Goal: Task Accomplishment & Management: Use online tool/utility

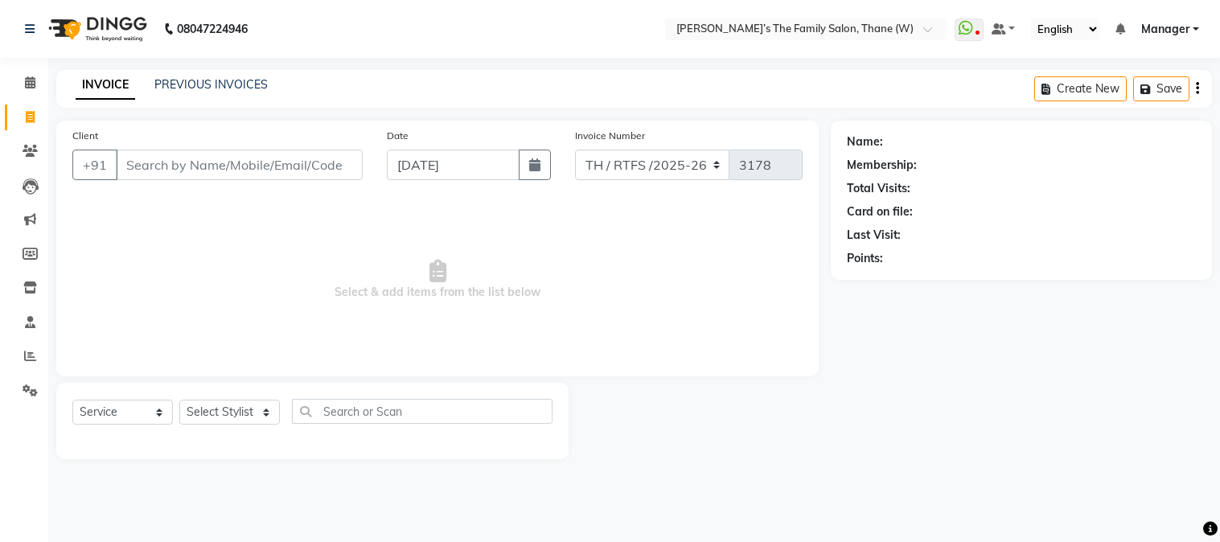
select select "service"
click at [286, 175] on input "Client" at bounding box center [239, 165] width 247 height 31
type input "9321690525"
click at [300, 153] on button "Add Client" at bounding box center [321, 165] width 83 height 31
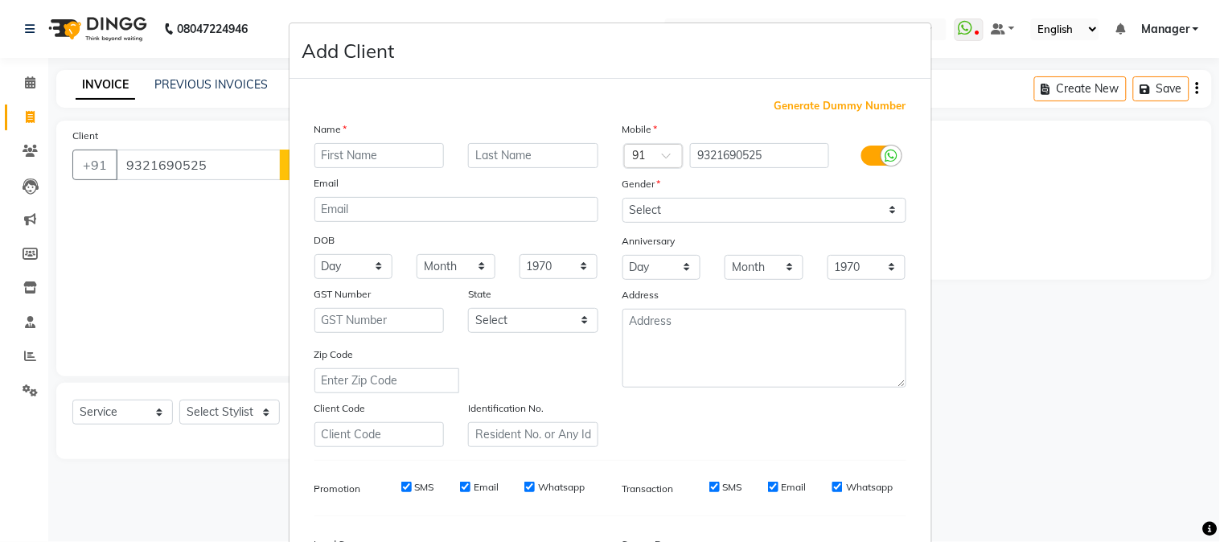
click at [336, 157] on input "text" at bounding box center [379, 155] width 130 height 25
type input "AJAY"
click at [518, 149] on input "text" at bounding box center [533, 155] width 130 height 25
type input "[MEDICAL_DATA]"
click at [688, 202] on select "Select [DEMOGRAPHIC_DATA] [DEMOGRAPHIC_DATA] Other Prefer Not To Say" at bounding box center [765, 210] width 284 height 25
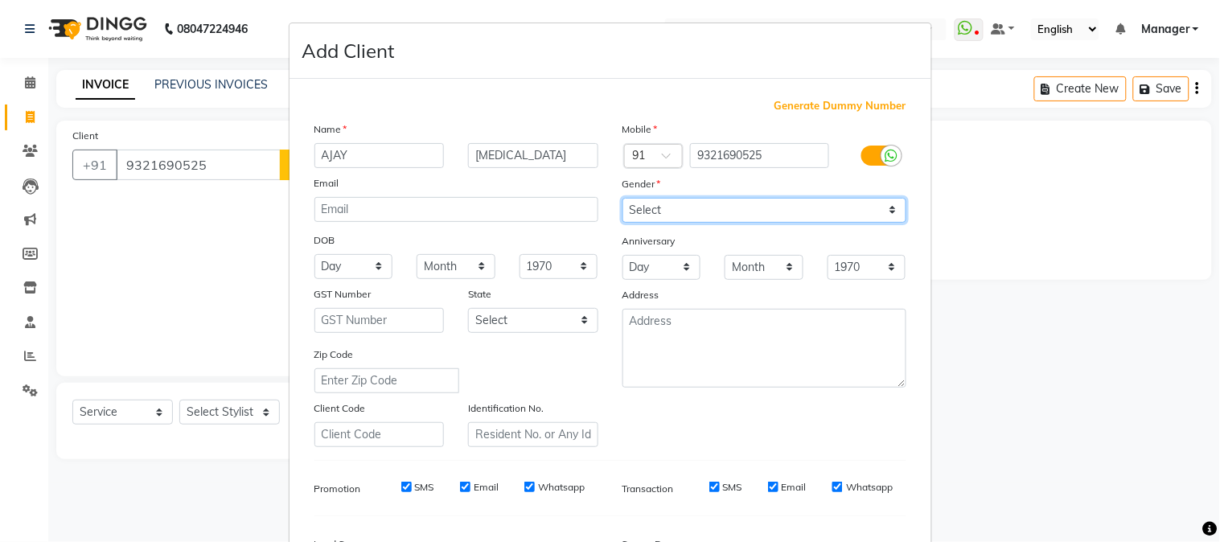
select select "[DEMOGRAPHIC_DATA]"
click at [623, 198] on select "Select [DEMOGRAPHIC_DATA] [DEMOGRAPHIC_DATA] Other Prefer Not To Say" at bounding box center [765, 210] width 284 height 25
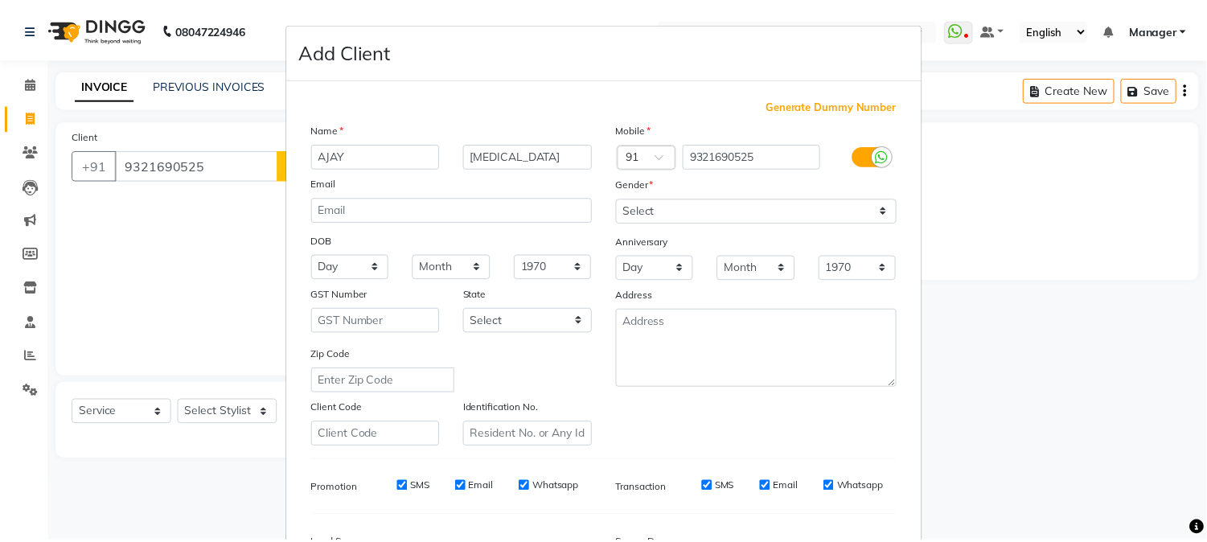
scroll to position [201, 0]
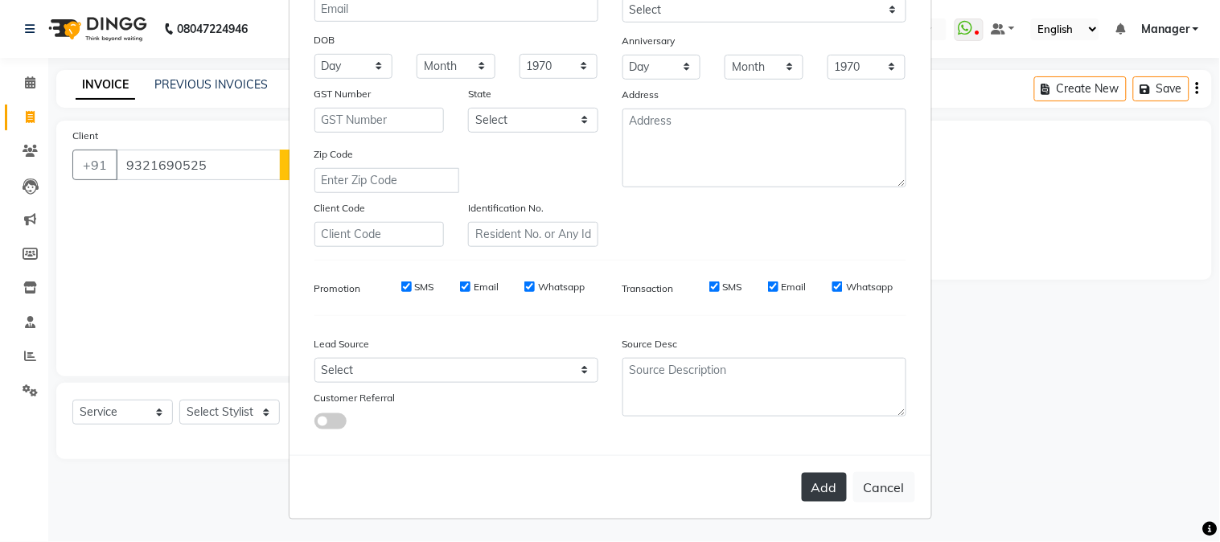
click at [816, 479] on button "Add" at bounding box center [824, 487] width 45 height 29
select select
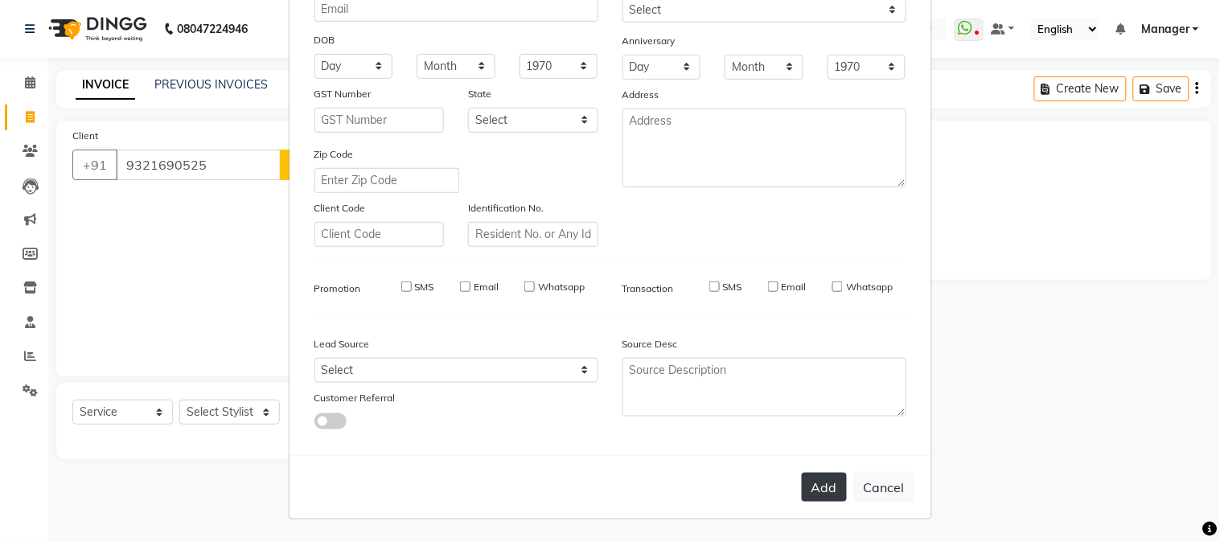
select select
checkbox input "false"
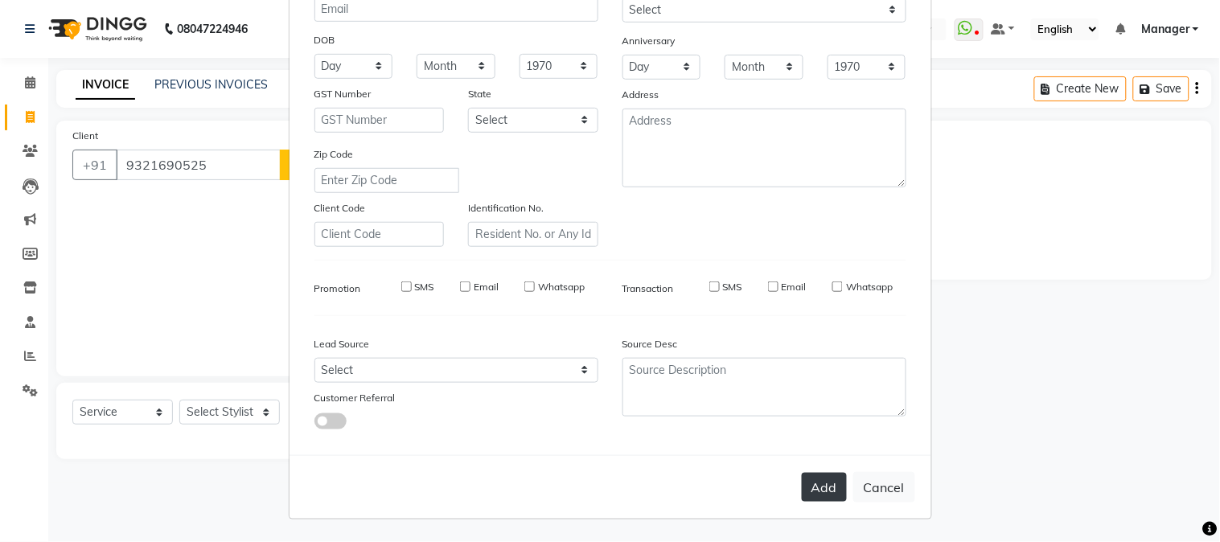
checkbox input "false"
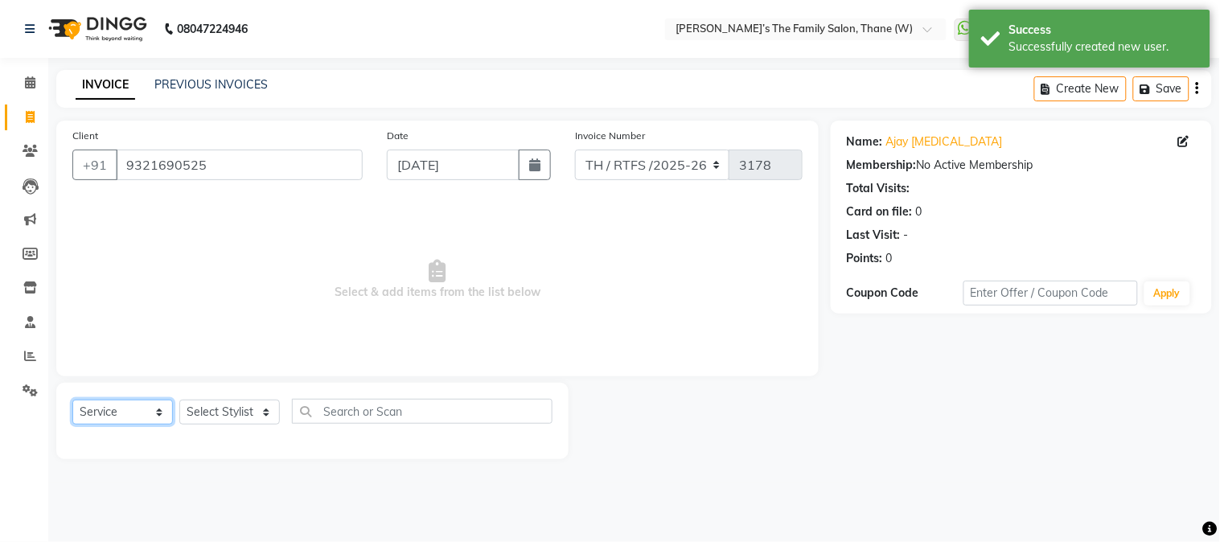
click at [106, 409] on select "Select Service Product Membership Package Voucher Prepaid Gift Card" at bounding box center [122, 412] width 101 height 25
select select "package"
click at [72, 401] on select "Select Service Product Membership Package Voucher Prepaid Gift Card" at bounding box center [122, 412] width 101 height 25
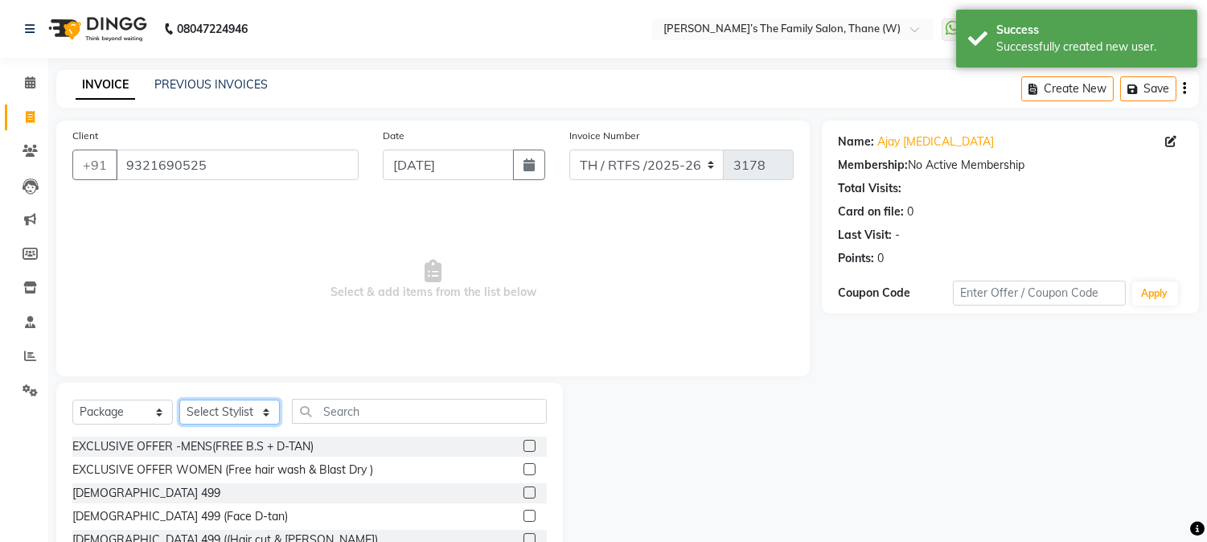
click at [257, 405] on select "Select Stylist Aarohi P [PERSON_NAME] [PERSON_NAME] A [PERSON_NAME] .[PERSON_NA…" at bounding box center [229, 412] width 101 height 25
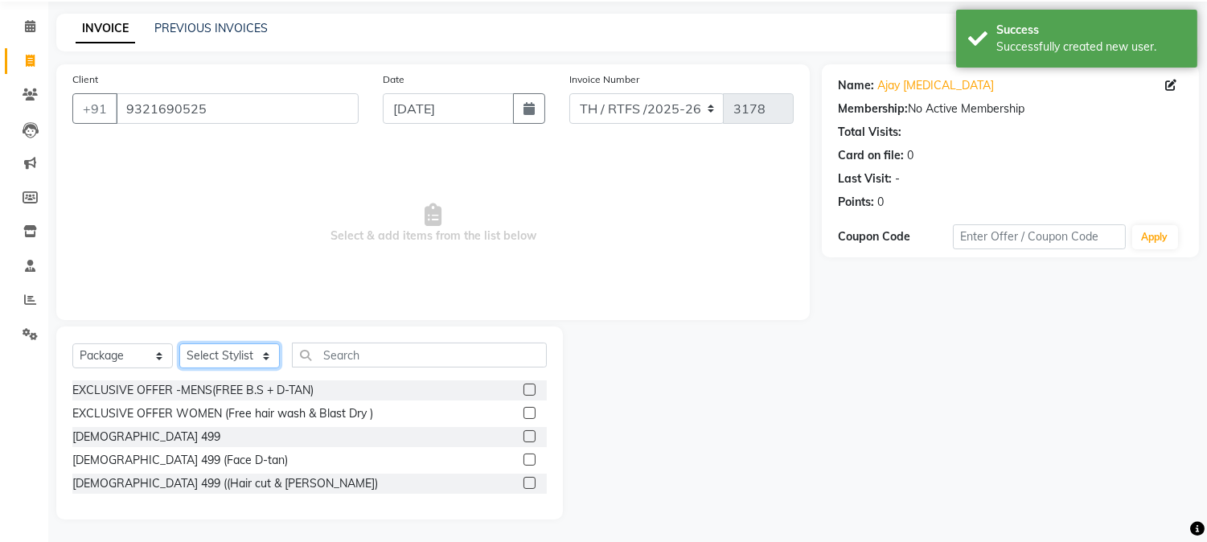
scroll to position [57, 0]
click at [528, 483] on label at bounding box center [530, 482] width 12 height 12
click at [528, 483] on input "checkbox" at bounding box center [529, 483] width 10 height 10
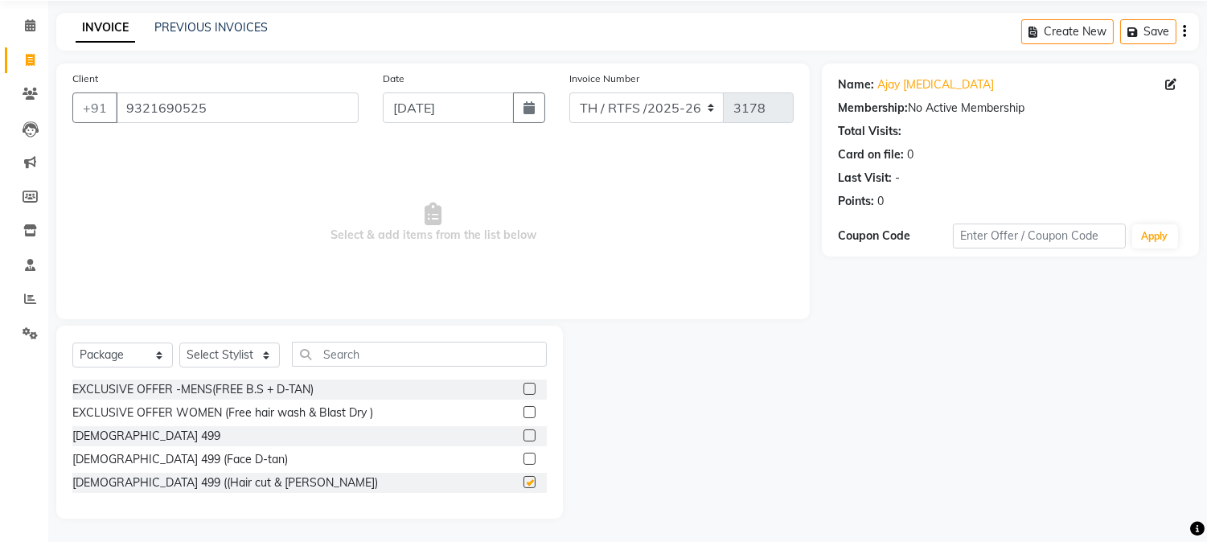
checkbox input "false"
click at [249, 351] on select "Select Stylist Aarohi P [PERSON_NAME] [PERSON_NAME] A [PERSON_NAME] .[PERSON_NA…" at bounding box center [229, 355] width 101 height 25
select select "78217"
click at [179, 343] on select "Select Stylist Aarohi P [PERSON_NAME] [PERSON_NAME] A [PERSON_NAME] .[PERSON_NA…" at bounding box center [229, 355] width 101 height 25
click at [532, 480] on label at bounding box center [530, 482] width 12 height 12
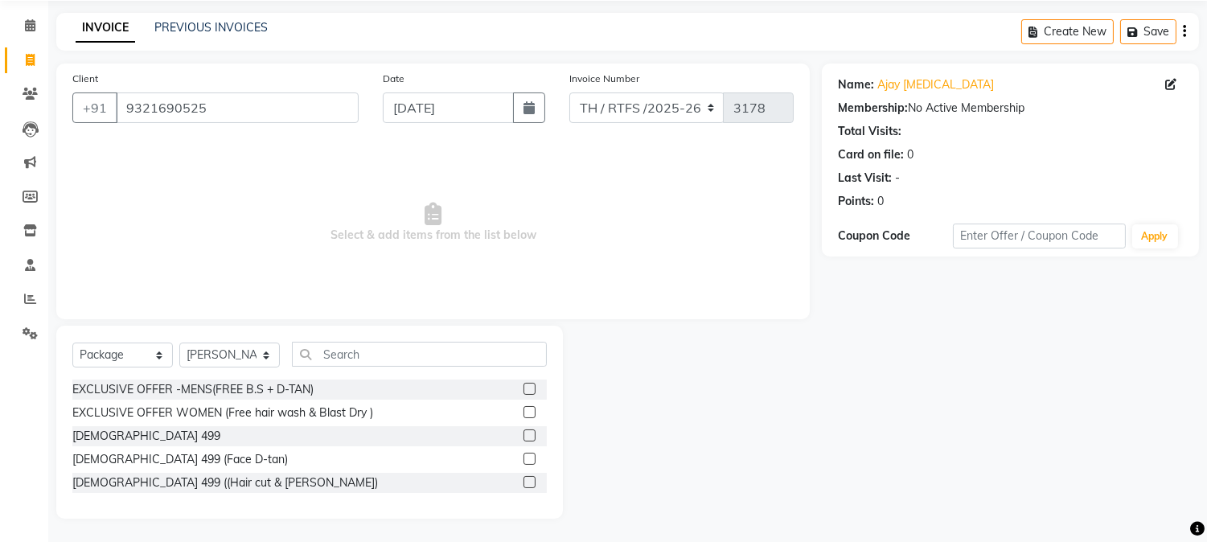
click at [532, 480] on input "checkbox" at bounding box center [529, 483] width 10 height 10
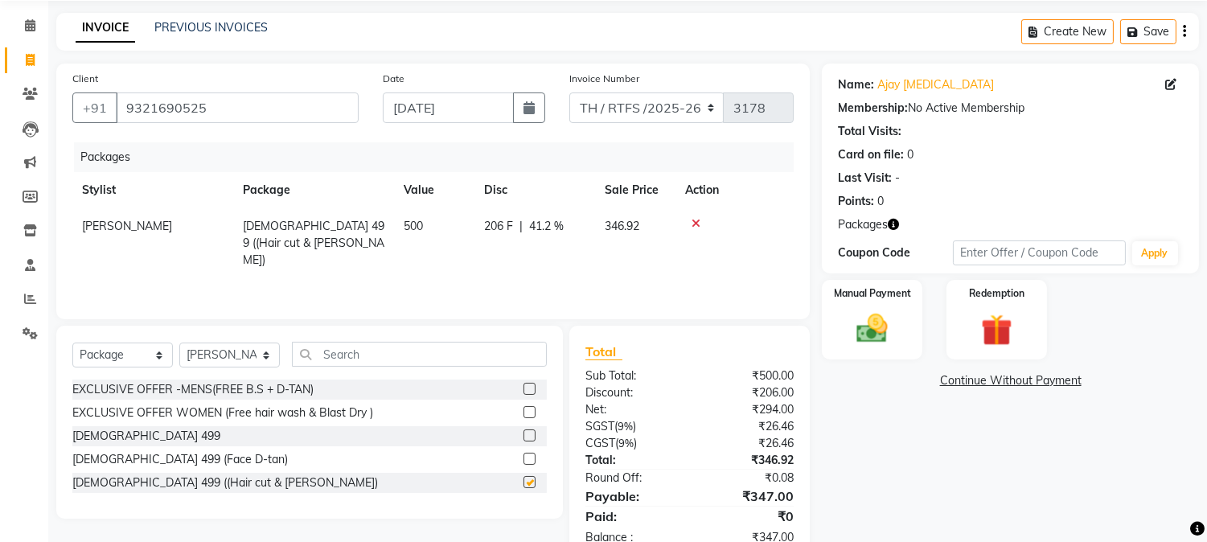
checkbox input "false"
click at [528, 460] on label at bounding box center [530, 459] width 12 height 12
click at [528, 460] on input "checkbox" at bounding box center [529, 459] width 10 height 10
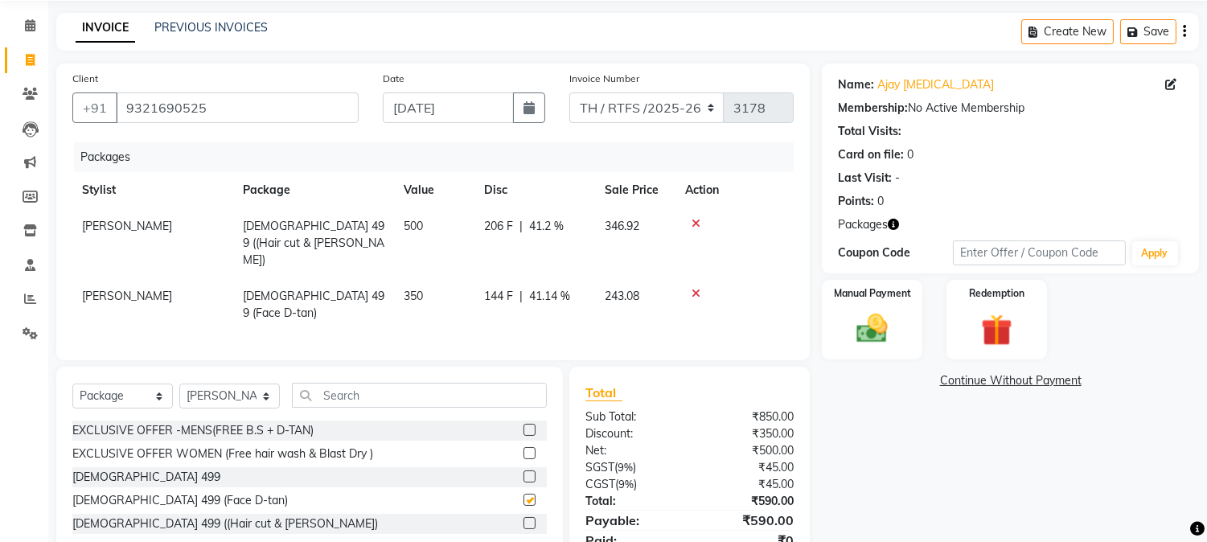
checkbox input "false"
click at [110, 289] on span "[PERSON_NAME]" at bounding box center [127, 296] width 90 height 14
select select "78217"
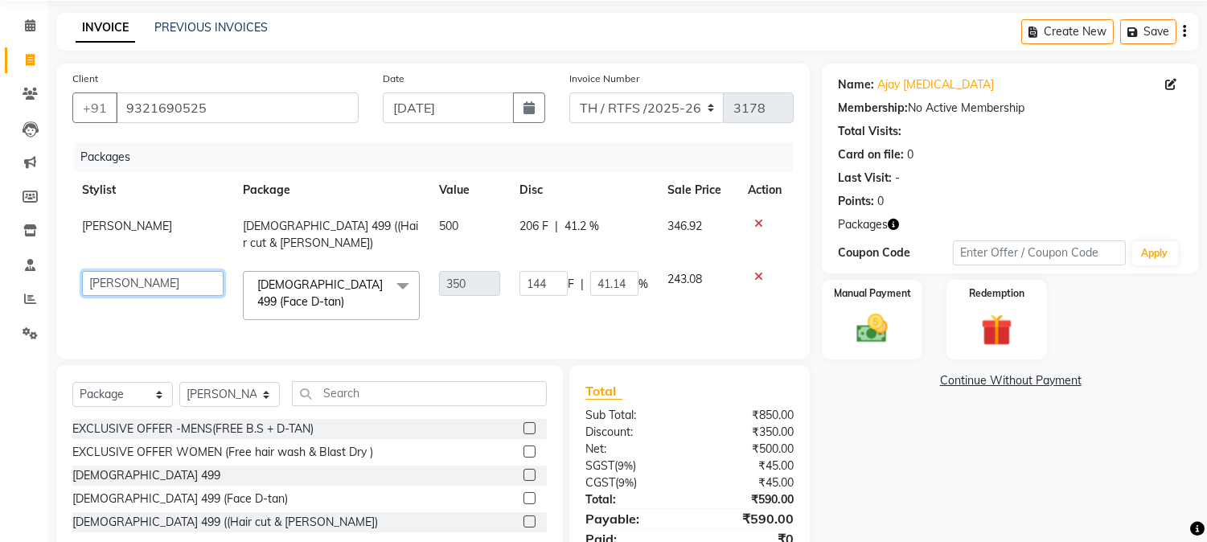
click at [134, 271] on select "Aarohi P [PERSON_NAME] [PERSON_NAME] A [PERSON_NAME] .[PERSON_NAME] House sale …" at bounding box center [153, 283] width 142 height 25
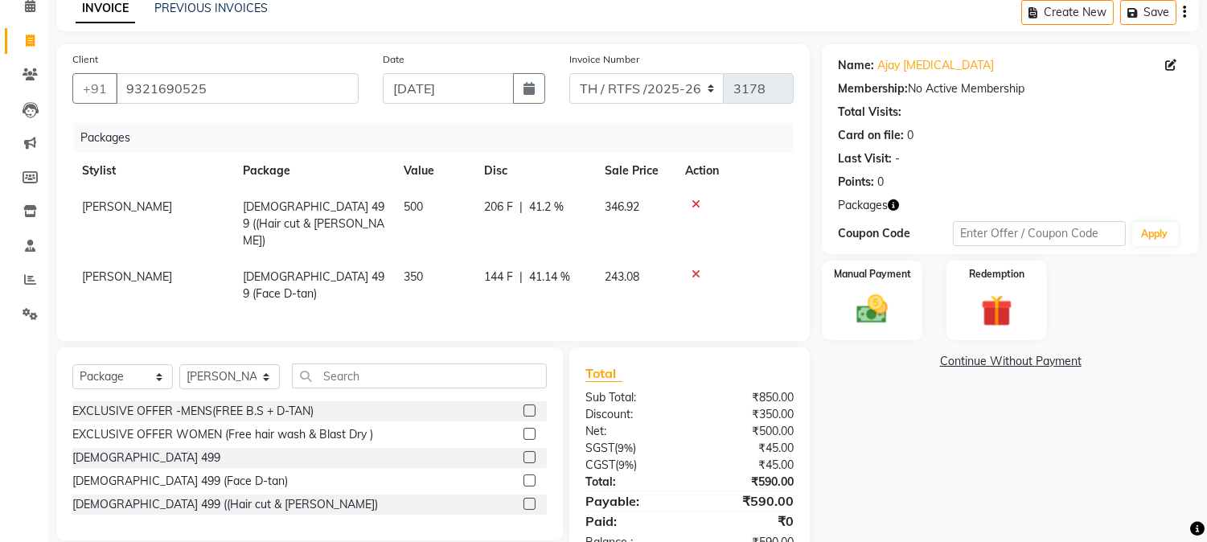
scroll to position [92, 0]
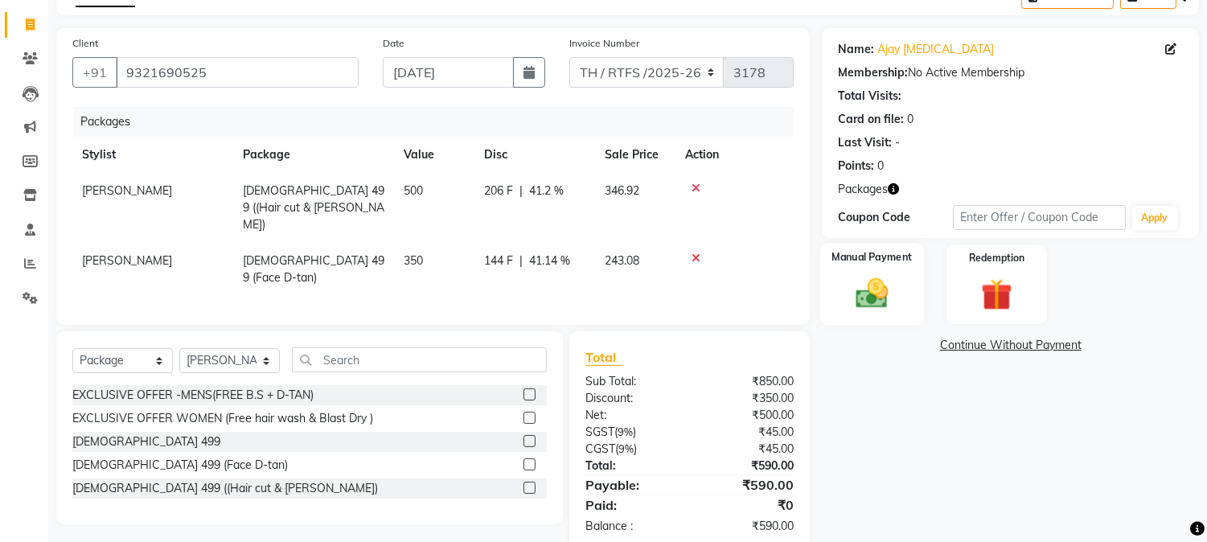
click at [881, 294] on img at bounding box center [872, 294] width 53 height 38
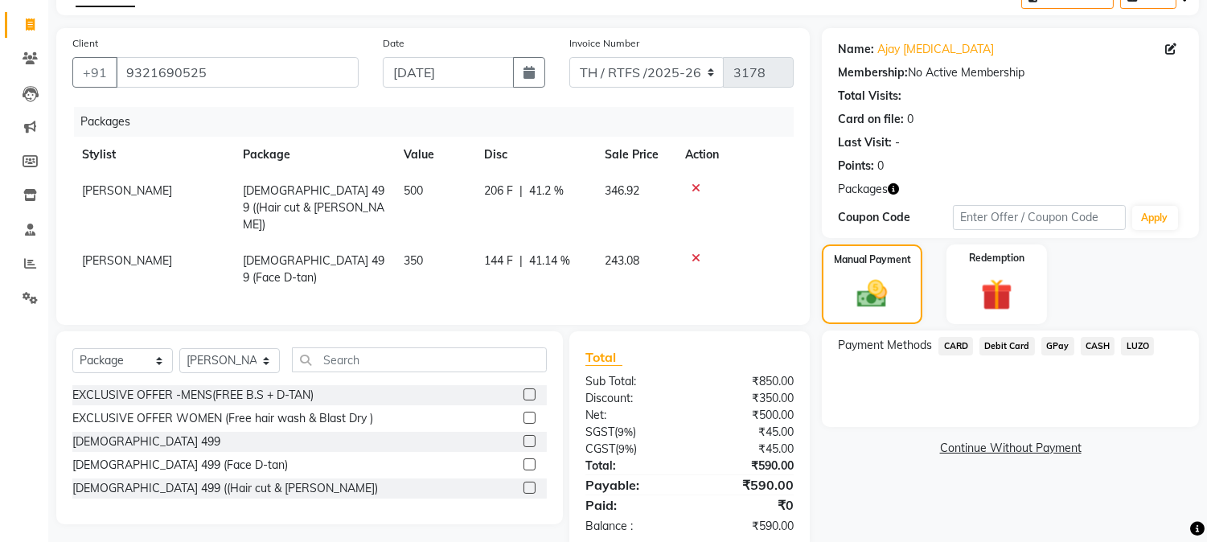
click at [1059, 342] on span "GPay" at bounding box center [1058, 346] width 33 height 18
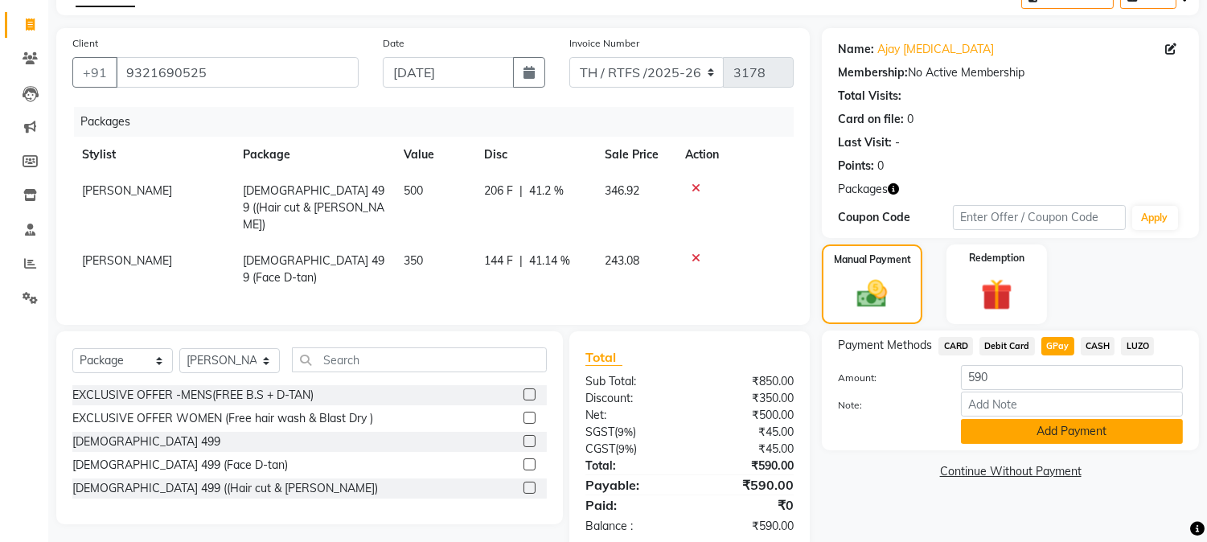
click at [1038, 433] on button "Add Payment" at bounding box center [1072, 431] width 222 height 25
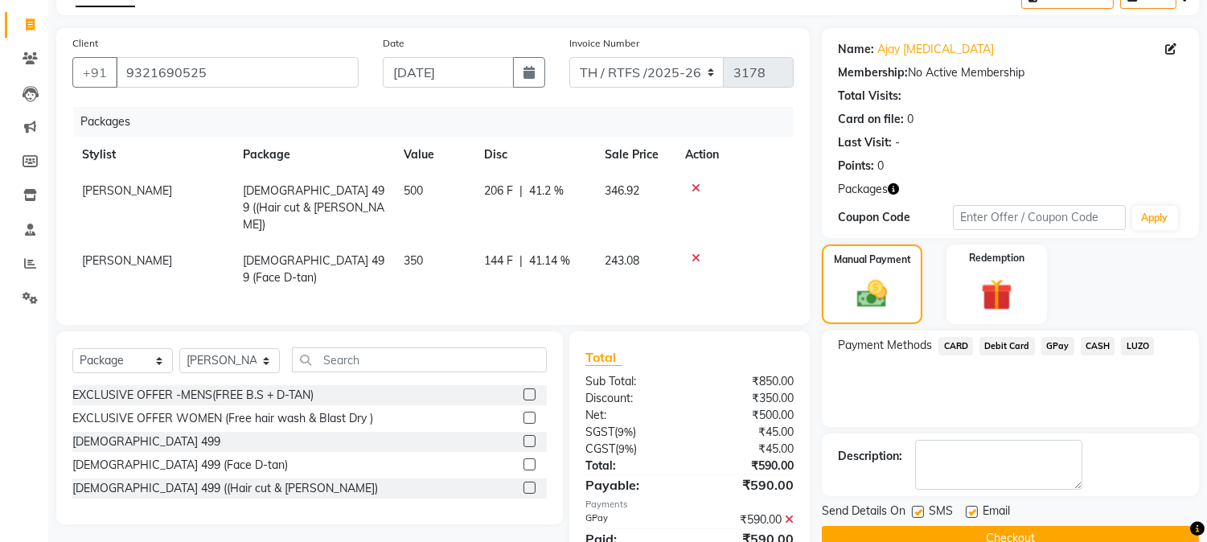
scroll to position [138, 0]
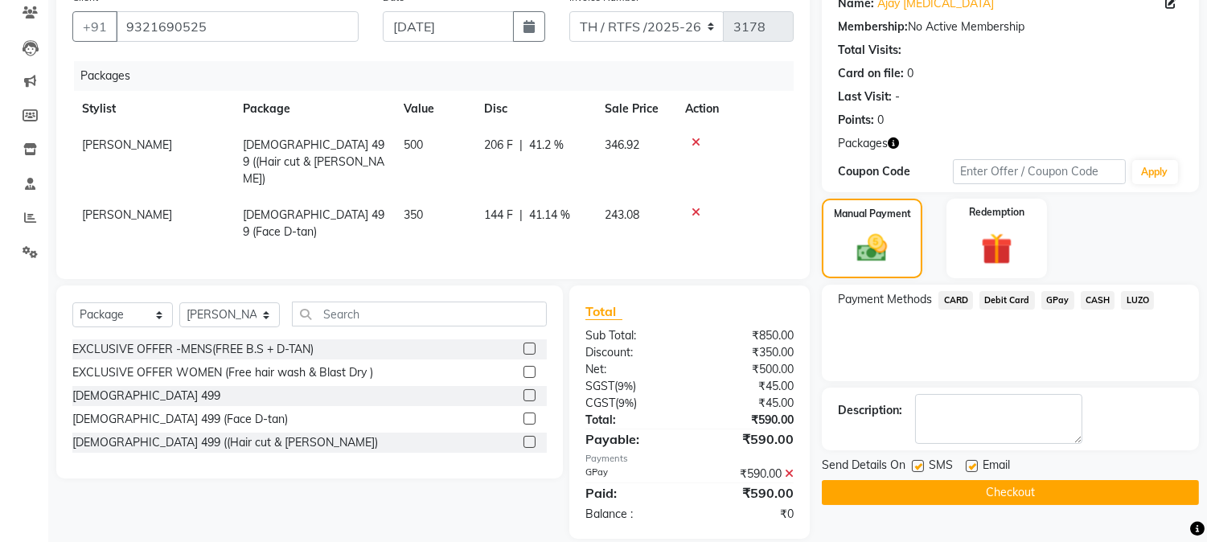
click at [1054, 489] on button "Checkout" at bounding box center [1010, 492] width 377 height 25
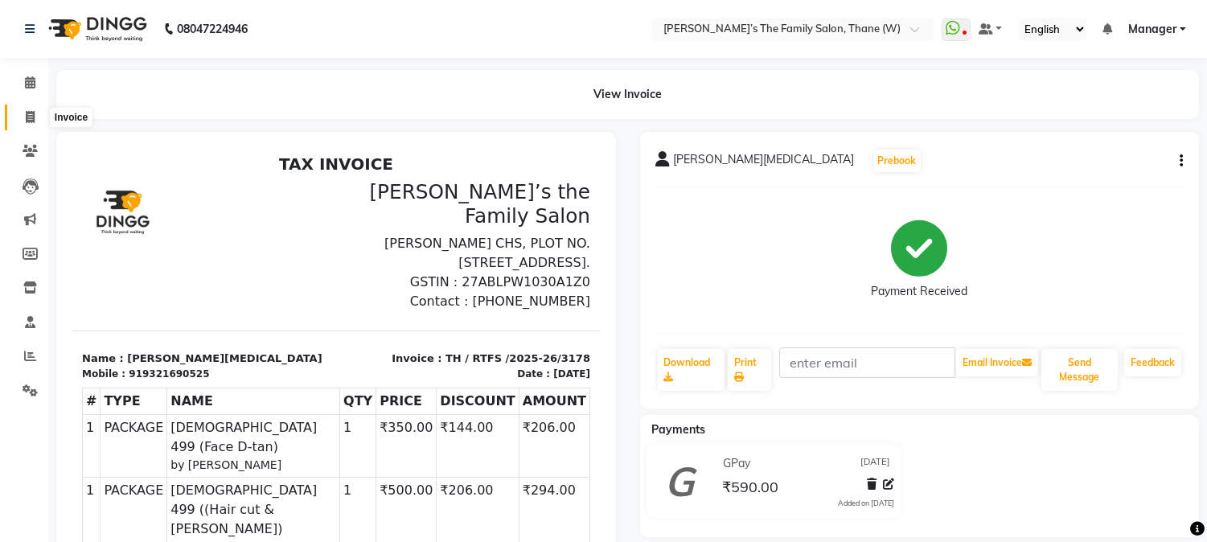
click at [27, 114] on icon at bounding box center [30, 117] width 9 height 12
select select "service"
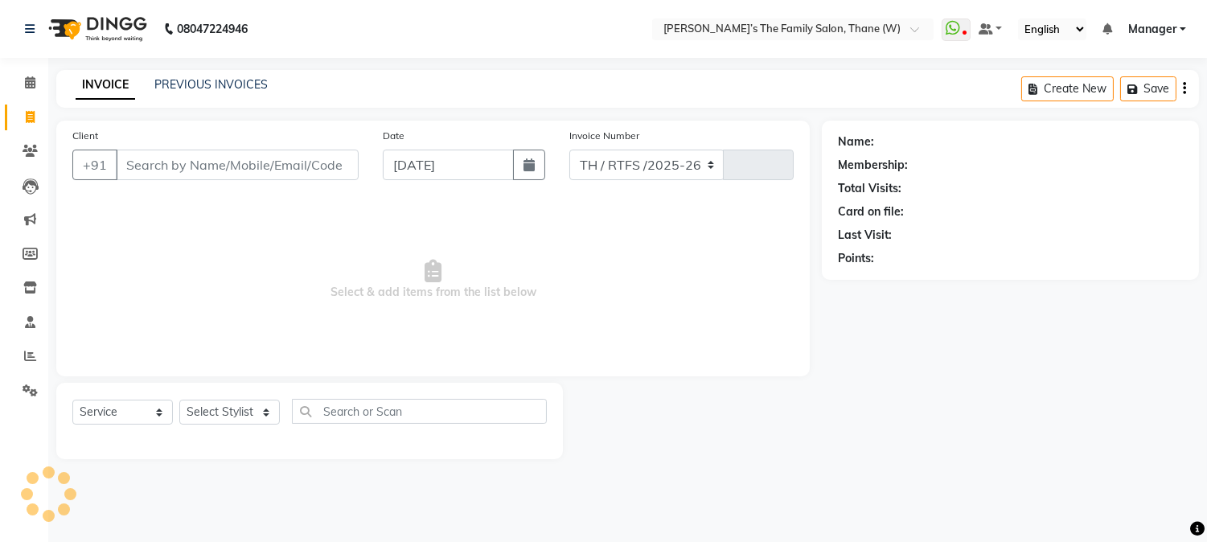
select select "8004"
type input "3179"
click at [175, 163] on input "Client" at bounding box center [239, 165] width 247 height 31
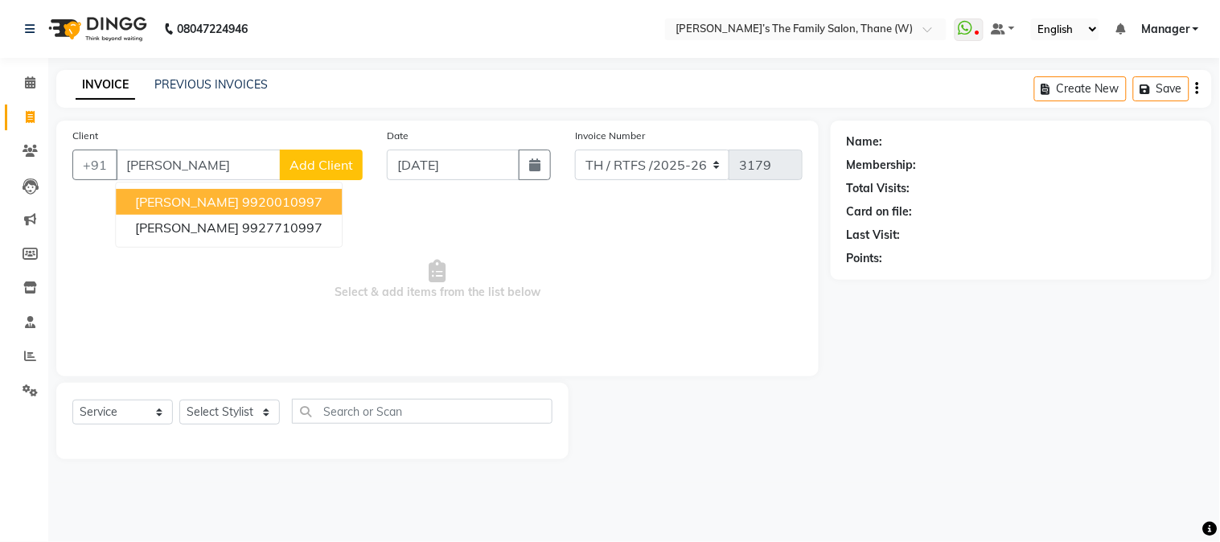
click at [175, 163] on input "[PERSON_NAME]" at bounding box center [198, 165] width 165 height 31
click at [233, 174] on input "T MISH" at bounding box center [198, 165] width 165 height 31
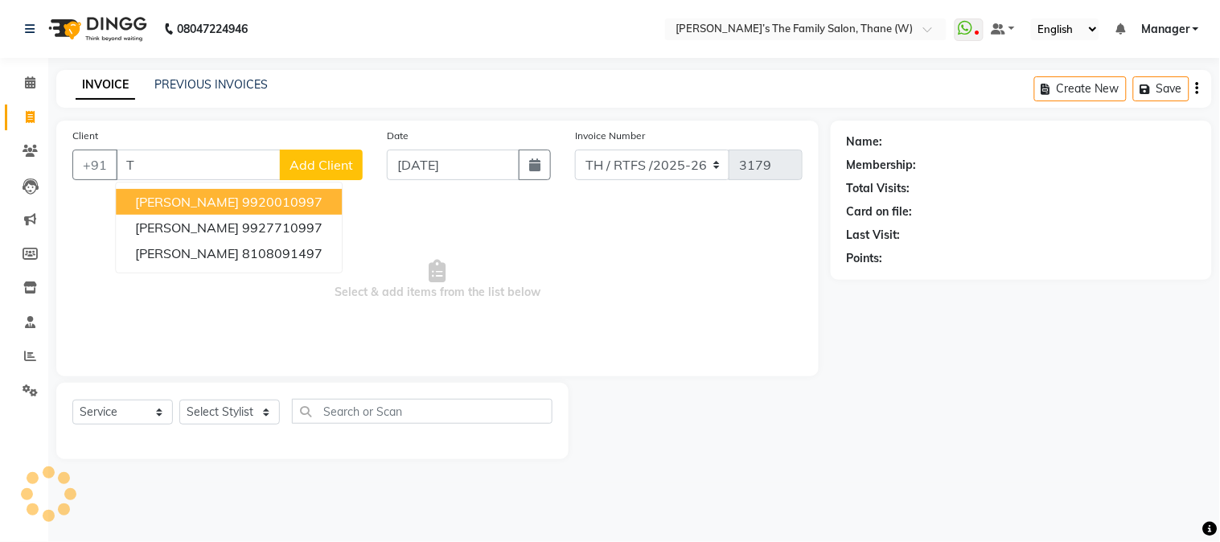
type input "T"
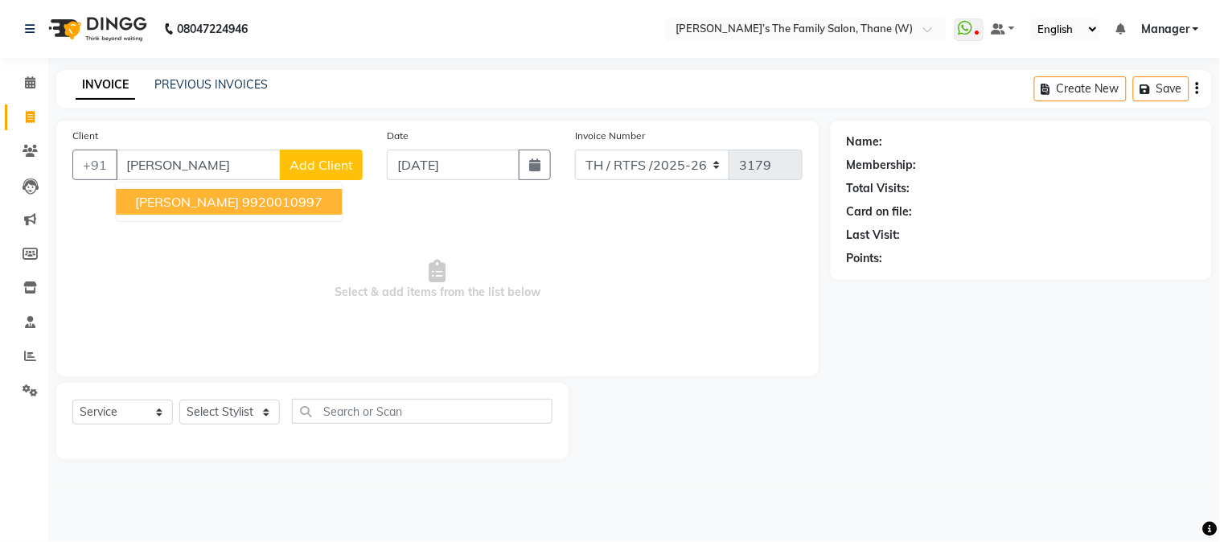
click at [212, 202] on span "[PERSON_NAME]" at bounding box center [187, 202] width 104 height 16
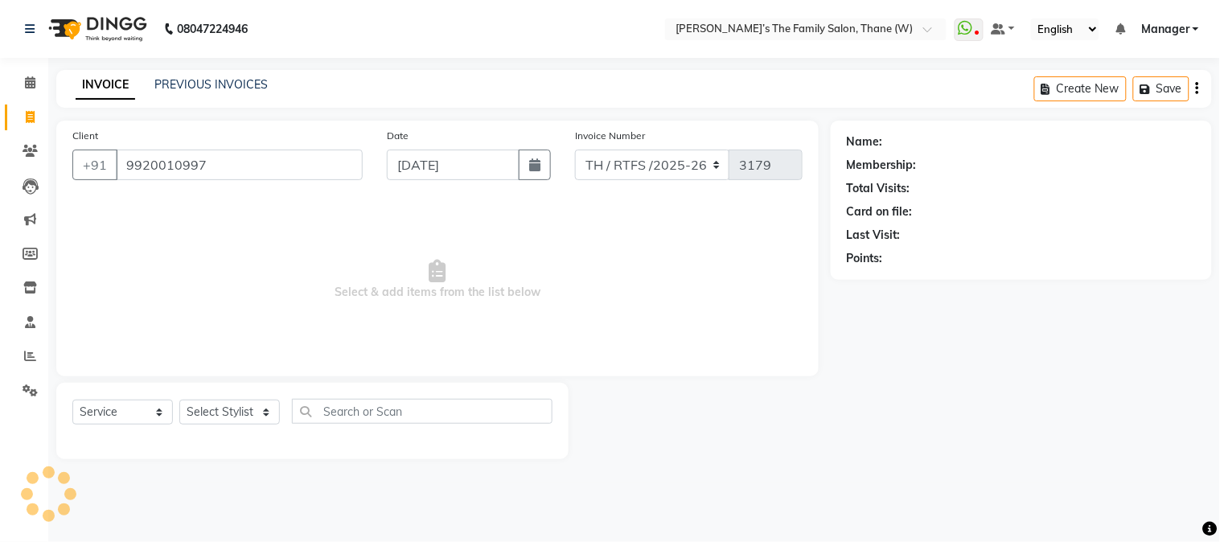
type input "9920010997"
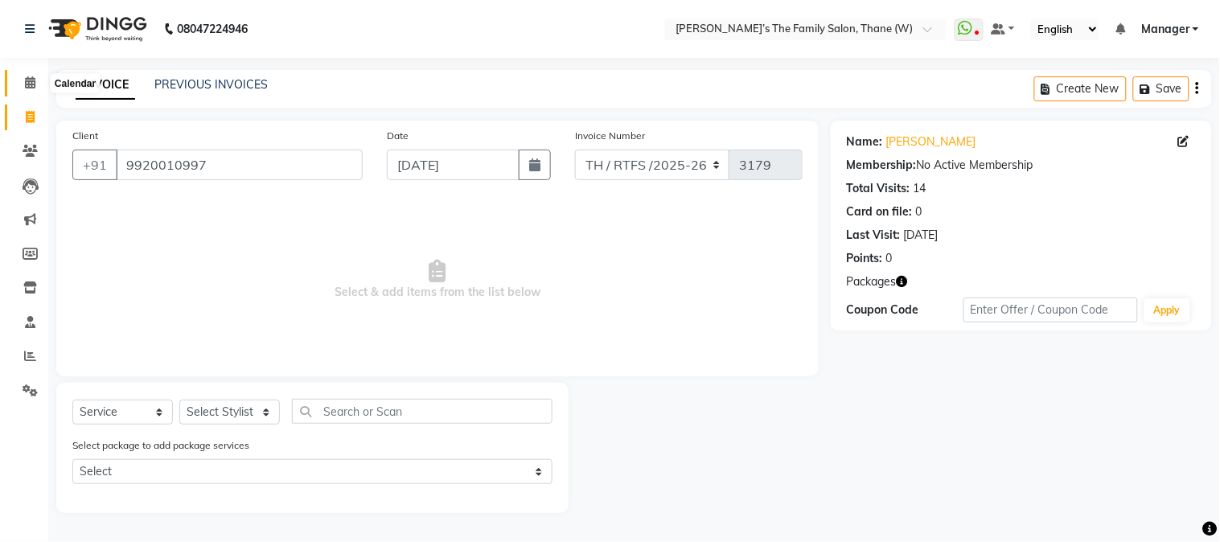
click at [36, 84] on span at bounding box center [30, 83] width 28 height 18
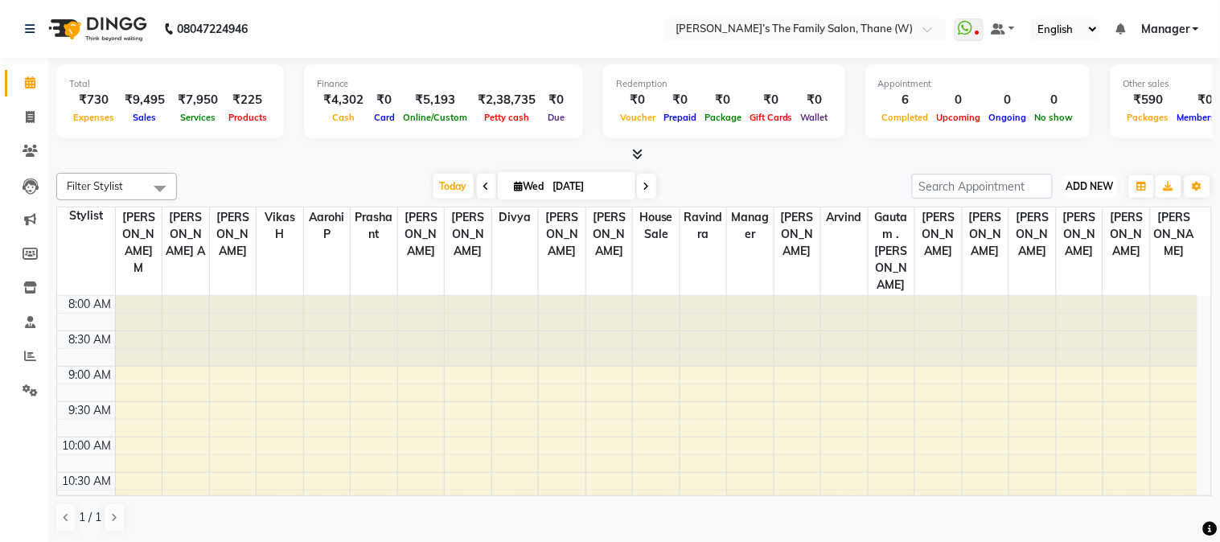
click at [1099, 189] on span "ADD NEW" at bounding box center [1090, 186] width 47 height 12
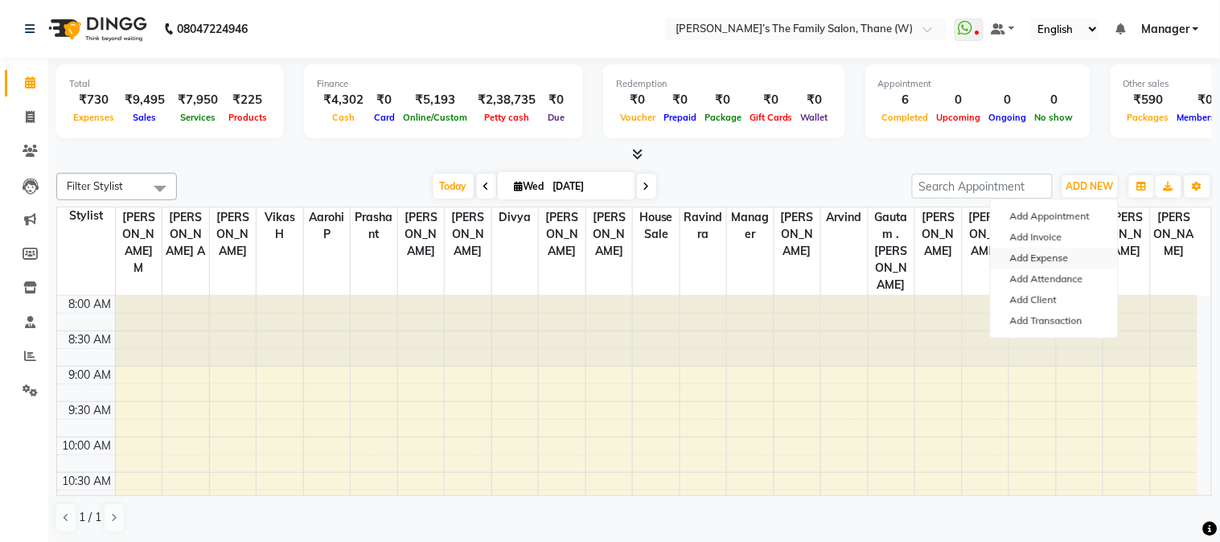
click at [1032, 259] on link "Add Expense" at bounding box center [1054, 258] width 127 height 21
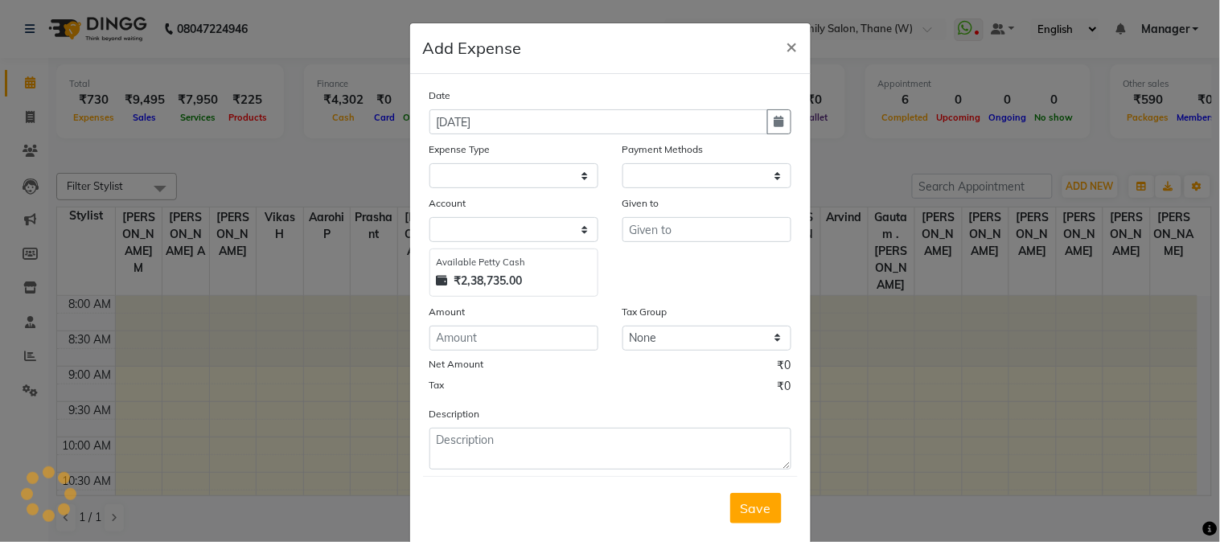
select select "1"
select select "4301"
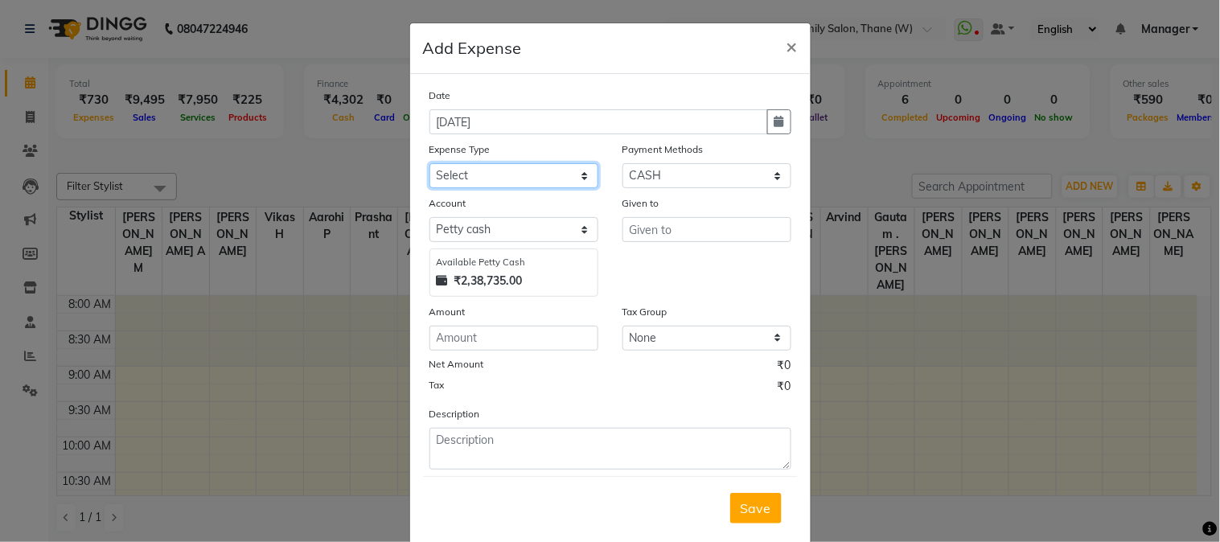
click at [481, 177] on select "Select Advance Salary Bank charges Car maintenance Cash transfer to bank Cash t…" at bounding box center [514, 175] width 169 height 25
select select "22630"
click at [430, 163] on select "Select Advance Salary Bank charges Car maintenance Cash transfer to bank Cash t…" at bounding box center [514, 175] width 169 height 25
click at [487, 495] on div "Save" at bounding box center [610, 508] width 375 height 64
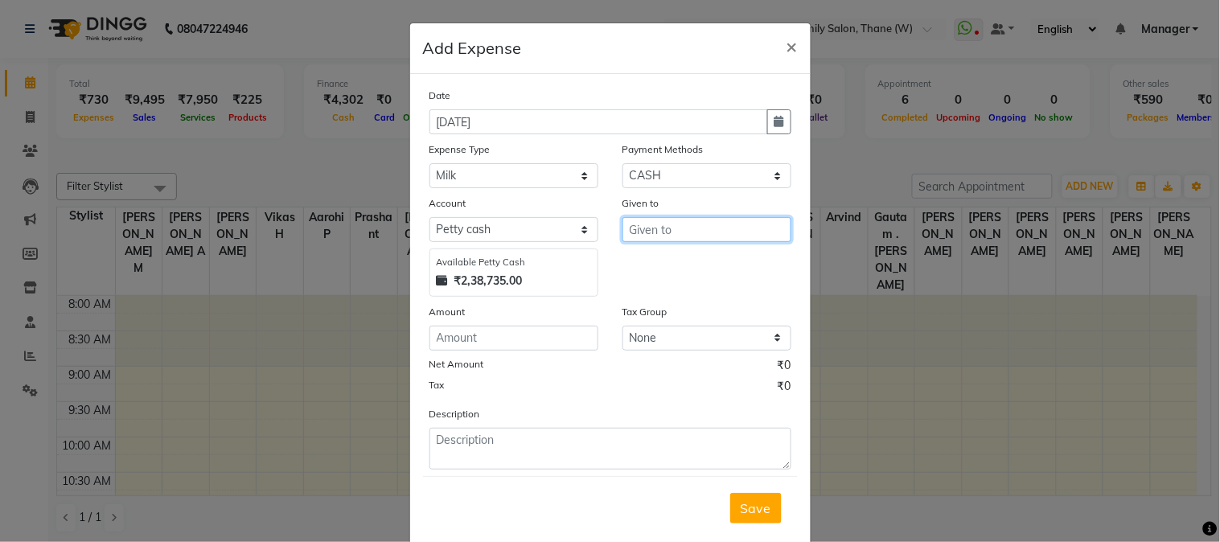
click at [642, 227] on input "text" at bounding box center [707, 229] width 169 height 25
click at [668, 264] on ngb-highlight "[PERSON_NAME]" at bounding box center [673, 264] width 62 height 16
type input "[PERSON_NAME]"
click at [489, 352] on div "Date [DATE] Expense Type Select Advance Salary Bank charges Car maintenance Cas…" at bounding box center [611, 278] width 362 height 383
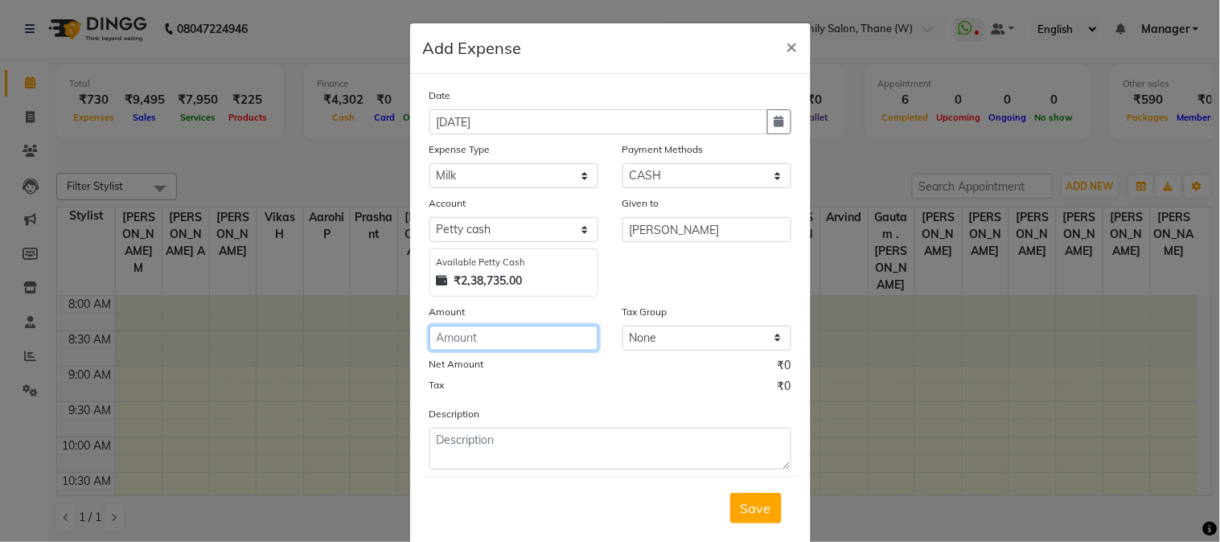
click at [488, 336] on input "number" at bounding box center [514, 338] width 169 height 25
type input "52"
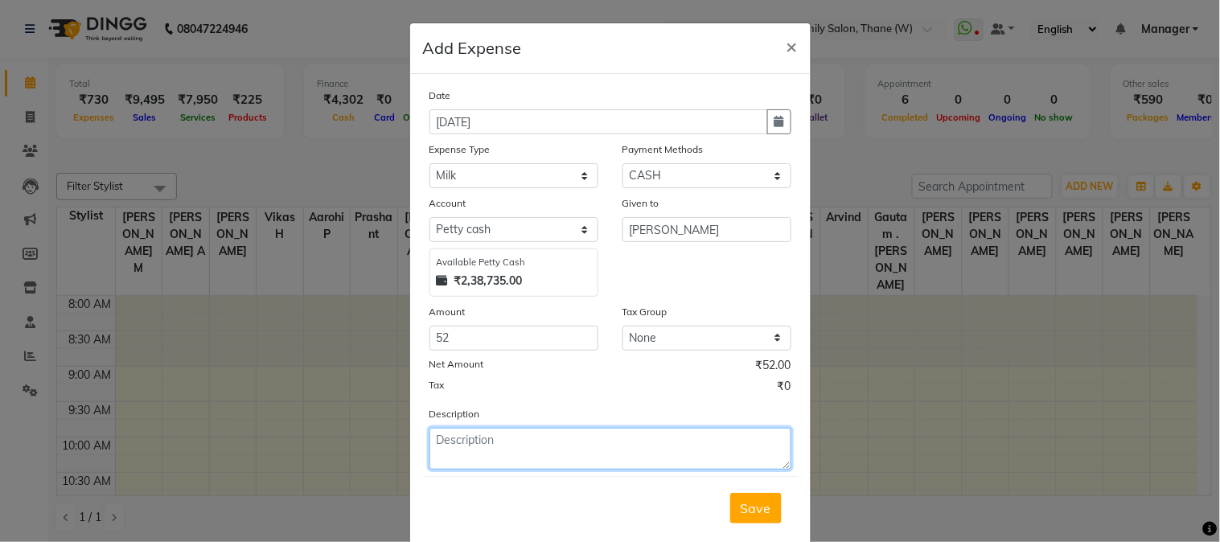
click at [563, 446] on textarea at bounding box center [611, 449] width 362 height 42
click at [557, 454] on textarea at bounding box center [611, 449] width 362 height 42
click at [557, 454] on textarea ",ILK" at bounding box center [611, 449] width 362 height 42
type textarea ","
type textarea "MILK"
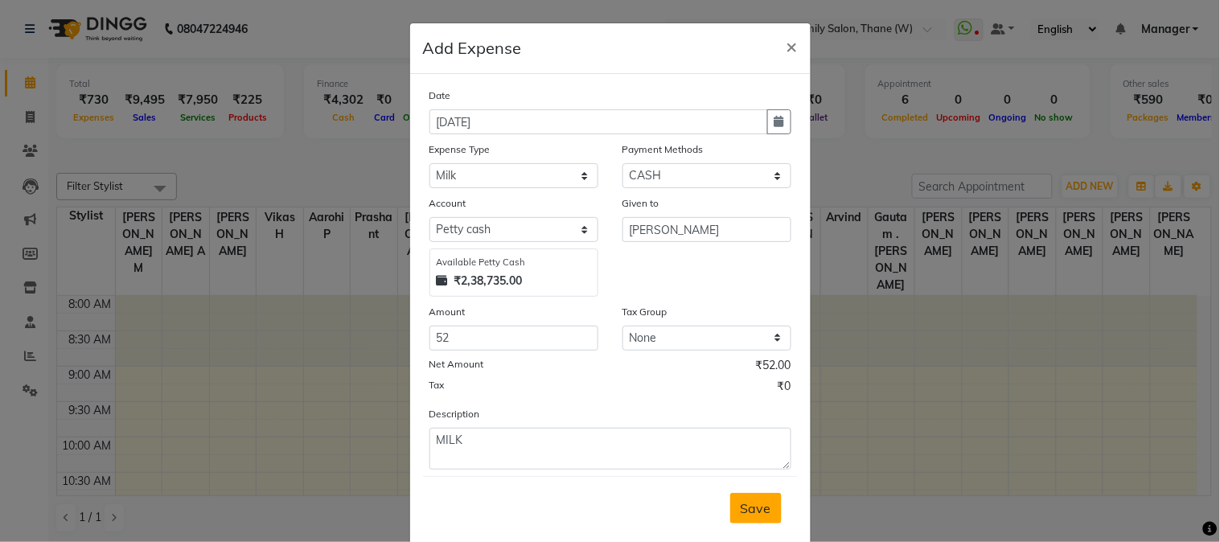
click at [750, 505] on span "Save" at bounding box center [756, 508] width 31 height 16
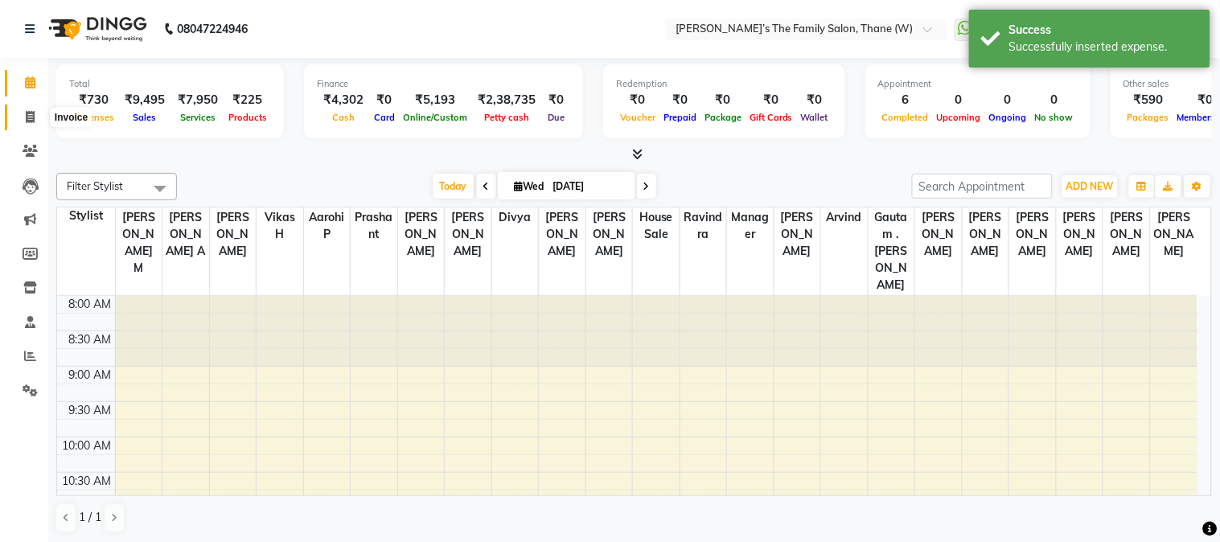
click at [27, 113] on icon at bounding box center [30, 117] width 9 height 12
select select "service"
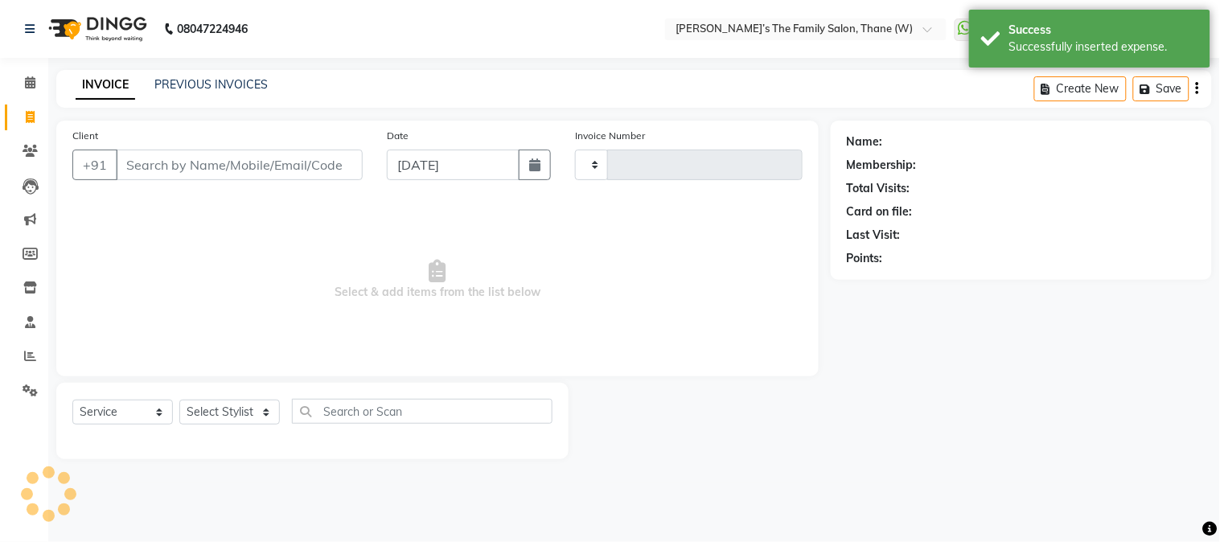
type input "3179"
select select "8004"
click at [149, 86] on div "INVOICE PREVIOUS INVOICES" at bounding box center [162, 84] width 212 height 17
click at [243, 79] on link "PREVIOUS INVOICES" at bounding box center [210, 84] width 113 height 14
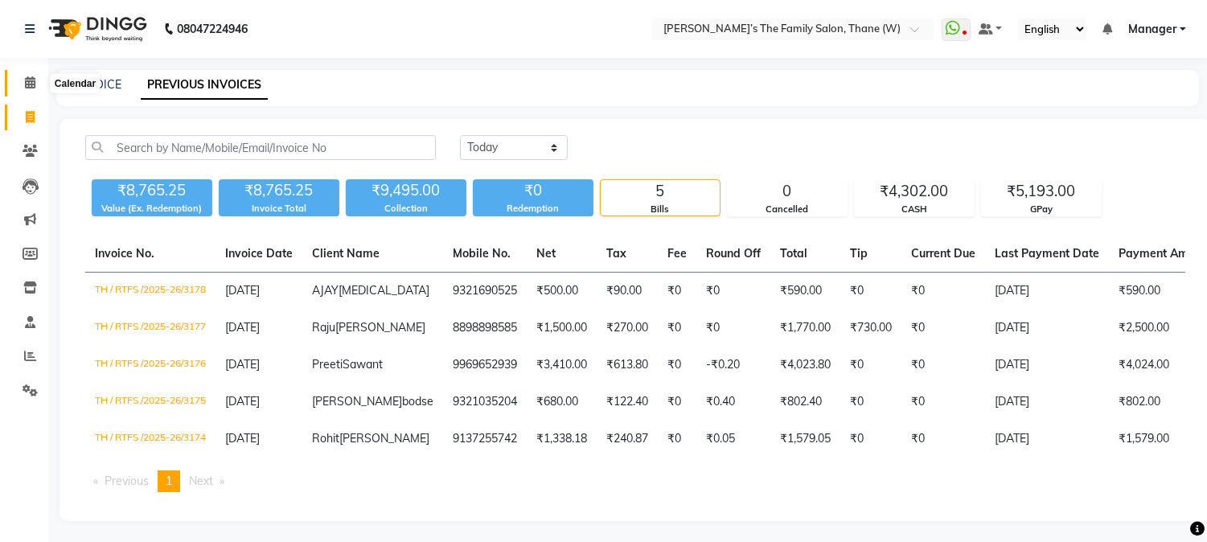
click at [32, 88] on icon at bounding box center [30, 82] width 10 height 12
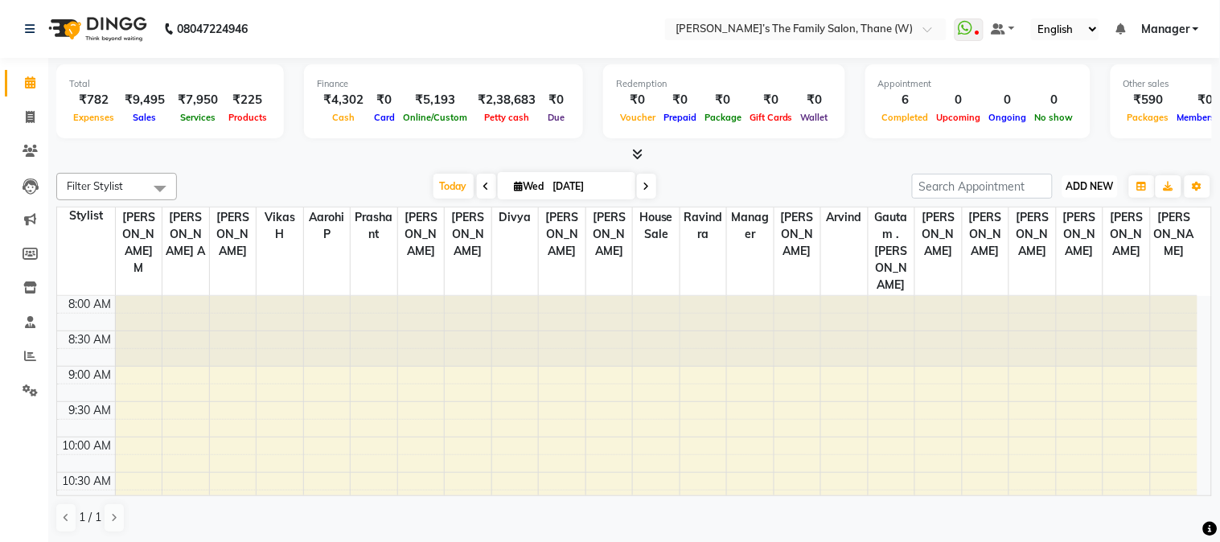
click at [1104, 182] on span "ADD NEW" at bounding box center [1090, 186] width 47 height 12
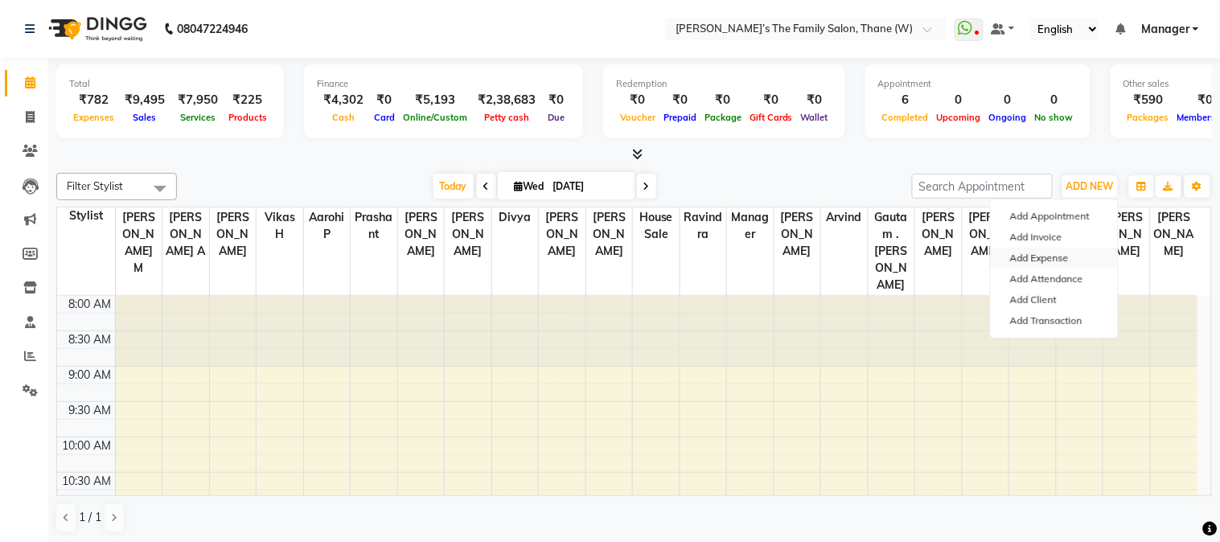
click at [1058, 261] on link "Add Expense" at bounding box center [1054, 258] width 127 height 21
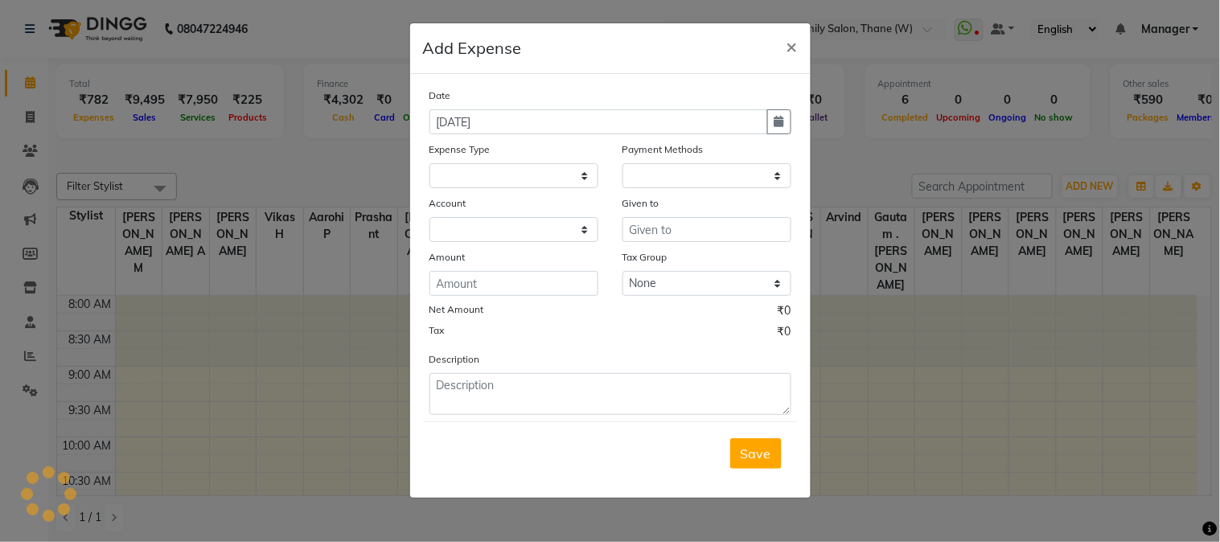
select select
select select "1"
select select "4301"
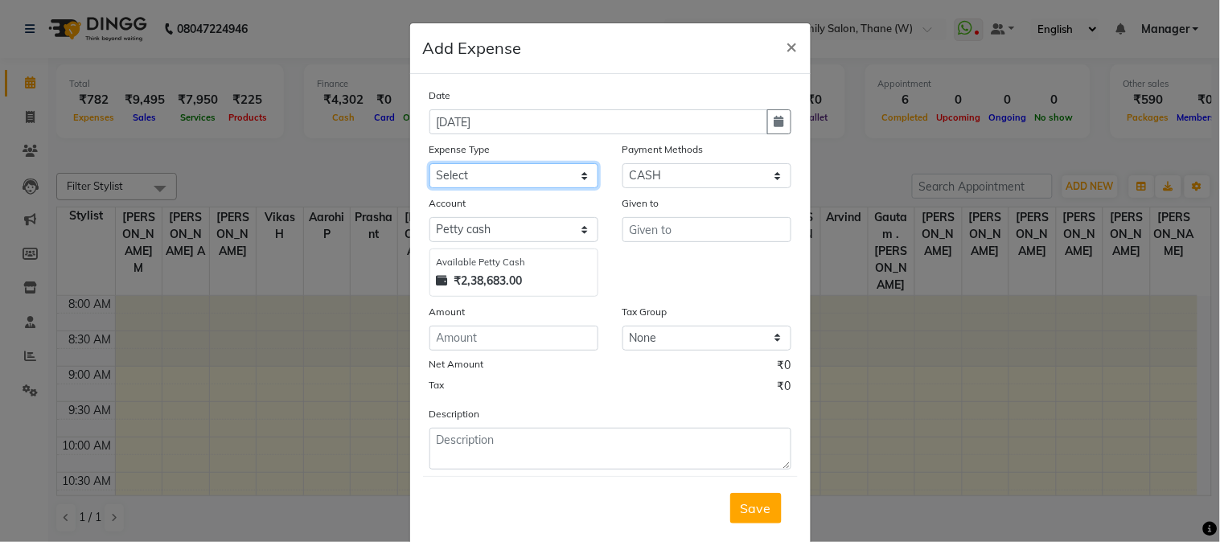
click at [477, 174] on select "Select Advance Salary Bank charges Car maintenance Cash transfer to bank Cash t…" at bounding box center [514, 175] width 169 height 25
select select "22628"
click at [430, 163] on select "Select Advance Salary Bank charges Car maintenance Cash transfer to bank Cash t…" at bounding box center [514, 175] width 169 height 25
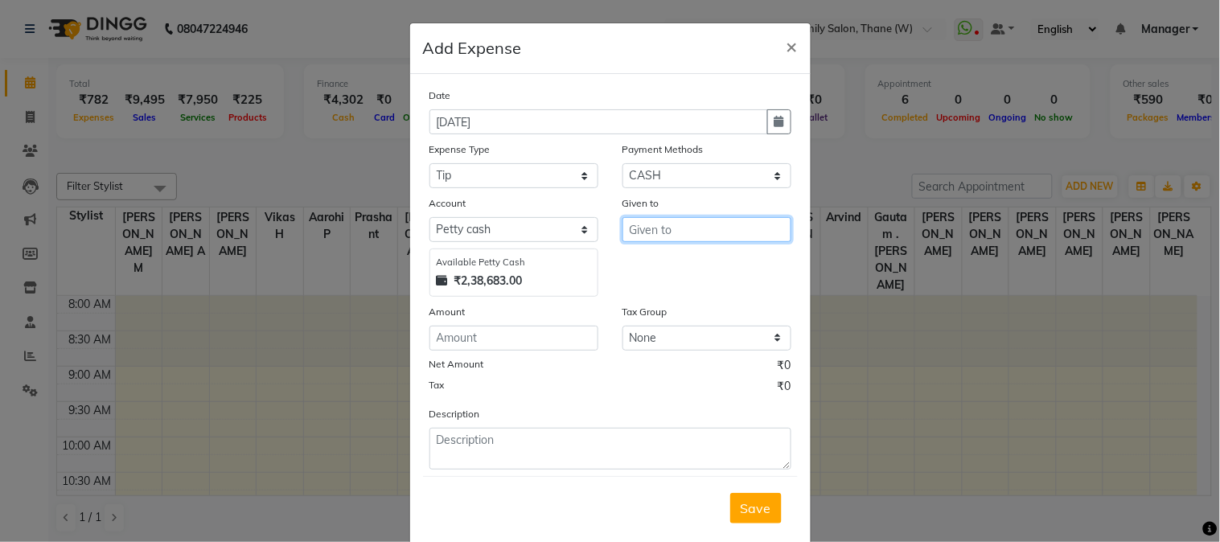
click at [719, 234] on input "text" at bounding box center [707, 229] width 169 height 25
type input "[PERSON_NAME]"
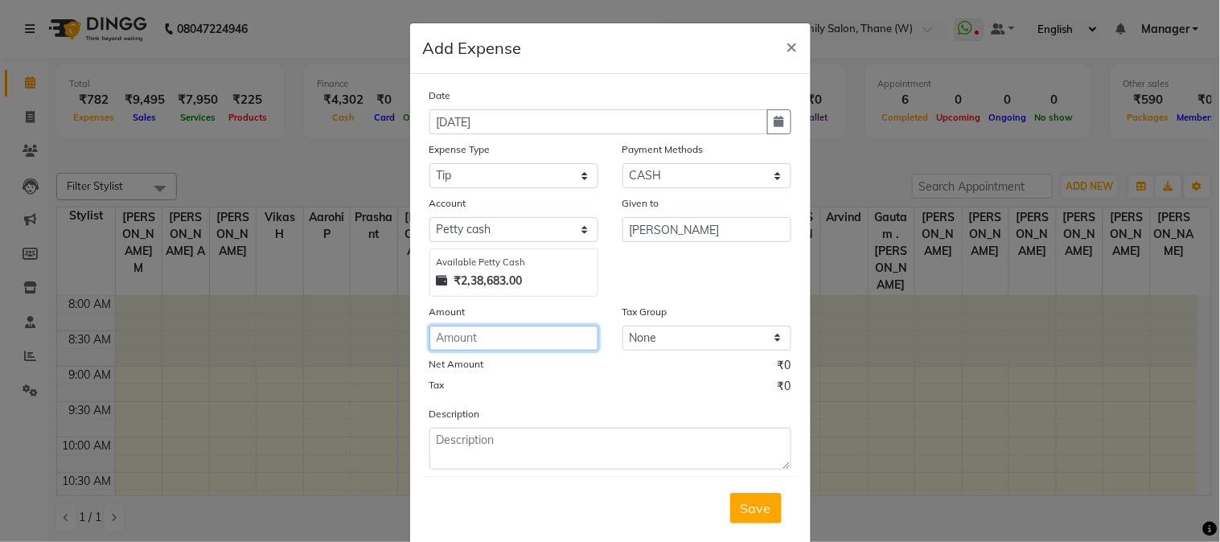
click at [478, 343] on input "number" at bounding box center [514, 338] width 169 height 25
type input "730"
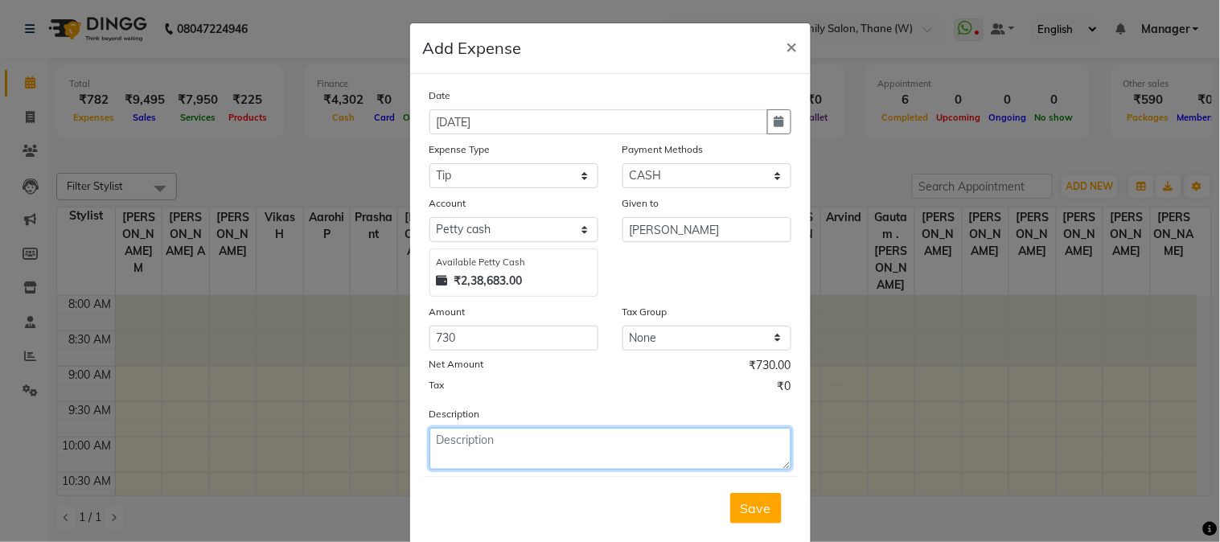
click at [449, 442] on textarea at bounding box center [611, 449] width 362 height 42
type textarea "A"
click at [449, 442] on textarea at bounding box center [611, 449] width 362 height 42
type textarea "TIP FOR MOIN ........730"
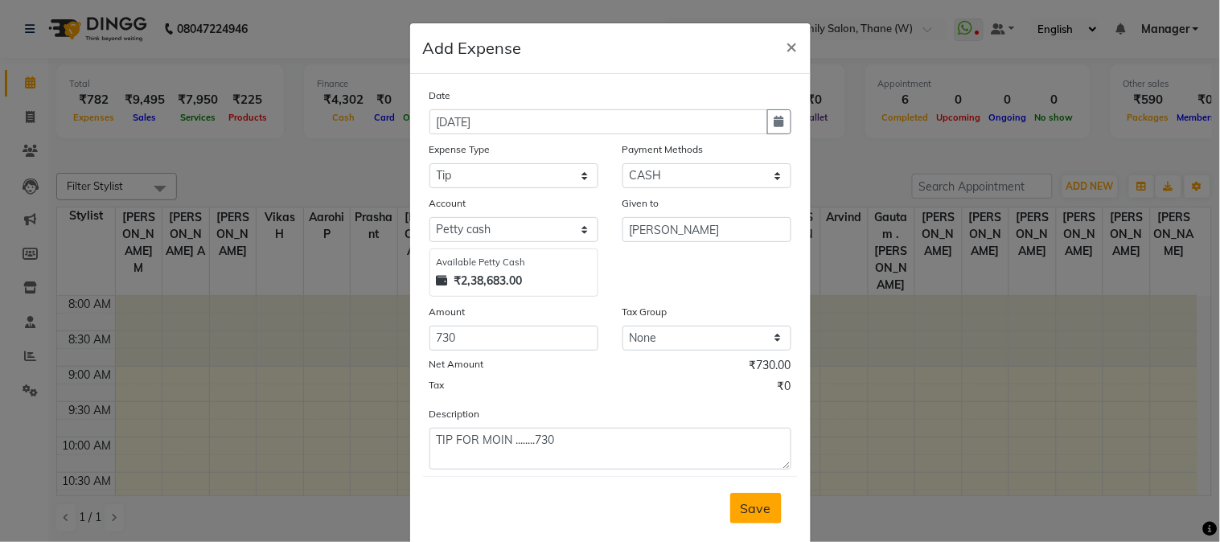
click at [742, 503] on span "Save" at bounding box center [756, 508] width 31 height 16
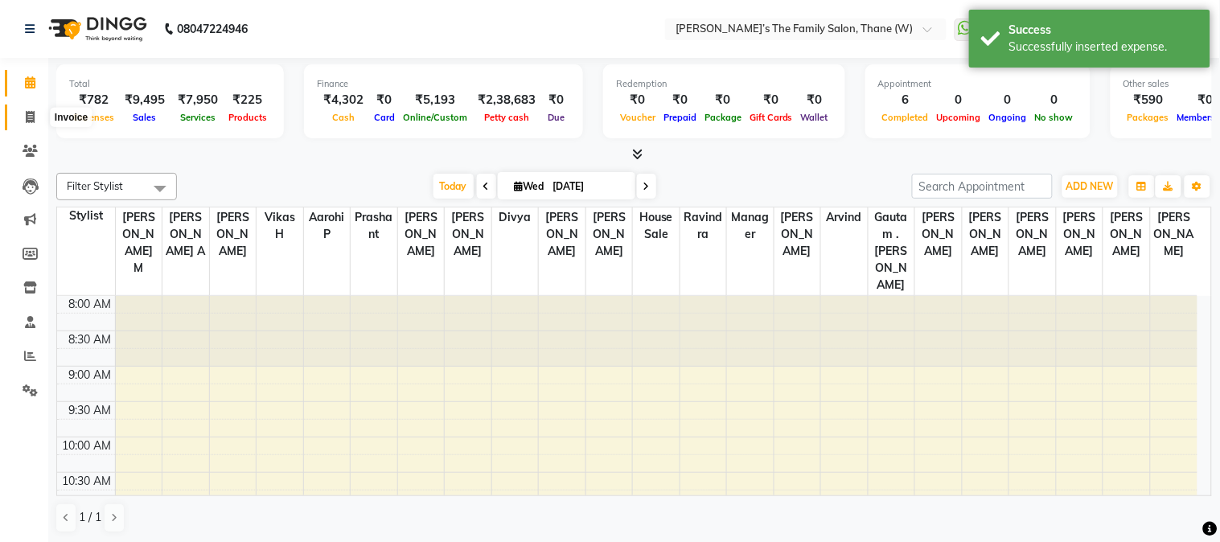
click at [33, 119] on icon at bounding box center [30, 117] width 9 height 12
select select "service"
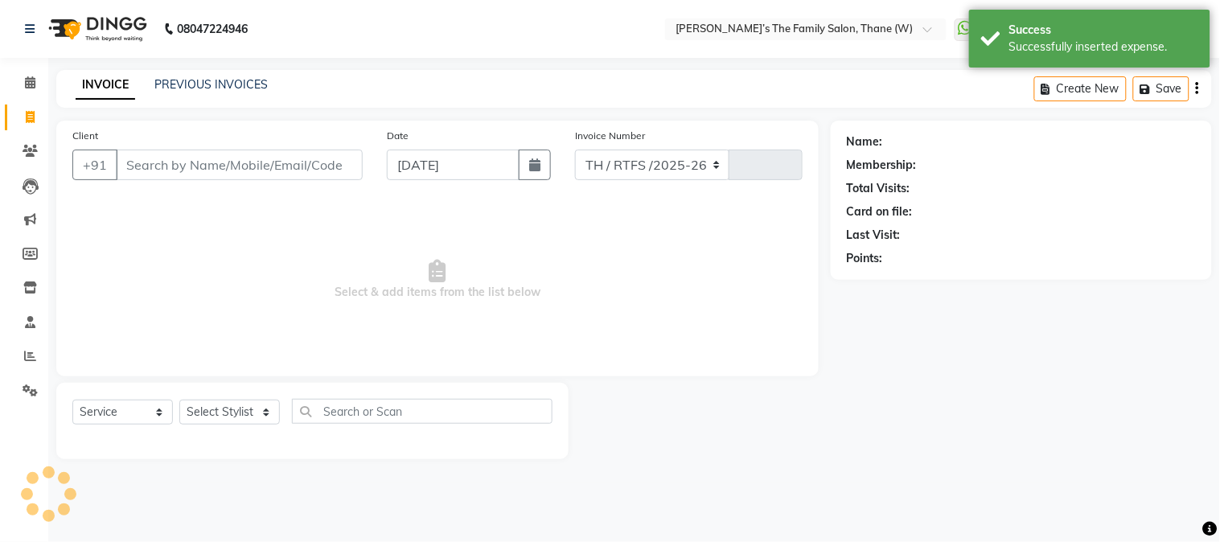
select select "8004"
type input "3179"
click at [236, 82] on link "PREVIOUS INVOICES" at bounding box center [210, 84] width 113 height 14
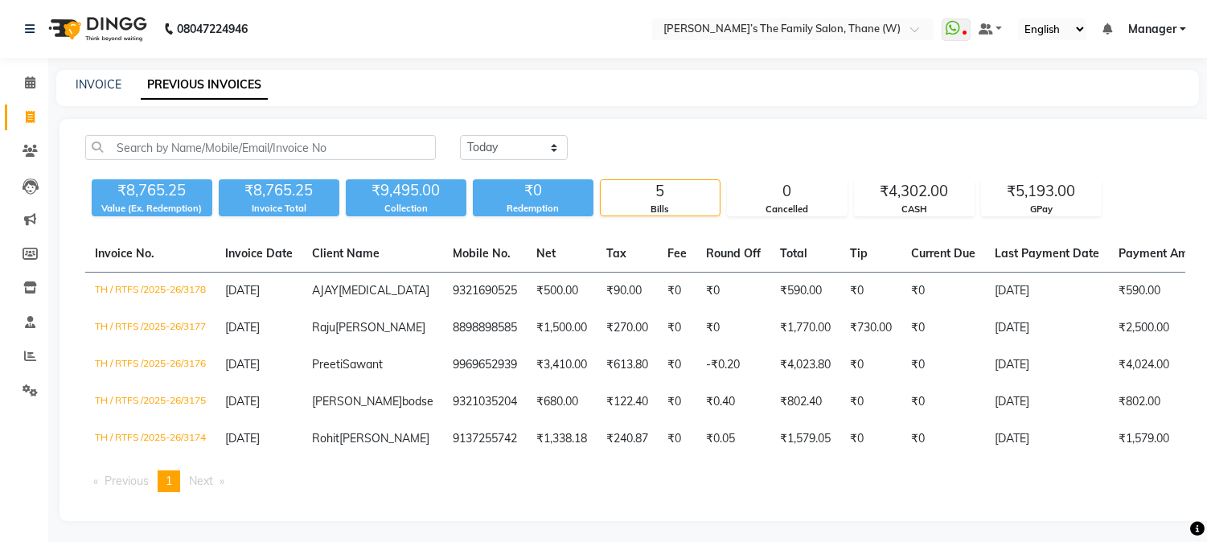
click at [121, 77] on div "INVOICE PREVIOUS INVOICES" at bounding box center [618, 84] width 1124 height 17
click at [93, 84] on link "INVOICE" at bounding box center [99, 84] width 46 height 14
select select "service"
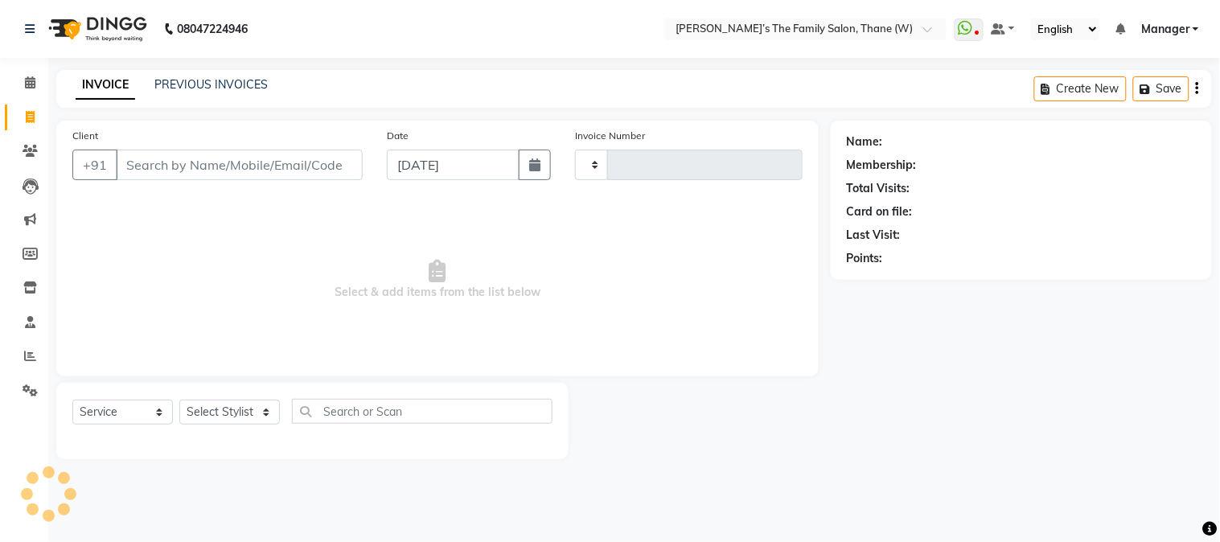
type input "3179"
select select "8004"
click at [219, 162] on input "Client" at bounding box center [239, 165] width 247 height 31
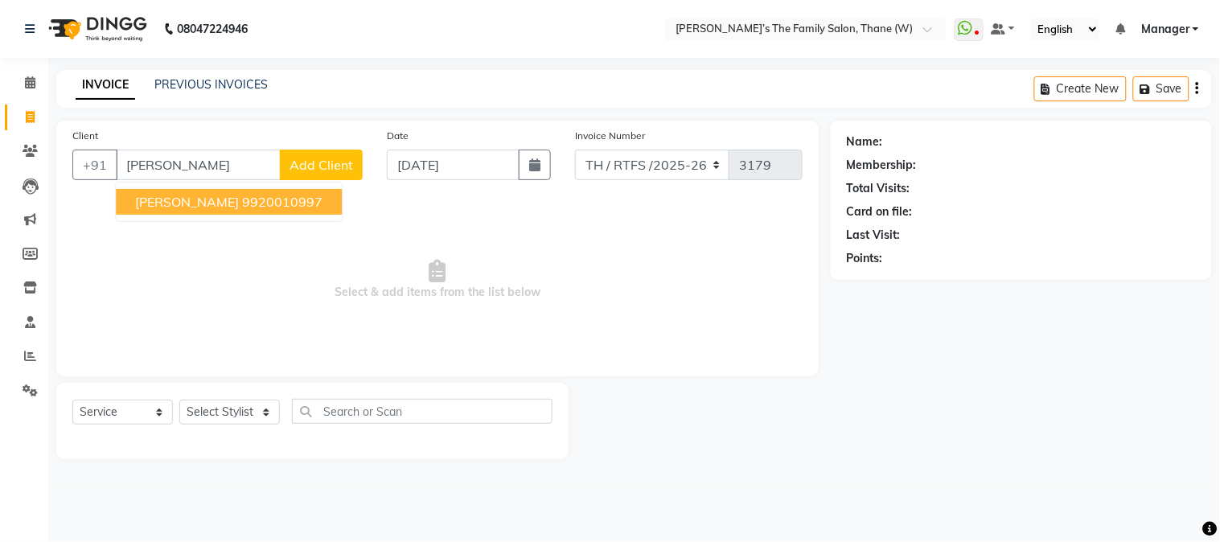
click at [219, 202] on span "[PERSON_NAME]" at bounding box center [187, 202] width 104 height 16
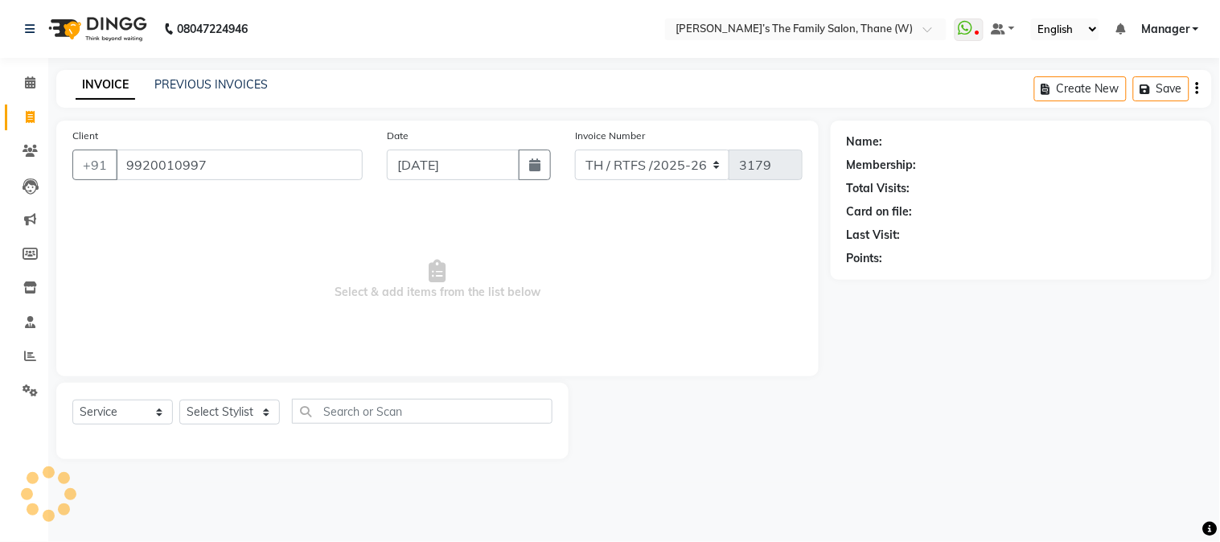
type input "9920010997"
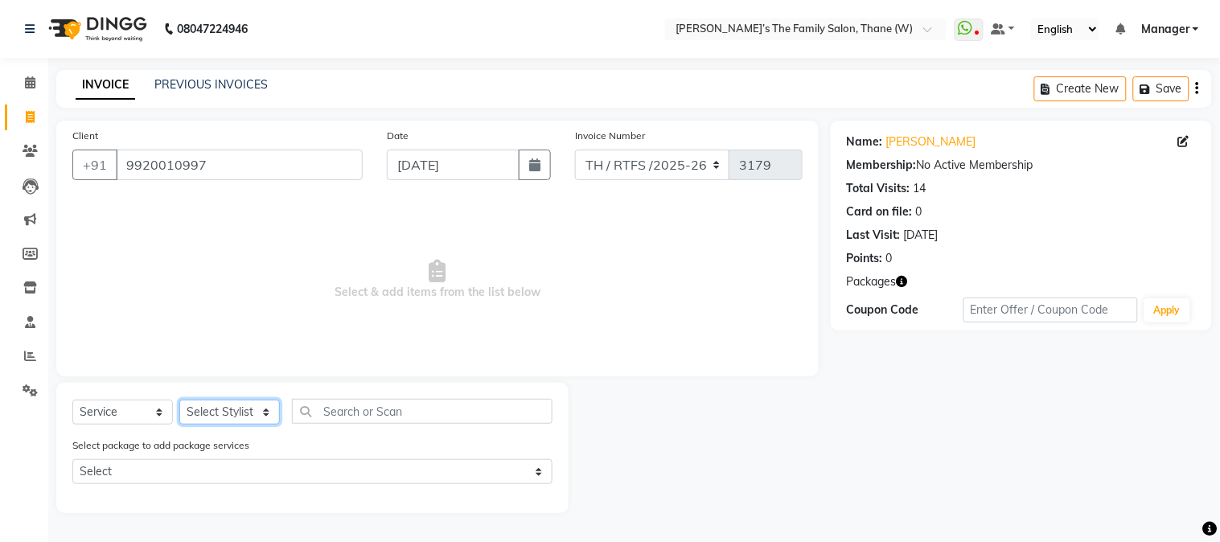
click at [207, 403] on select "Select Stylist Aarohi P [PERSON_NAME] [PERSON_NAME] A [PERSON_NAME] .[PERSON_NA…" at bounding box center [229, 412] width 101 height 25
select select "35580"
click at [179, 401] on select "Select Stylist Aarohi P [PERSON_NAME] [PERSON_NAME] A [PERSON_NAME] .[PERSON_NA…" at bounding box center [229, 412] width 101 height 25
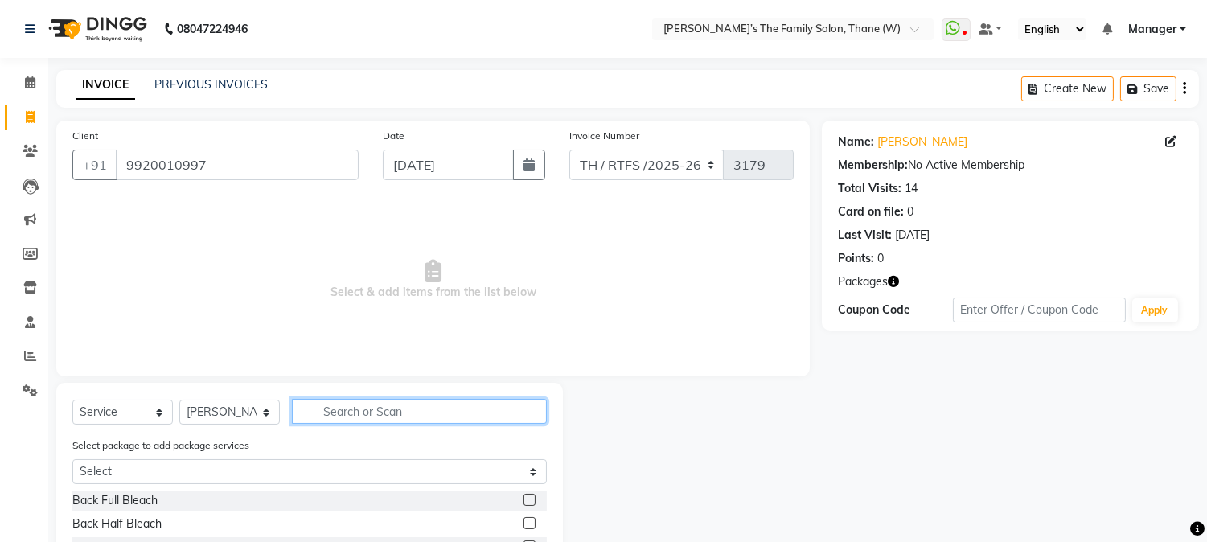
click at [371, 414] on input "text" at bounding box center [419, 411] width 255 height 25
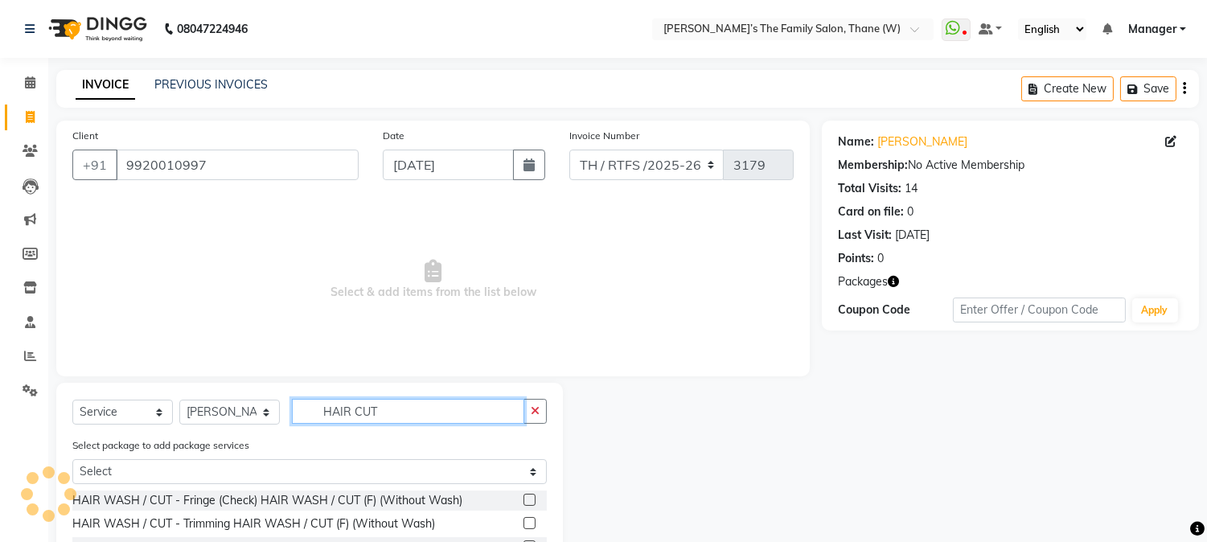
scroll to position [156, 0]
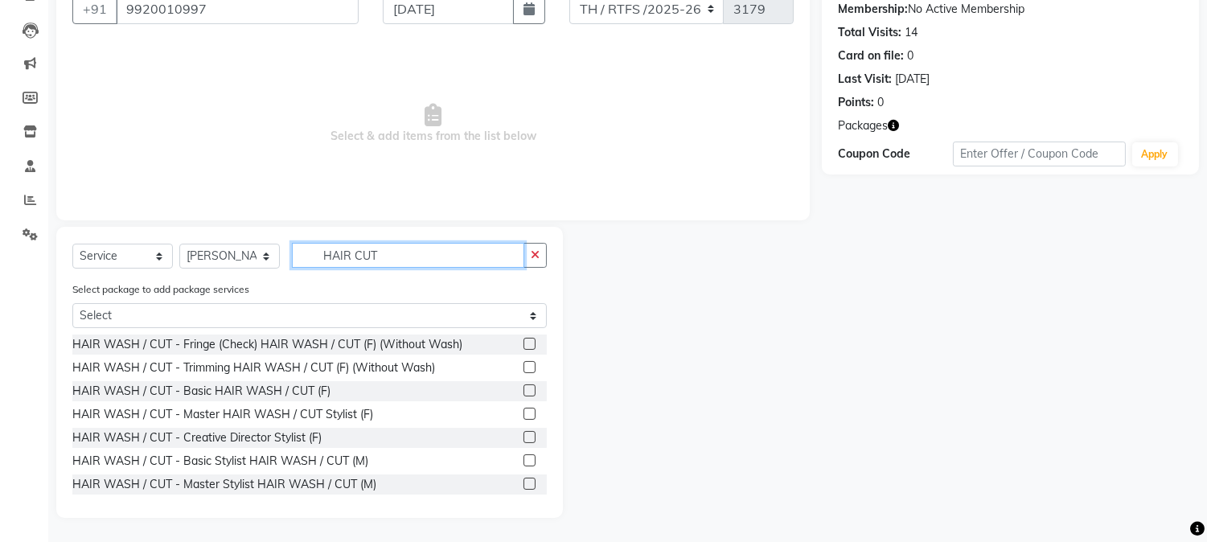
type input "HAIR CUT"
click at [524, 459] on label at bounding box center [530, 460] width 12 height 12
click at [524, 459] on input "checkbox" at bounding box center [529, 461] width 10 height 10
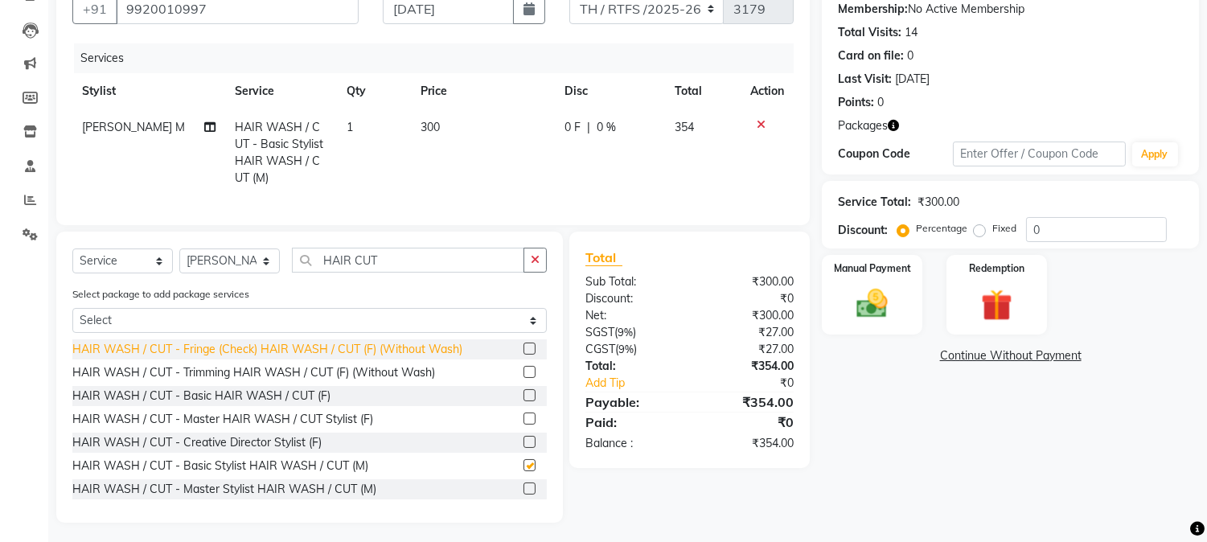
checkbox input "false"
click at [303, 14] on input "9920010997" at bounding box center [237, 9] width 243 height 31
click at [907, 287] on div "Manual Payment" at bounding box center [872, 294] width 105 height 82
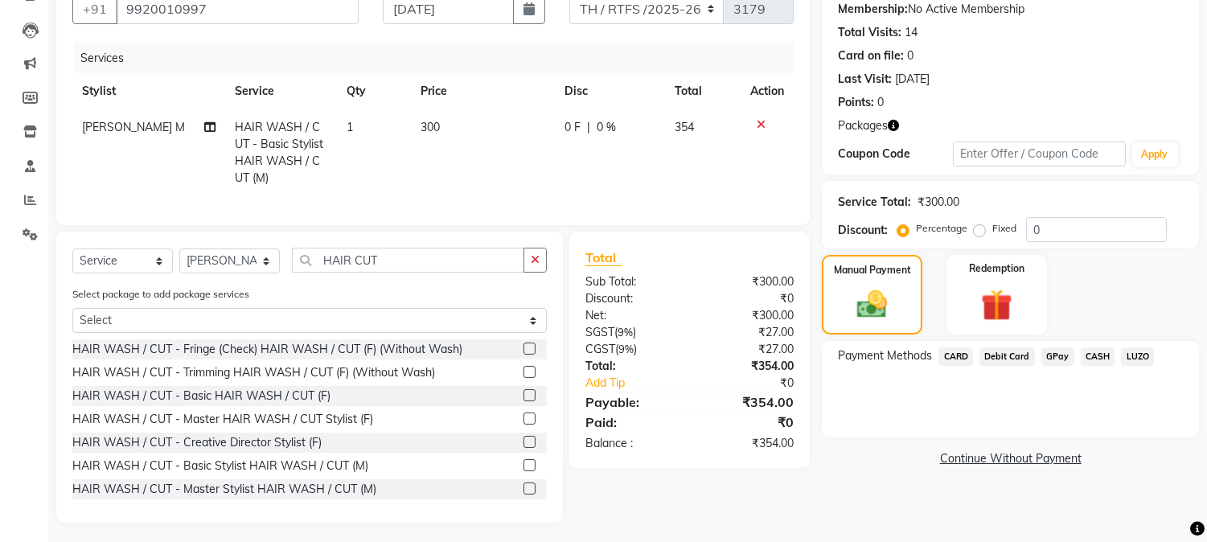
click at [1056, 356] on span "GPay" at bounding box center [1058, 356] width 33 height 18
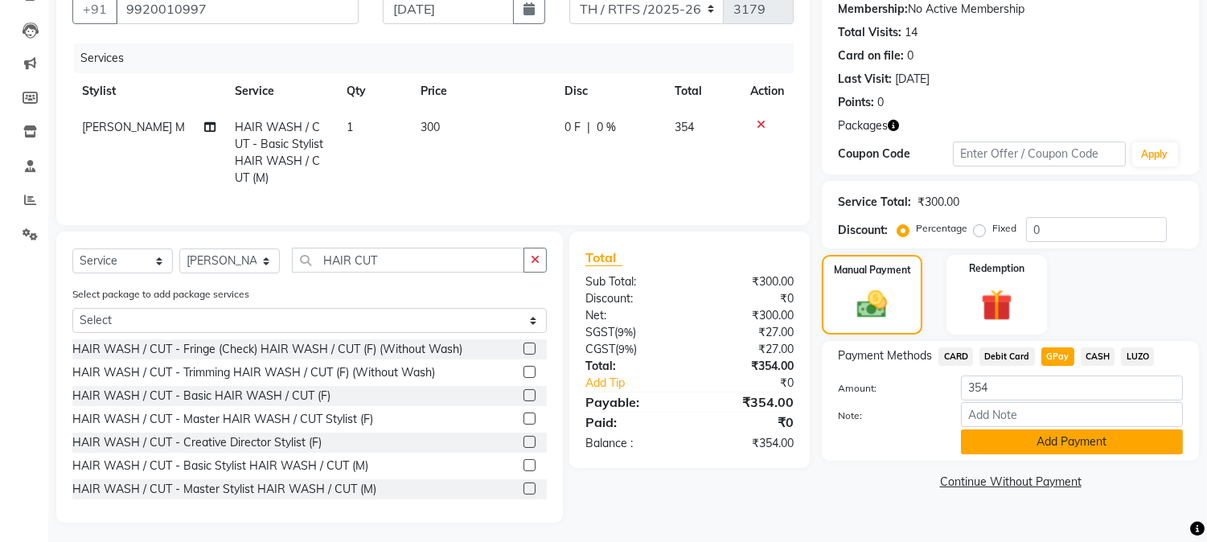
click at [1091, 445] on button "Add Payment" at bounding box center [1072, 442] width 222 height 25
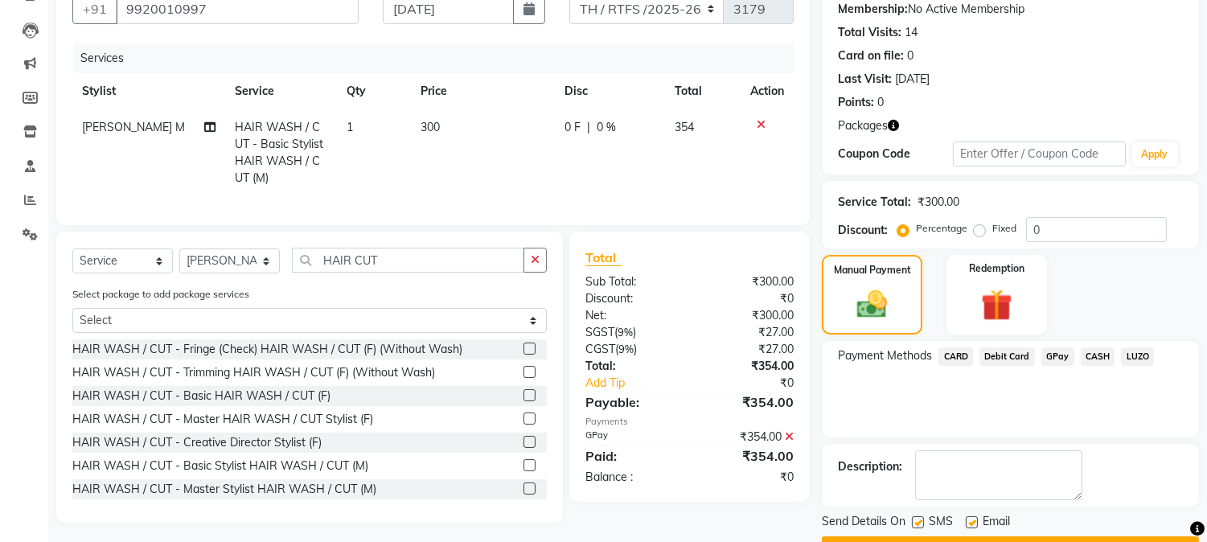
scroll to position [198, 0]
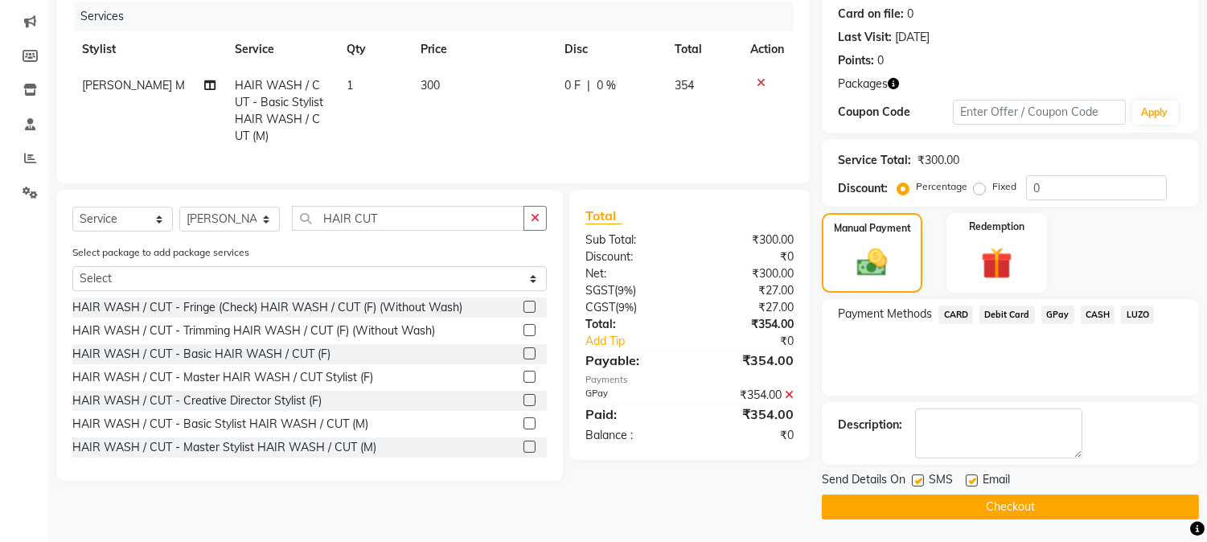
click at [1126, 495] on button "Checkout" at bounding box center [1010, 507] width 377 height 25
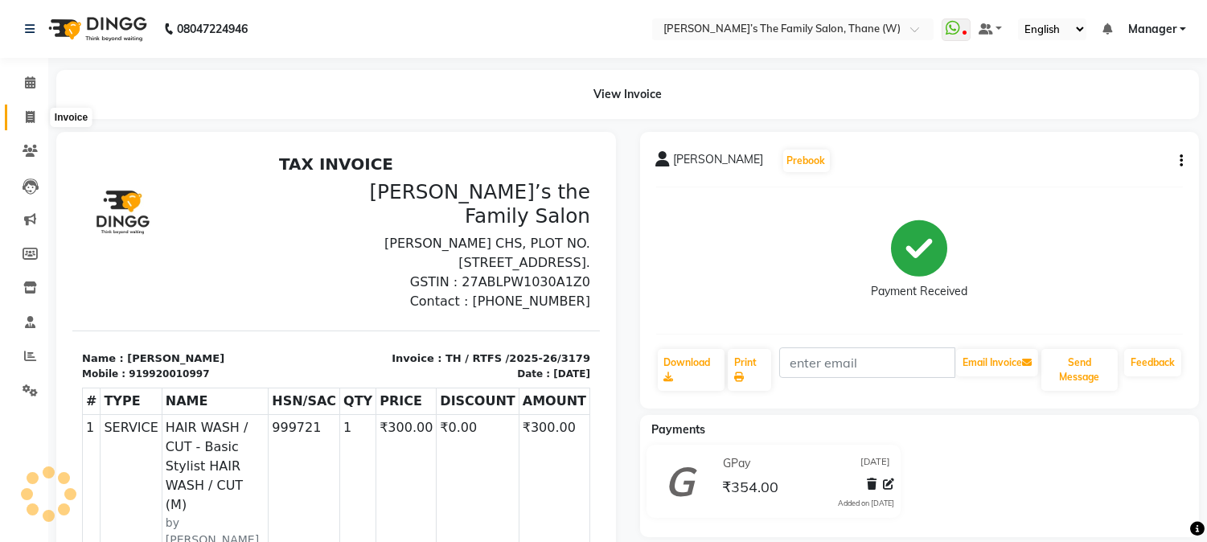
click at [22, 121] on span at bounding box center [30, 118] width 28 height 18
select select "service"
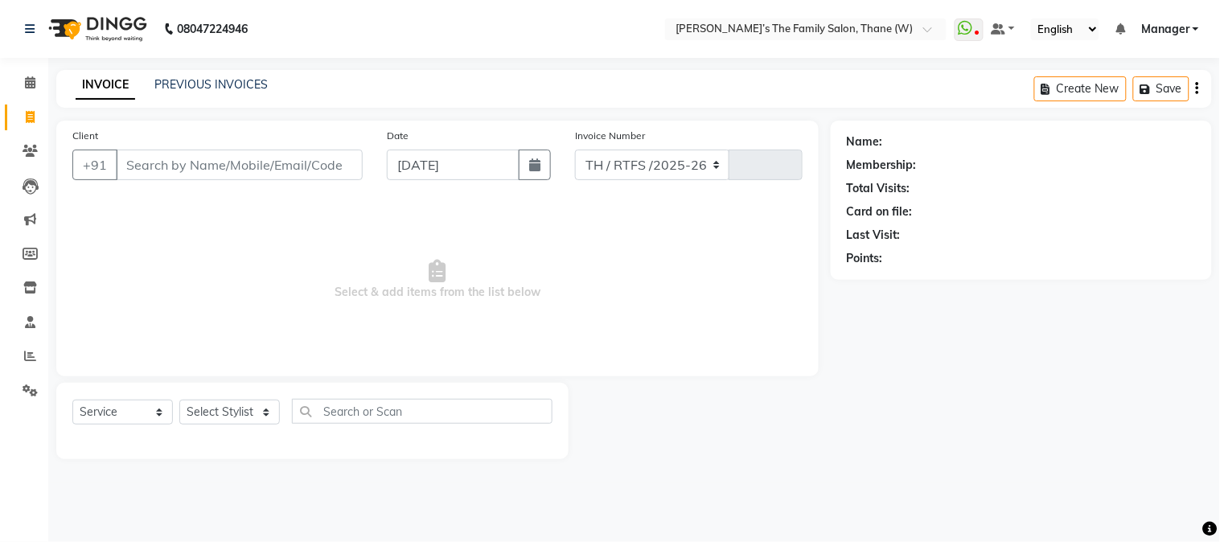
select select "8004"
type input "3180"
click at [185, 174] on input "Client" at bounding box center [239, 165] width 247 height 31
click at [158, 164] on input "989384" at bounding box center [198, 165] width 165 height 31
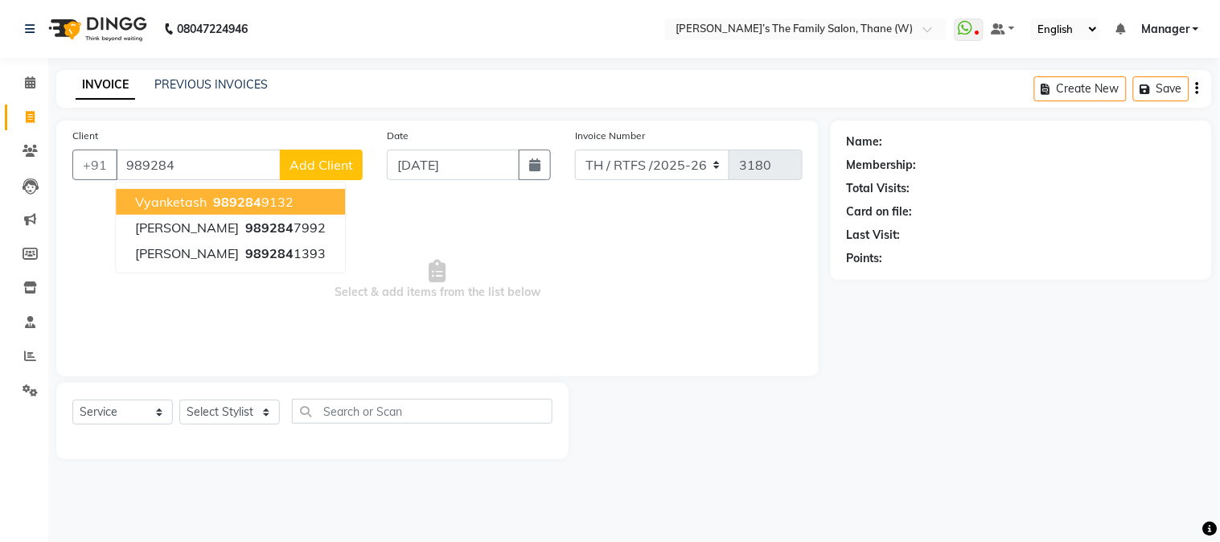
click at [180, 163] on input "989284" at bounding box center [198, 165] width 165 height 31
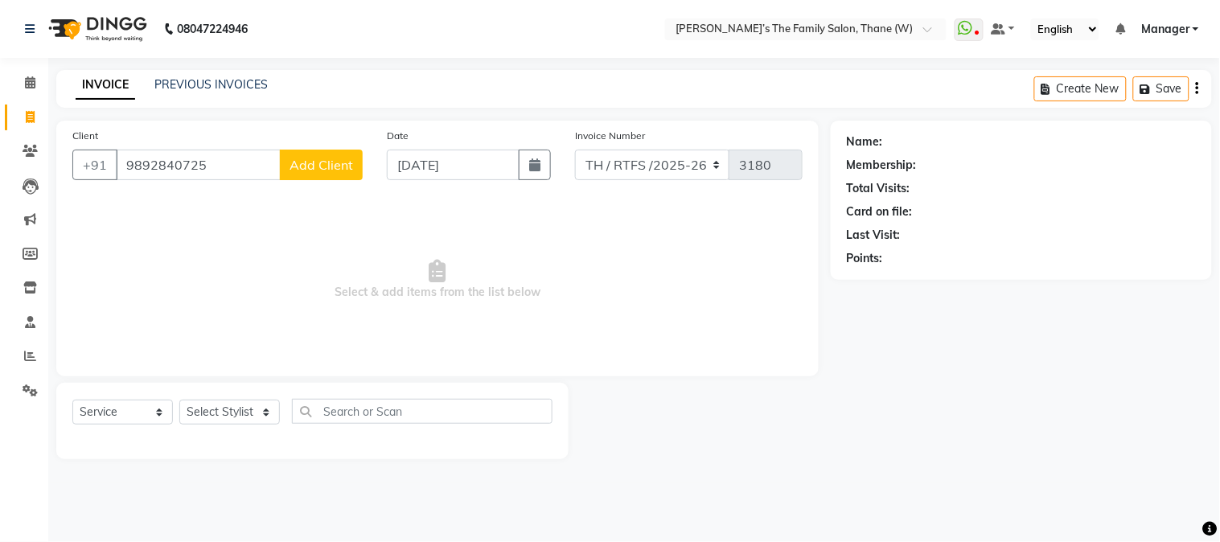
type input "9892840725"
click at [333, 154] on button "Add Client" at bounding box center [321, 165] width 83 height 31
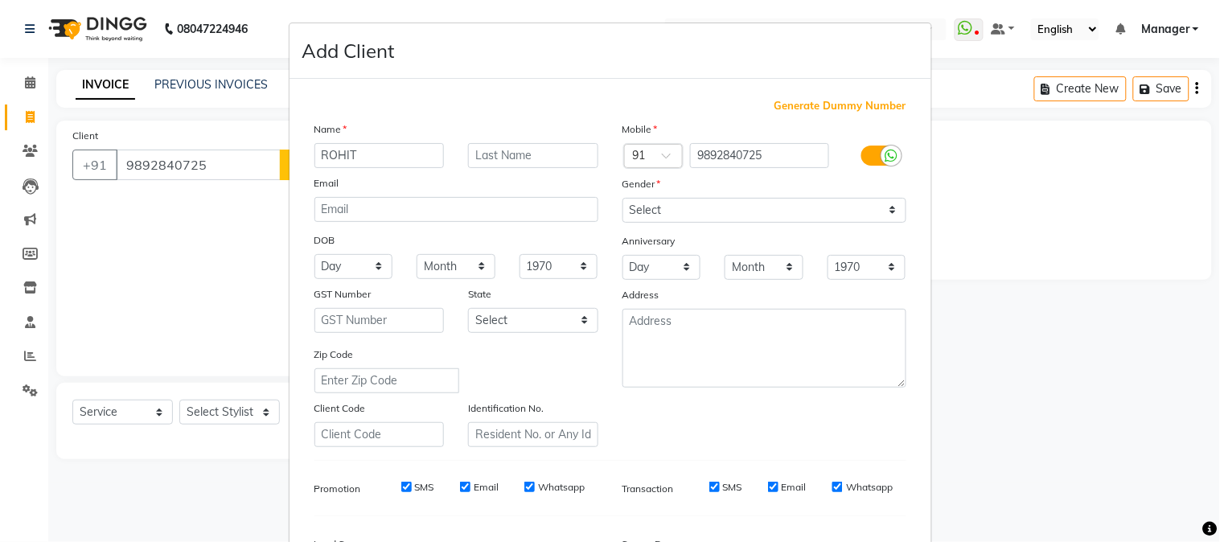
type input "ROHIT"
click at [487, 155] on input "text" at bounding box center [533, 155] width 130 height 25
type input "RANE"
click at [716, 211] on select "Select [DEMOGRAPHIC_DATA] [DEMOGRAPHIC_DATA] Other Prefer Not To Say" at bounding box center [765, 210] width 284 height 25
select select "[DEMOGRAPHIC_DATA]"
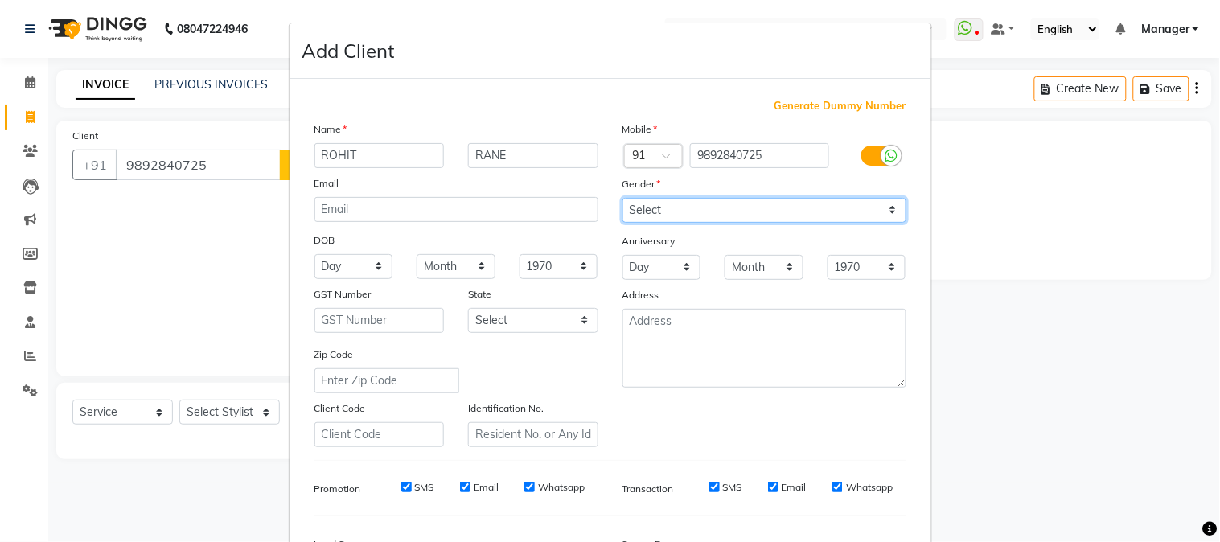
click at [623, 198] on select "Select [DEMOGRAPHIC_DATA] [DEMOGRAPHIC_DATA] Other Prefer Not To Say" at bounding box center [765, 210] width 284 height 25
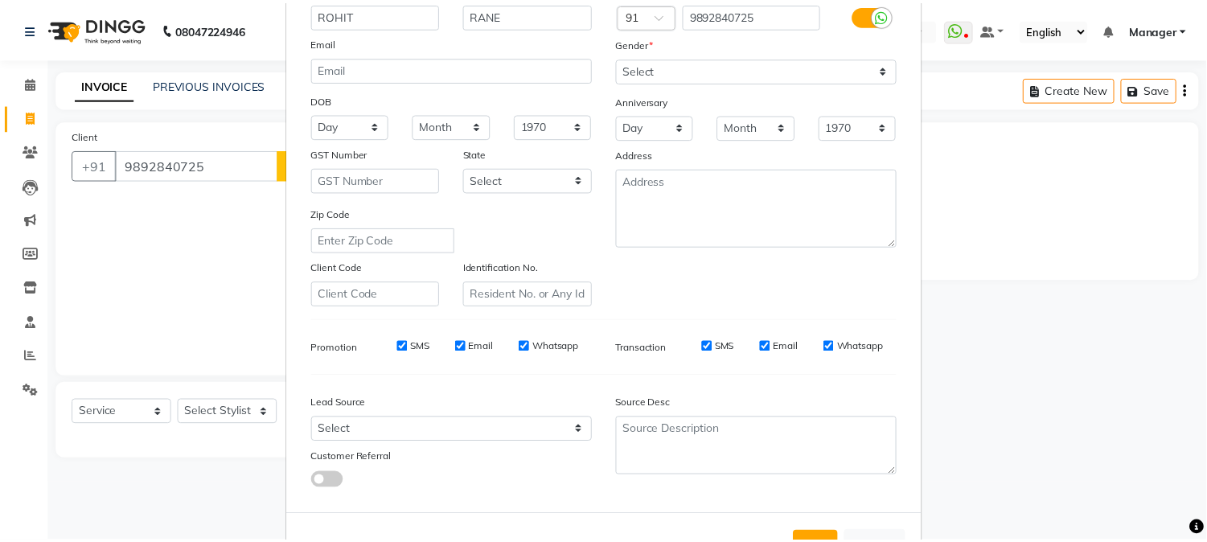
scroll to position [201, 0]
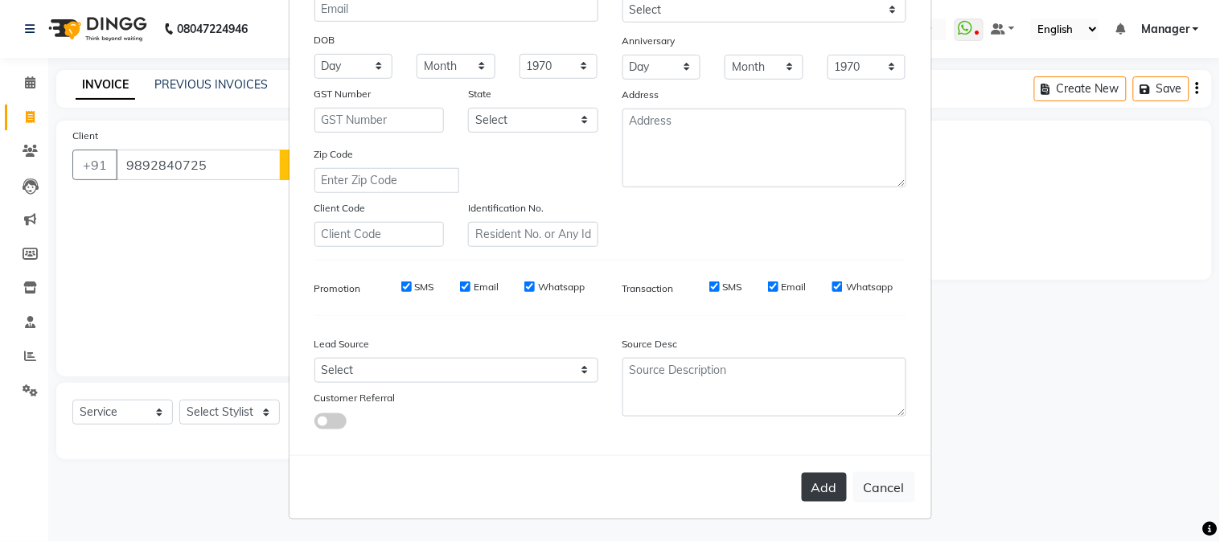
click at [816, 485] on button "Add" at bounding box center [824, 487] width 45 height 29
select select
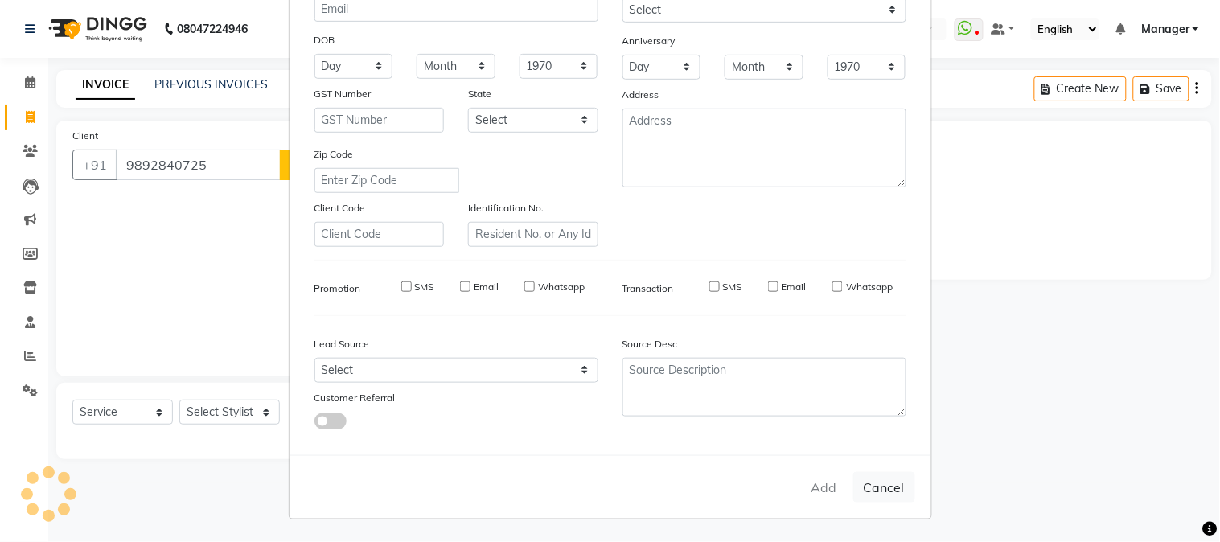
select select
checkbox input "false"
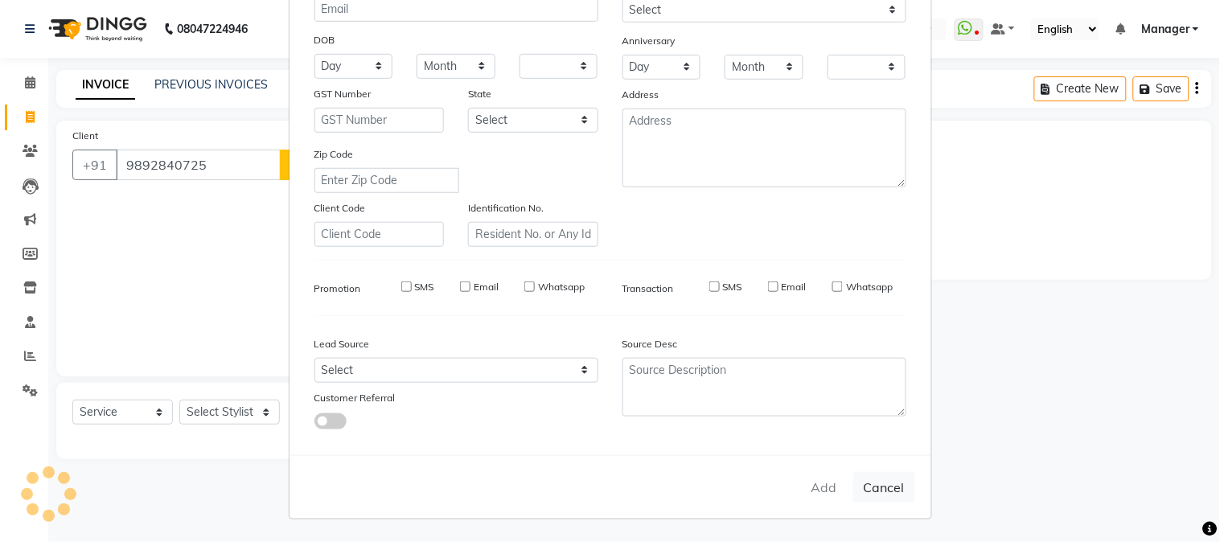
checkbox input "false"
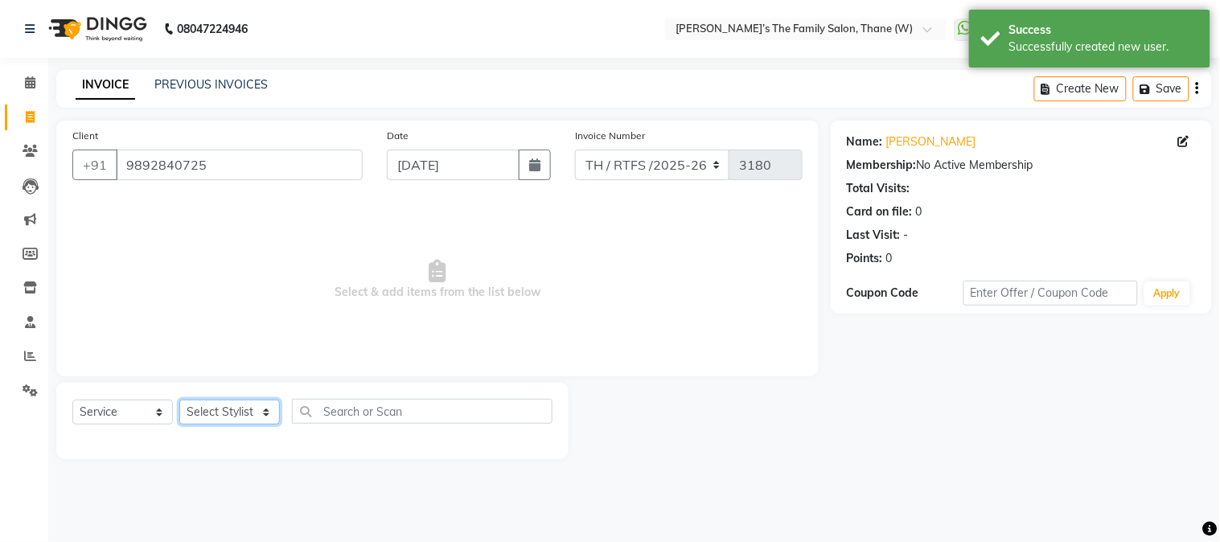
click at [222, 412] on select "Select Stylist Aarohi P [PERSON_NAME] [PERSON_NAME] A [PERSON_NAME] .[PERSON_NA…" at bounding box center [229, 412] width 101 height 25
select select "84594"
click at [179, 401] on select "Select Stylist Aarohi P [PERSON_NAME] [PERSON_NAME] A [PERSON_NAME] .[PERSON_NA…" at bounding box center [229, 412] width 101 height 25
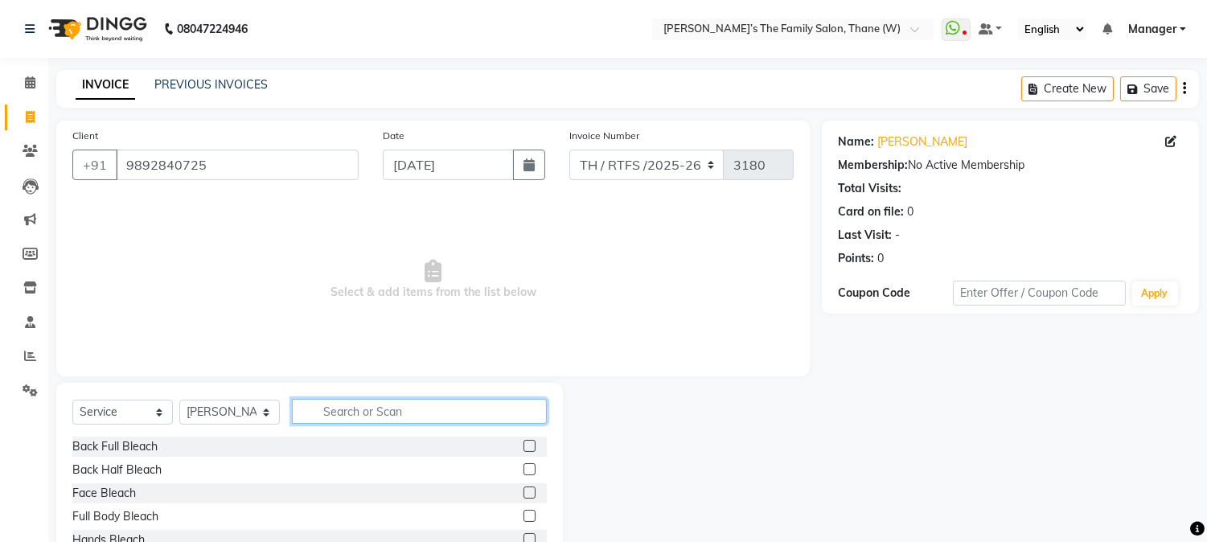
click at [362, 413] on input "text" at bounding box center [419, 411] width 255 height 25
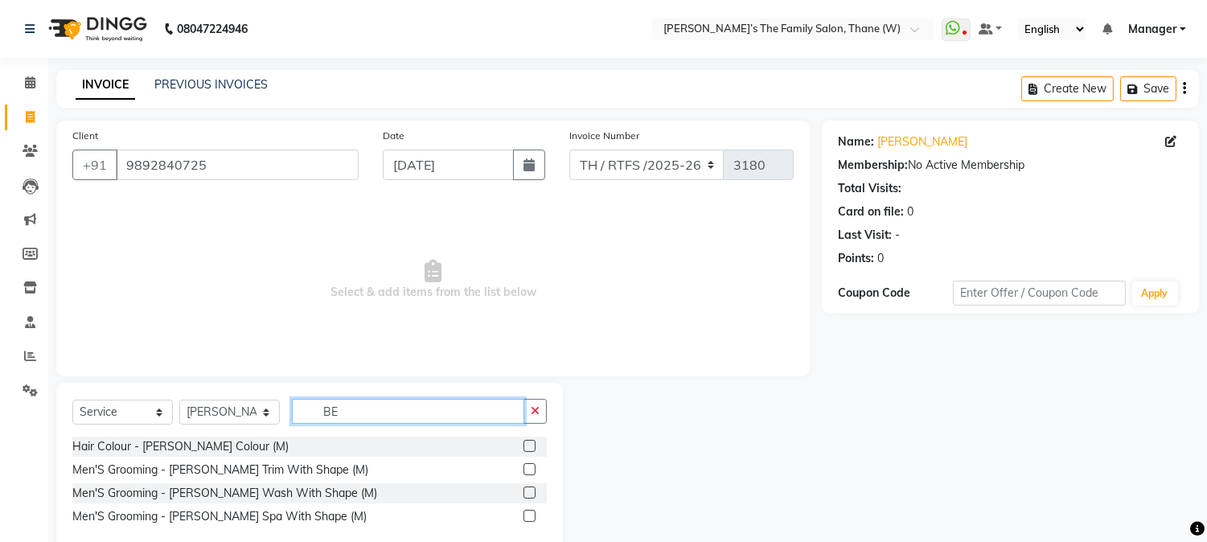
type input "BE"
click at [532, 470] on label at bounding box center [530, 469] width 12 height 12
click at [532, 470] on input "checkbox" at bounding box center [529, 470] width 10 height 10
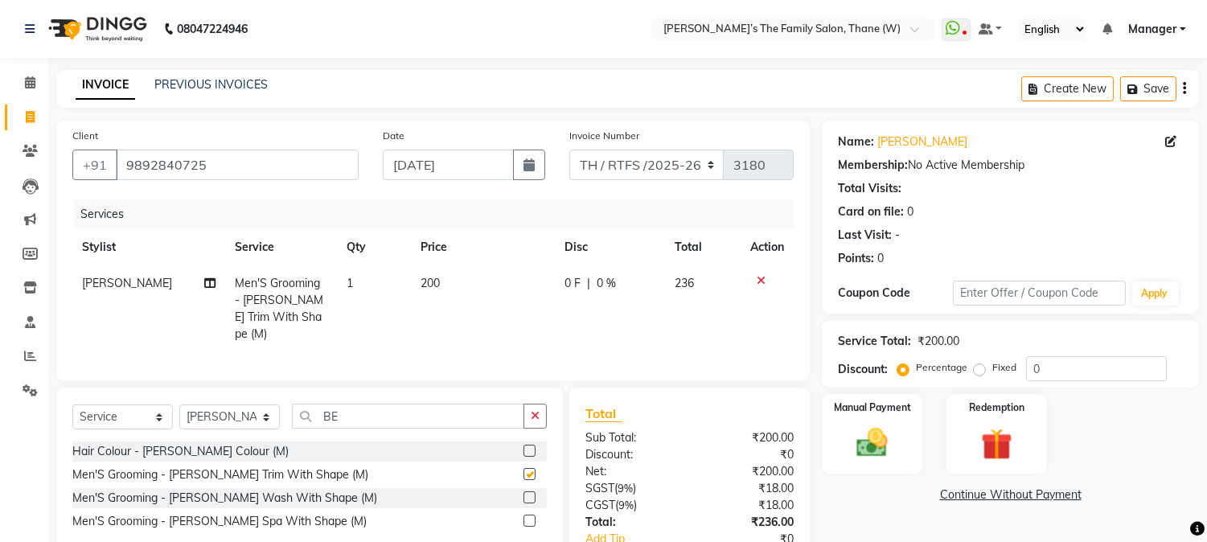
checkbox input "false"
click at [879, 446] on img at bounding box center [872, 444] width 53 height 38
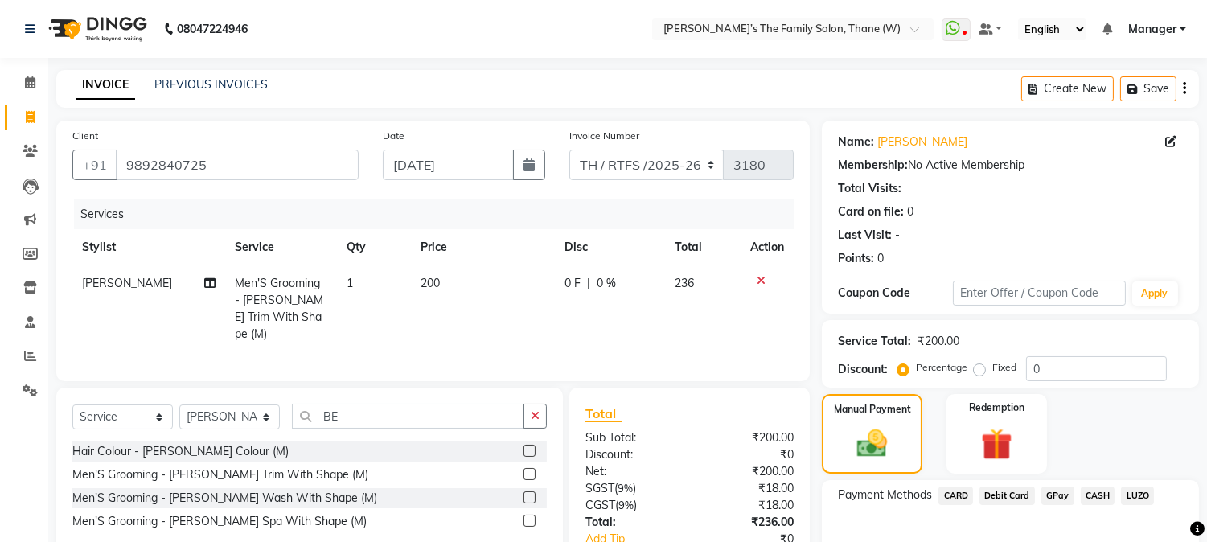
scroll to position [102, 0]
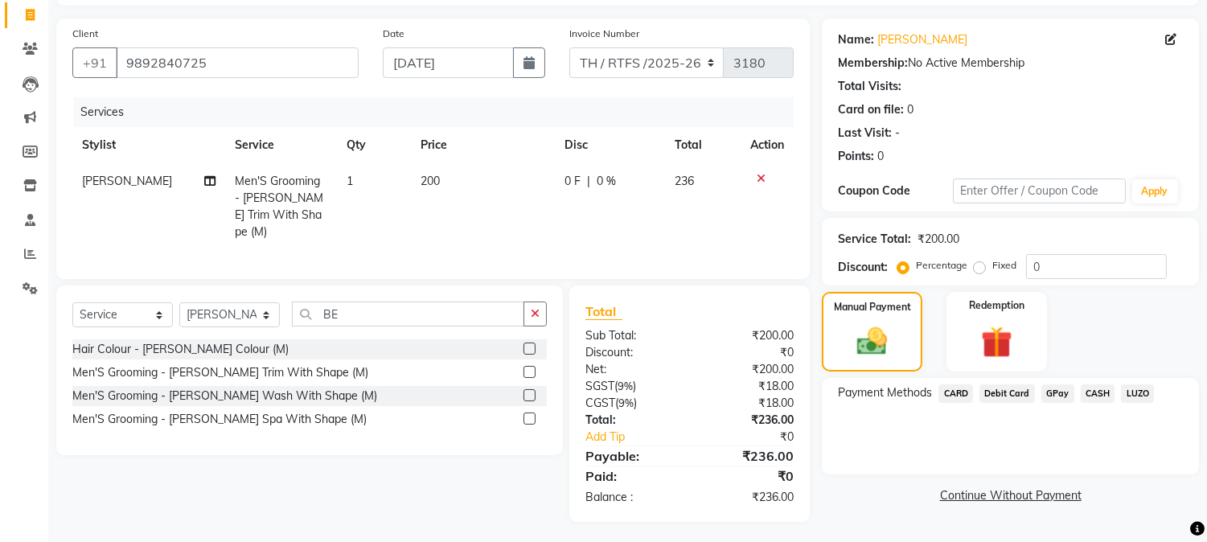
click at [1054, 384] on span "GPay" at bounding box center [1058, 393] width 33 height 18
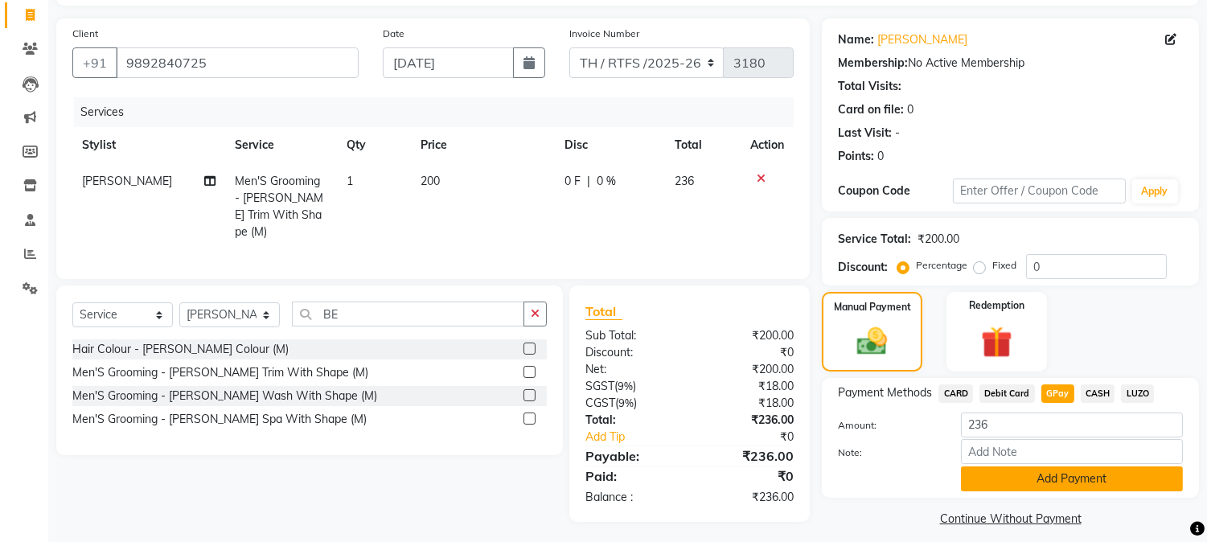
click at [1042, 479] on button "Add Payment" at bounding box center [1072, 478] width 222 height 25
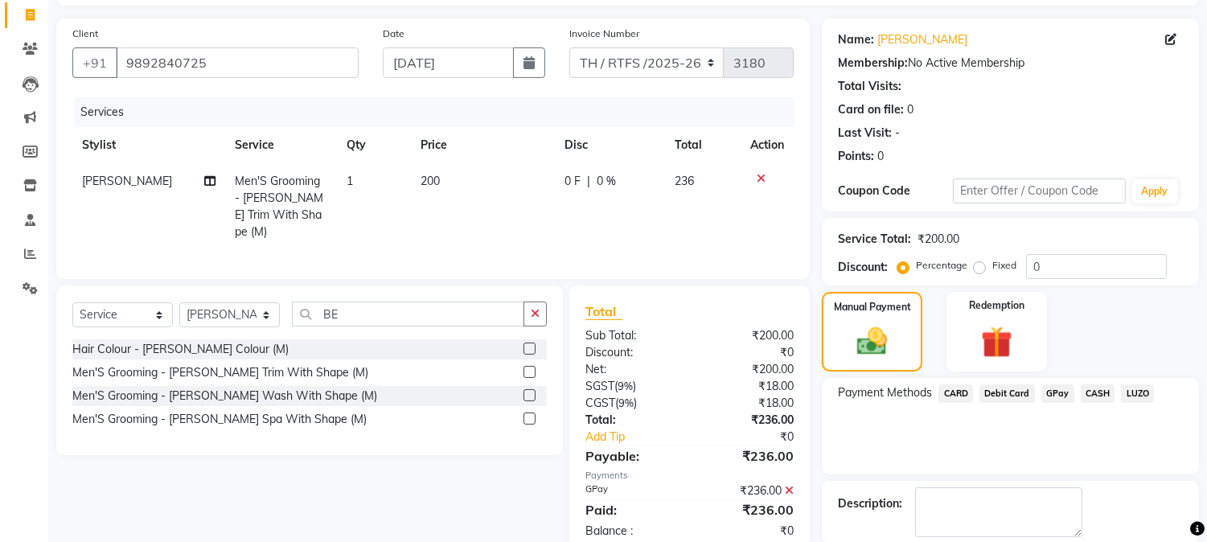
scroll to position [181, 0]
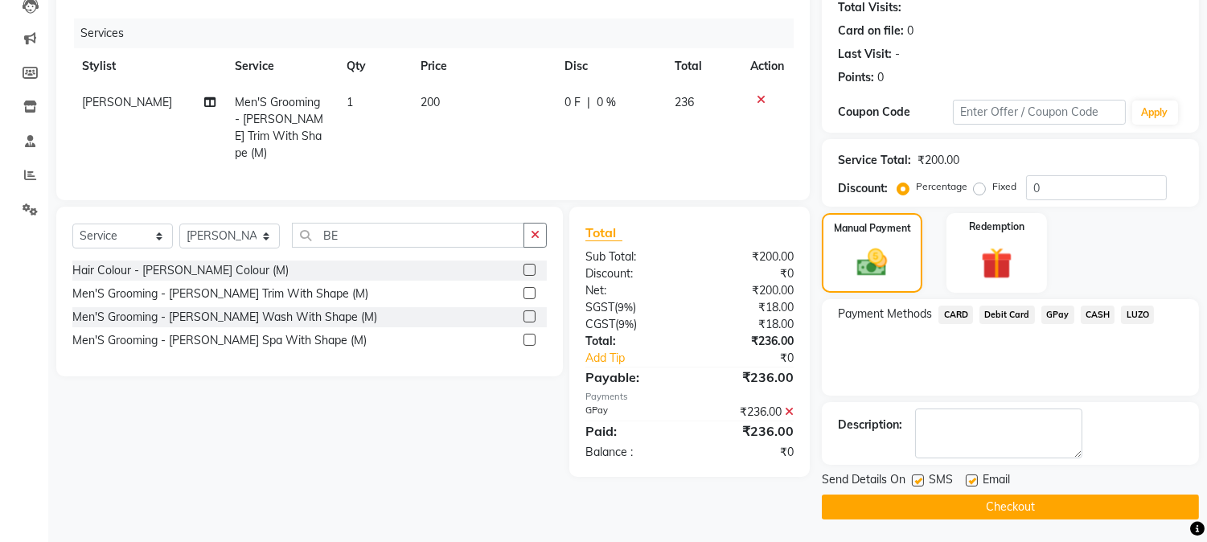
click at [1012, 502] on button "Checkout" at bounding box center [1010, 507] width 377 height 25
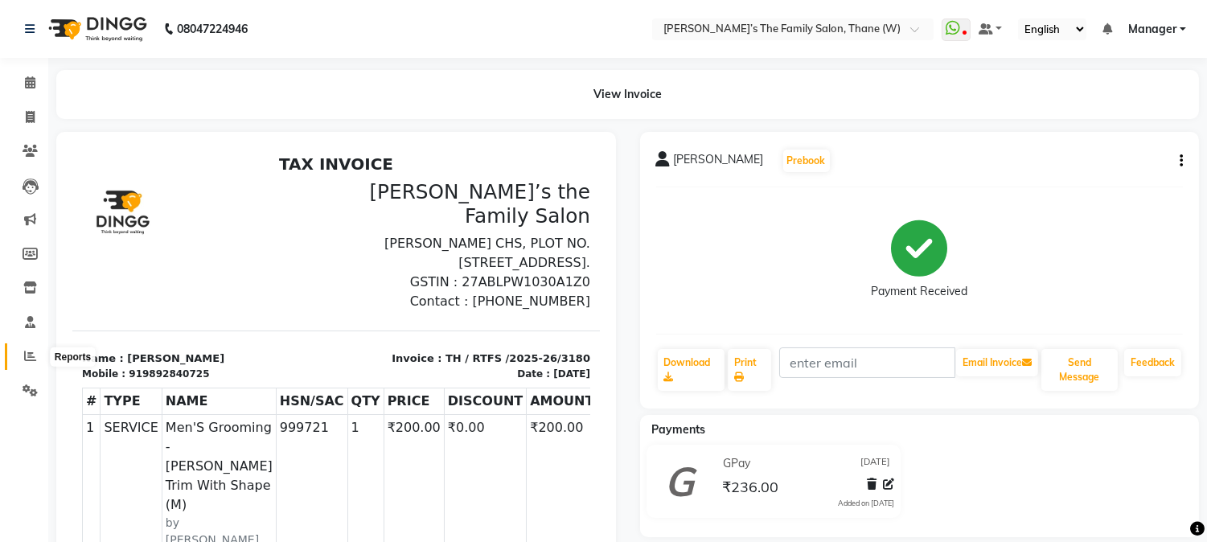
click at [31, 359] on icon at bounding box center [30, 356] width 12 height 12
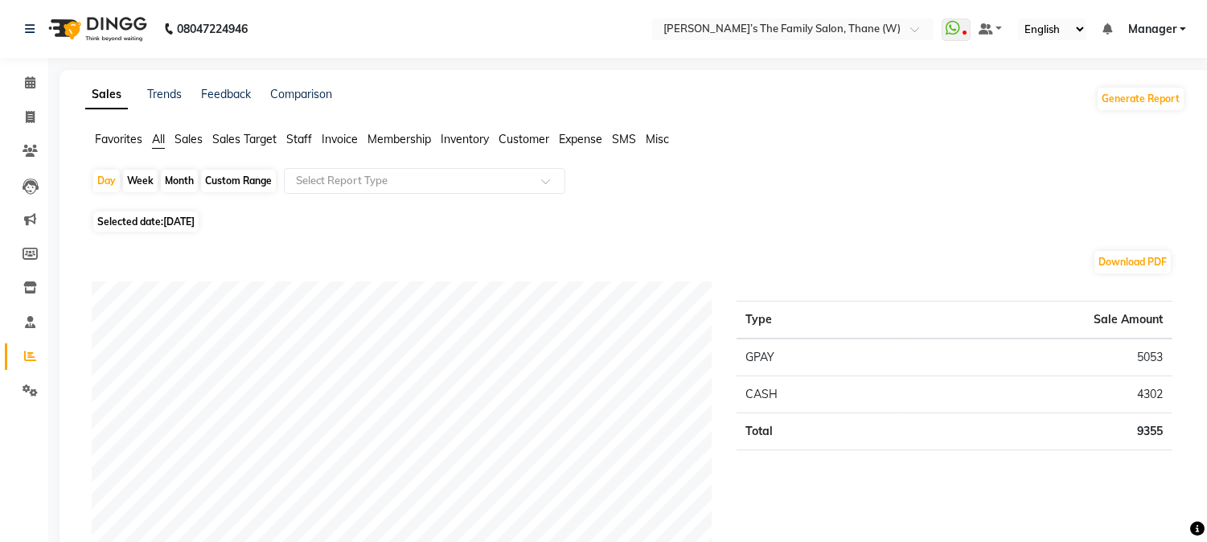
click at [182, 180] on div "Month" at bounding box center [179, 181] width 37 height 23
select select "9"
select select "2025"
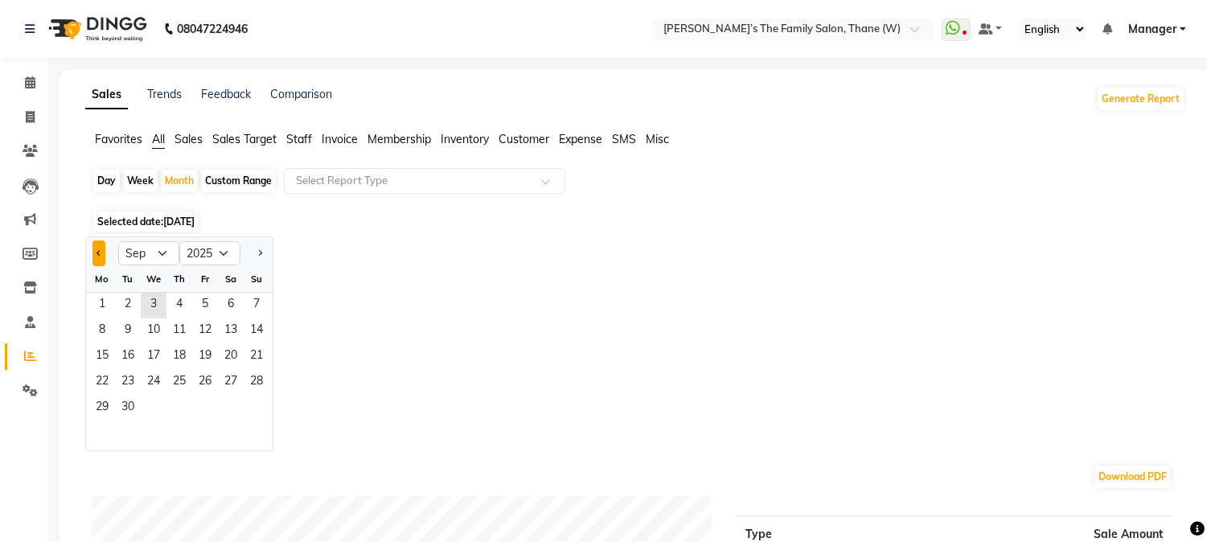
click at [99, 251] on span "Previous month" at bounding box center [100, 252] width 6 height 6
select select "8"
click at [204, 308] on span "1" at bounding box center [205, 306] width 26 height 26
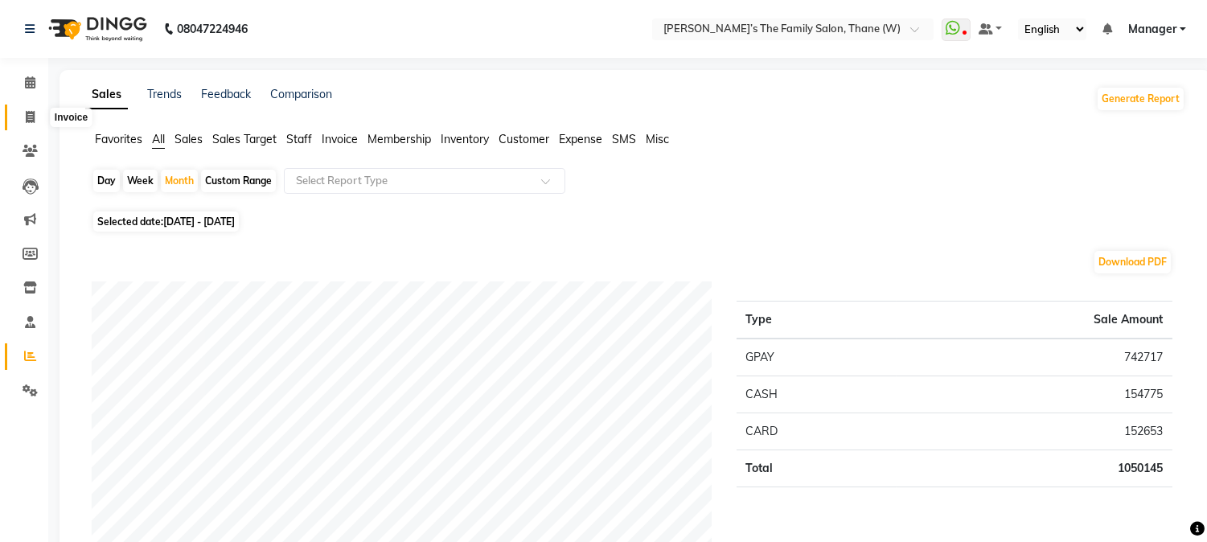
click at [27, 113] on icon at bounding box center [30, 117] width 9 height 12
select select "service"
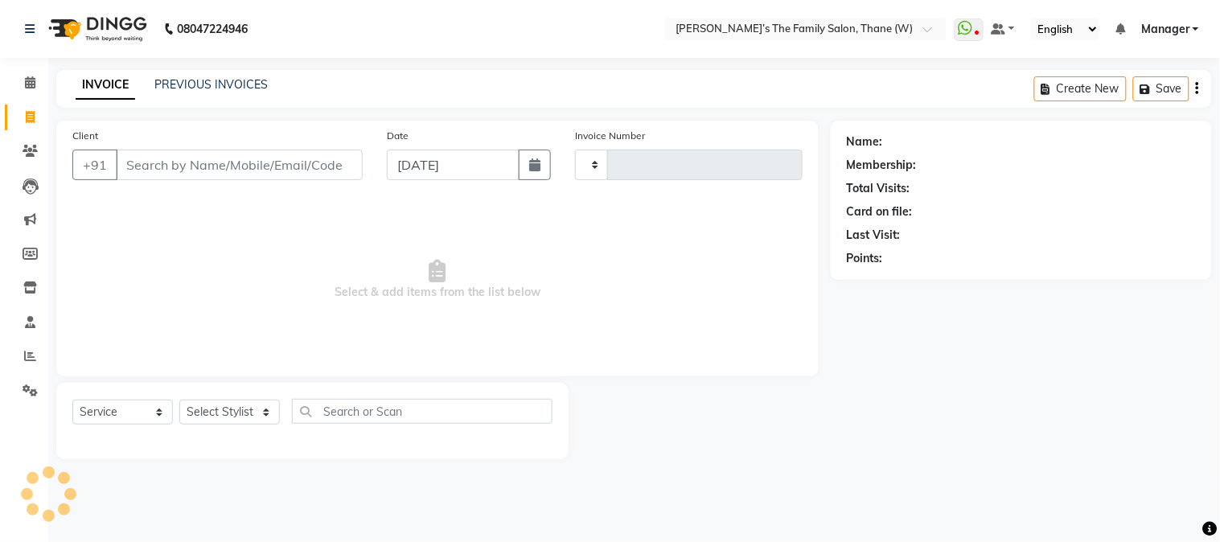
type input "3181"
select select "8004"
click at [225, 411] on select "Select Stylist Aarohi P [PERSON_NAME] [PERSON_NAME] A [PERSON_NAME] .[PERSON_NA…" at bounding box center [229, 412] width 101 height 25
select select "78217"
click at [179, 401] on select "Select Stylist Aarohi P [PERSON_NAME] [PERSON_NAME] A [PERSON_NAME] .[PERSON_NA…" at bounding box center [229, 412] width 101 height 25
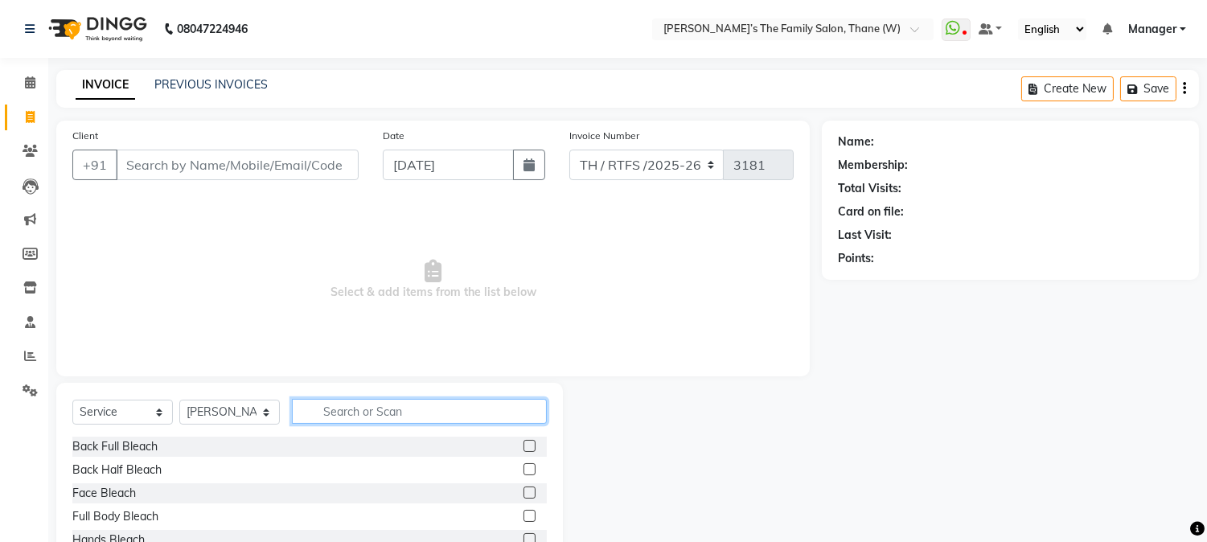
click at [350, 411] on input "text" at bounding box center [419, 411] width 255 height 25
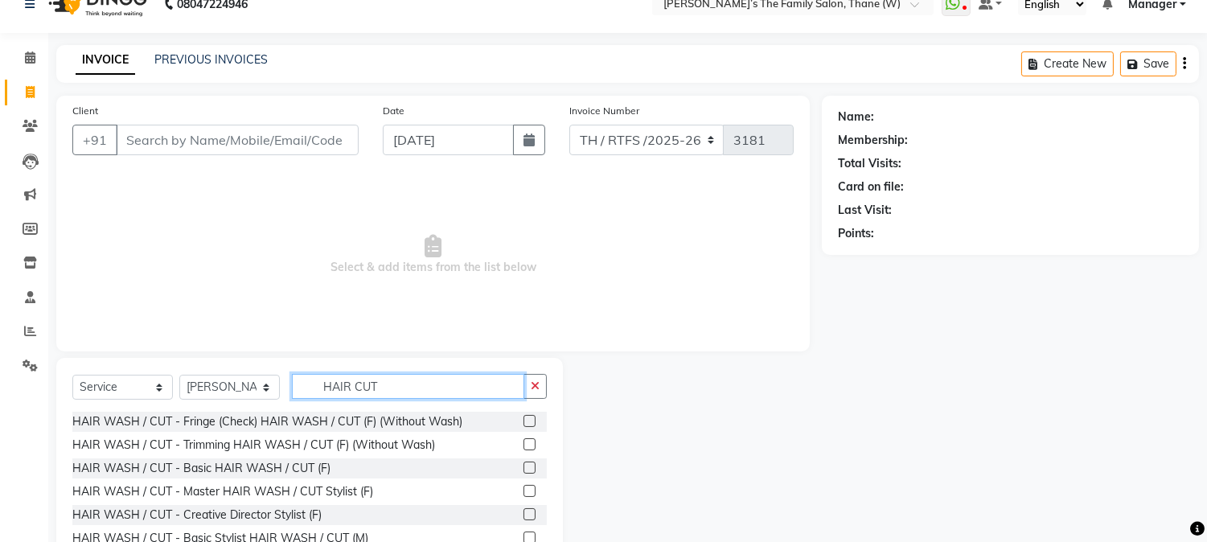
scroll to position [101, 0]
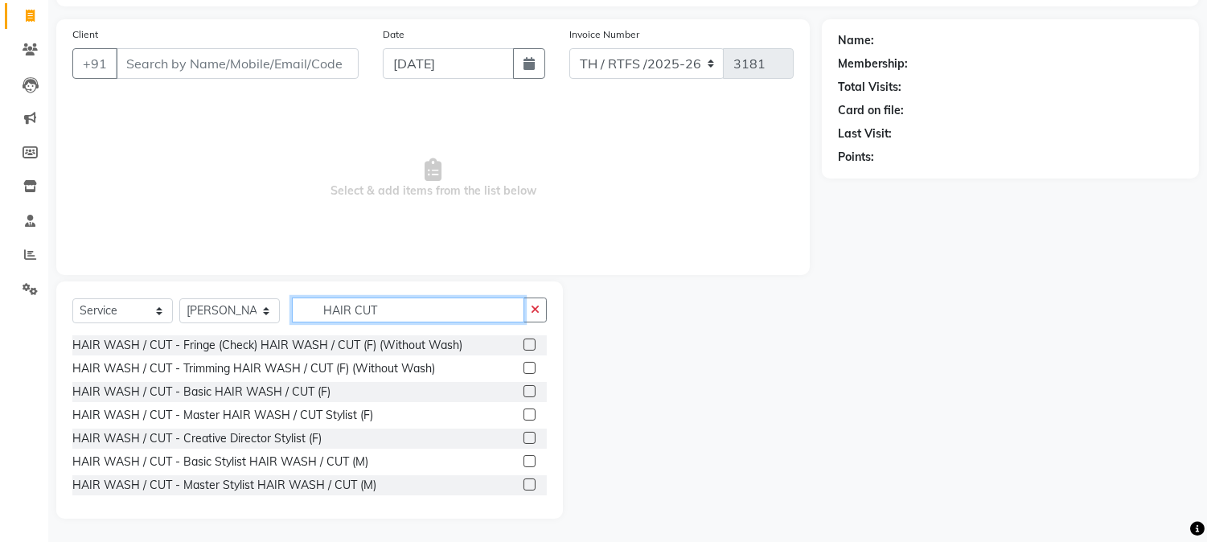
type input "HAIR CUT"
click at [524, 459] on label at bounding box center [530, 461] width 12 height 12
click at [524, 459] on input "checkbox" at bounding box center [529, 462] width 10 height 10
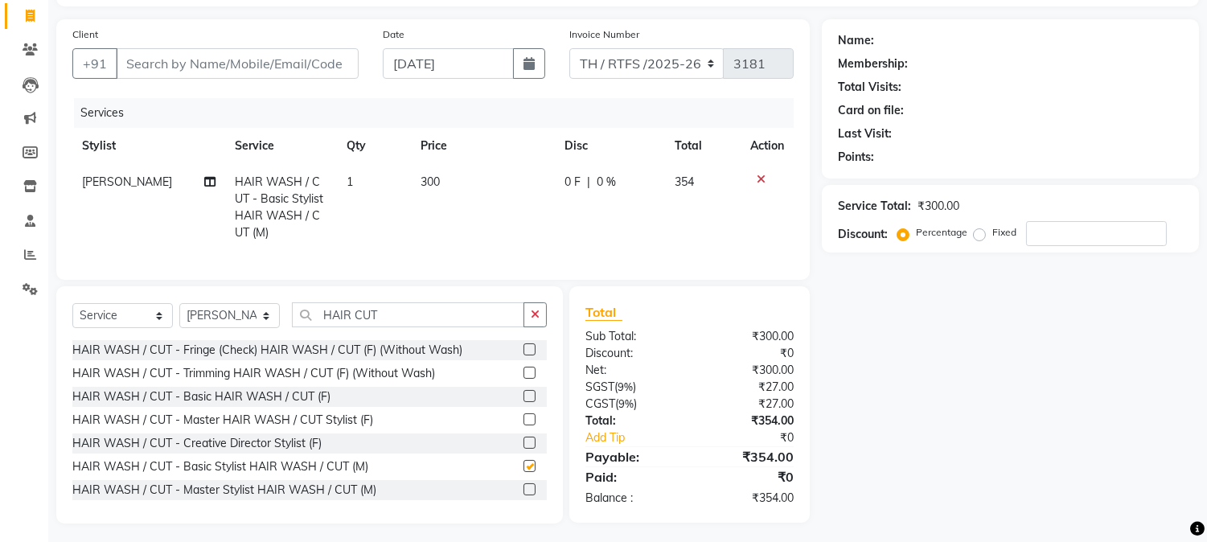
checkbox input "false"
click at [245, 60] on input "Client" at bounding box center [237, 63] width 243 height 31
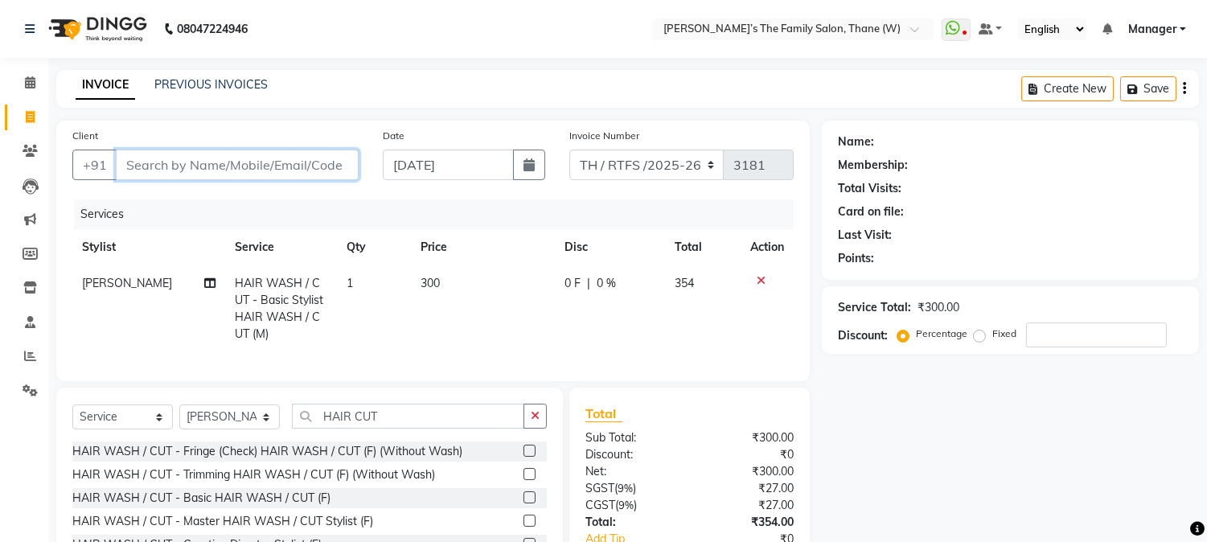
scroll to position [121, 0]
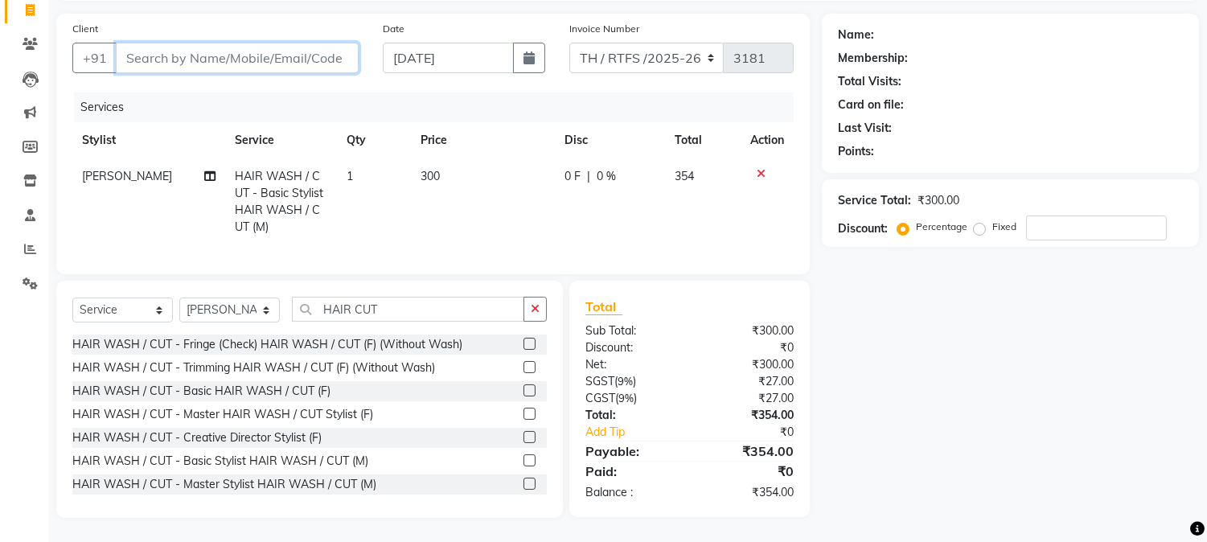
click at [250, 46] on input "Client" at bounding box center [237, 58] width 243 height 31
click at [211, 43] on input "Client" at bounding box center [237, 58] width 243 height 31
type input "7"
type input "0"
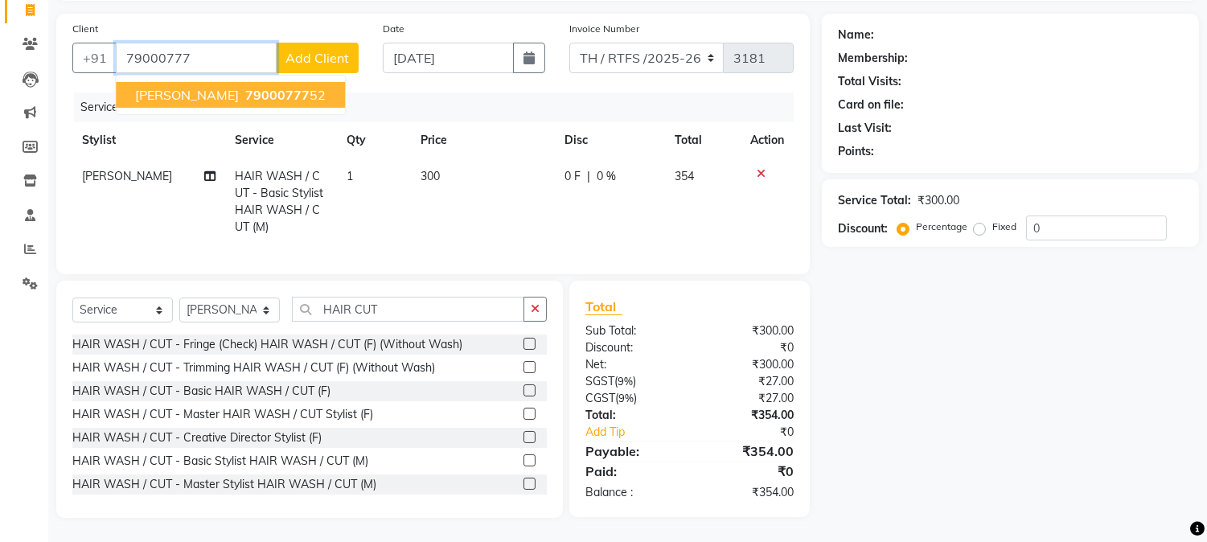
click at [245, 87] on span "79000777" at bounding box center [277, 95] width 64 height 16
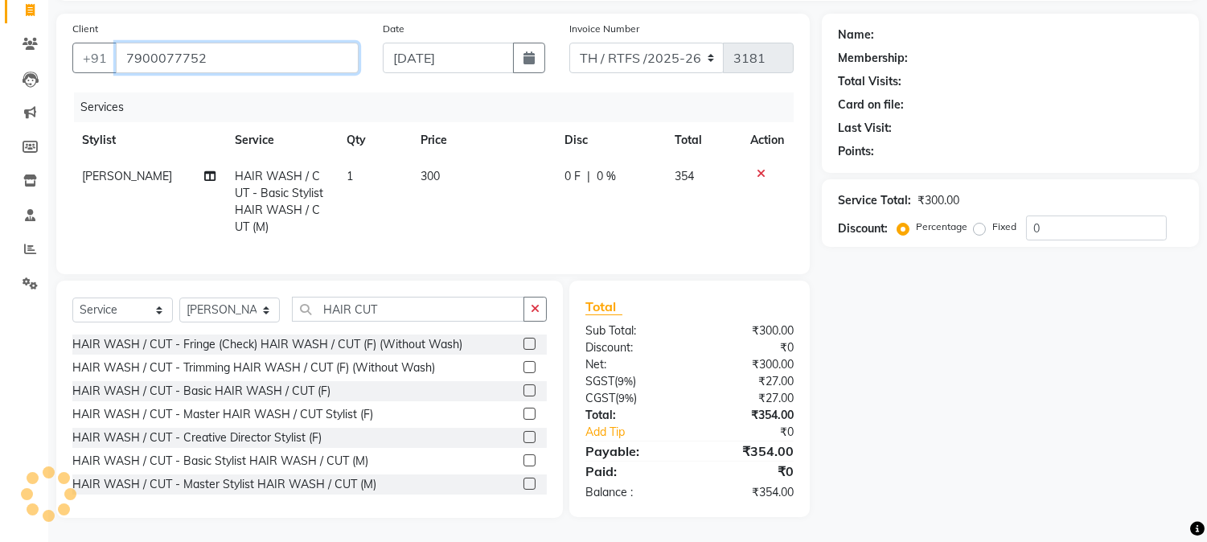
type input "7900077752"
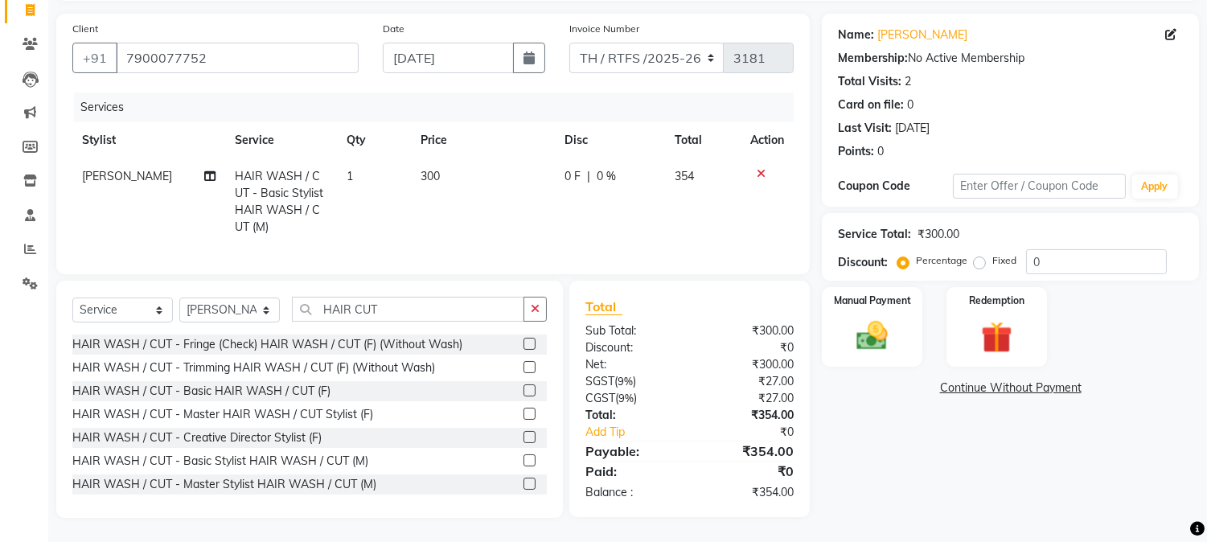
scroll to position [0, 0]
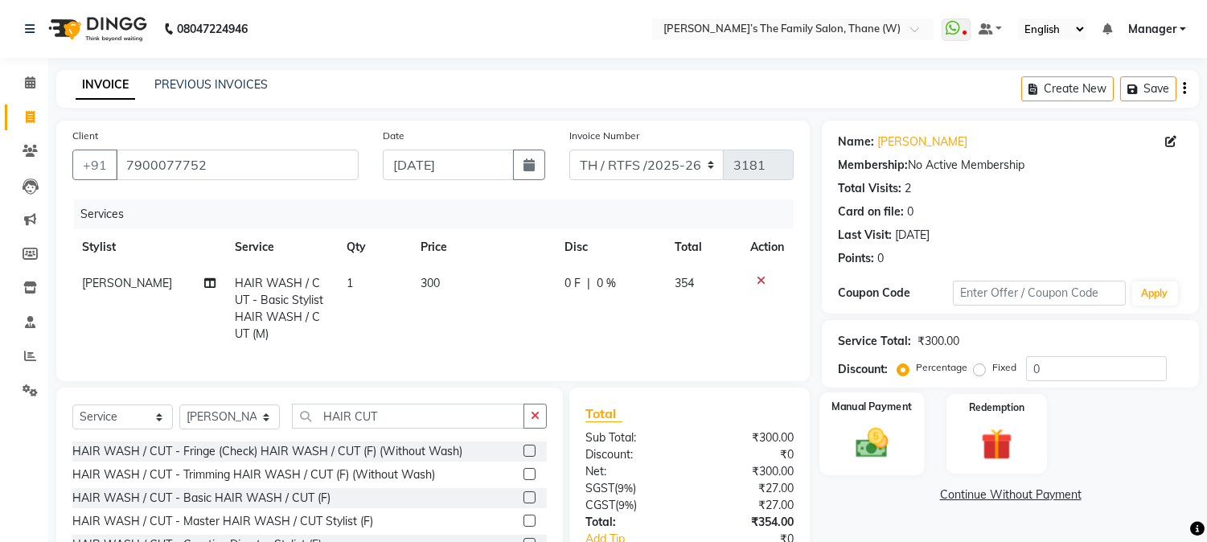
click at [872, 437] on img at bounding box center [872, 444] width 53 height 38
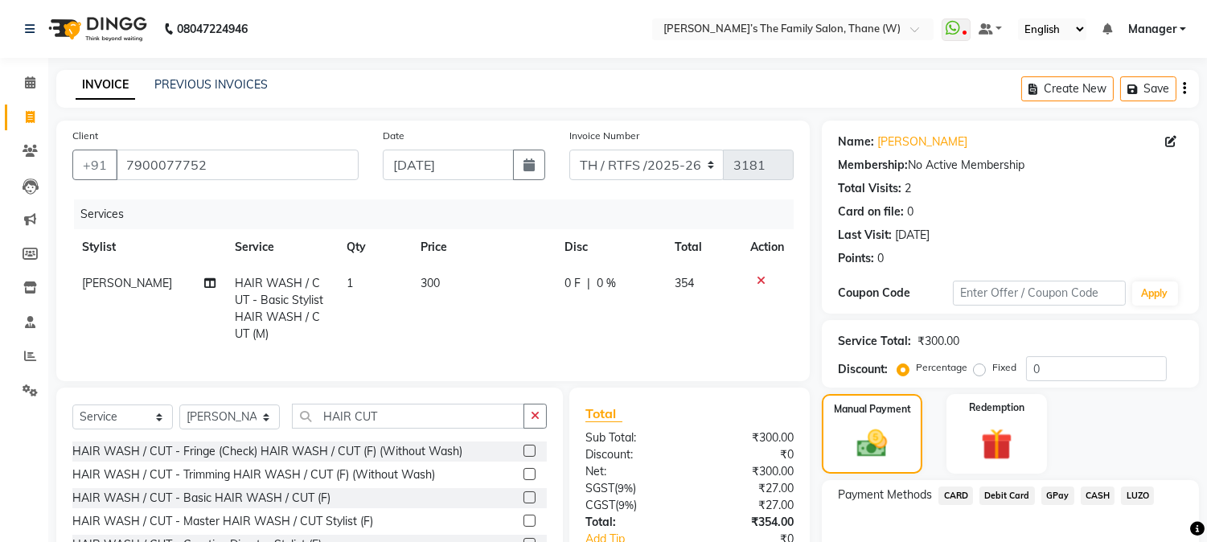
scroll to position [121, 0]
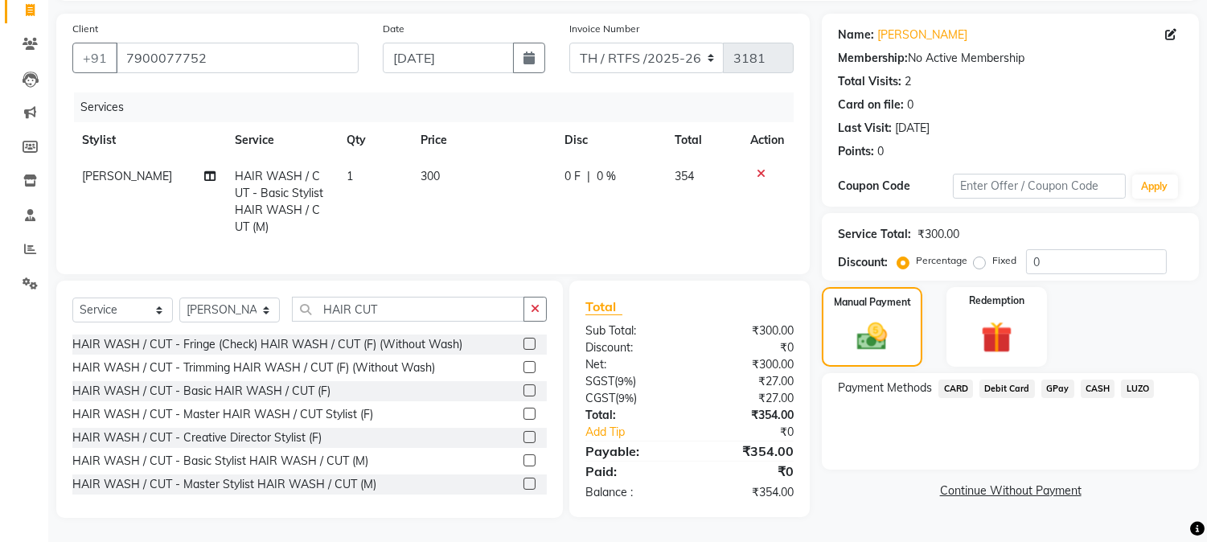
click at [1102, 380] on span "CASH" at bounding box center [1098, 389] width 35 height 18
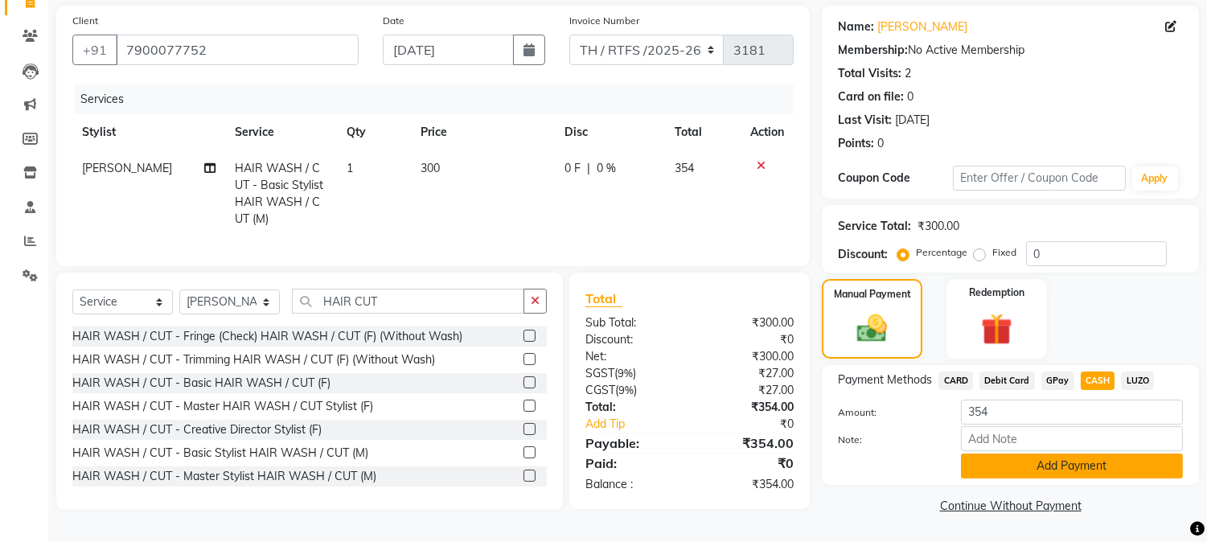
click at [1142, 455] on button "Add Payment" at bounding box center [1072, 466] width 222 height 25
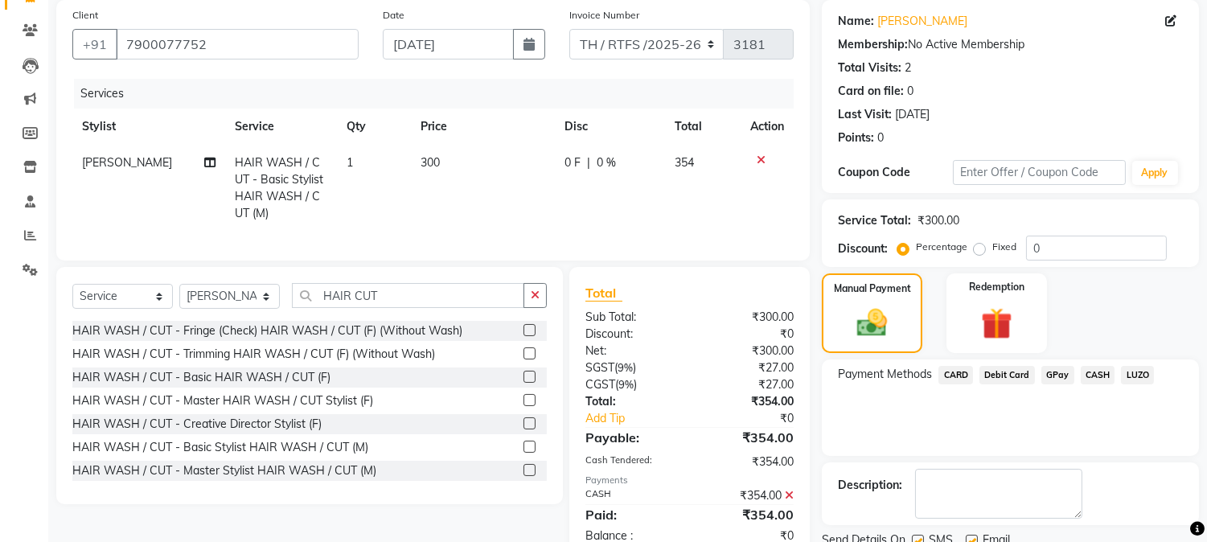
scroll to position [181, 0]
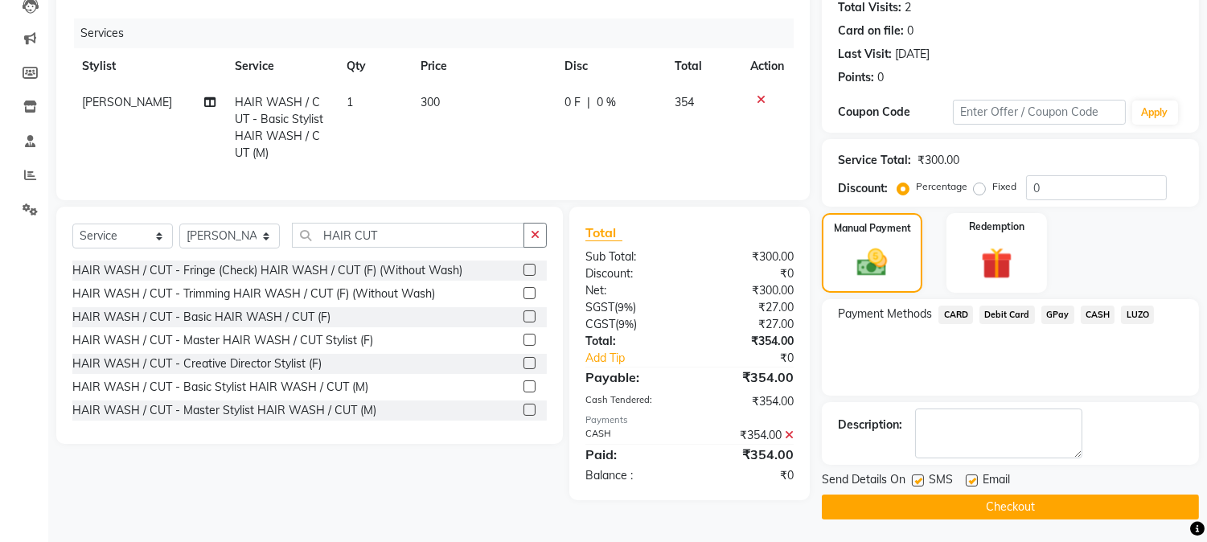
click at [1036, 513] on button "Checkout" at bounding box center [1010, 507] width 377 height 25
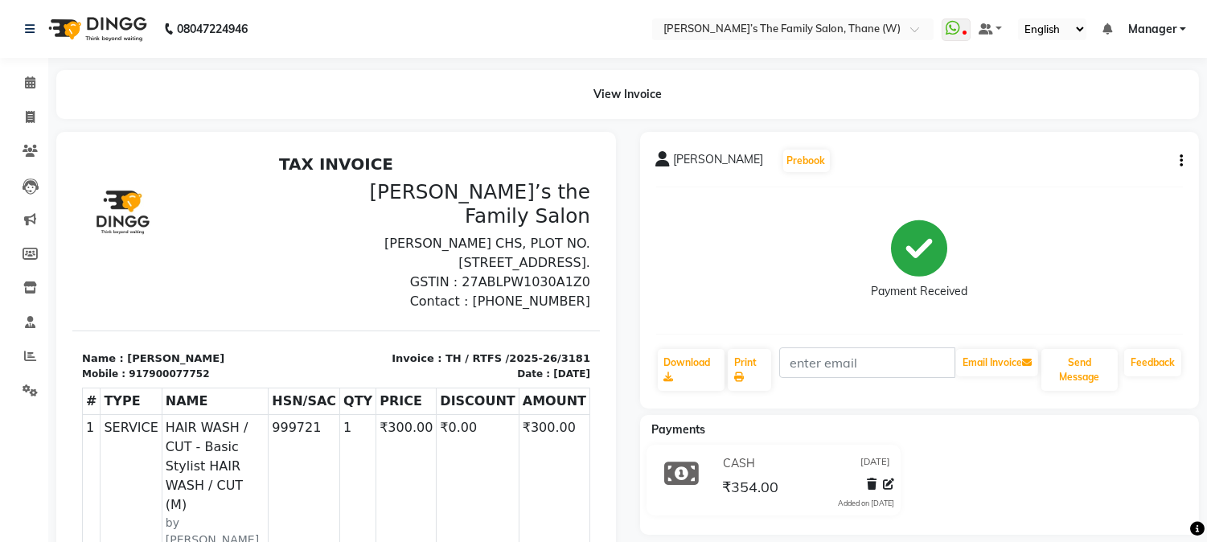
click at [1036, 513] on div "CASH [DATE] ₹354.00 Added on [DATE]" at bounding box center [920, 483] width 584 height 77
click at [25, 83] on icon at bounding box center [30, 82] width 10 height 12
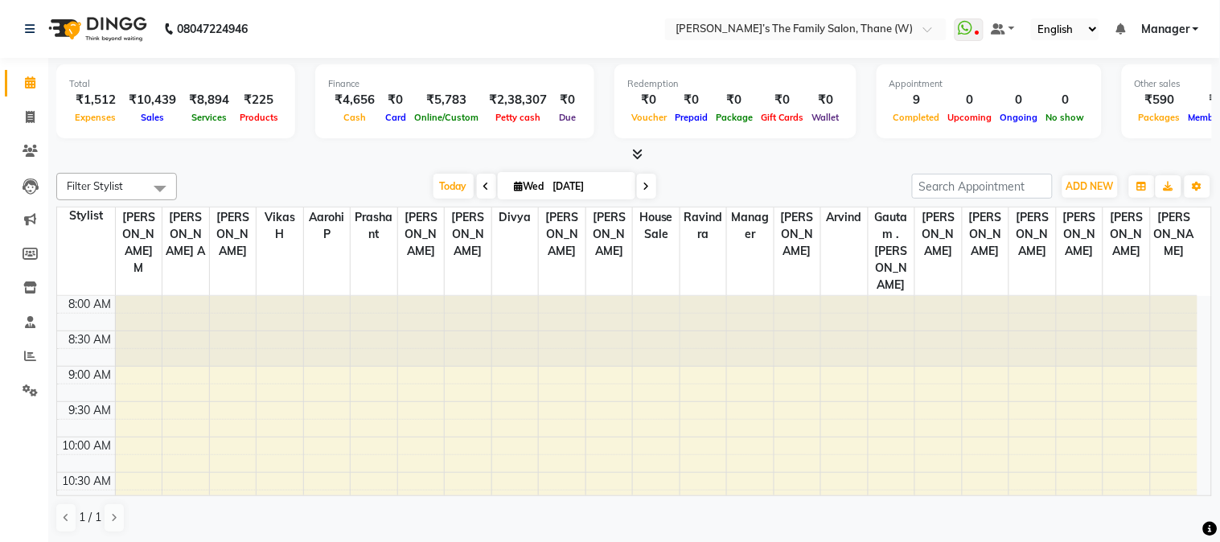
drag, startPoint x: 61, startPoint y: 0, endPoint x: 677, endPoint y: 282, distance: 677.7
click at [594, 296] on div at bounding box center [609, 331] width 47 height 71
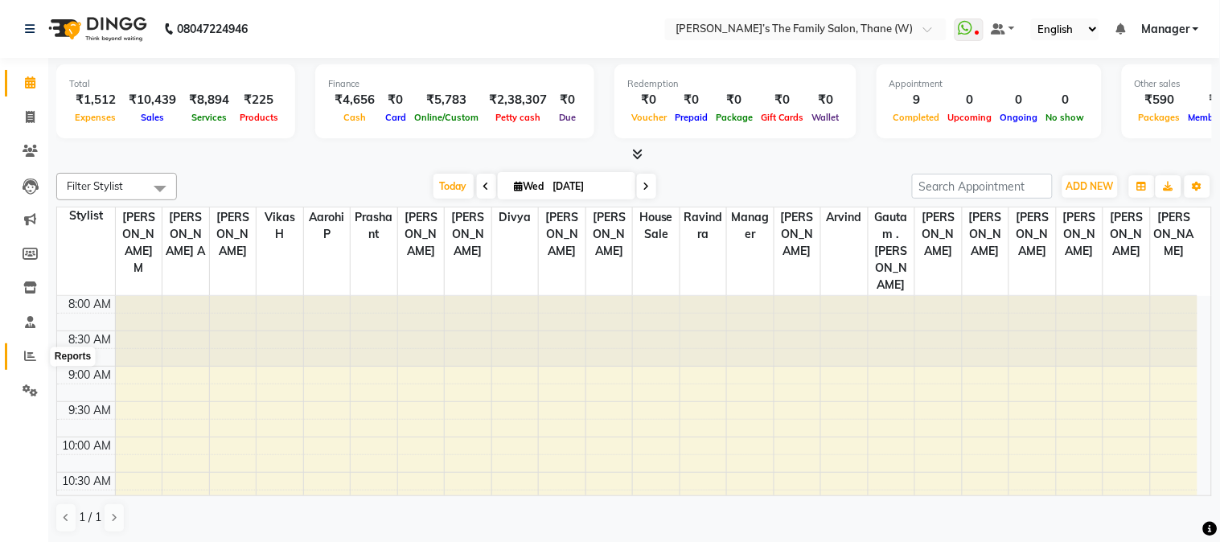
click at [30, 355] on icon at bounding box center [30, 356] width 12 height 12
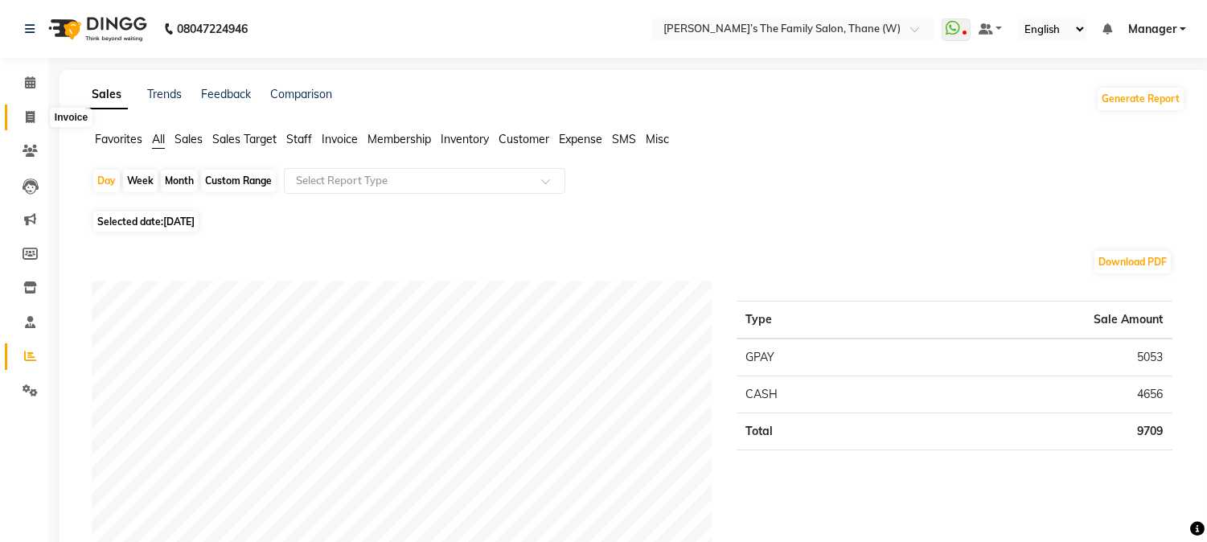
click at [27, 114] on icon at bounding box center [30, 117] width 9 height 12
select select "service"
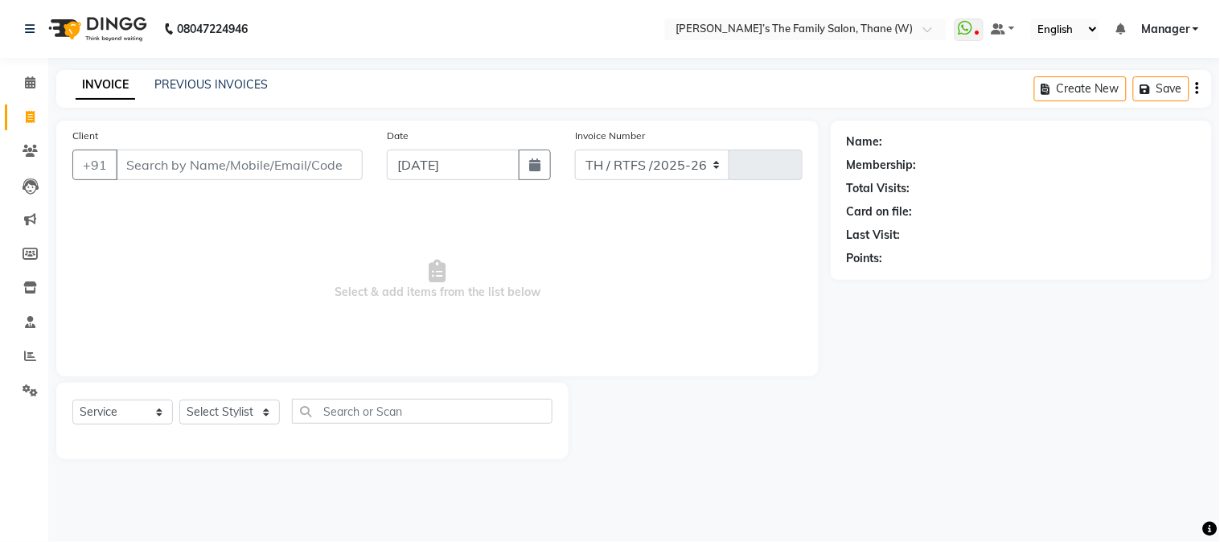
select select "8004"
type input "3182"
click at [196, 80] on link "PREVIOUS INVOICES" at bounding box center [210, 84] width 113 height 14
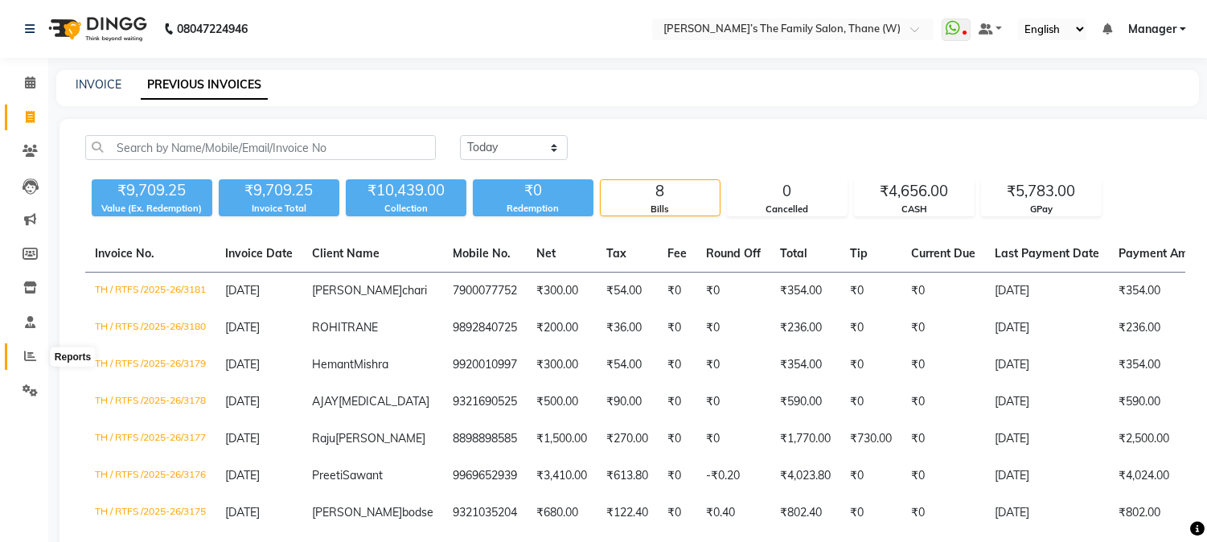
click at [26, 357] on icon at bounding box center [30, 356] width 12 height 12
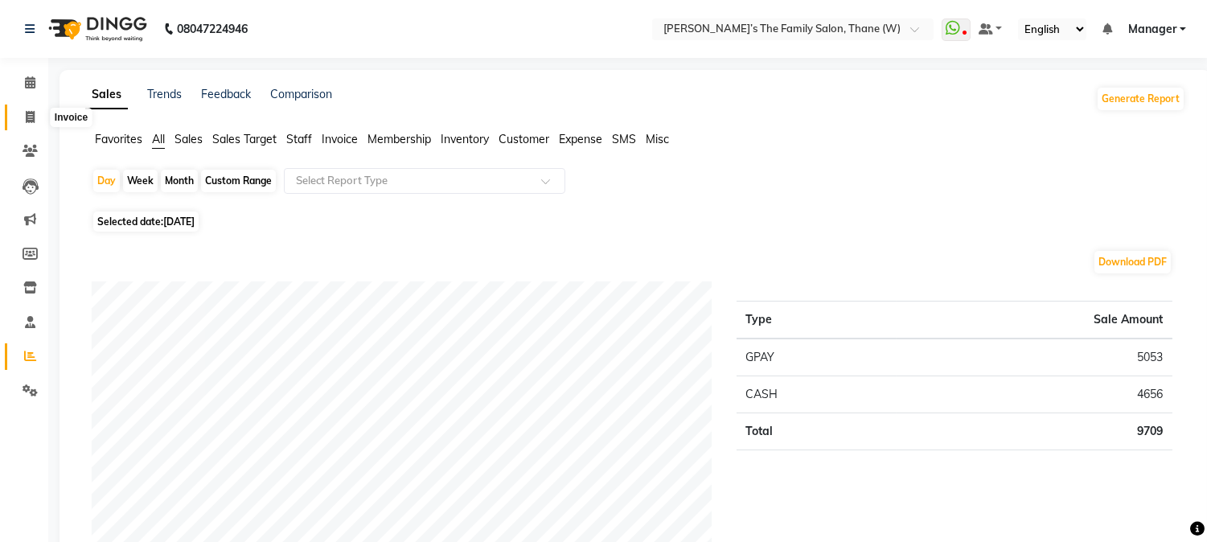
click at [31, 113] on icon at bounding box center [30, 117] width 9 height 12
select select "service"
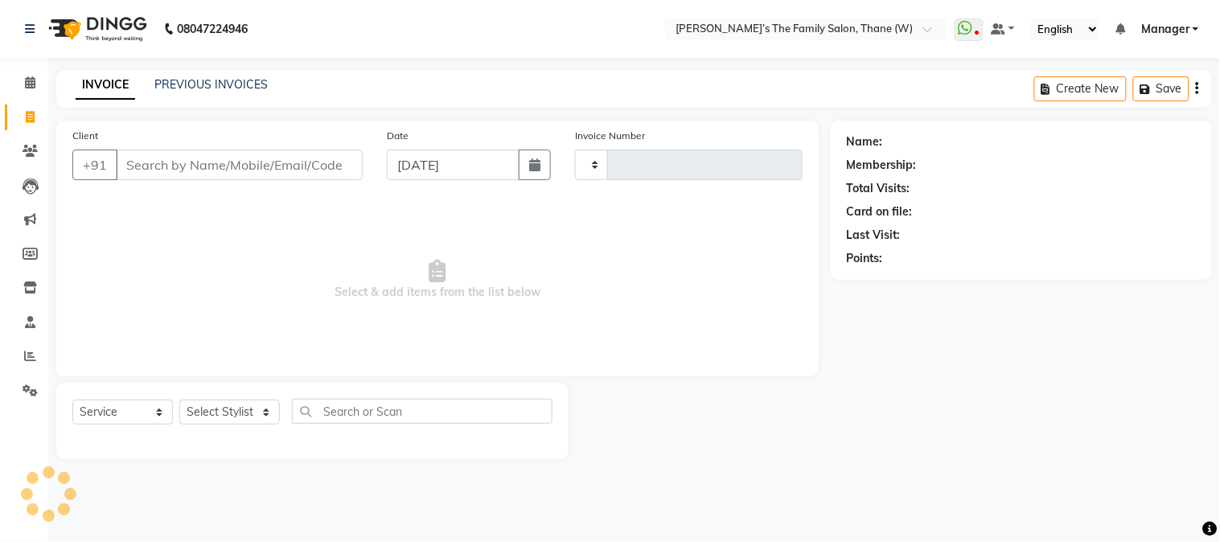
type input "3182"
select select "8004"
click at [206, 169] on input "Client" at bounding box center [239, 165] width 247 height 31
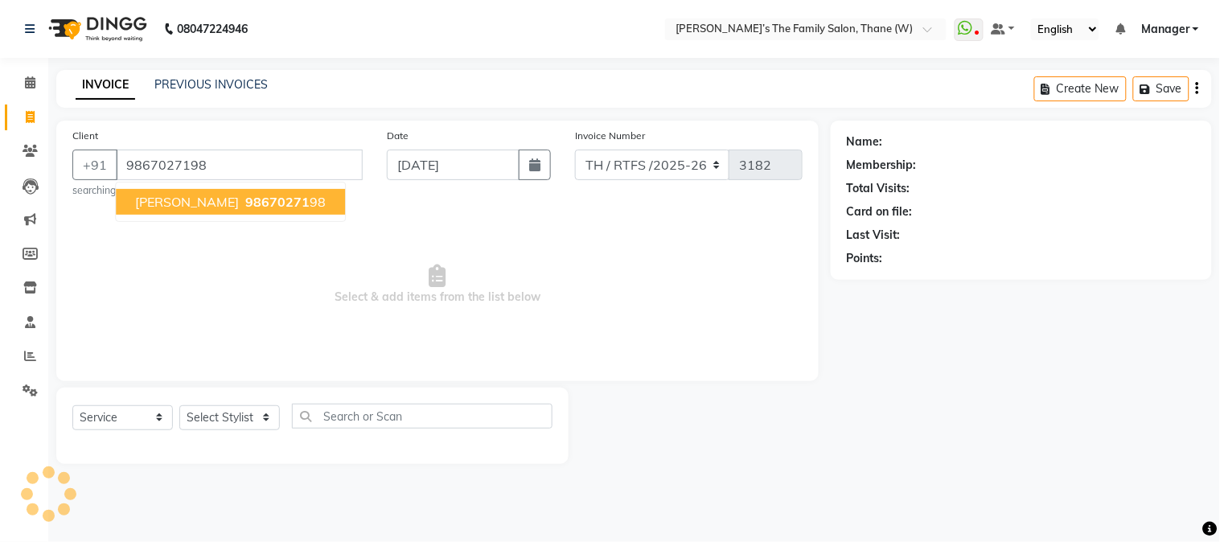
click at [201, 203] on span "[PERSON_NAME]" at bounding box center [187, 202] width 104 height 16
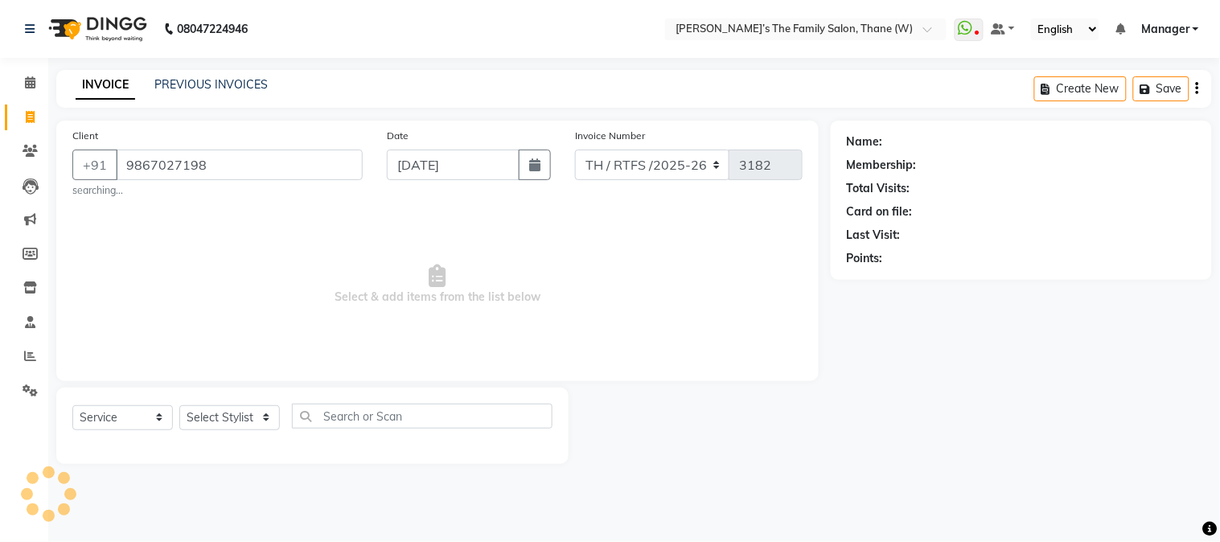
type input "9867027198"
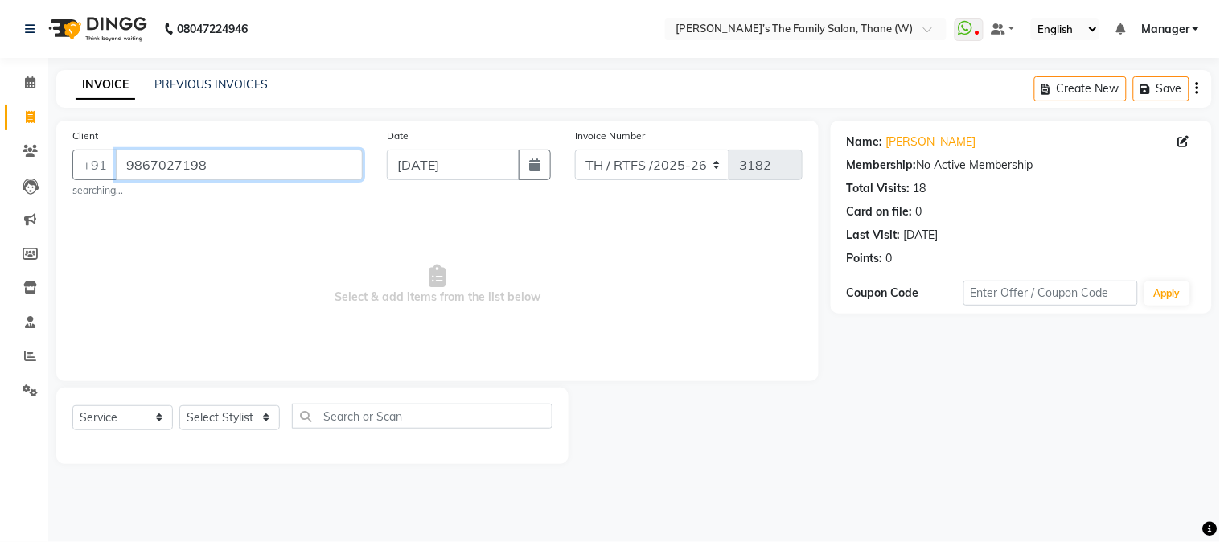
click at [224, 177] on input "9867027198" at bounding box center [239, 165] width 247 height 31
click at [266, 413] on select "Select Stylist Aarohi P [PERSON_NAME] [PERSON_NAME] A [PERSON_NAME] .[PERSON_NA…" at bounding box center [229, 417] width 101 height 25
select select "35580"
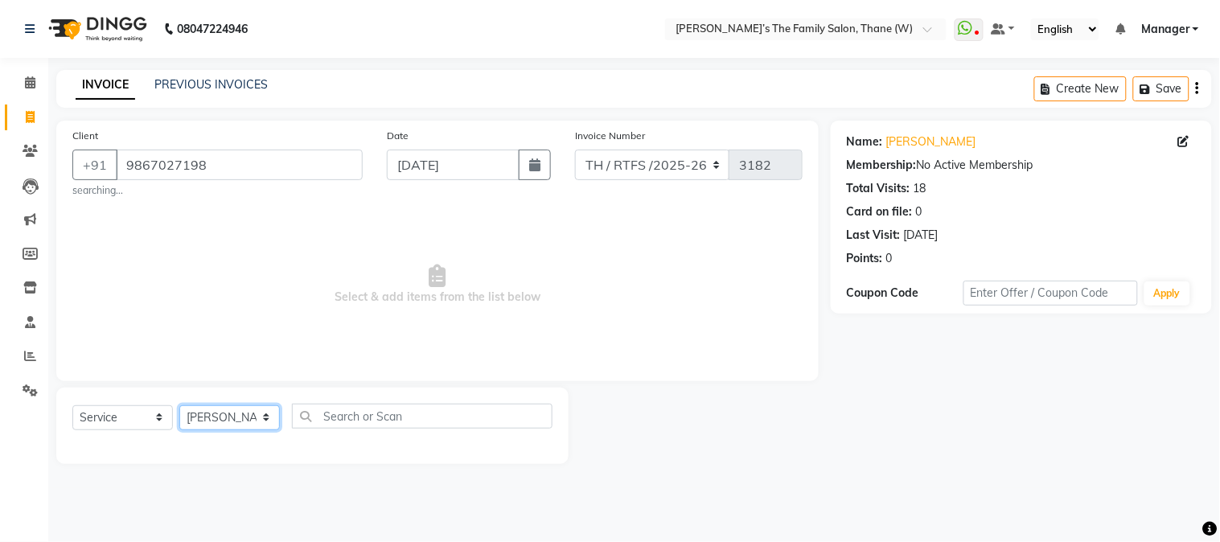
click at [179, 405] on select "Select Stylist Aarohi P [PERSON_NAME] [PERSON_NAME] A [PERSON_NAME] .[PERSON_NA…" at bounding box center [229, 417] width 101 height 25
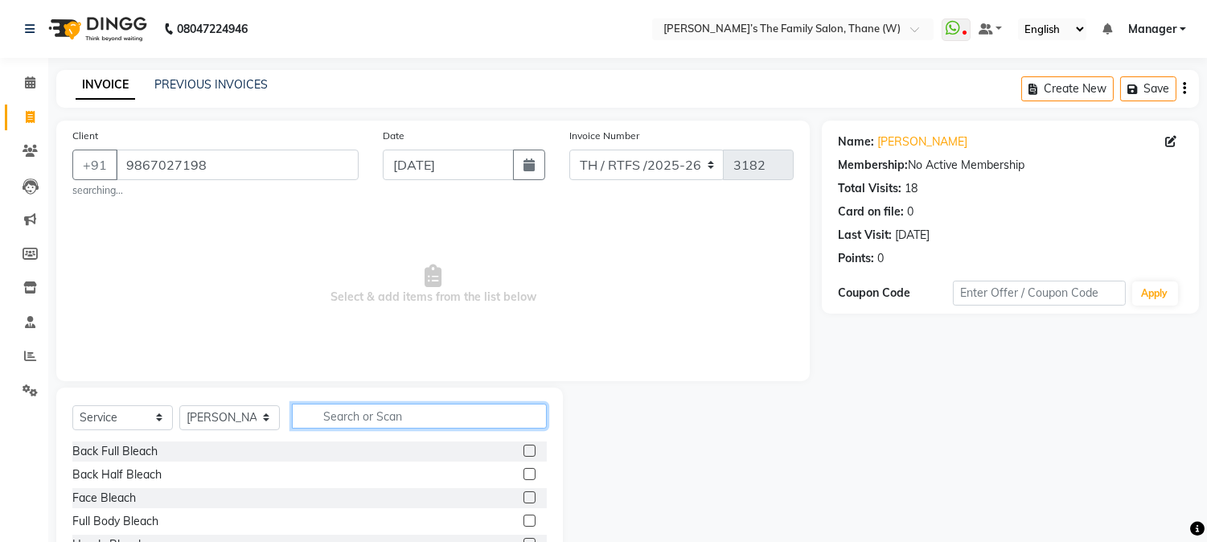
click at [364, 416] on input "text" at bounding box center [419, 416] width 255 height 25
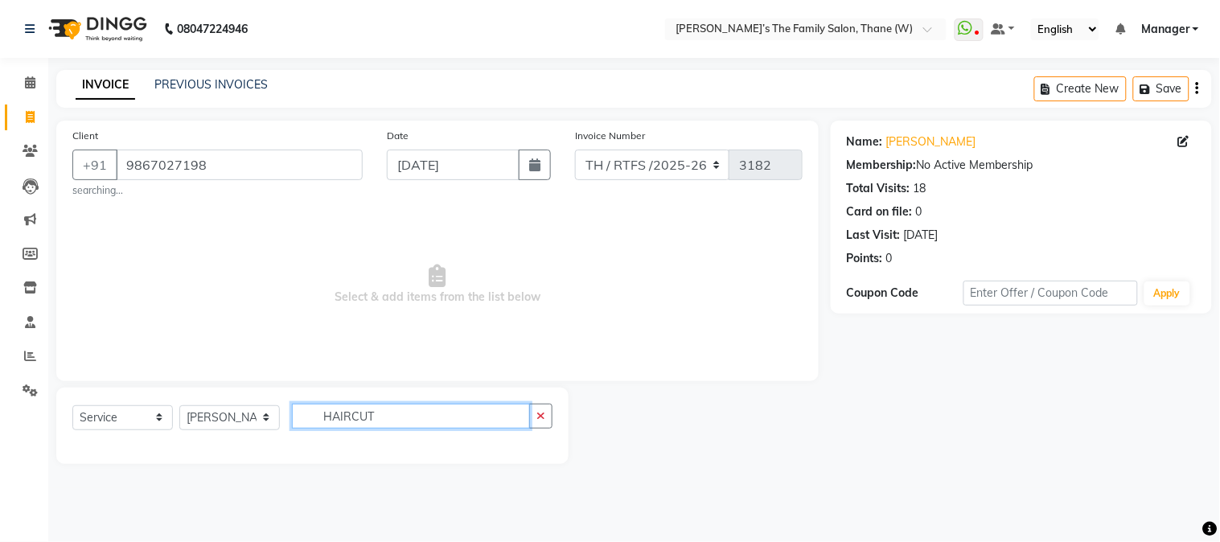
type input "HAIRCUT"
click at [1219, 389] on div "Name: [PERSON_NAME] Membership: No Active Membership Total Visits: 18 Card on f…" at bounding box center [1027, 292] width 393 height 343
click at [548, 413] on button "button" at bounding box center [540, 416] width 23 height 25
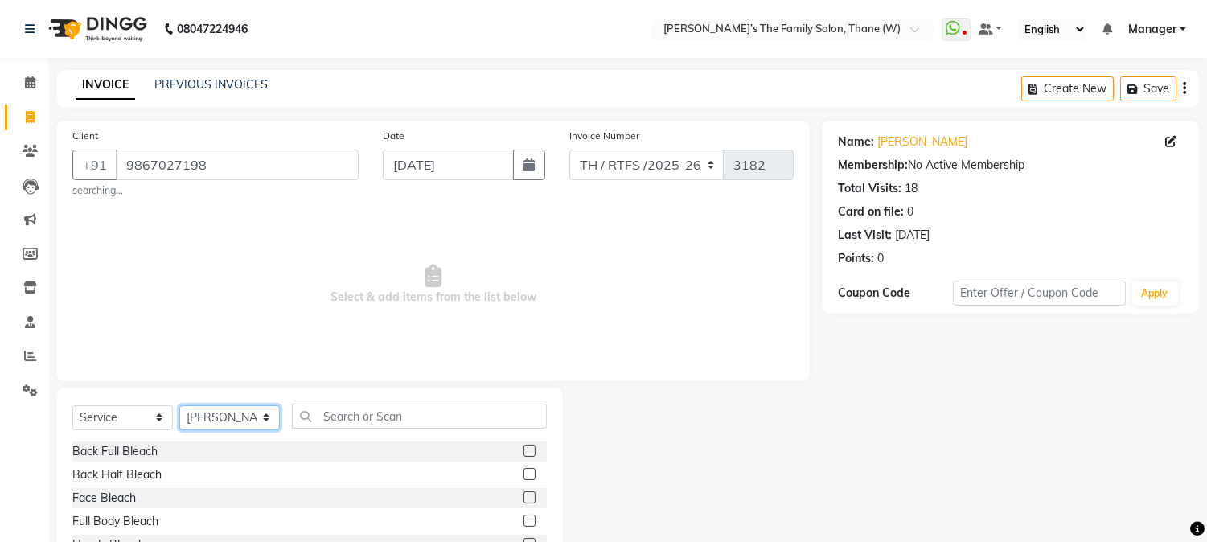
click at [266, 412] on select "Select Stylist Aarohi P [PERSON_NAME] [PERSON_NAME] A [PERSON_NAME] .[PERSON_NA…" at bounding box center [229, 417] width 101 height 25
select select
click at [179, 405] on select "Select Stylist Aarohi P [PERSON_NAME] [PERSON_NAME] A [PERSON_NAME] .[PERSON_NA…" at bounding box center [229, 417] width 101 height 25
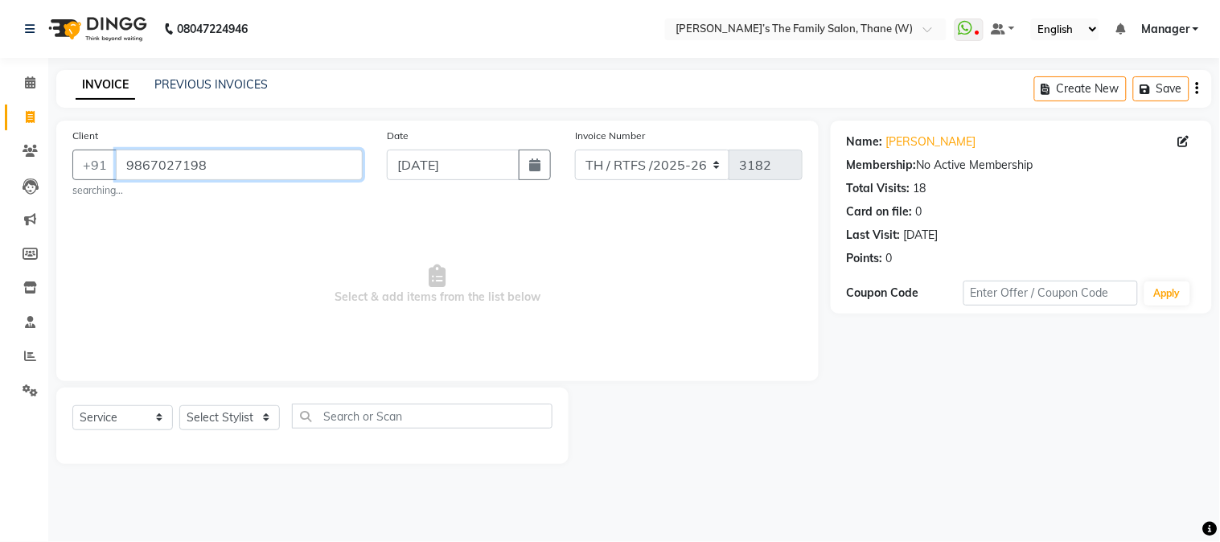
click at [249, 154] on input "9867027198" at bounding box center [239, 165] width 247 height 31
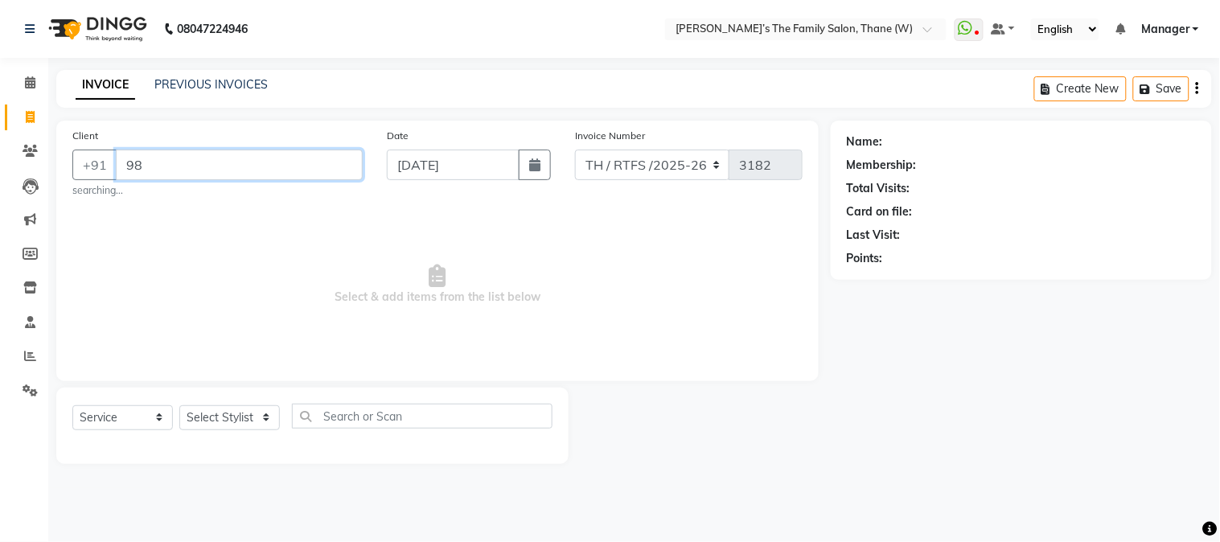
type input "9"
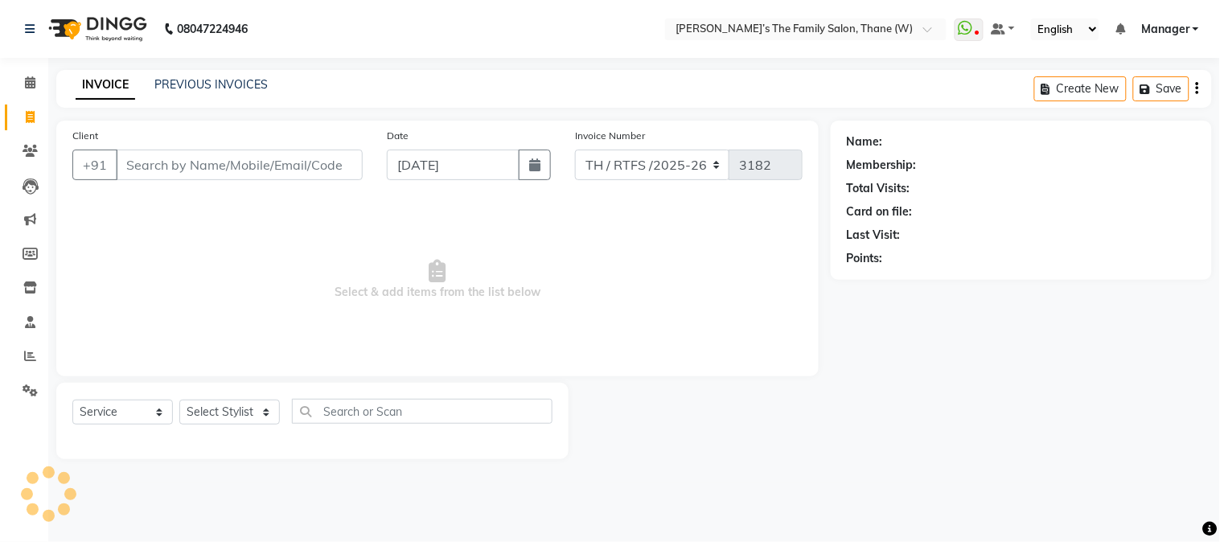
click at [229, 339] on span "Select & add items from the list below" at bounding box center [437, 279] width 730 height 161
click at [980, 30] on icon at bounding box center [977, 34] width 5 height 8
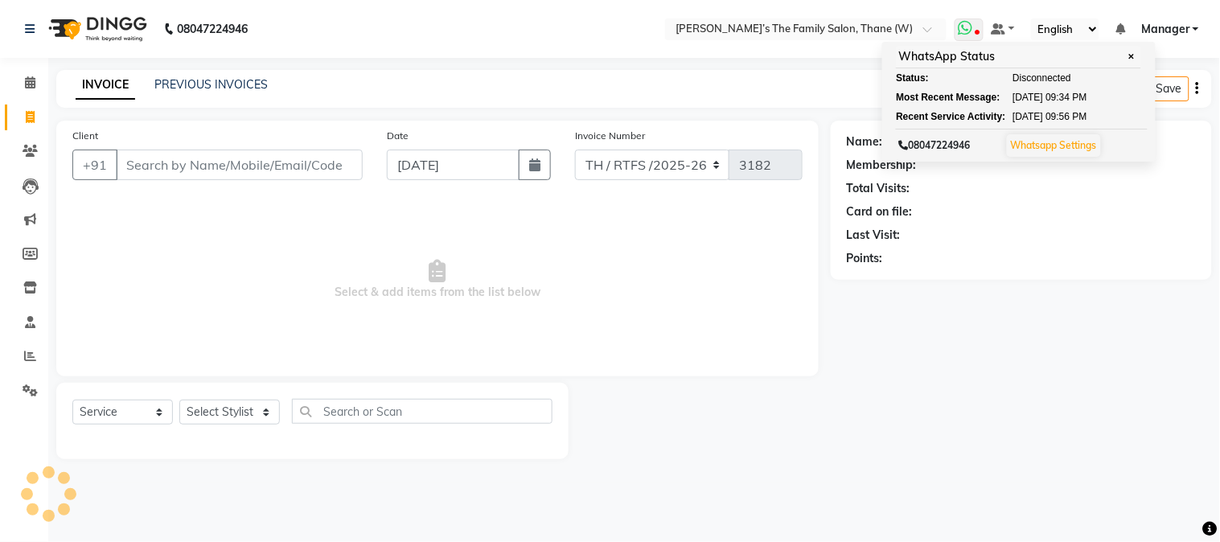
click at [1046, 145] on link "Whatsapp Settings" at bounding box center [1054, 145] width 86 height 12
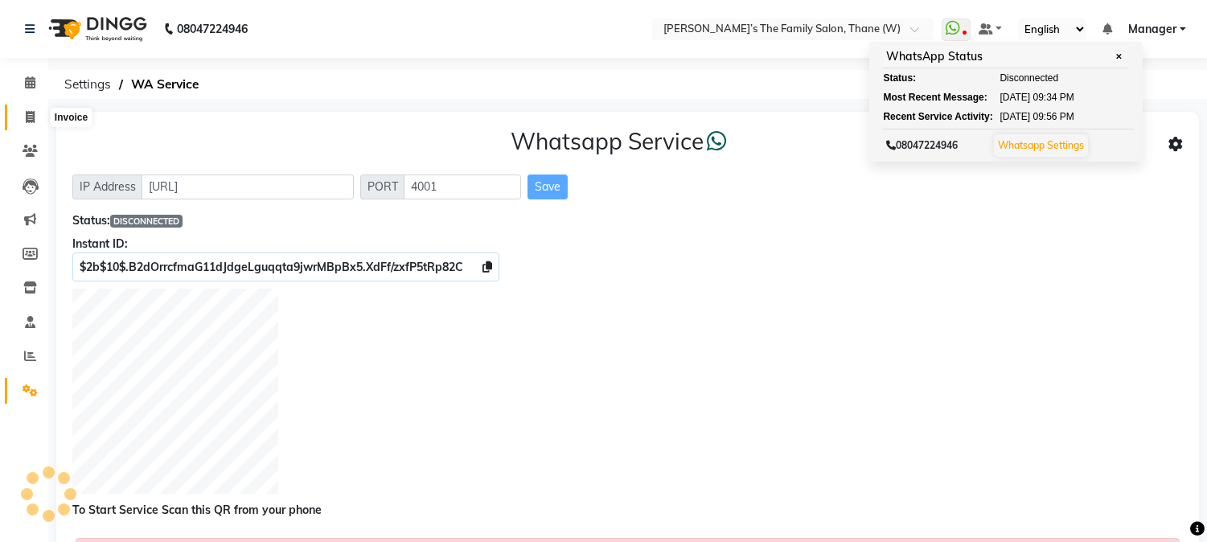
click at [27, 109] on span at bounding box center [30, 118] width 28 height 18
select select "service"
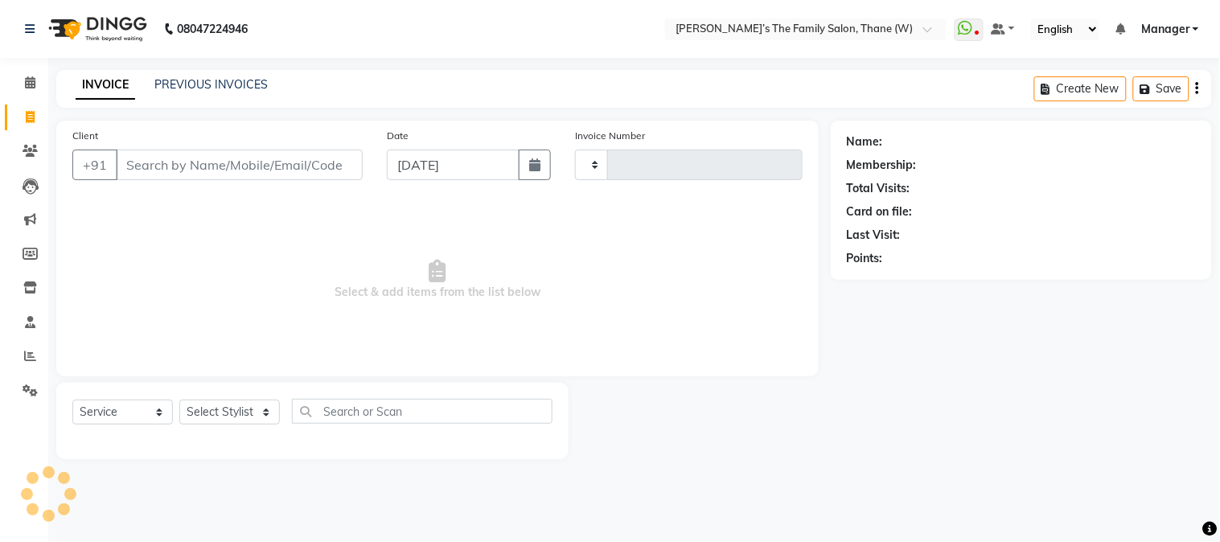
type input "3182"
select select "8004"
click at [234, 410] on select "Select Stylist Aarohi P [PERSON_NAME] [PERSON_NAME] A [PERSON_NAME] .[PERSON_NA…" at bounding box center [229, 412] width 101 height 25
select select "35597"
click at [179, 401] on select "Select Stylist Aarohi P [PERSON_NAME] [PERSON_NAME] A [PERSON_NAME] .[PERSON_NA…" at bounding box center [229, 412] width 101 height 25
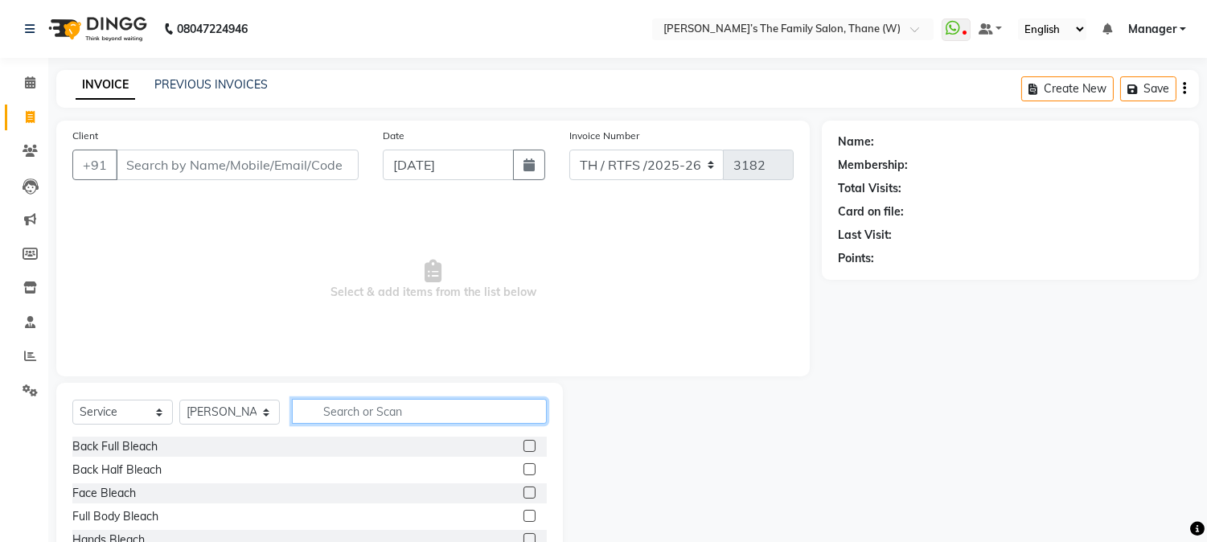
click at [404, 408] on input "text" at bounding box center [419, 411] width 255 height 25
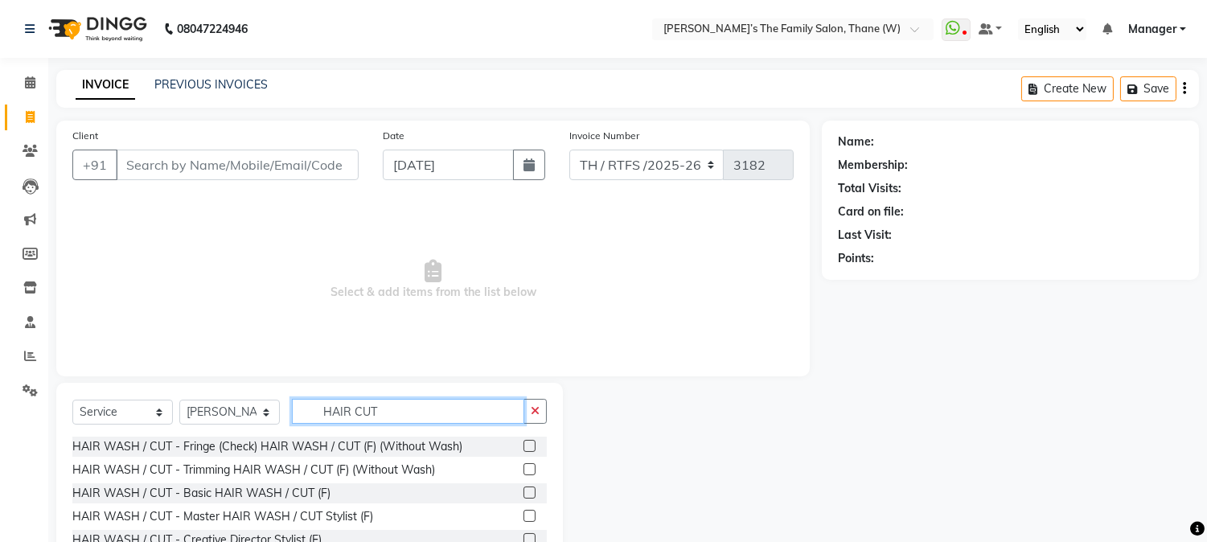
type input "HAIR CUT"
click at [524, 536] on label at bounding box center [530, 539] width 12 height 12
click at [524, 536] on input "checkbox" at bounding box center [529, 540] width 10 height 10
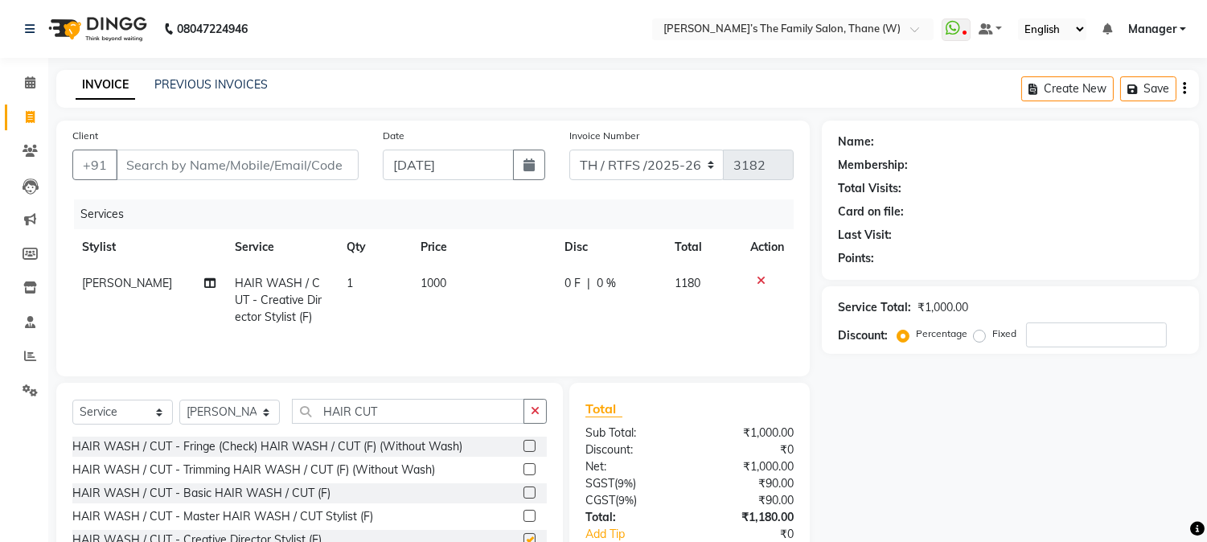
checkbox input "false"
click at [119, 412] on select "Select Service Product Membership Package Voucher Prepaid Gift Card" at bounding box center [122, 412] width 101 height 25
click at [72, 401] on select "Select Service Product Membership Package Voucher Prepaid Gift Card" at bounding box center [122, 412] width 101 height 25
click at [258, 164] on input "Client" at bounding box center [237, 165] width 243 height 31
type input "9"
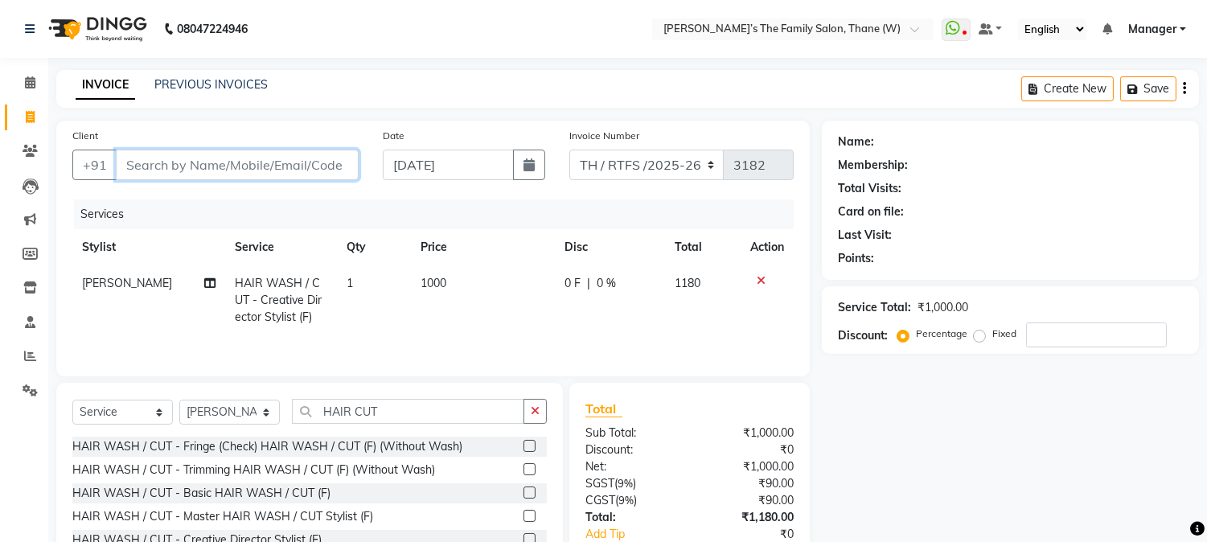
type input "0"
type input "9623814620"
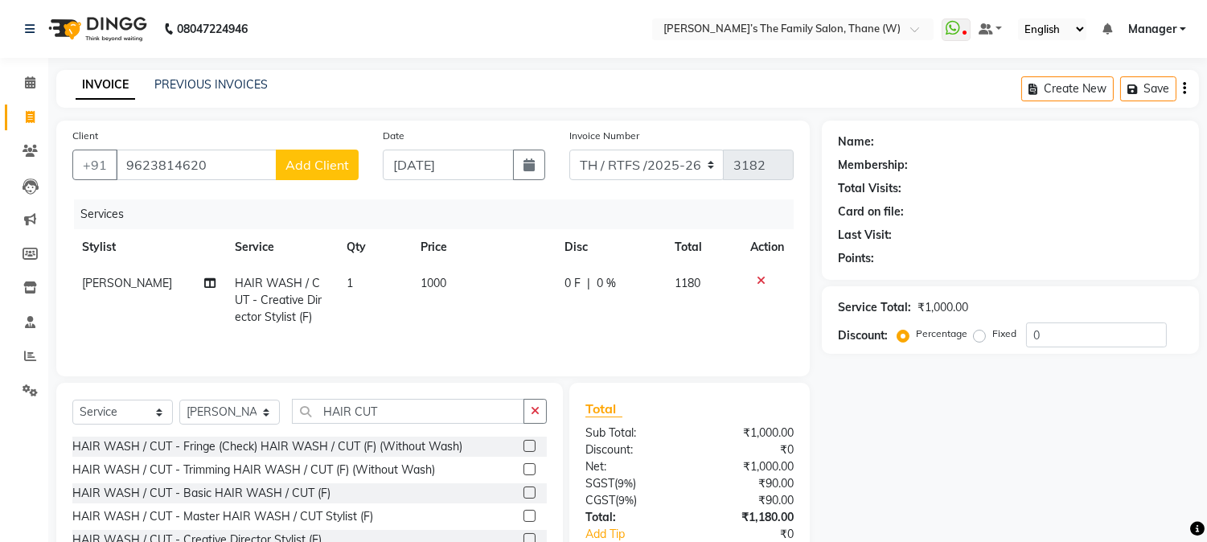
click at [332, 164] on span "Add Client" at bounding box center [318, 165] width 64 height 16
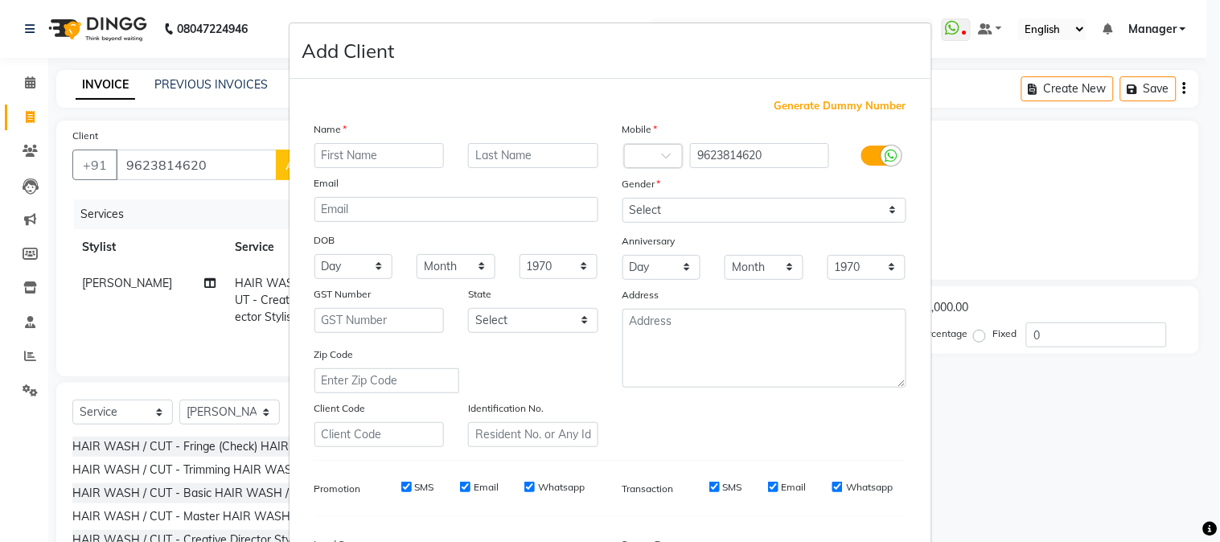
click at [343, 157] on input "text" at bounding box center [379, 155] width 130 height 25
type input "[PERSON_NAME]"
click at [476, 149] on input "text" at bounding box center [533, 155] width 130 height 25
type input "matibakir"
click at [703, 206] on select "Select [DEMOGRAPHIC_DATA] [DEMOGRAPHIC_DATA] Other Prefer Not To Say" at bounding box center [765, 210] width 284 height 25
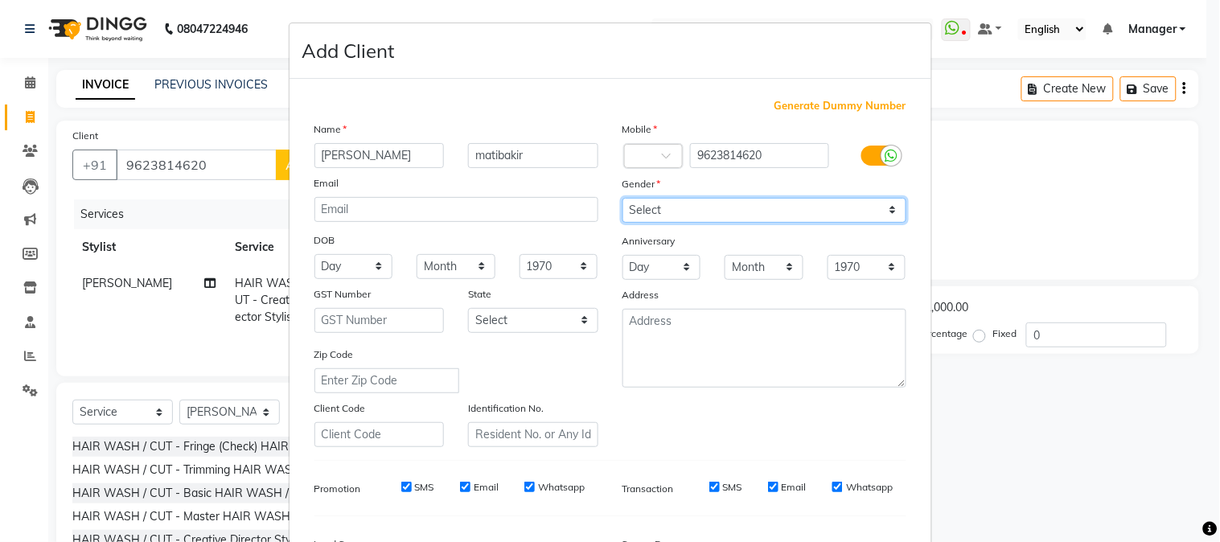
select select "[DEMOGRAPHIC_DATA]"
click at [623, 198] on select "Select [DEMOGRAPHIC_DATA] [DEMOGRAPHIC_DATA] Other Prefer Not To Say" at bounding box center [765, 210] width 284 height 25
click at [643, 151] on div at bounding box center [654, 157] width 58 height 17
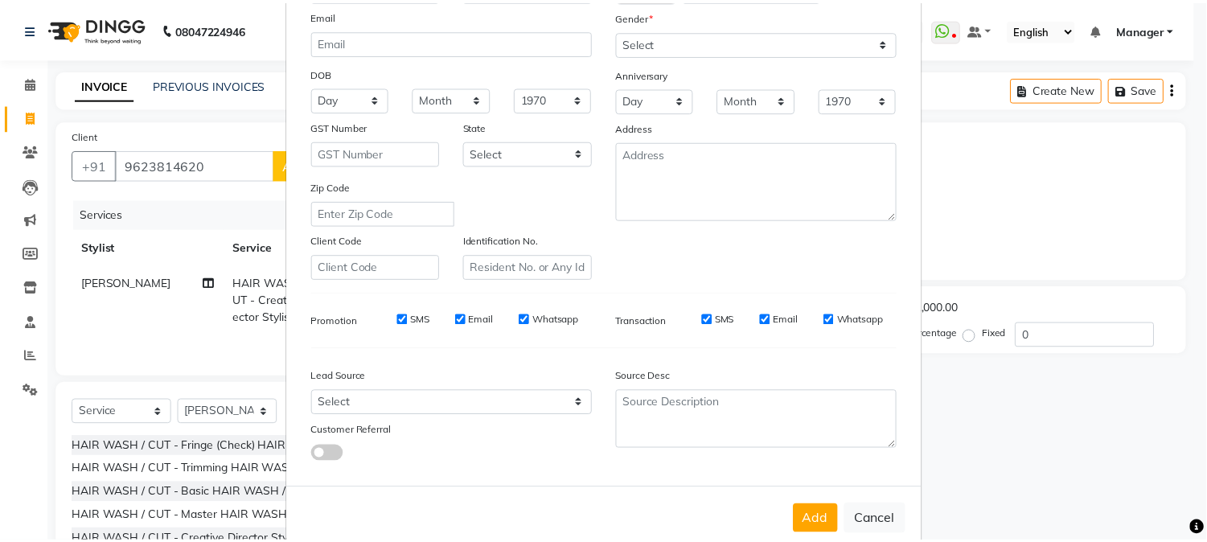
scroll to position [201, 0]
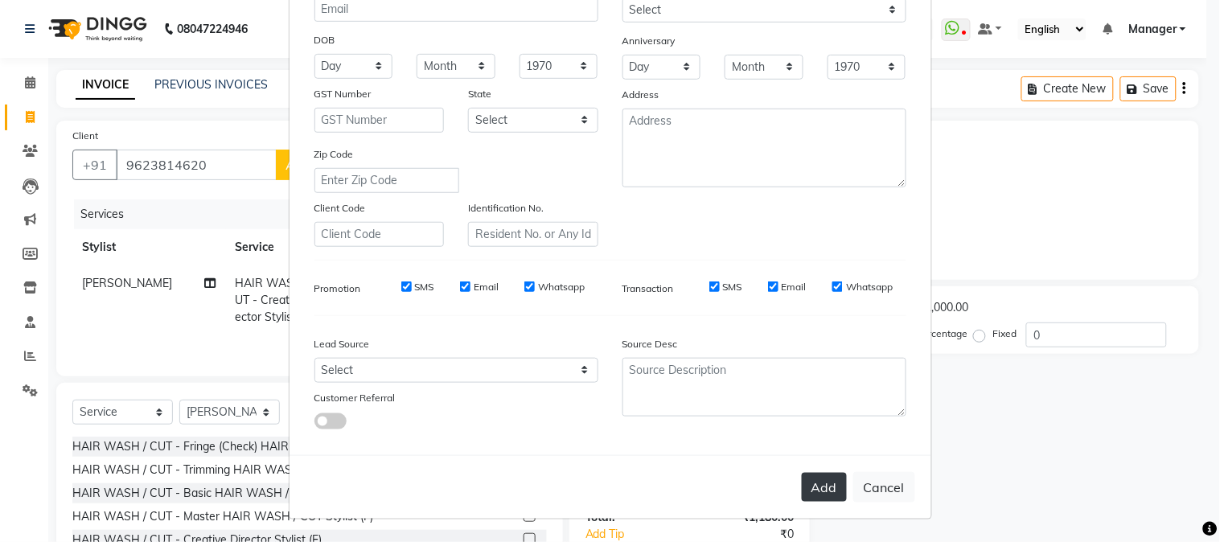
click at [820, 481] on button "Add" at bounding box center [824, 487] width 45 height 29
click at [878, 487] on button "Cancel" at bounding box center [884, 487] width 62 height 31
select select
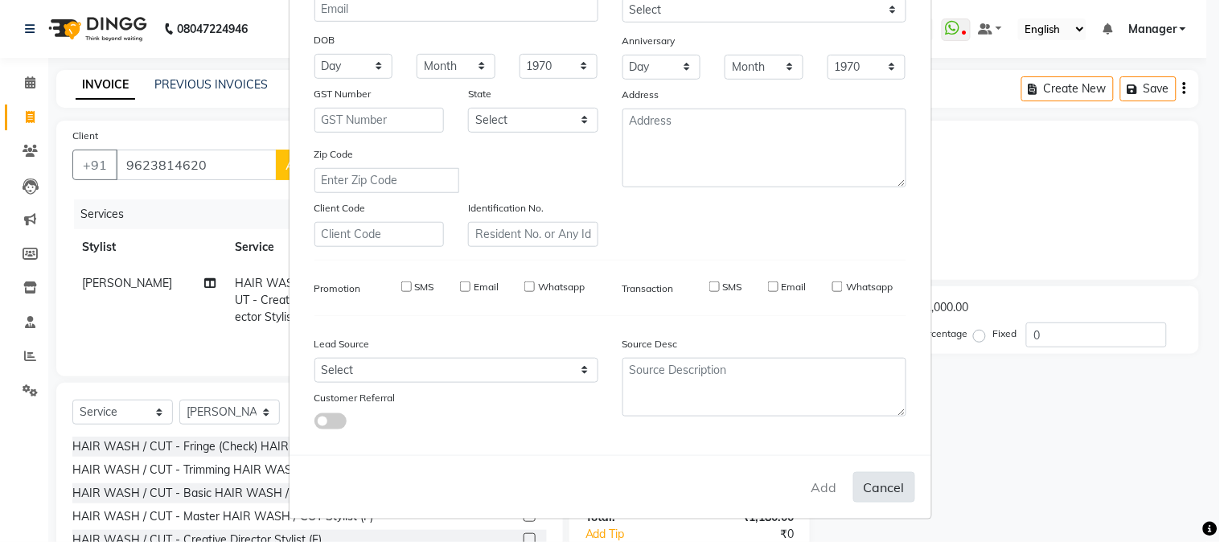
select select
checkbox input "false"
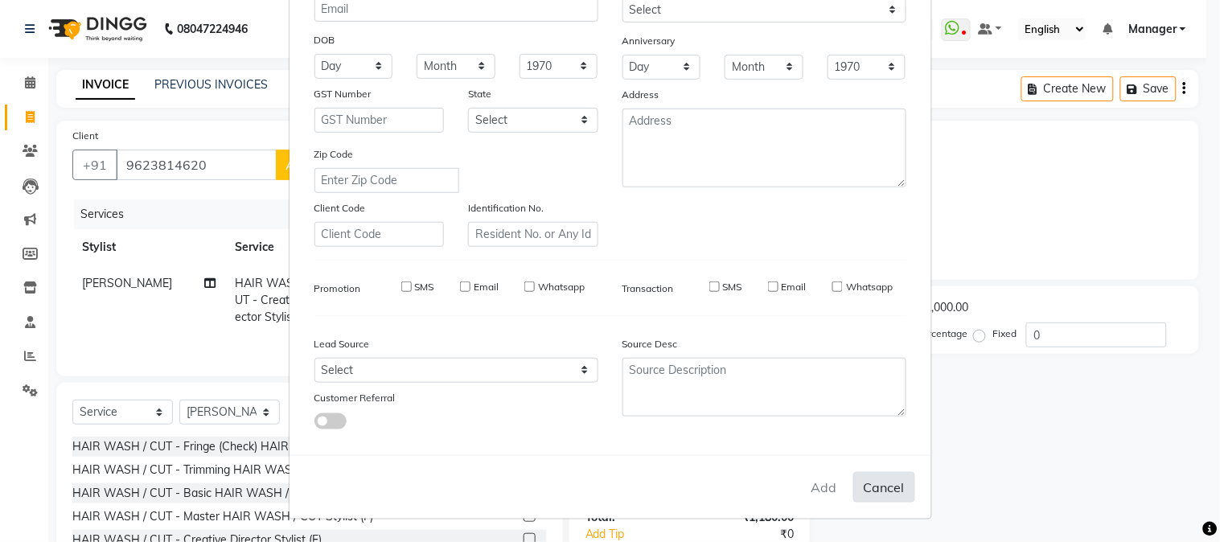
checkbox input "false"
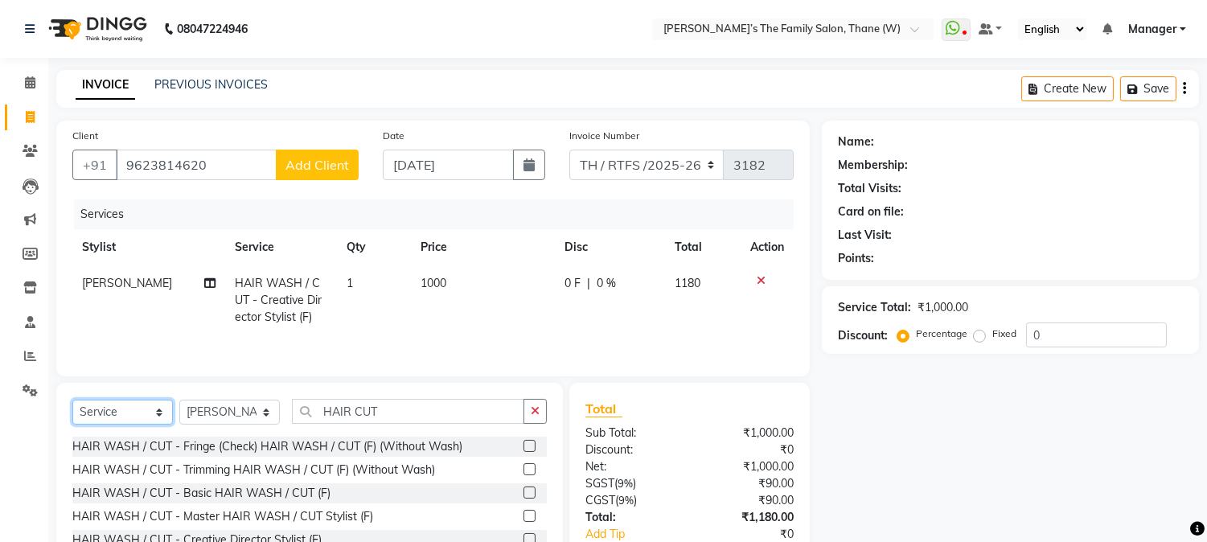
click at [125, 417] on select "Select Service Product Membership Package Voucher Prepaid Gift Card" at bounding box center [122, 412] width 101 height 25
select select "product"
click at [72, 401] on select "Select Service Product Membership Package Voucher Prepaid Gift Card" at bounding box center [122, 412] width 101 height 25
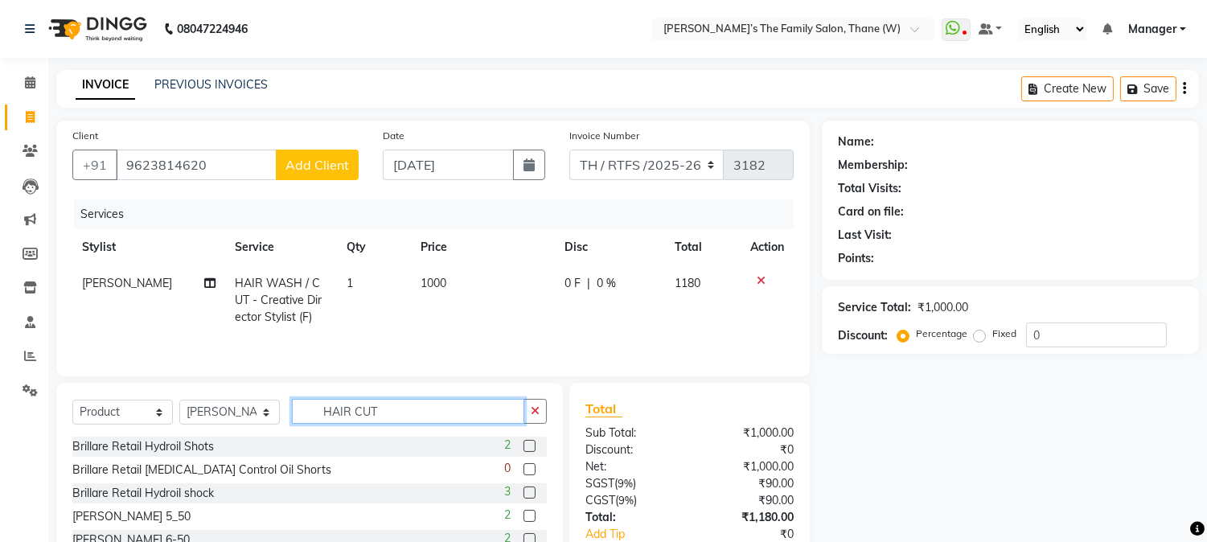
click at [403, 410] on input "HAIR CUT" at bounding box center [408, 411] width 232 height 25
type input "H"
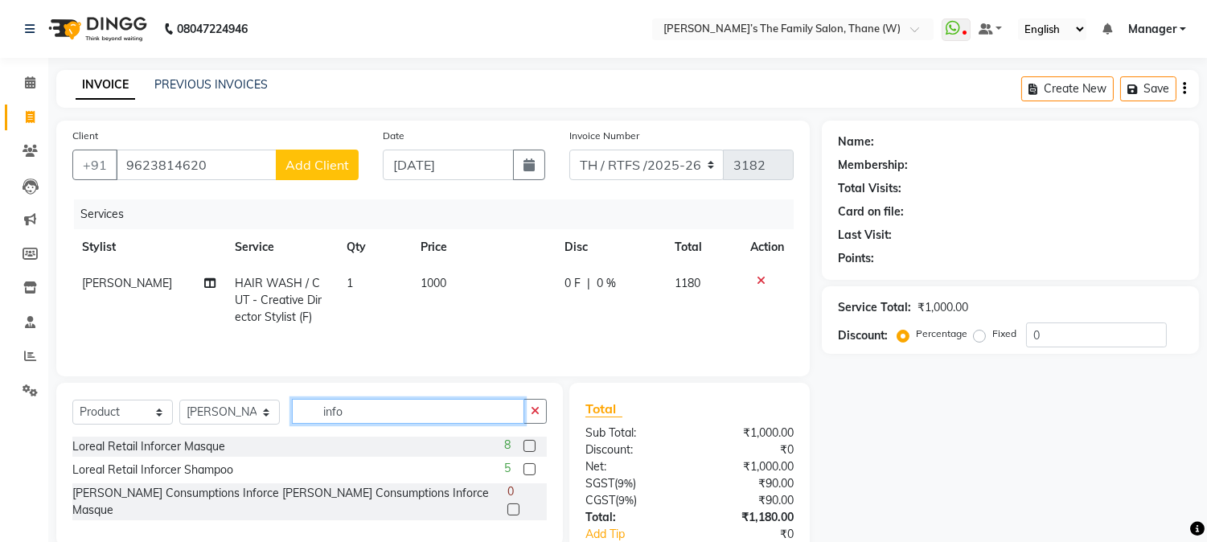
type input "info"
click at [528, 446] on label at bounding box center [530, 446] width 12 height 12
click at [528, 446] on input "checkbox" at bounding box center [529, 447] width 10 height 10
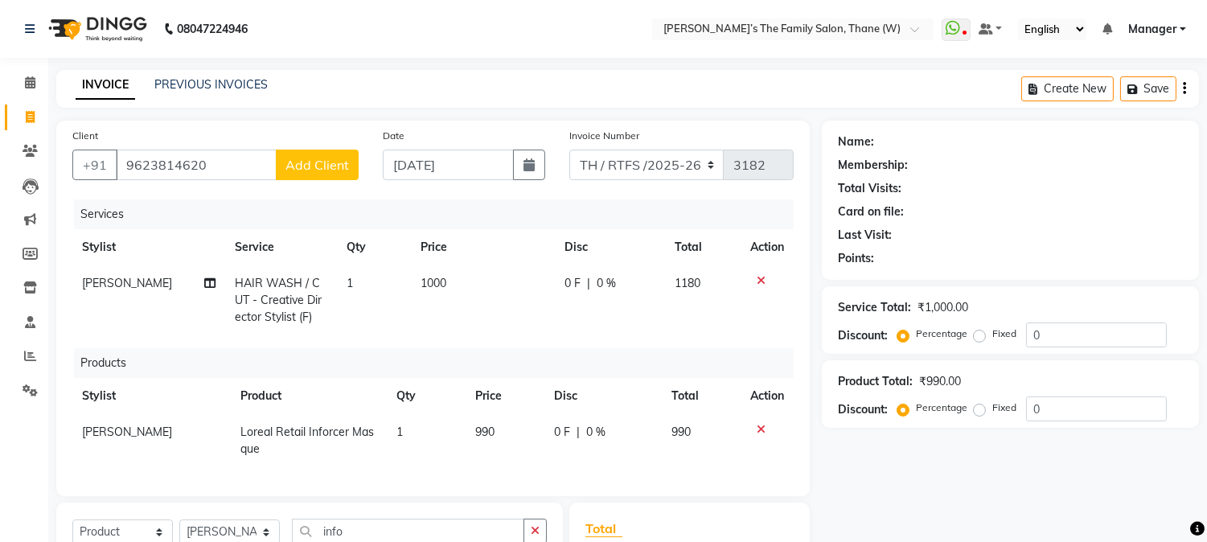
checkbox input "false"
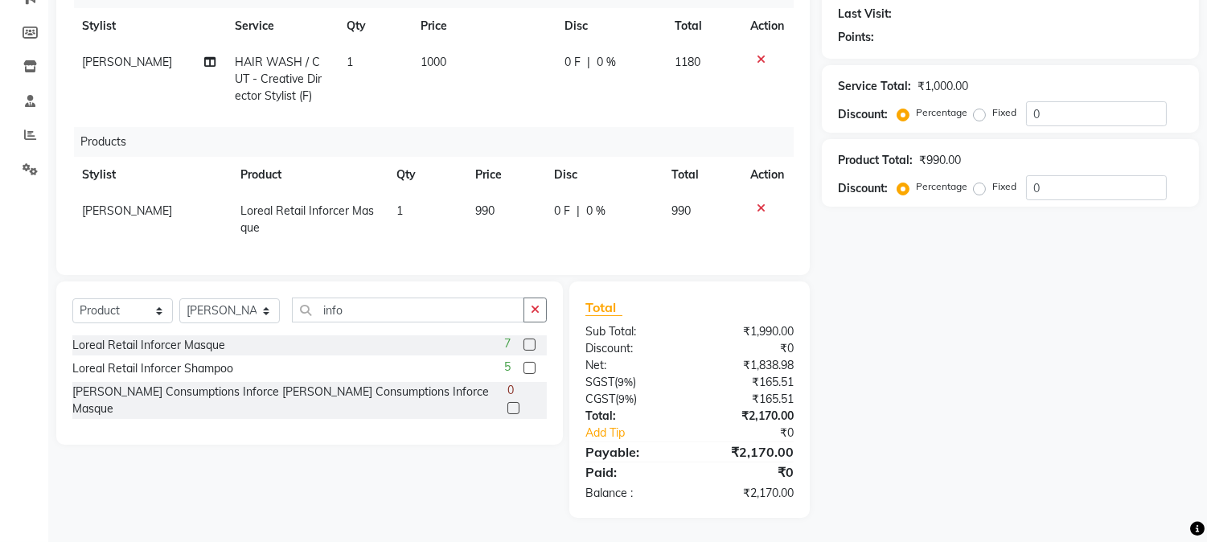
click at [528, 366] on label at bounding box center [530, 368] width 12 height 12
click at [528, 366] on input "checkbox" at bounding box center [529, 369] width 10 height 10
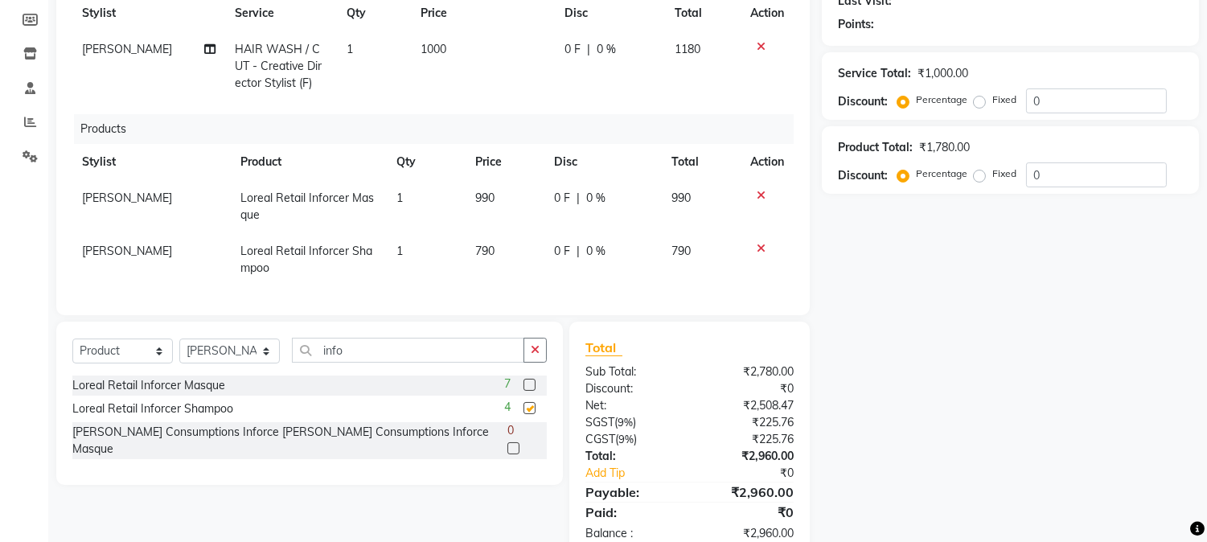
checkbox input "false"
click at [389, 363] on input "info" at bounding box center [408, 350] width 232 height 25
type input "i"
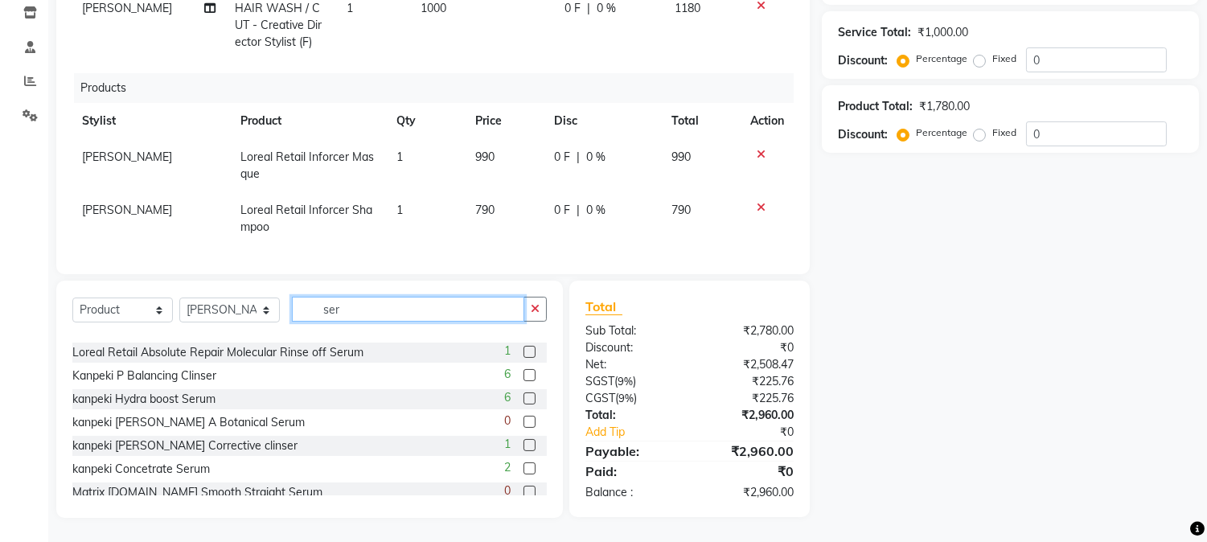
scroll to position [306, 0]
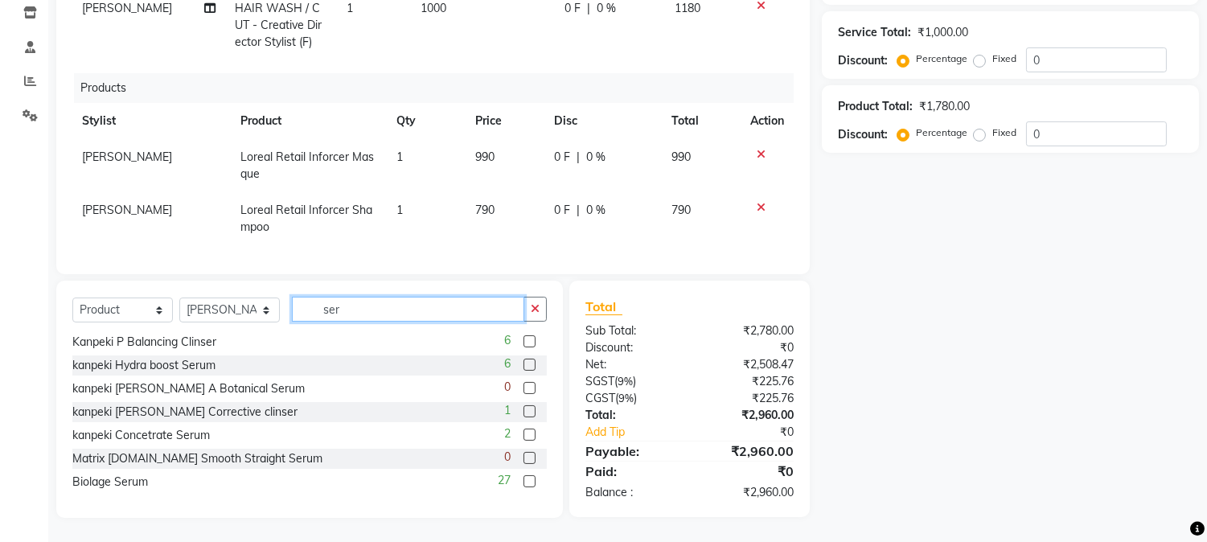
type input "ser"
click at [524, 478] on label at bounding box center [530, 481] width 12 height 12
click at [524, 478] on input "checkbox" at bounding box center [529, 482] width 10 height 10
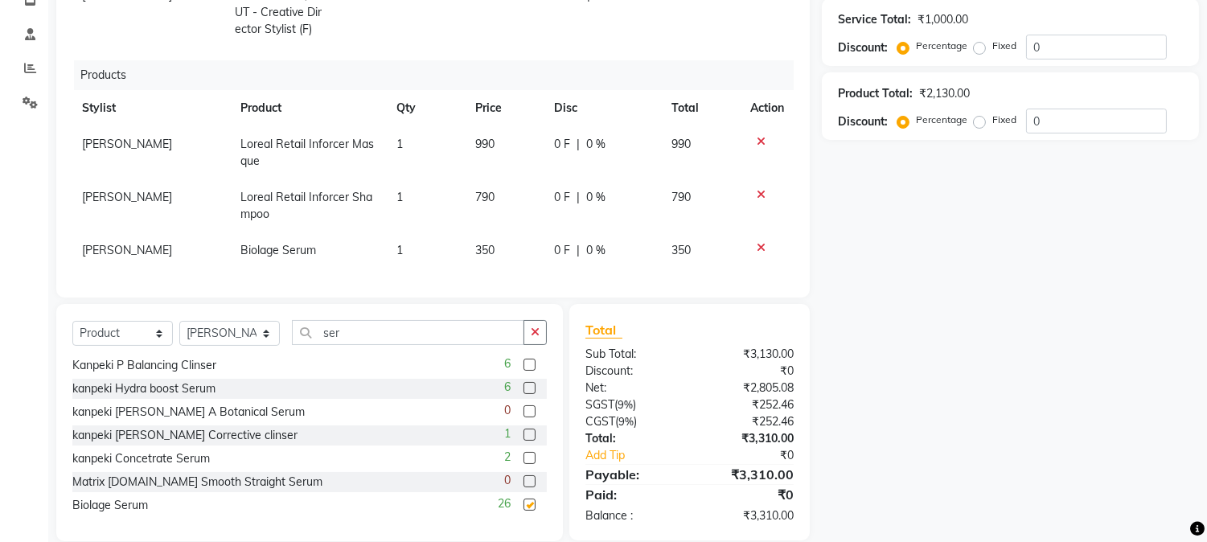
checkbox input "false"
click at [447, 260] on td "1" at bounding box center [426, 250] width 79 height 36
select select "35597"
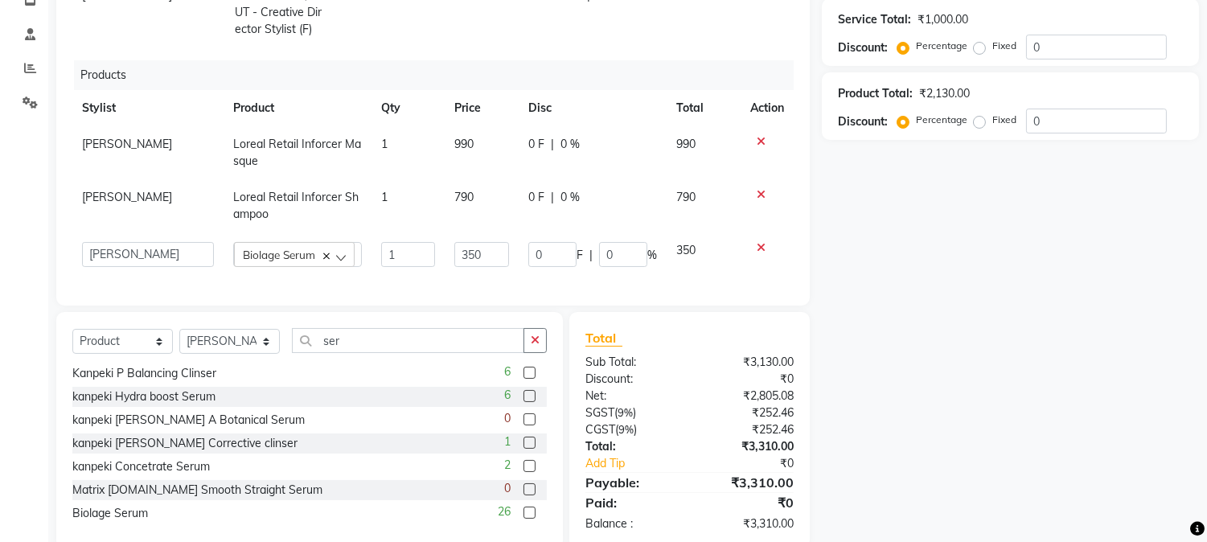
click at [759, 138] on icon at bounding box center [761, 141] width 9 height 11
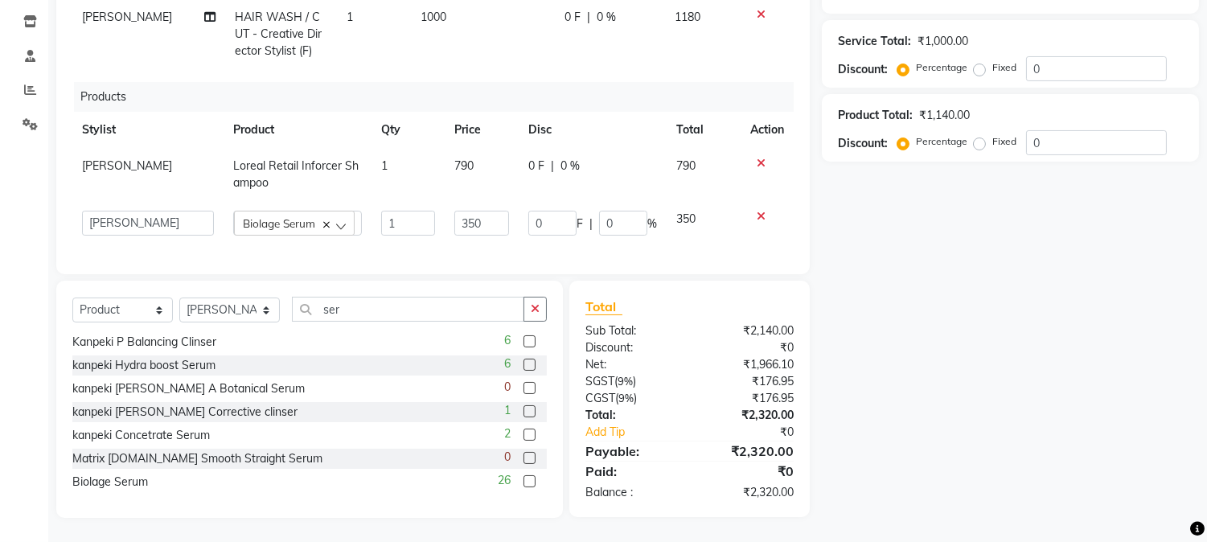
scroll to position [279, 0]
click at [761, 158] on icon at bounding box center [761, 163] width 9 height 11
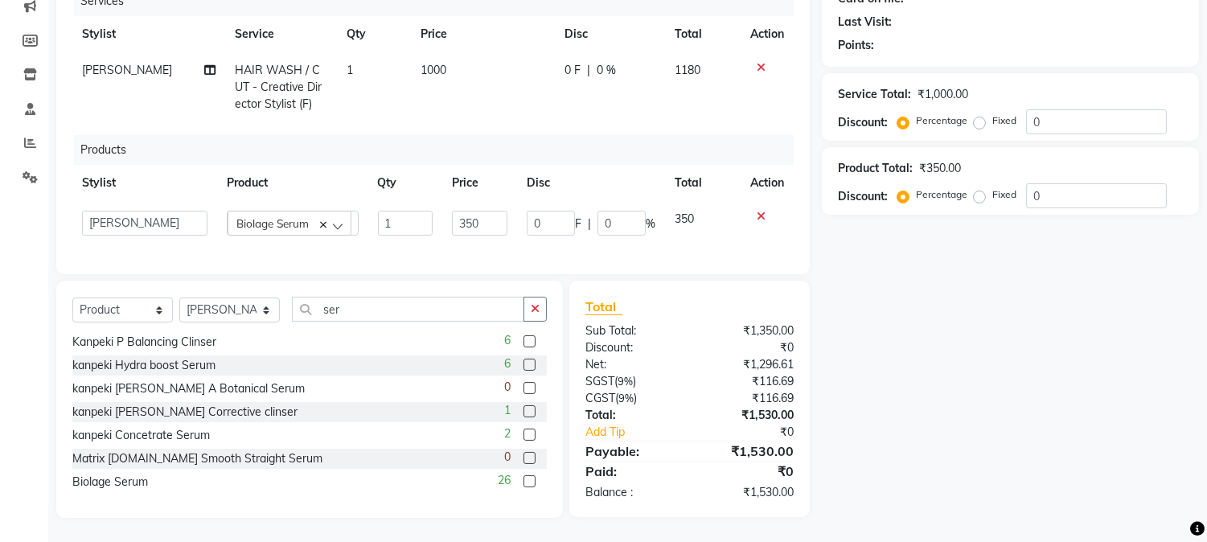
click at [757, 211] on icon at bounding box center [761, 216] width 9 height 11
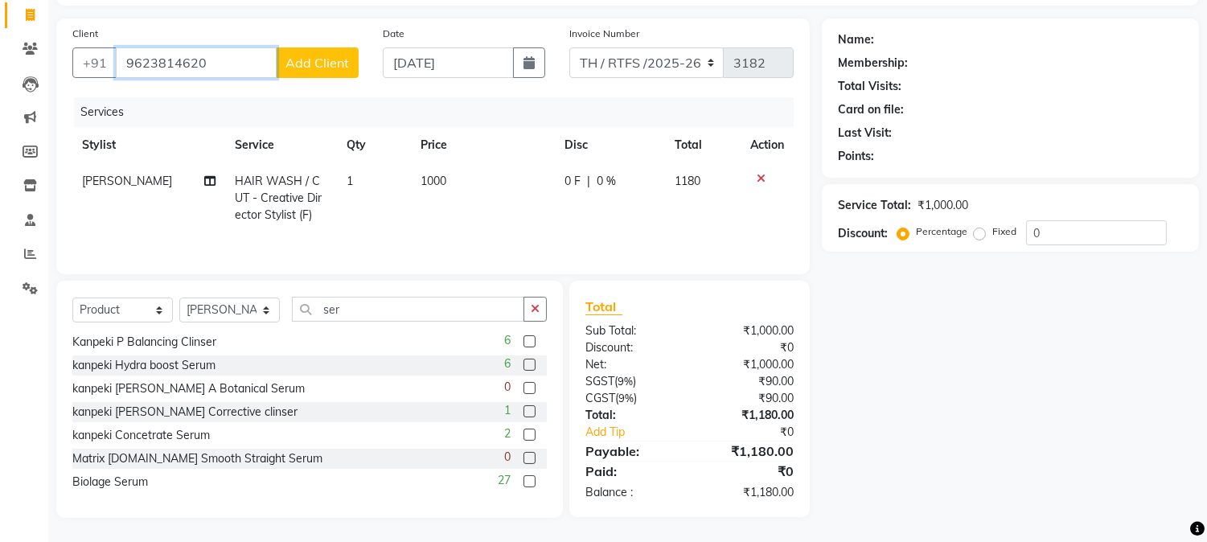
click at [224, 57] on input "9623814620" at bounding box center [196, 62] width 161 height 31
click at [314, 61] on span "Add Client" at bounding box center [318, 63] width 64 height 16
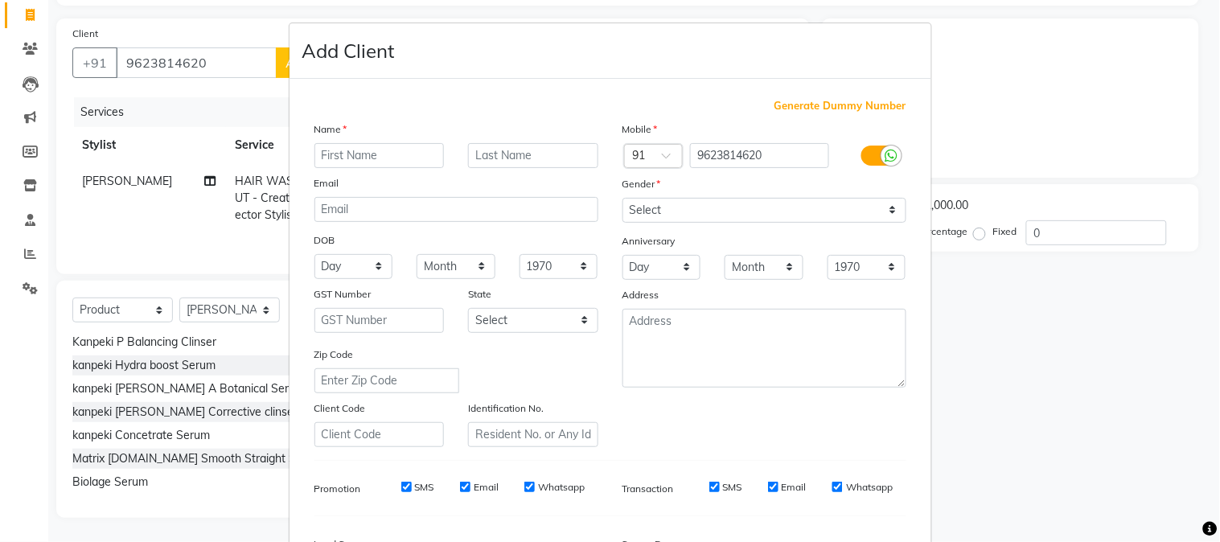
click at [364, 154] on input "text" at bounding box center [379, 155] width 130 height 25
type input "shweta"
click at [492, 158] on input "text" at bounding box center [533, 155] width 130 height 25
type input "mithbakar"
click at [638, 206] on select "Select [DEMOGRAPHIC_DATA] [DEMOGRAPHIC_DATA] Other Prefer Not To Say" at bounding box center [765, 210] width 284 height 25
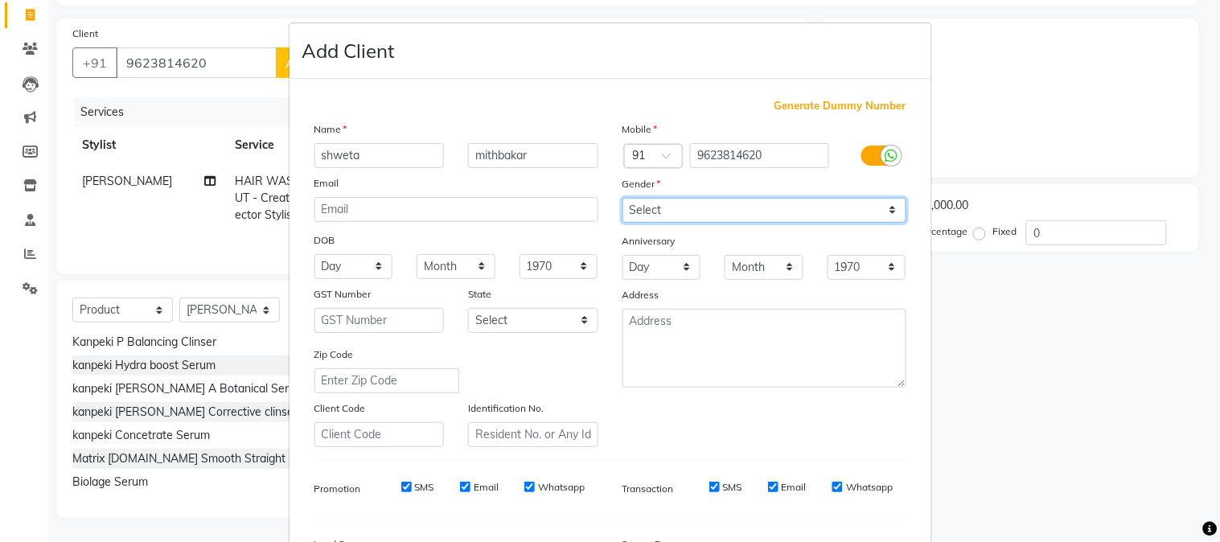
select select "[DEMOGRAPHIC_DATA]"
click at [623, 198] on select "Select [DEMOGRAPHIC_DATA] [DEMOGRAPHIC_DATA] Other Prefer Not To Say" at bounding box center [765, 210] width 284 height 25
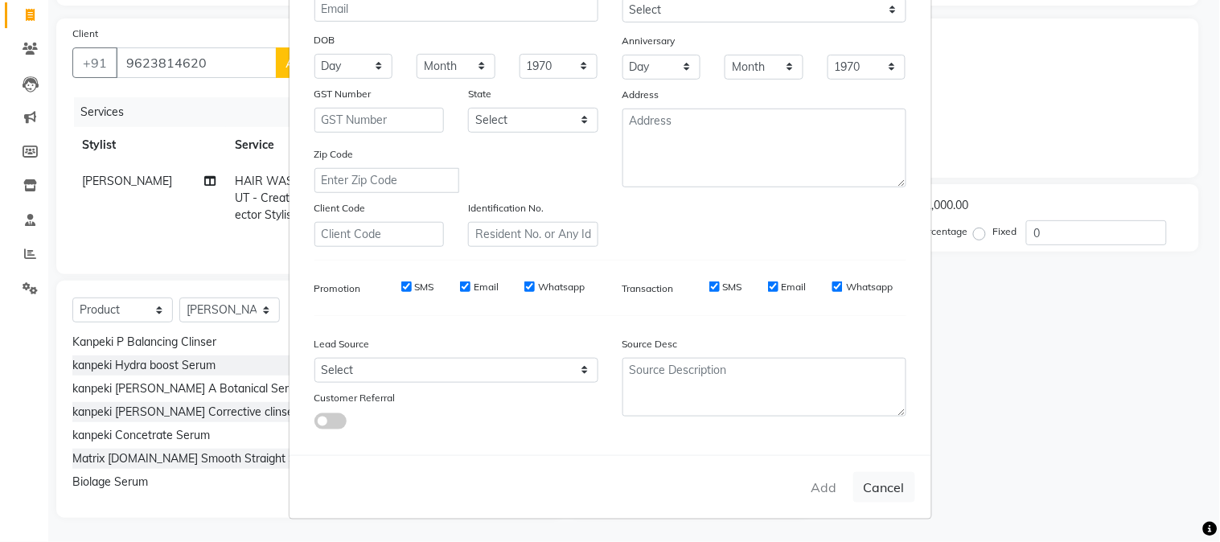
click at [819, 483] on div "Add Cancel" at bounding box center [611, 487] width 642 height 64
click at [818, 484] on div "Add Cancel" at bounding box center [611, 487] width 642 height 64
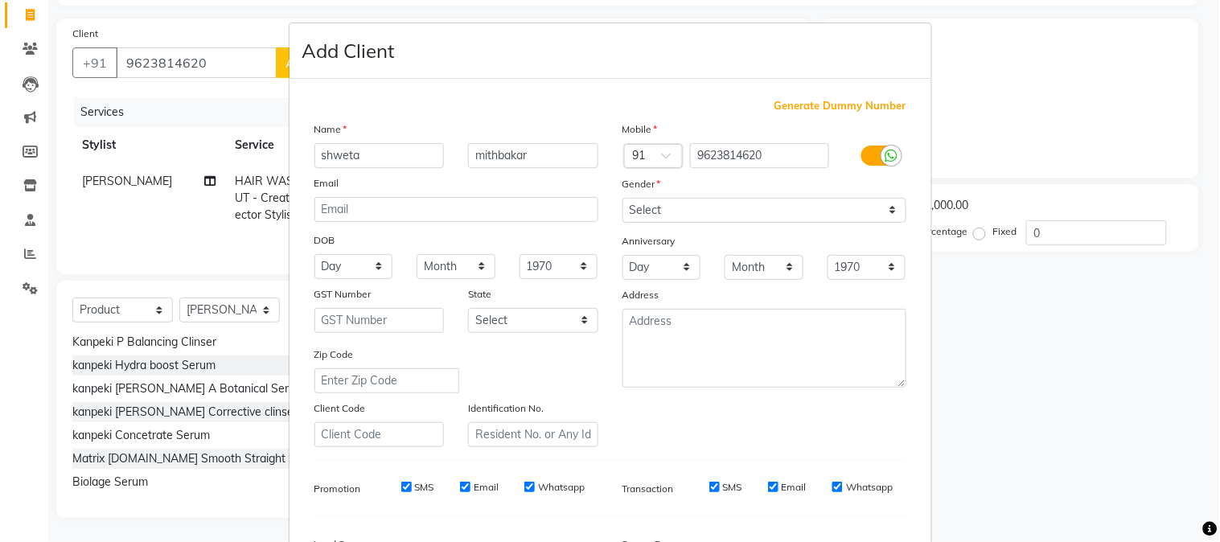
click at [187, 114] on ngb-modal-window "Add Client Generate Dummy Number Name [PERSON_NAME] Email DOB Day 01 02 03 04 0…" at bounding box center [610, 271] width 1220 height 542
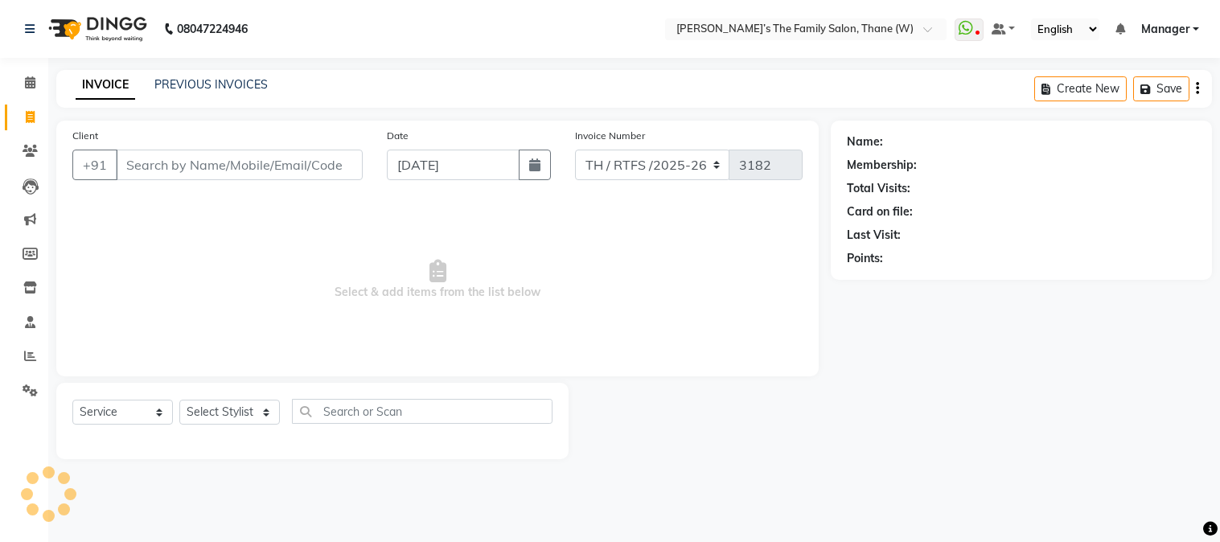
select select "service"
click at [227, 171] on input "Client" at bounding box center [239, 165] width 247 height 31
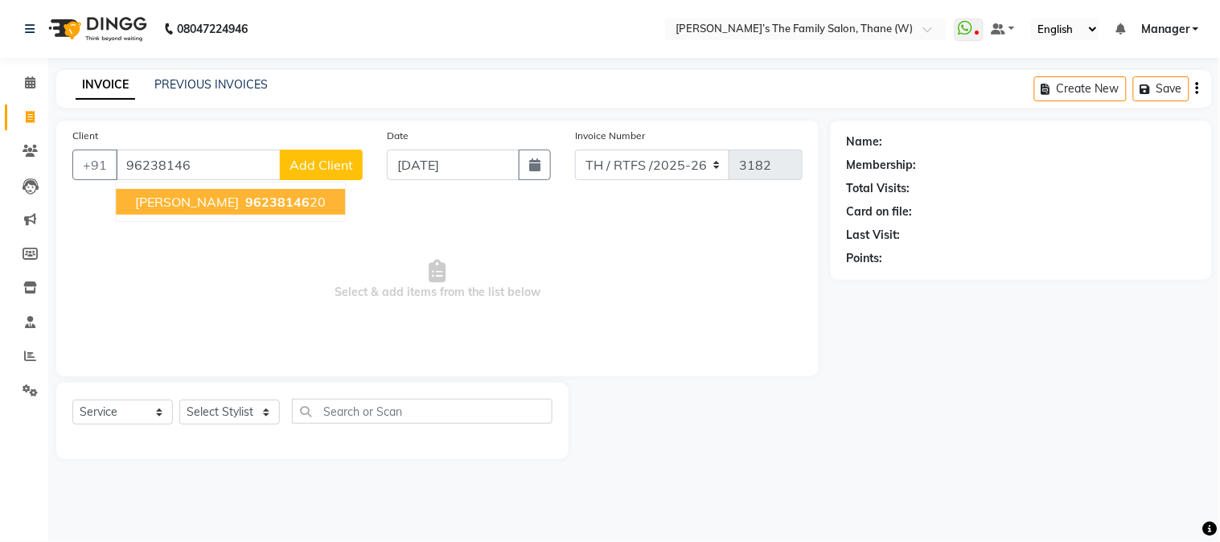
click at [227, 199] on span "Swata matibakir" at bounding box center [187, 202] width 104 height 16
type input "9623814620"
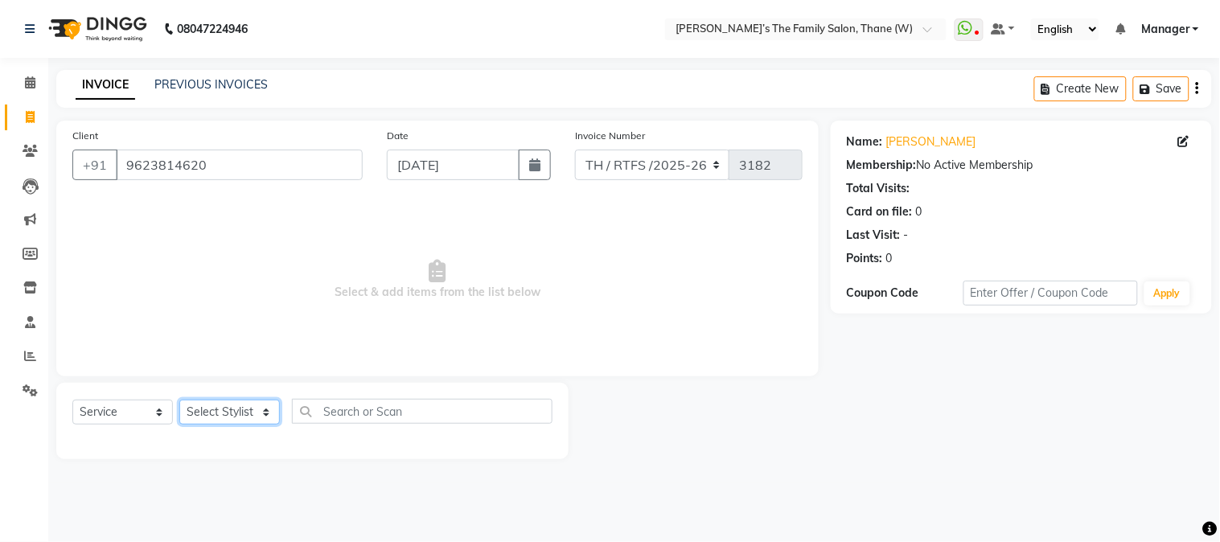
click at [246, 410] on select "Select Stylist Aarohi P [PERSON_NAME] [PERSON_NAME] A [PERSON_NAME] .[PERSON_NA…" at bounding box center [229, 412] width 101 height 25
select select "35597"
click at [179, 401] on select "Select Stylist Aarohi P [PERSON_NAME] [PERSON_NAME] A [PERSON_NAME] .[PERSON_NA…" at bounding box center [229, 412] width 101 height 25
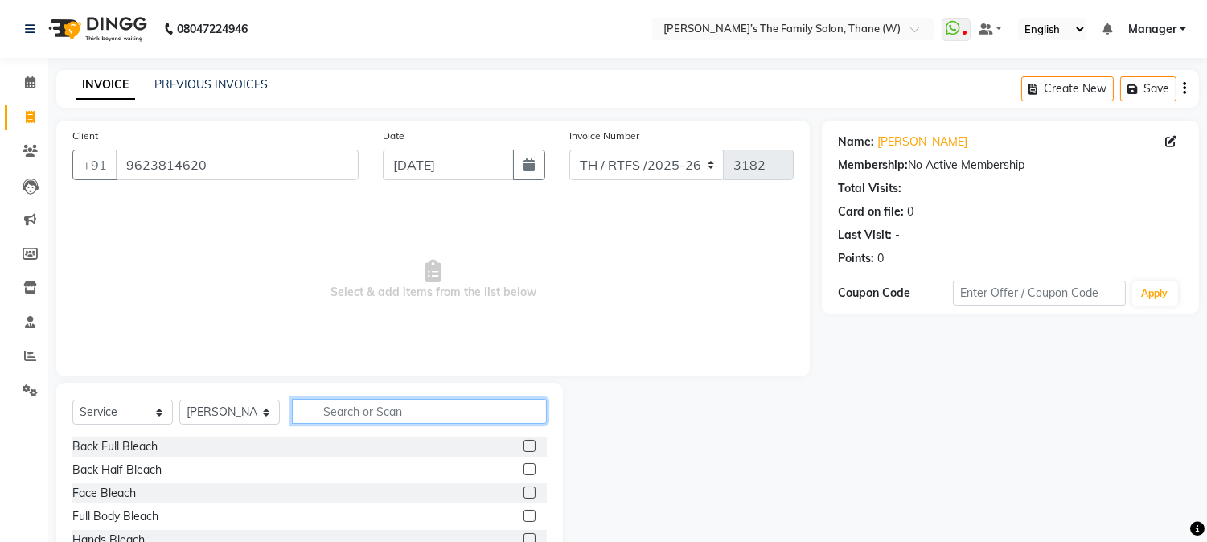
click at [360, 410] on input "text" at bounding box center [419, 411] width 255 height 25
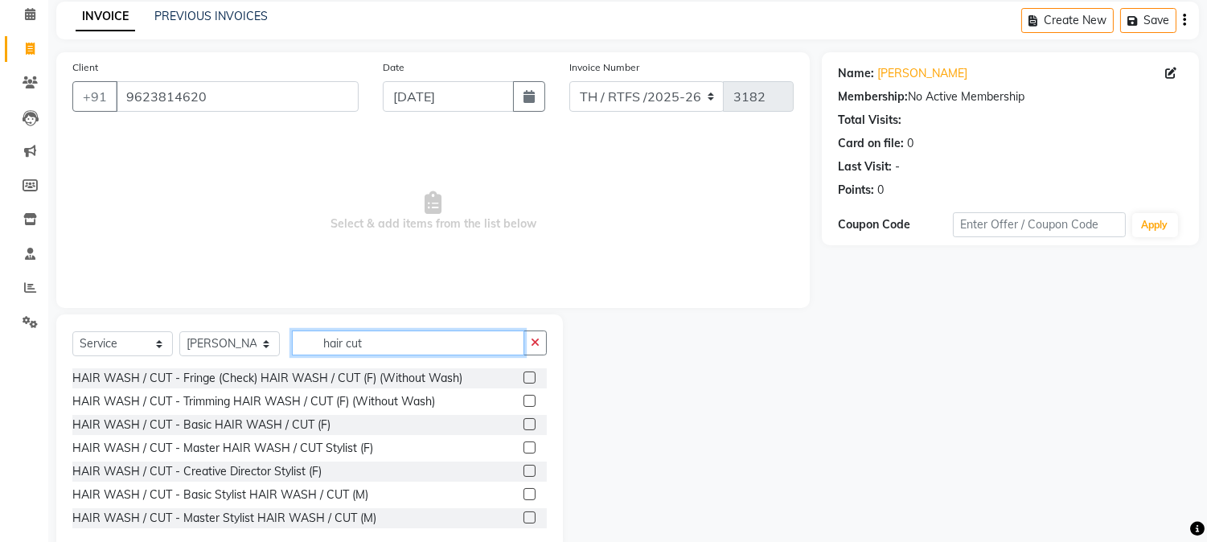
scroll to position [101, 0]
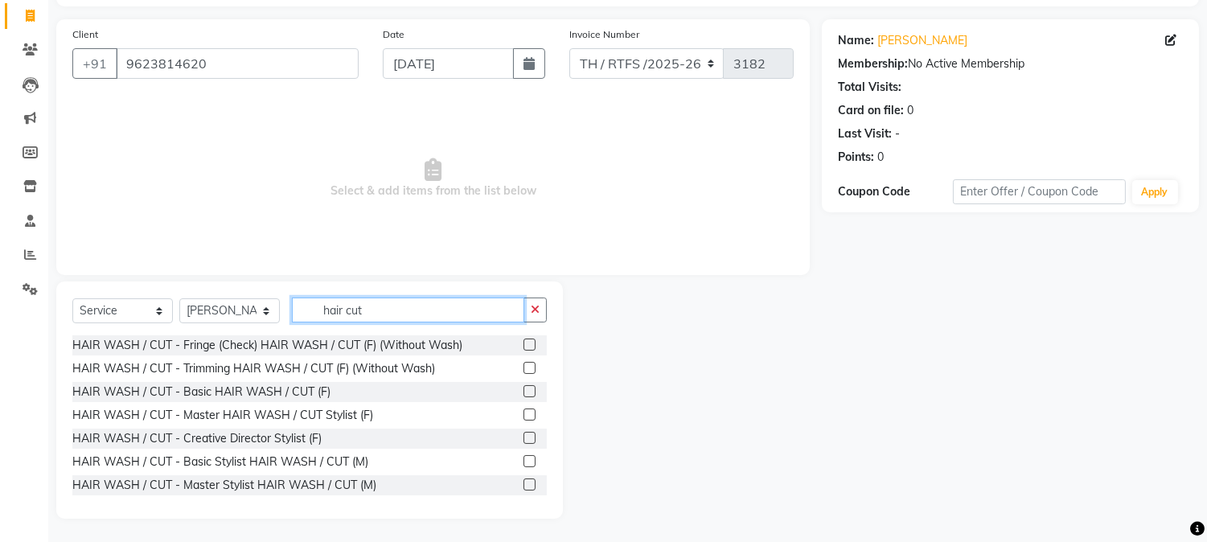
type input "hair cut"
click at [524, 437] on label at bounding box center [530, 438] width 12 height 12
click at [524, 437] on input "checkbox" at bounding box center [529, 439] width 10 height 10
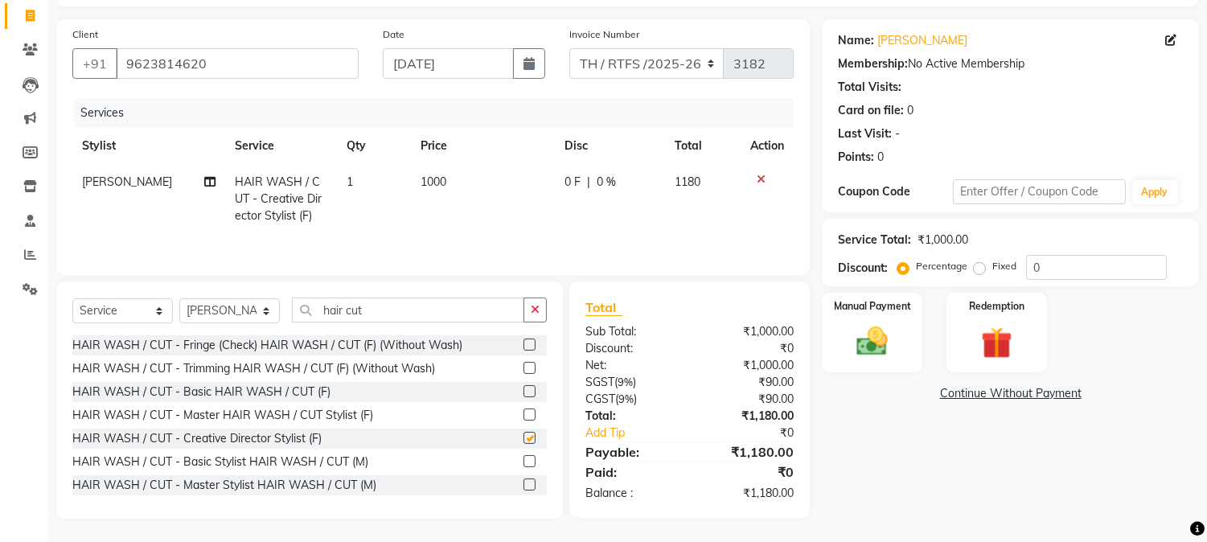
checkbox input "false"
click at [863, 344] on img at bounding box center [872, 342] width 53 height 38
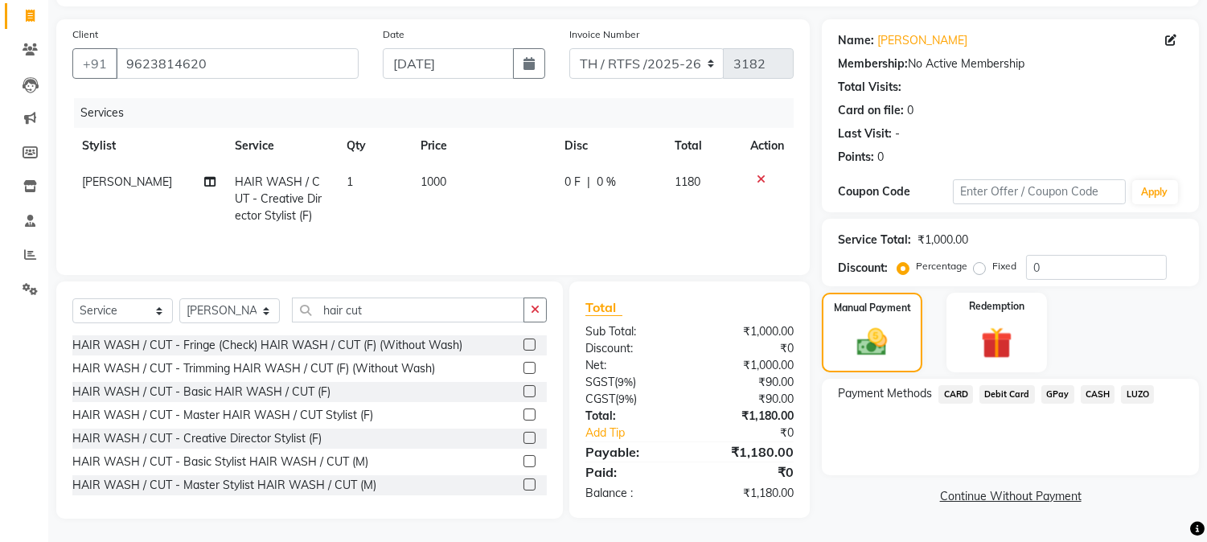
click at [1058, 394] on span "GPay" at bounding box center [1058, 394] width 33 height 18
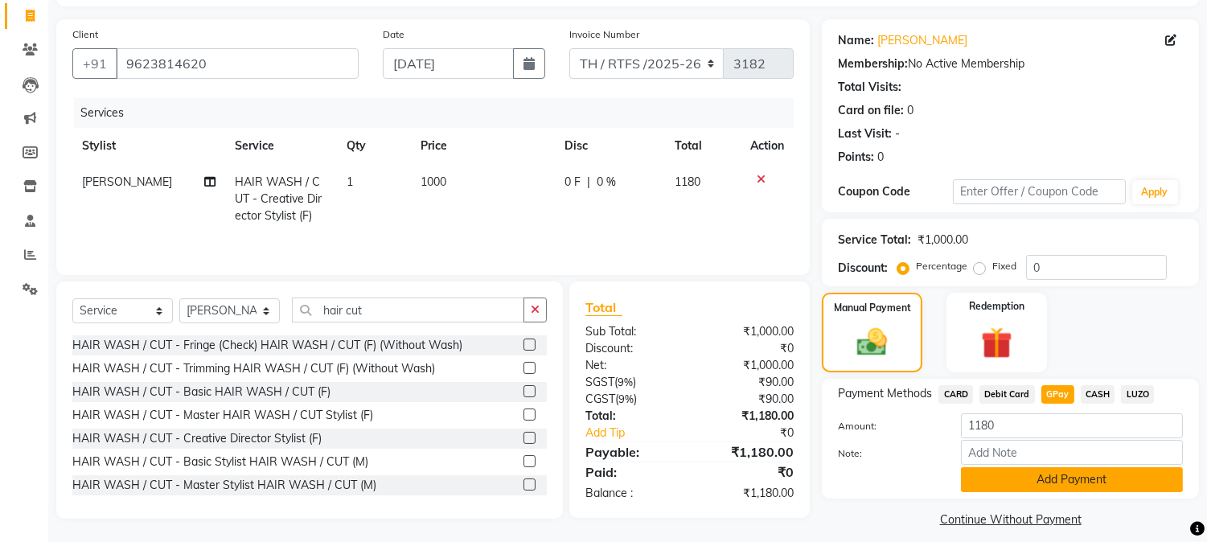
click at [1059, 477] on button "Add Payment" at bounding box center [1072, 479] width 222 height 25
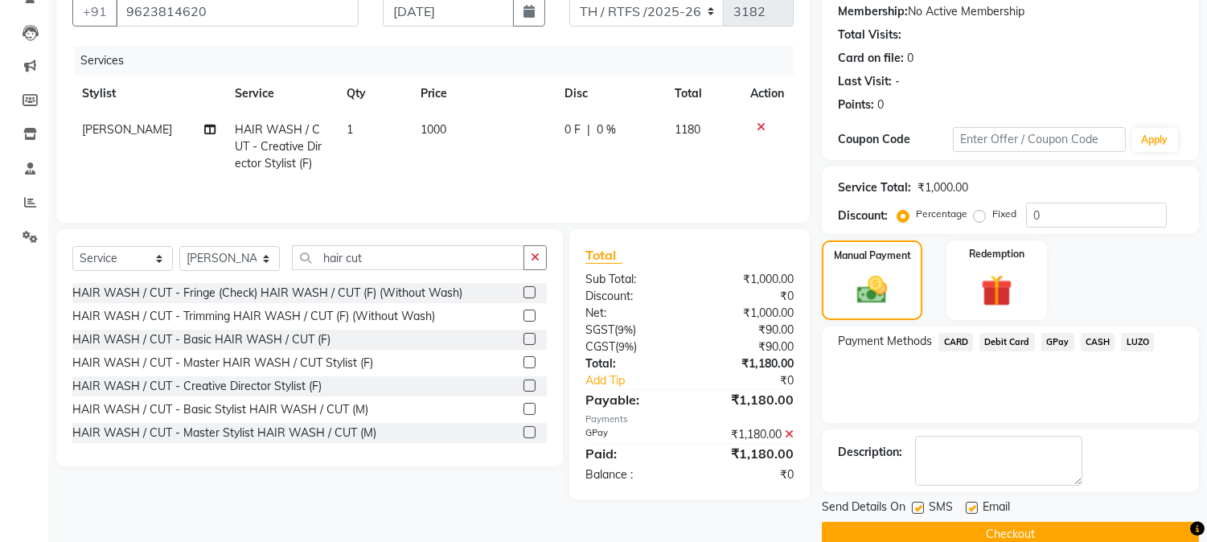
scroll to position [181, 0]
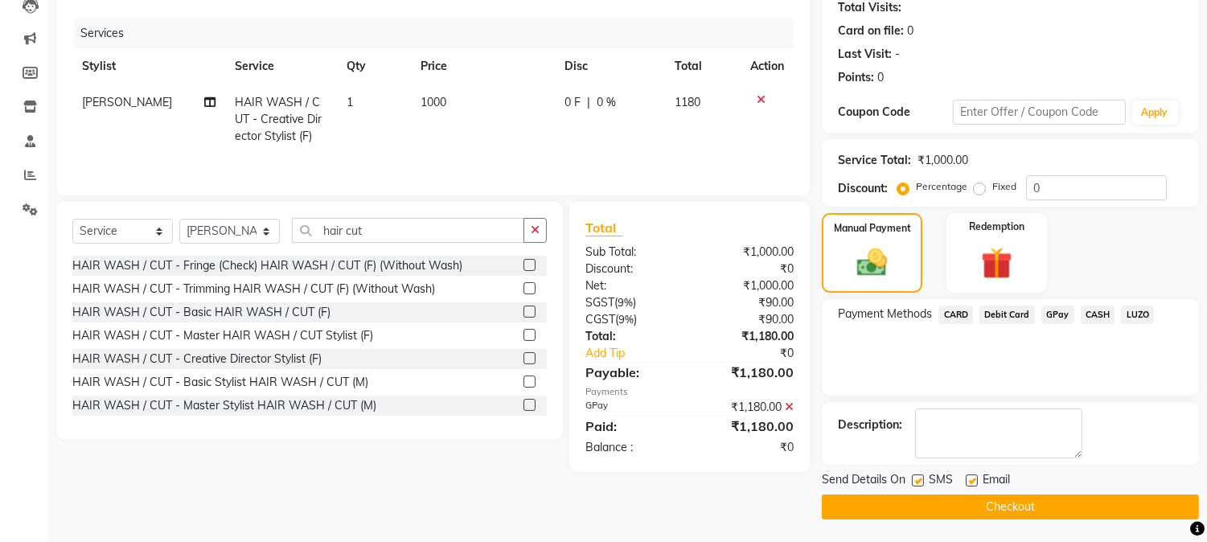
click at [1096, 505] on button "Checkout" at bounding box center [1010, 507] width 377 height 25
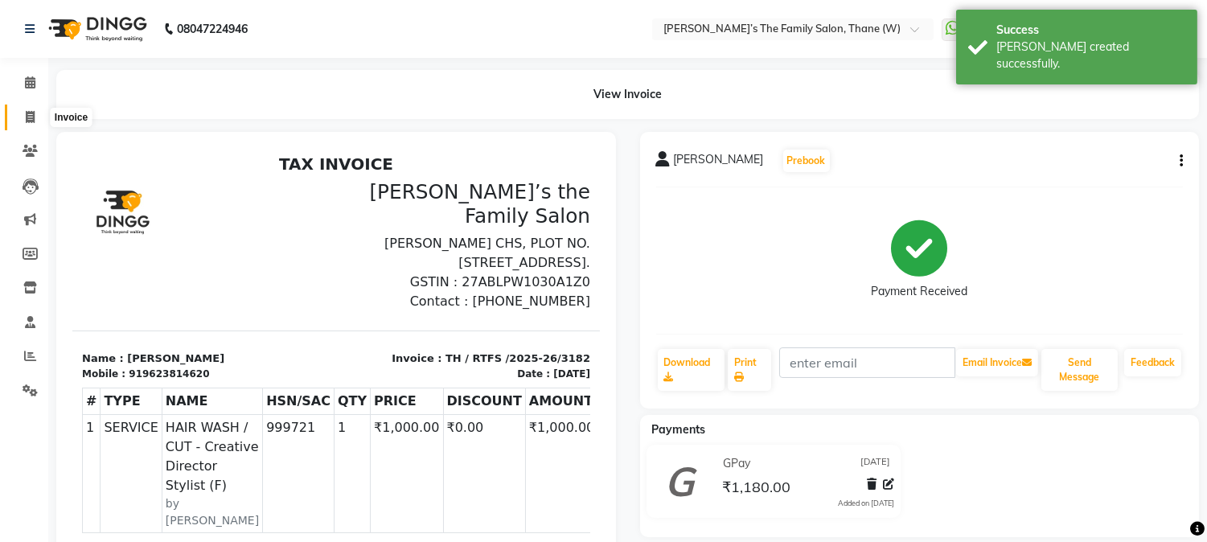
click at [31, 116] on icon at bounding box center [30, 117] width 9 height 12
select select "service"
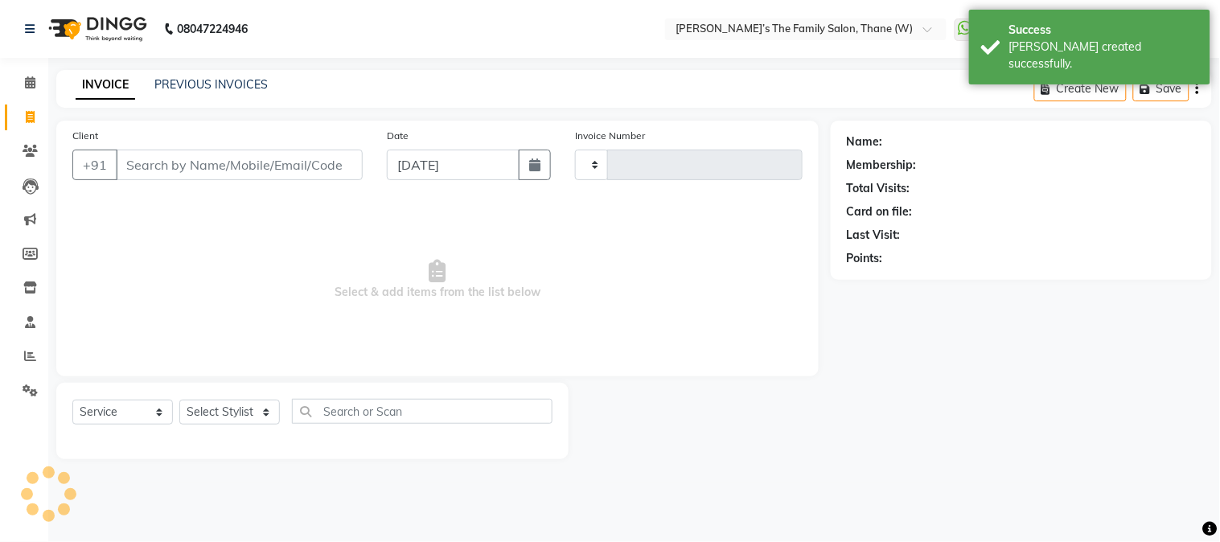
type input "3183"
select select "8004"
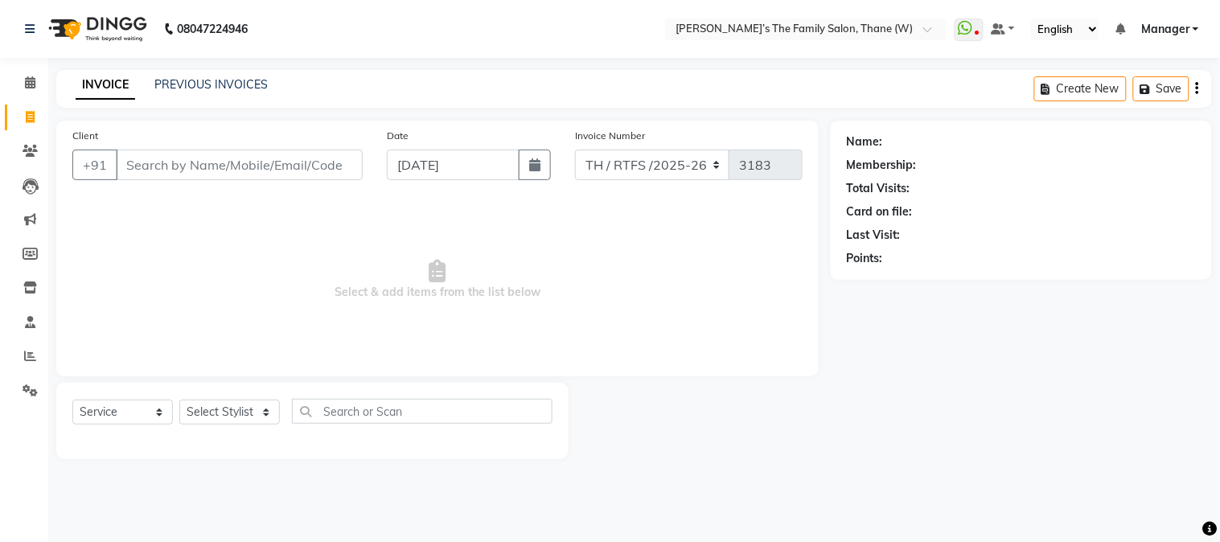
click at [227, 162] on input "Client" at bounding box center [239, 165] width 247 height 31
click at [231, 84] on link "PREVIOUS INVOICES" at bounding box center [210, 84] width 113 height 14
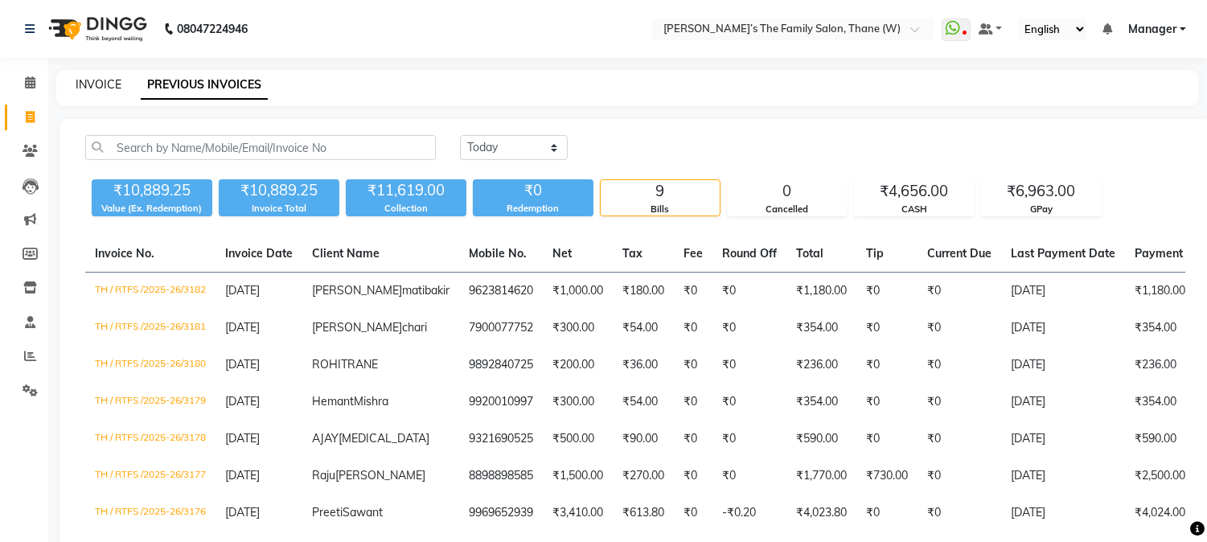
click at [95, 81] on link "INVOICE" at bounding box center [99, 84] width 46 height 14
select select "service"
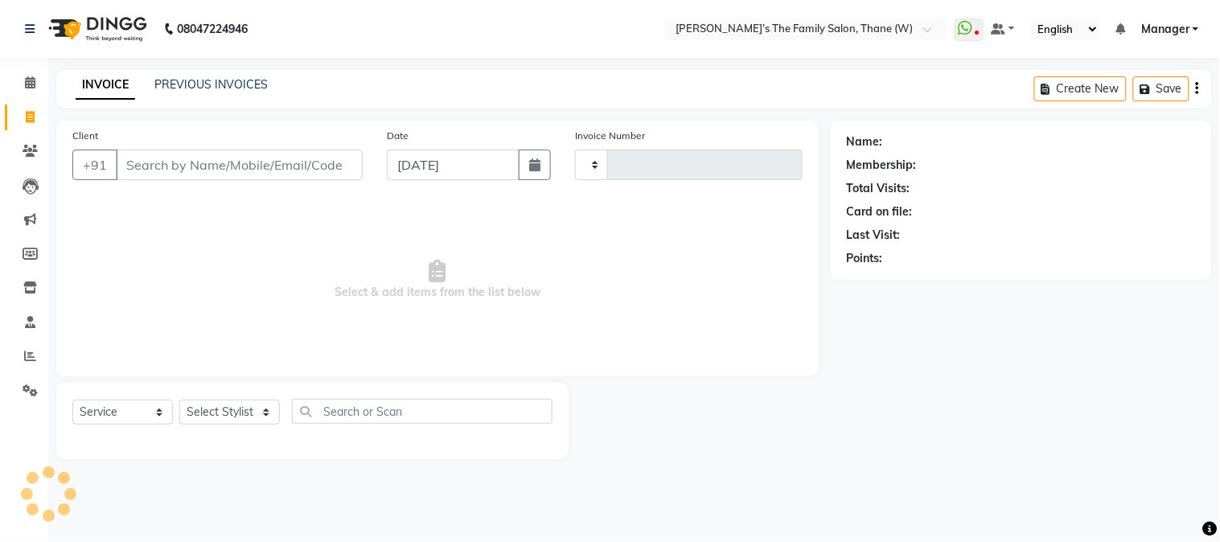
type input "3183"
select select "8004"
click at [172, 166] on input "Client" at bounding box center [239, 165] width 247 height 31
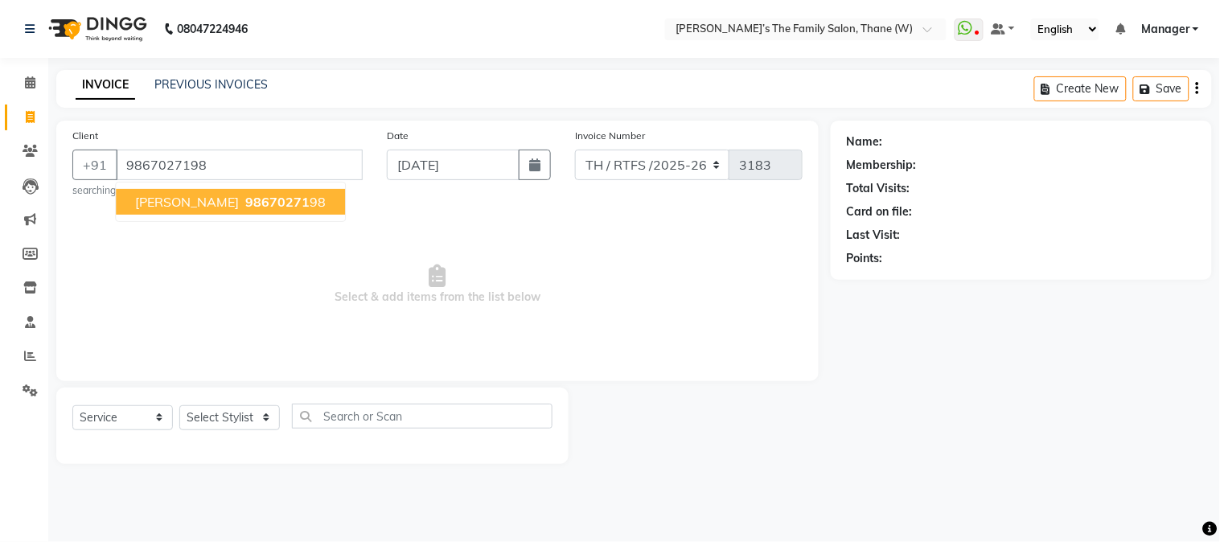
type input "9867027198"
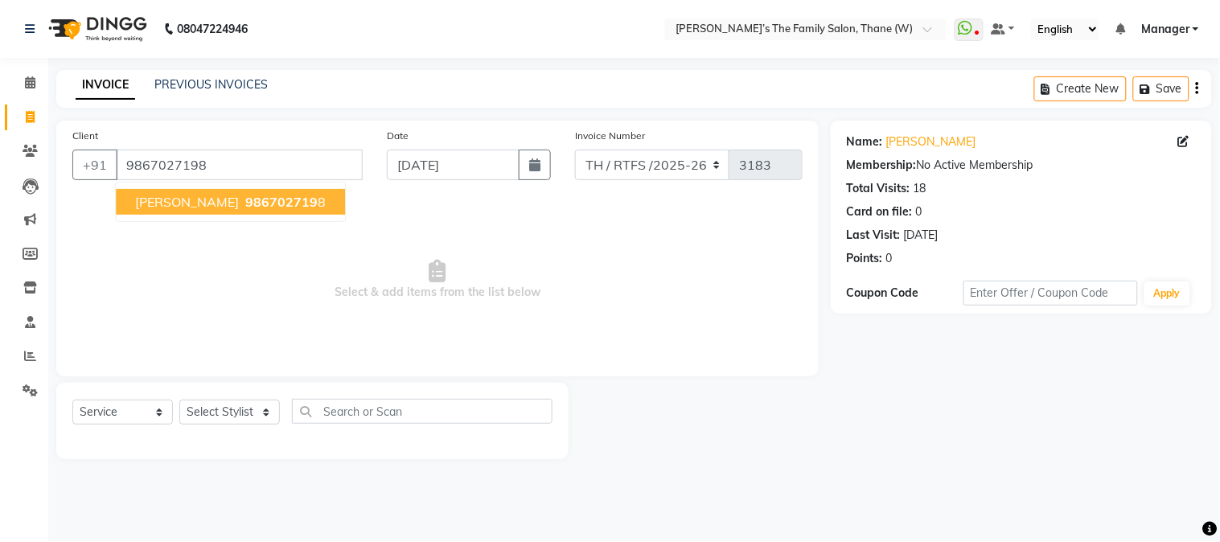
click at [209, 198] on span "[PERSON_NAME]" at bounding box center [187, 202] width 104 height 16
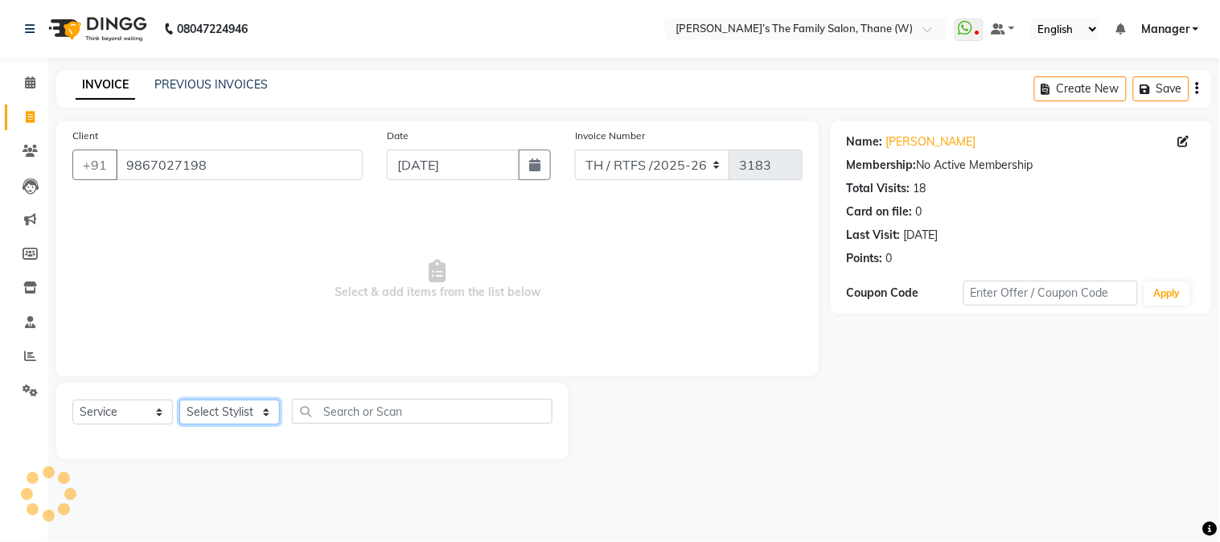
click at [245, 412] on select "Select Stylist Aarohi P [PERSON_NAME] [PERSON_NAME] A [PERSON_NAME] .[PERSON_NA…" at bounding box center [229, 412] width 101 height 25
select select "35580"
click at [179, 401] on select "Select Stylist Aarohi P [PERSON_NAME] [PERSON_NAME] A [PERSON_NAME] .[PERSON_NA…" at bounding box center [229, 412] width 101 height 25
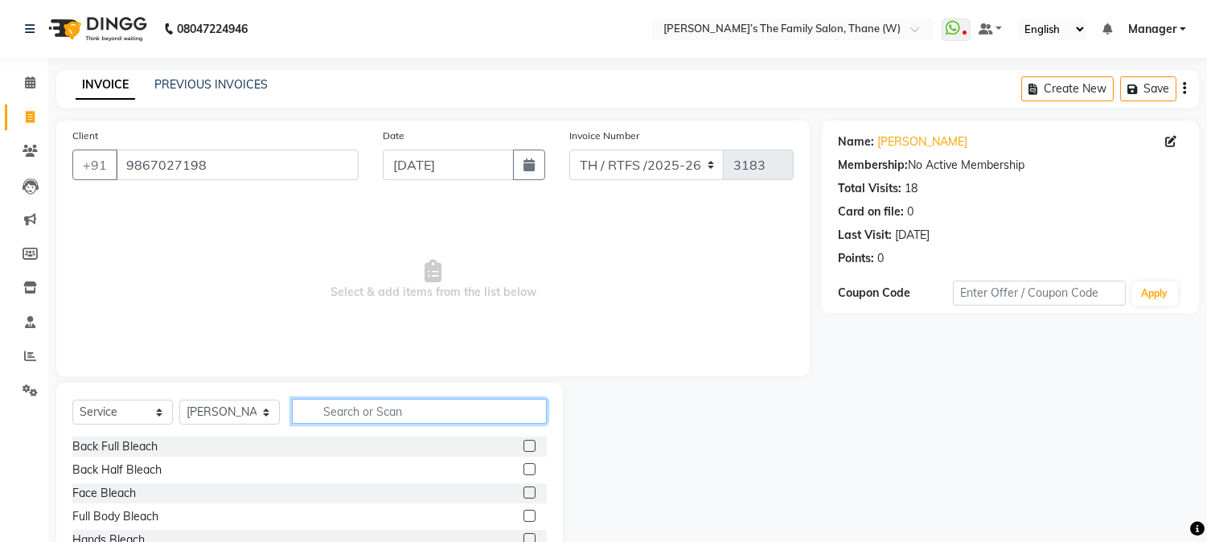
click at [384, 409] on input "text" at bounding box center [419, 411] width 255 height 25
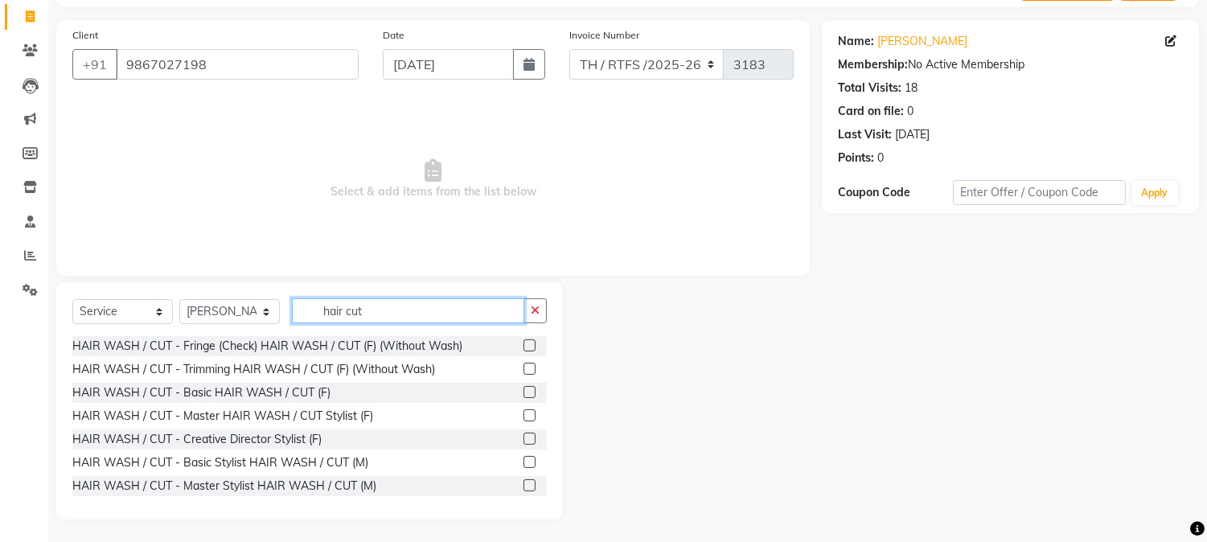
scroll to position [101, 0]
type input "hair cut"
click at [524, 458] on label at bounding box center [530, 461] width 12 height 12
click at [524, 458] on input "checkbox" at bounding box center [529, 462] width 10 height 10
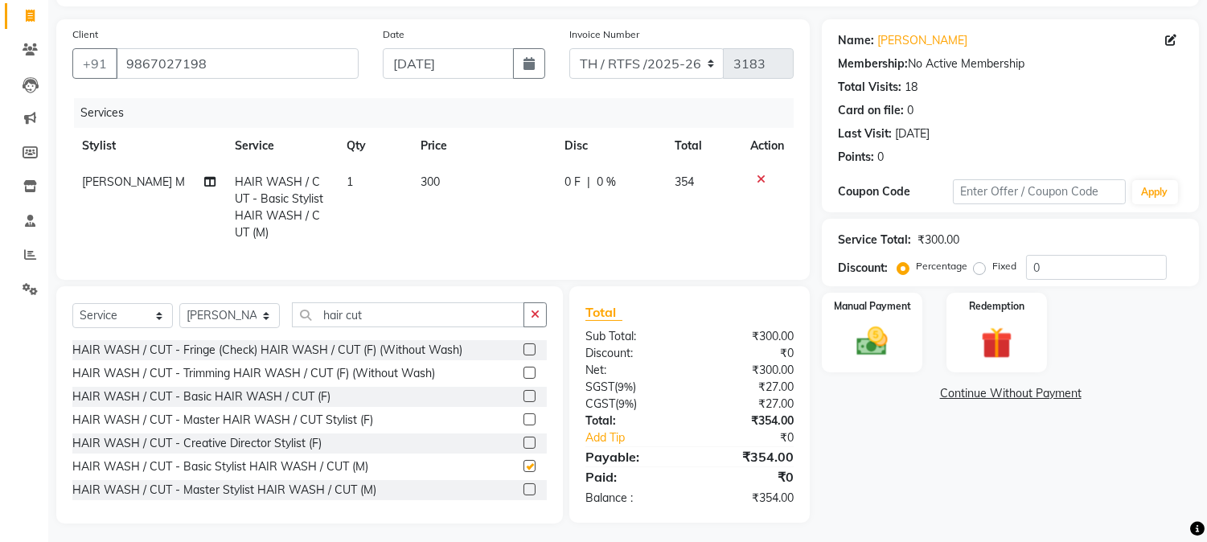
checkbox input "false"
click at [388, 327] on input "hair cut" at bounding box center [408, 314] width 232 height 25
type input "hair cut"
click at [867, 343] on img at bounding box center [872, 342] width 53 height 38
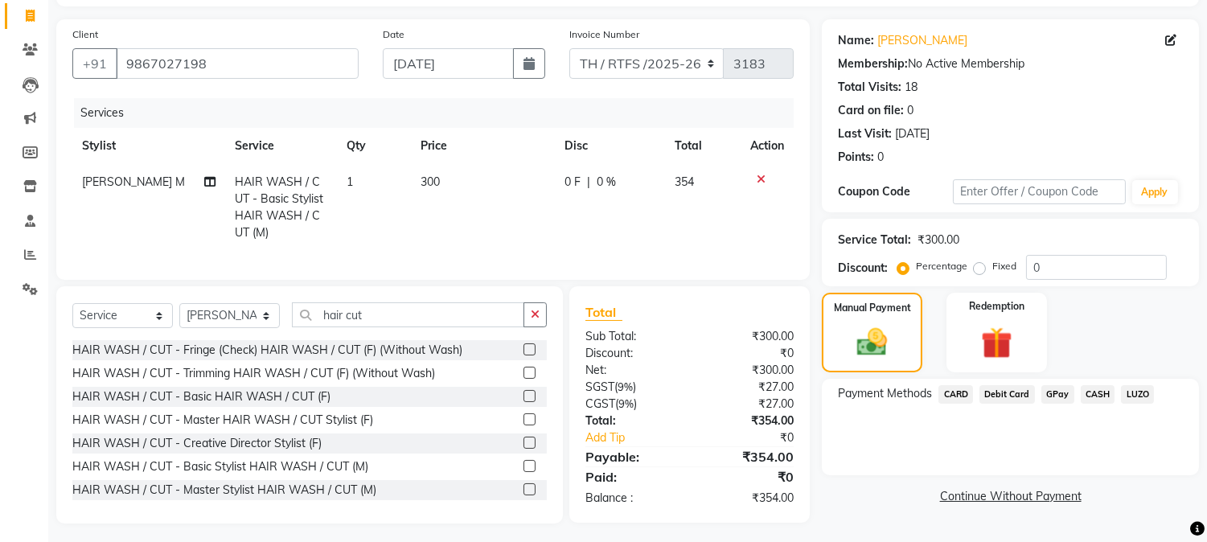
click at [1052, 392] on span "GPay" at bounding box center [1058, 394] width 33 height 18
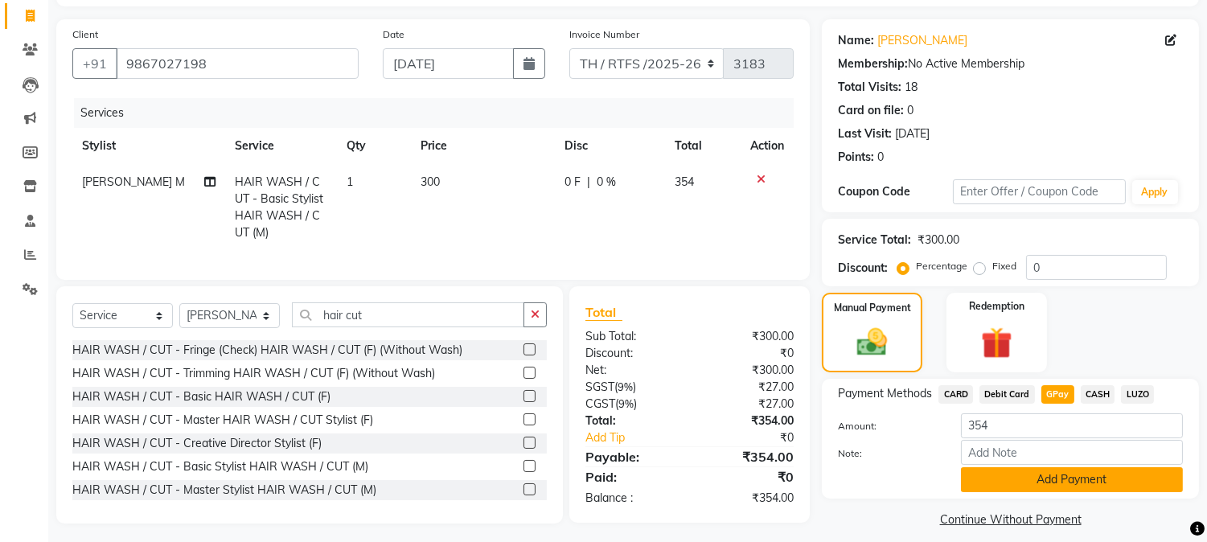
click at [1042, 486] on button "Add Payment" at bounding box center [1072, 479] width 222 height 25
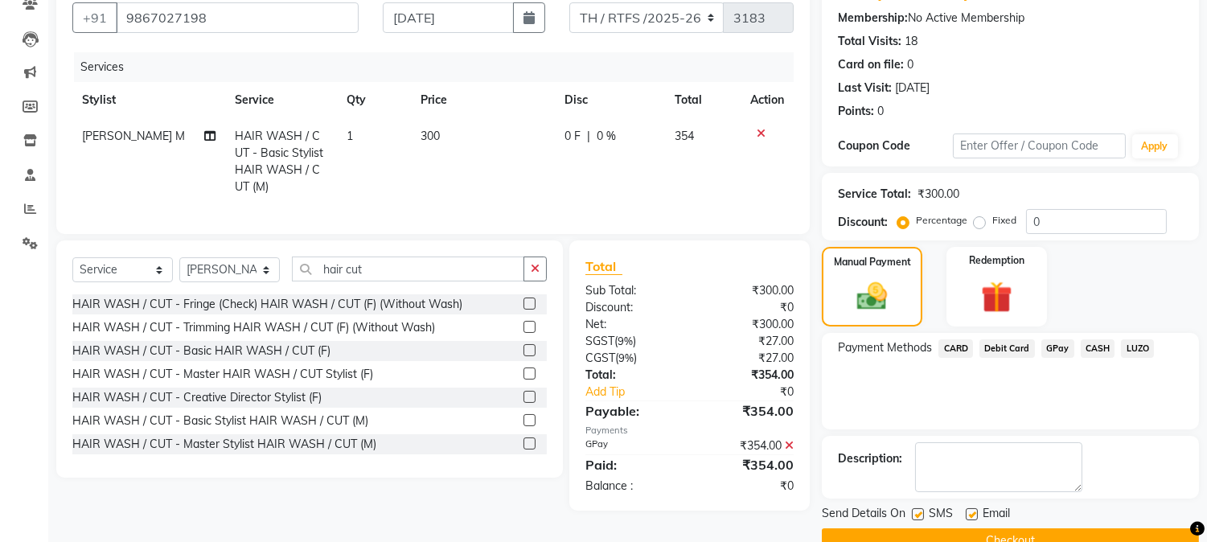
scroll to position [181, 0]
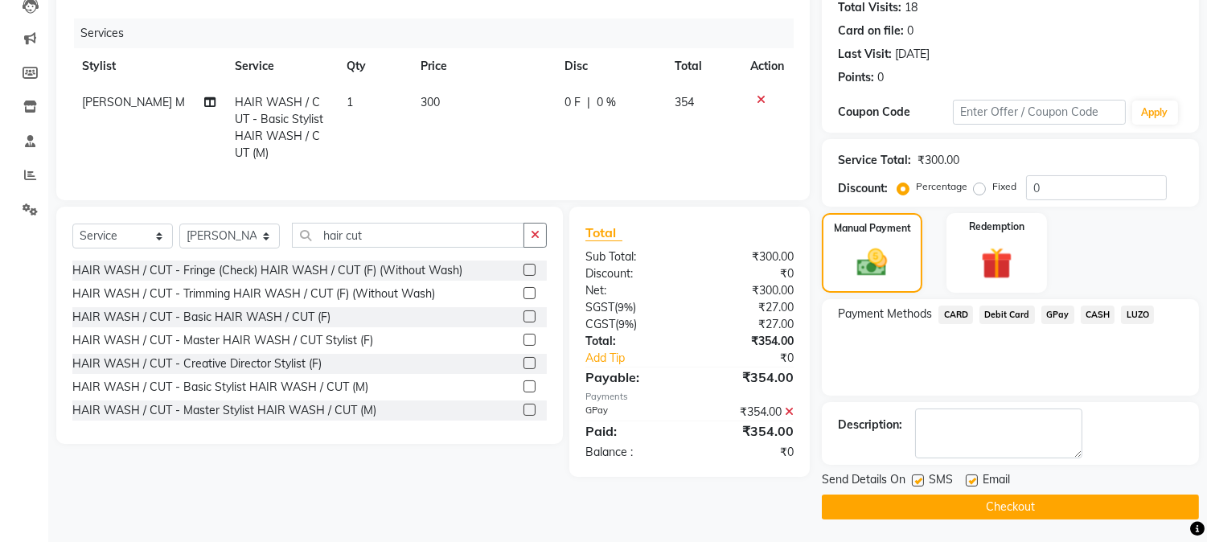
click at [1089, 502] on button "Checkout" at bounding box center [1010, 507] width 377 height 25
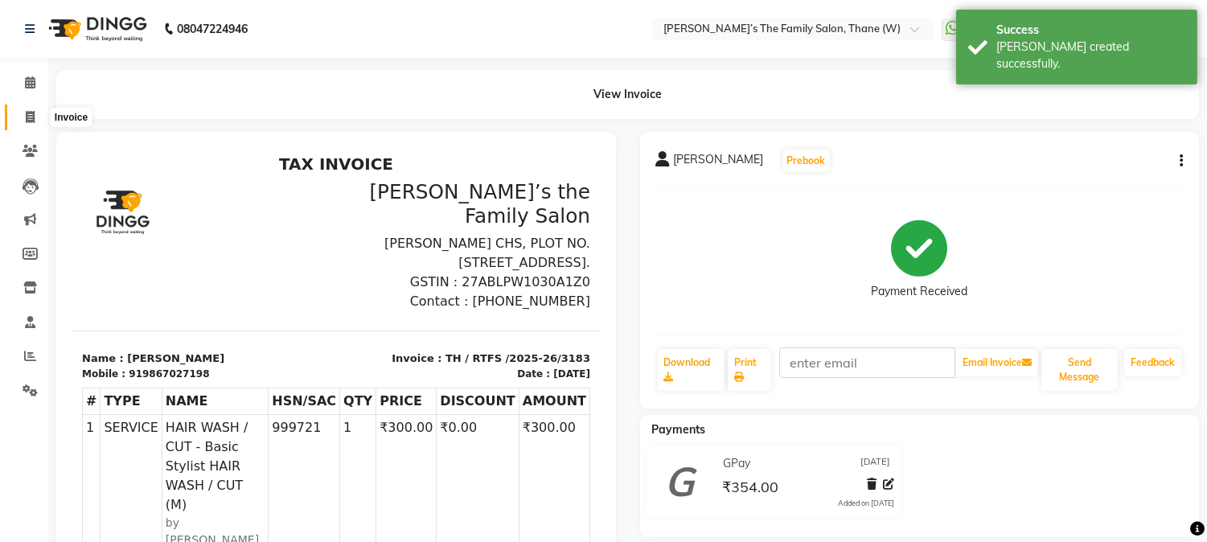
click at [32, 114] on icon at bounding box center [30, 117] width 9 height 12
select select "service"
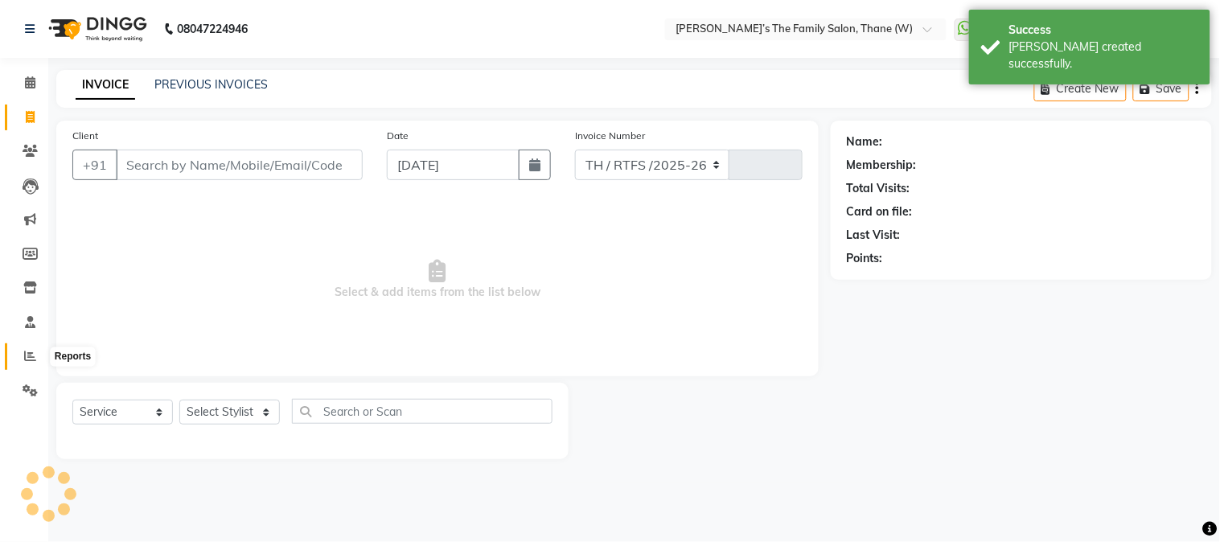
select select "8004"
type input "3184"
click at [28, 354] on icon at bounding box center [30, 356] width 12 height 12
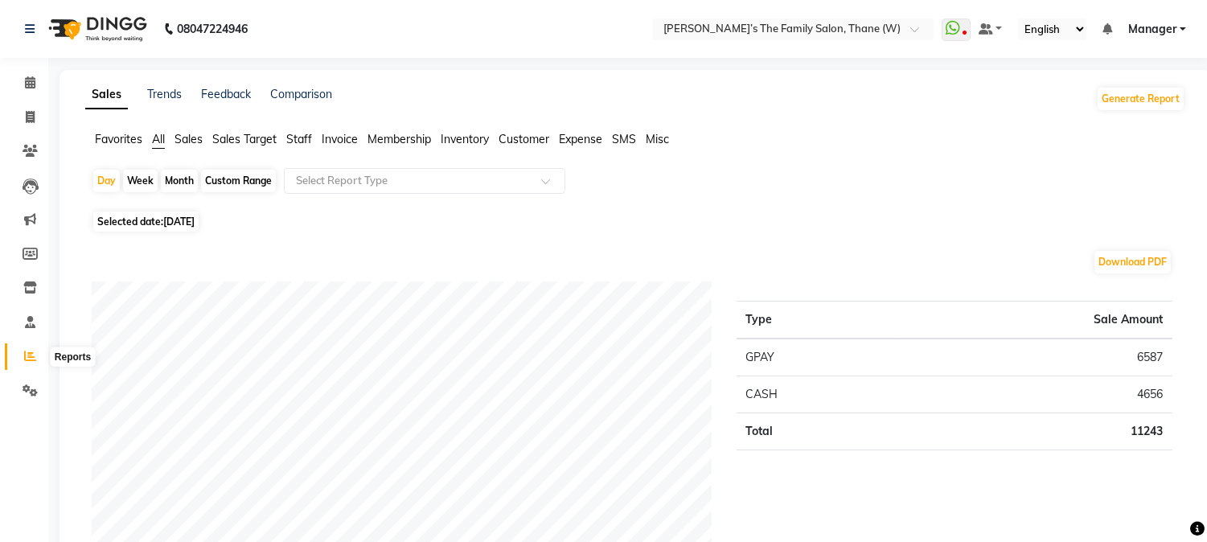
click at [21, 352] on span at bounding box center [30, 356] width 28 height 18
click at [27, 117] on icon at bounding box center [30, 117] width 9 height 12
select select "service"
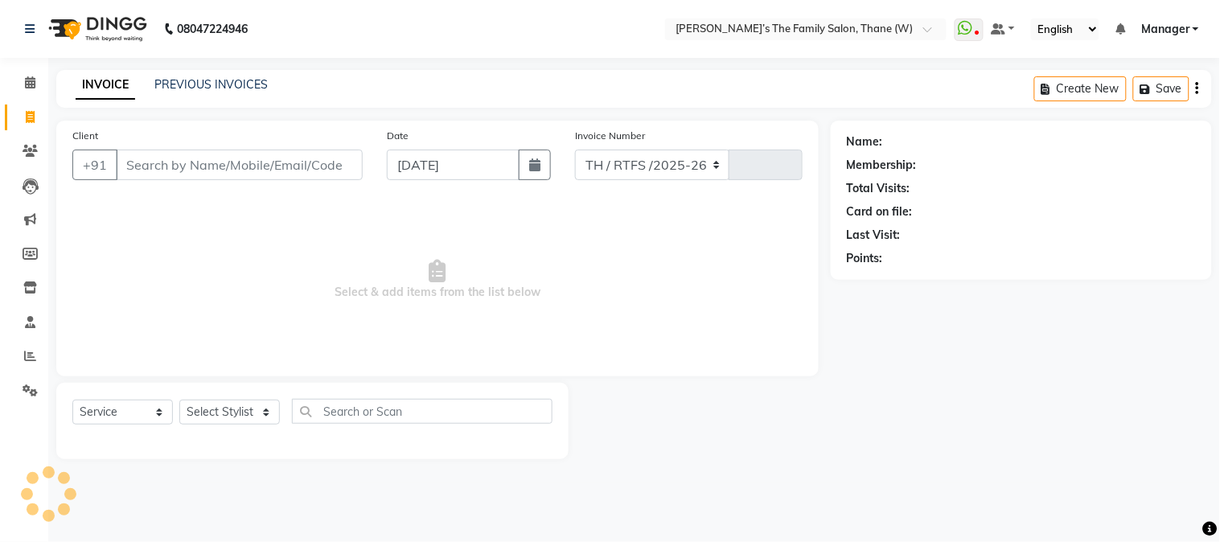
select select "8004"
type input "3184"
click at [25, 354] on icon at bounding box center [30, 356] width 12 height 12
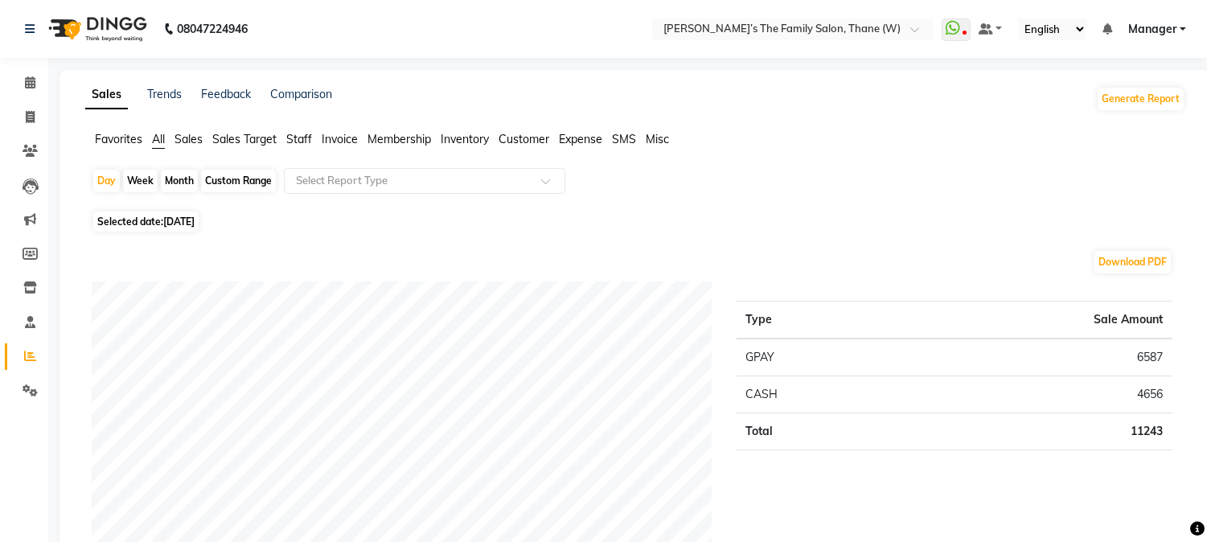
click at [299, 137] on span "Staff" at bounding box center [299, 139] width 26 height 14
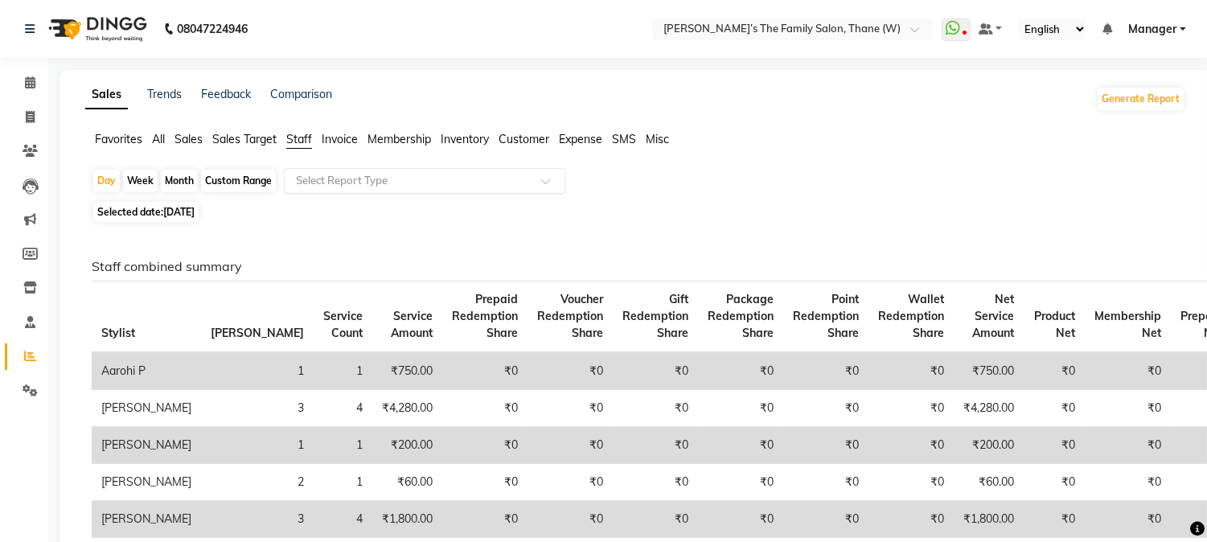
click at [362, 178] on input "text" at bounding box center [409, 181] width 232 height 16
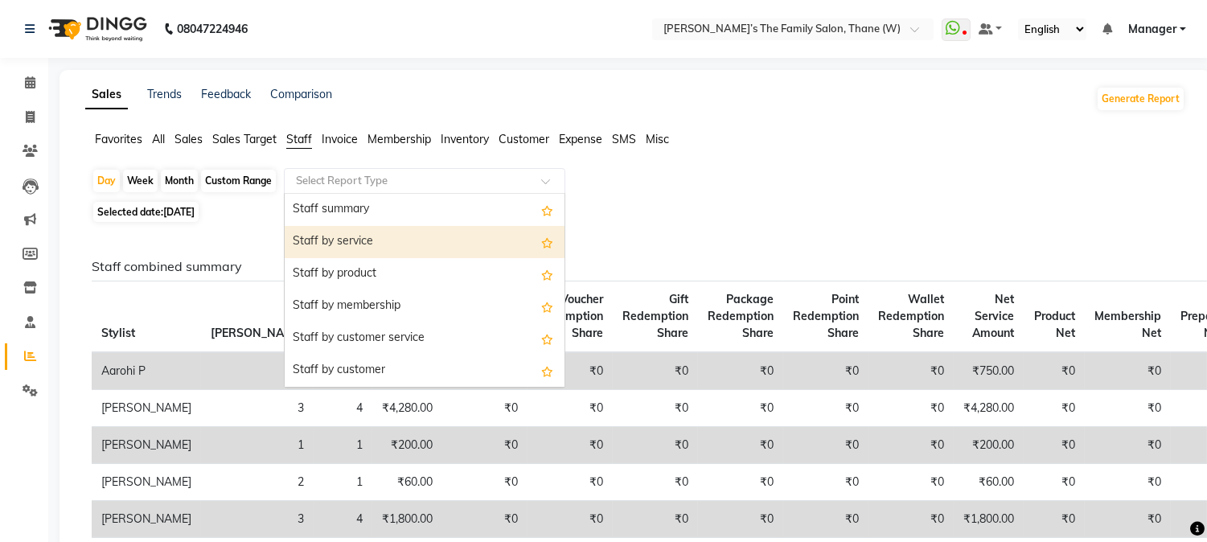
click at [357, 241] on div "Staff by service" at bounding box center [425, 242] width 280 height 32
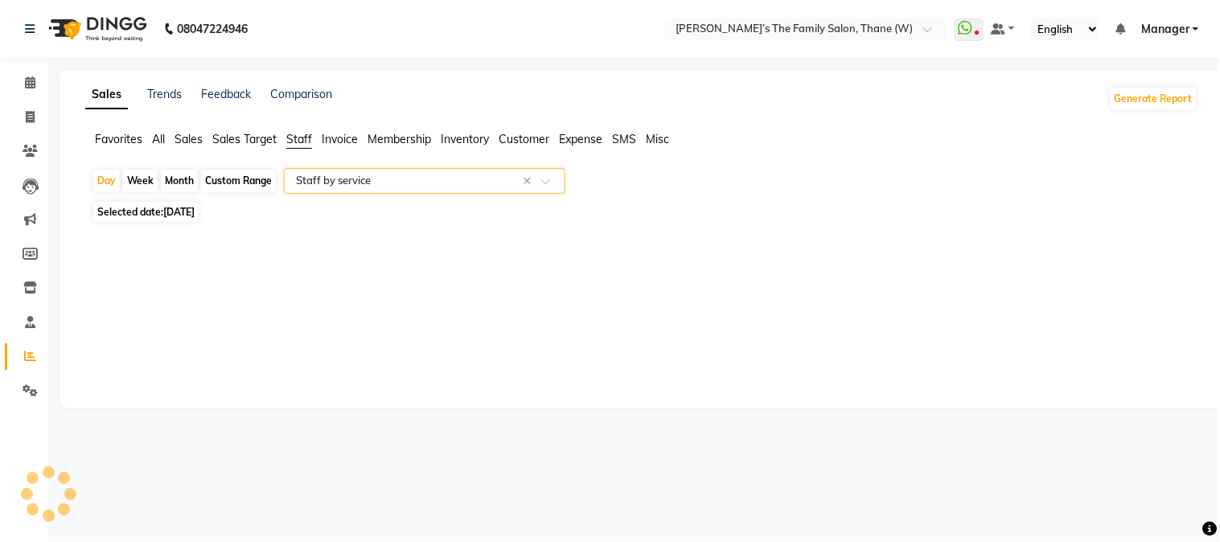
select select "full_report"
select select "csv"
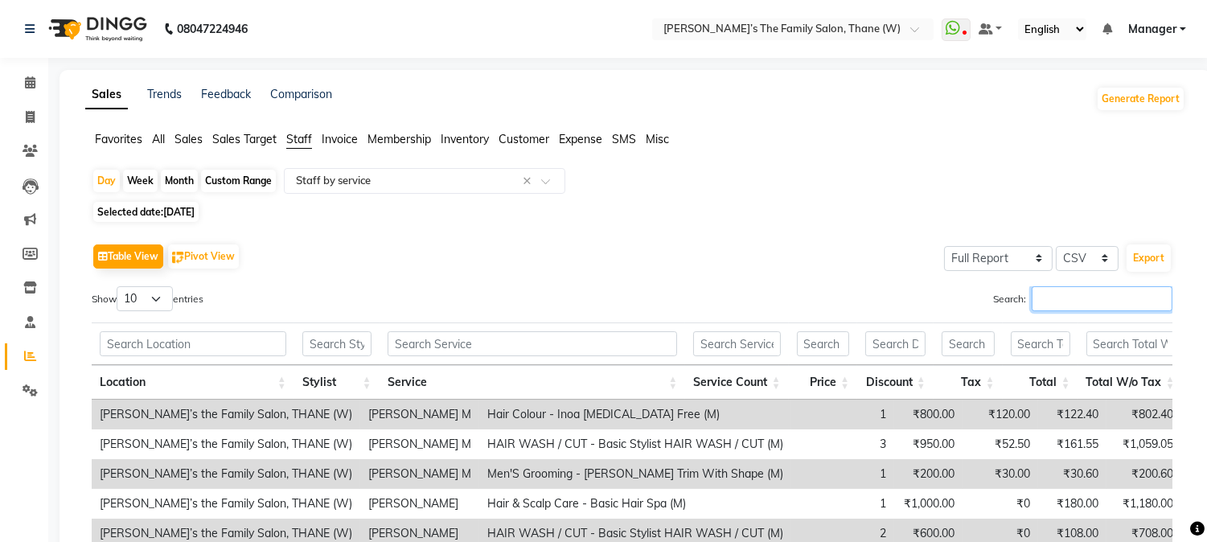
click at [1087, 303] on input "Search:" at bounding box center [1102, 298] width 141 height 25
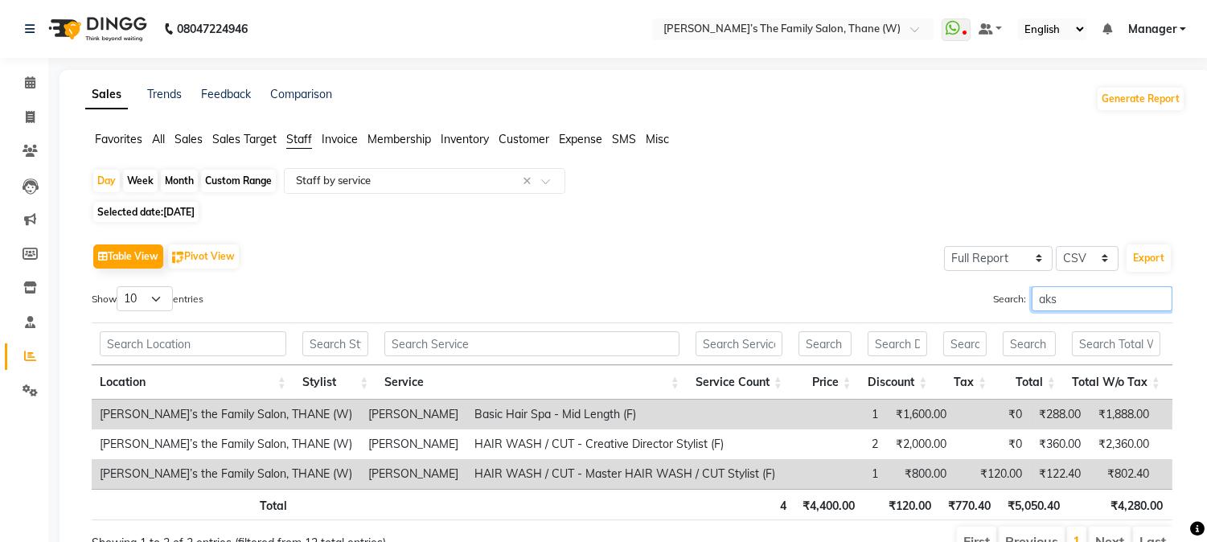
type input "aks"
click at [179, 175] on div "Month" at bounding box center [179, 181] width 37 height 23
select select "9"
select select "2025"
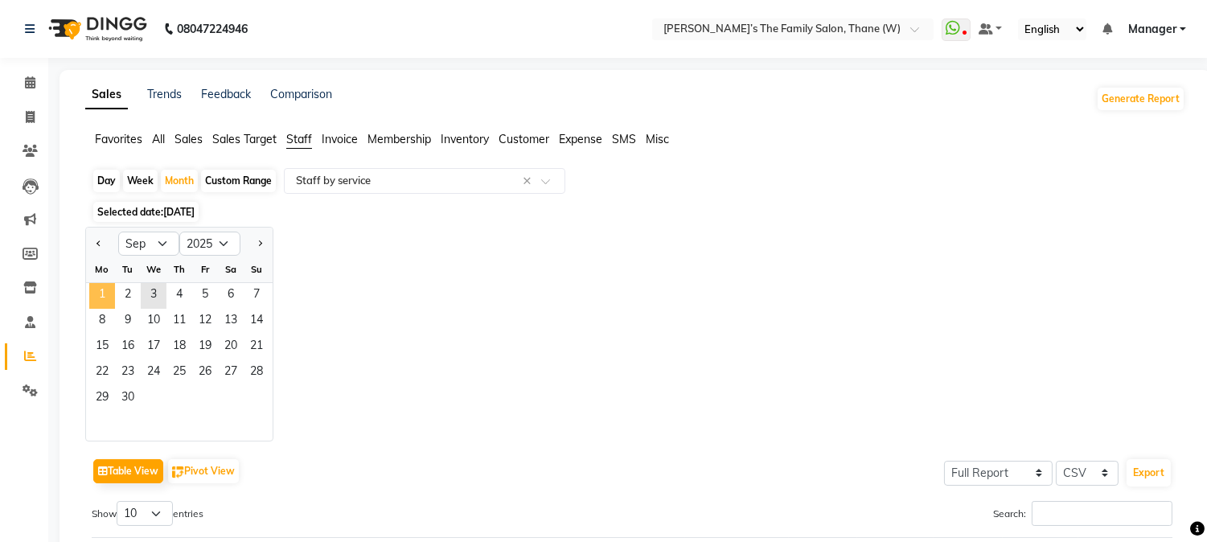
click at [105, 294] on span "1" at bounding box center [102, 296] width 26 height 26
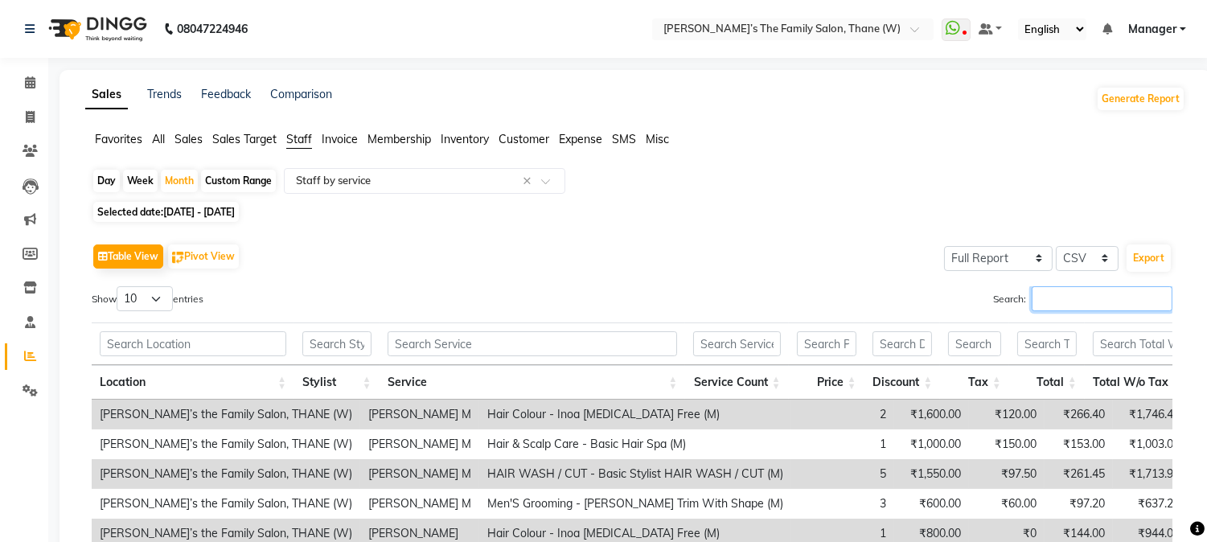
click at [1119, 302] on input "Search:" at bounding box center [1102, 298] width 141 height 25
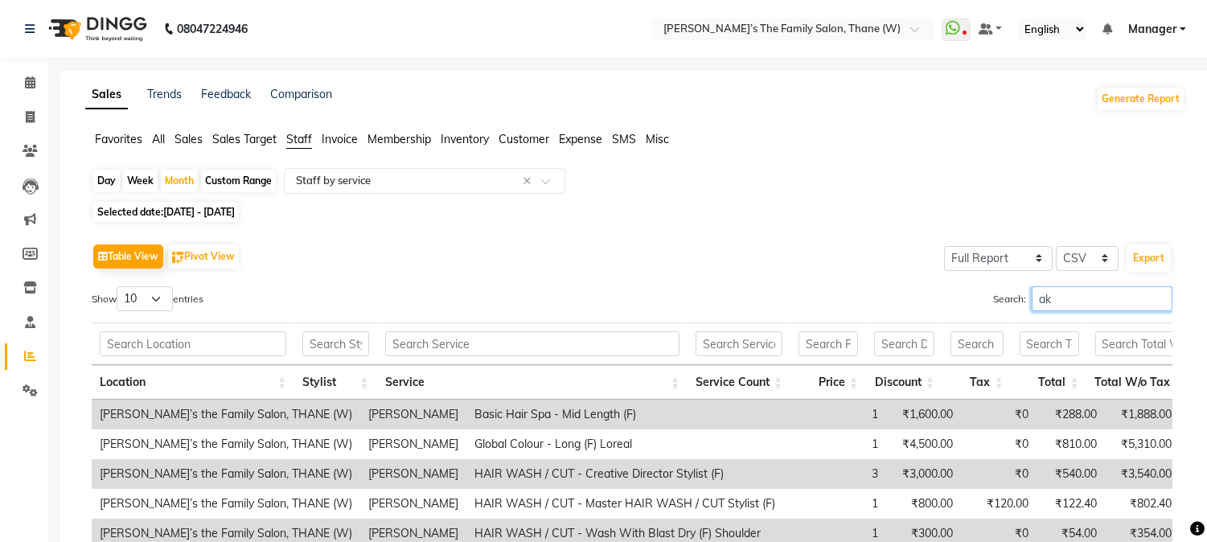
type input "ak"
click at [298, 138] on span "Staff" at bounding box center [299, 139] width 26 height 14
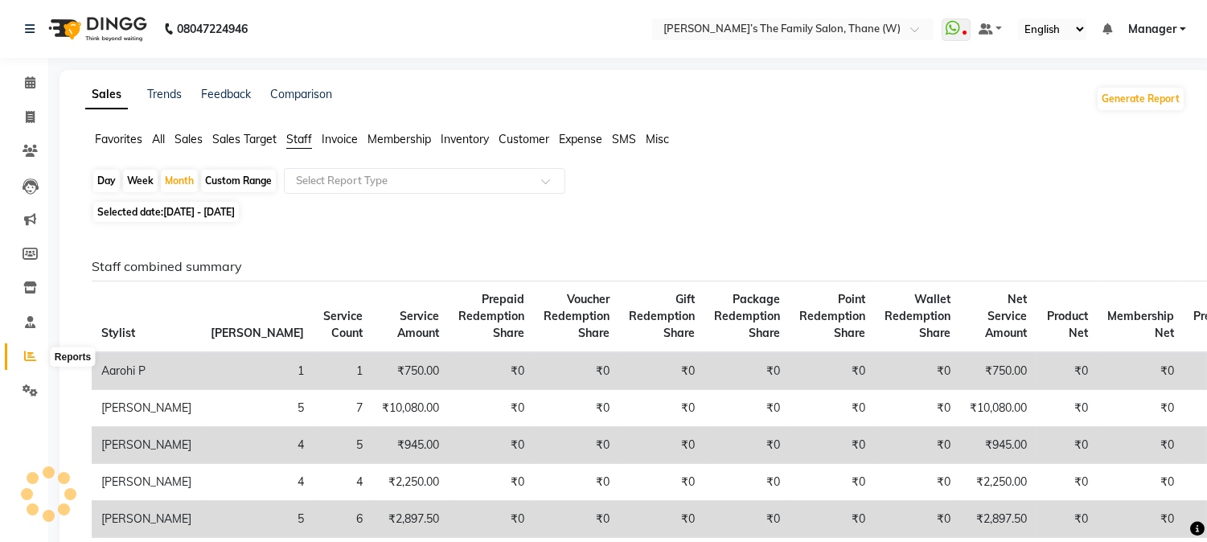
click at [28, 356] on icon at bounding box center [30, 356] width 12 height 12
click at [37, 88] on span at bounding box center [30, 83] width 28 height 18
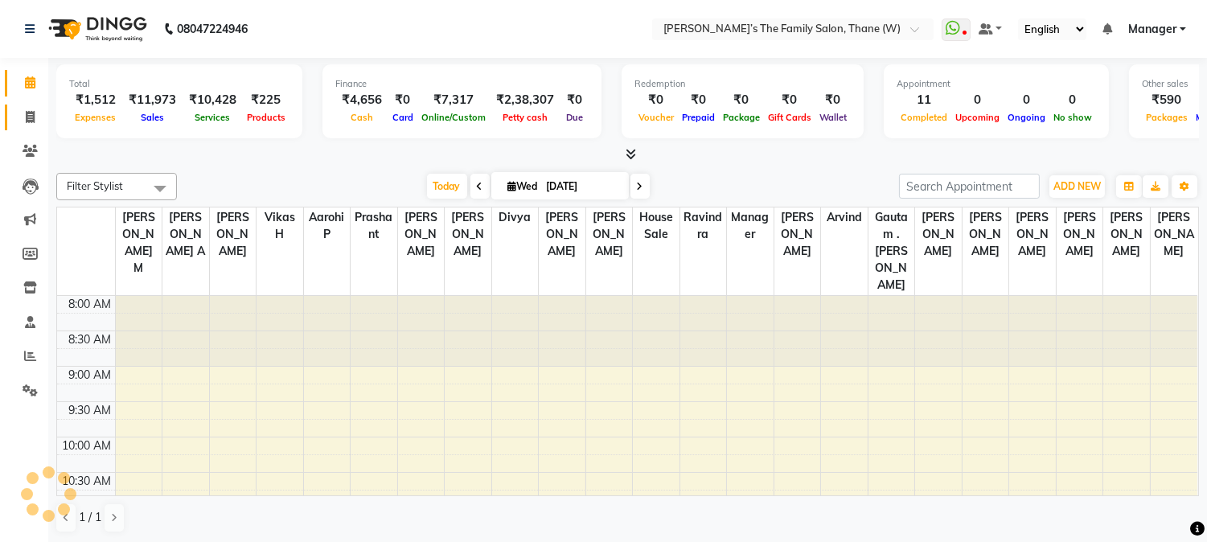
click at [28, 119] on icon at bounding box center [30, 117] width 9 height 12
select select "service"
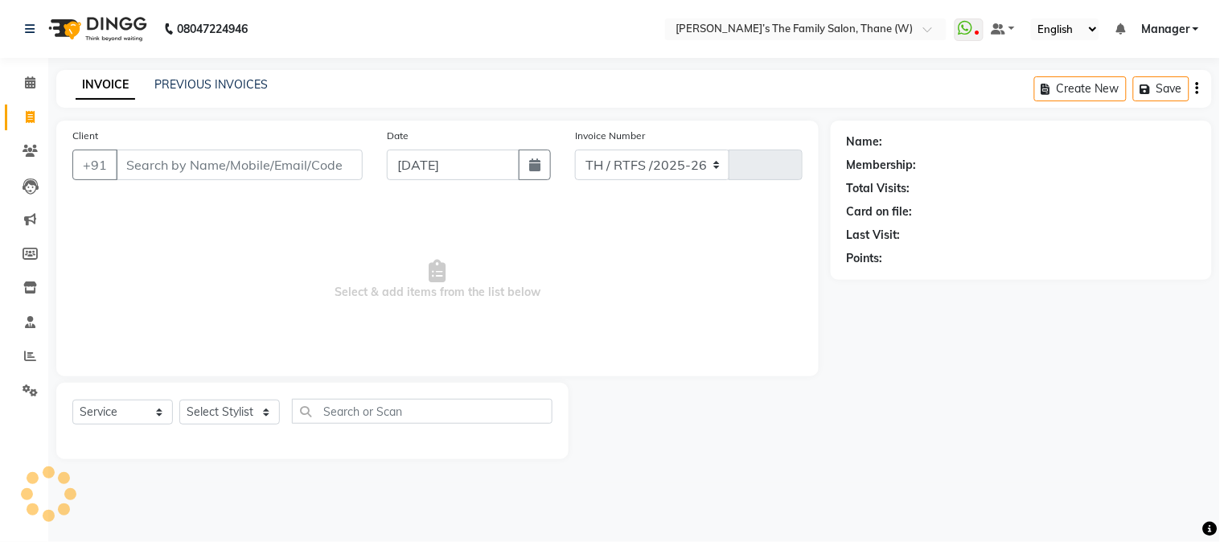
select select "8004"
type input "3184"
click at [173, 78] on link "PREVIOUS INVOICES" at bounding box center [210, 84] width 113 height 14
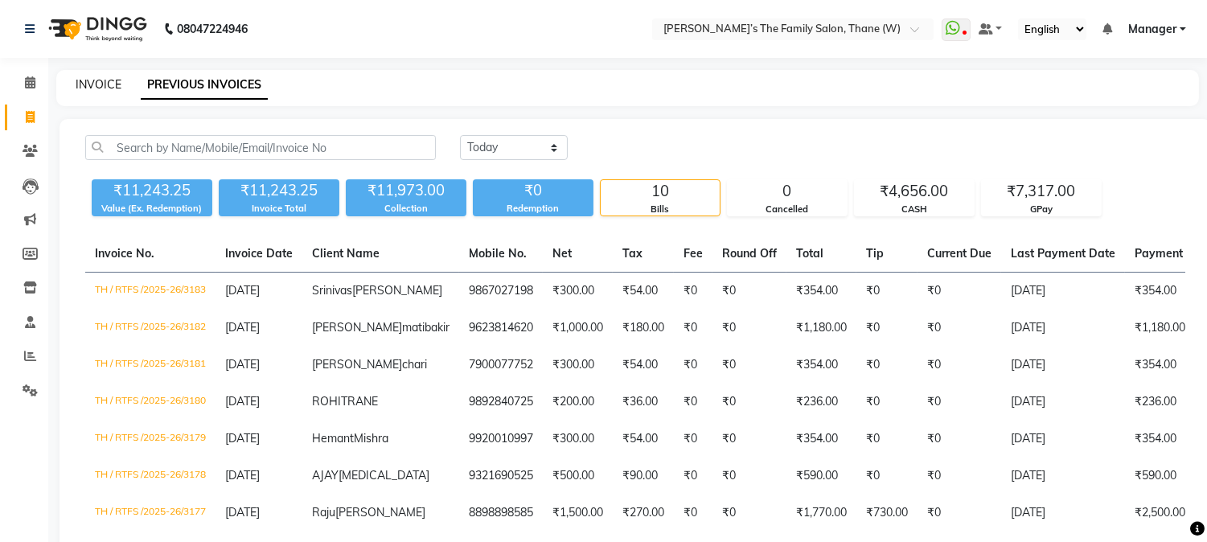
click at [94, 88] on link "INVOICE" at bounding box center [99, 84] width 46 height 14
select select "service"
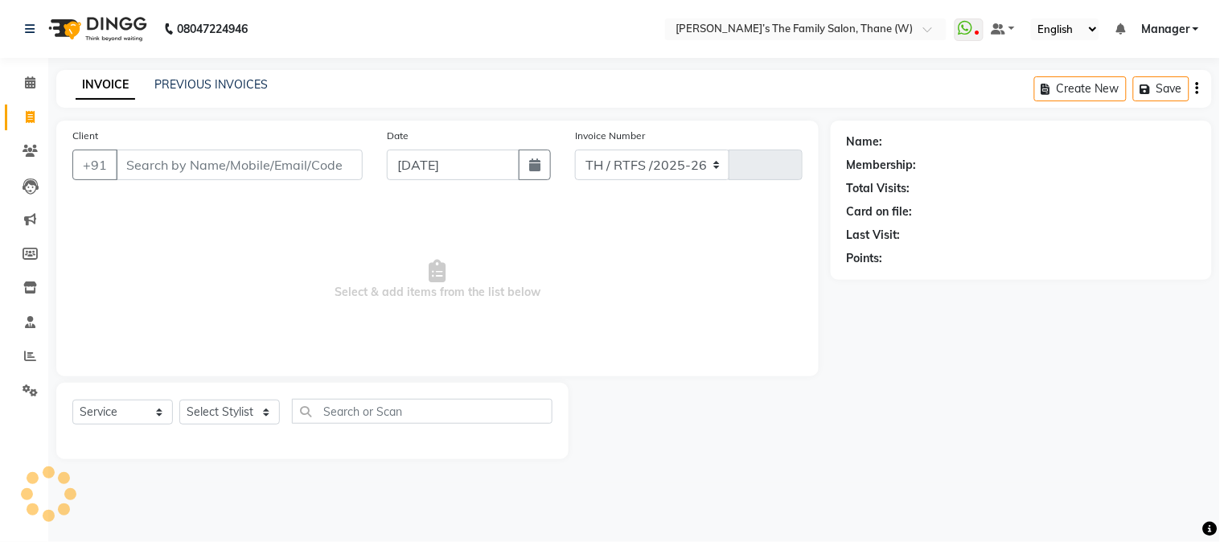
select select "8004"
type input "3184"
click at [171, 162] on input "Client" at bounding box center [239, 165] width 247 height 31
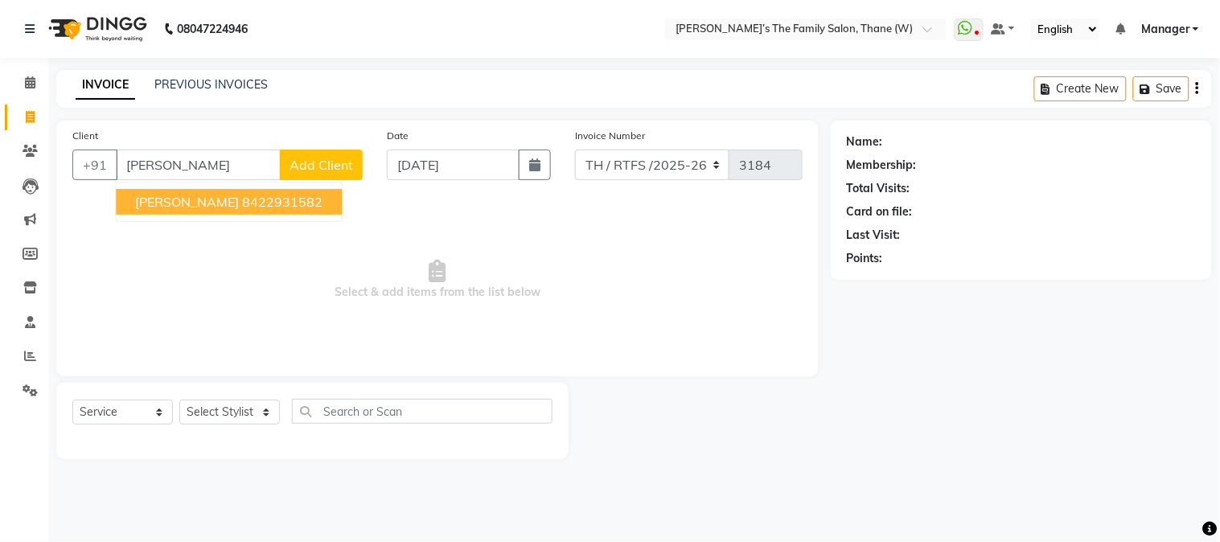
click at [166, 199] on span "Varsha Sutar" at bounding box center [187, 202] width 104 height 16
type input "8422931582"
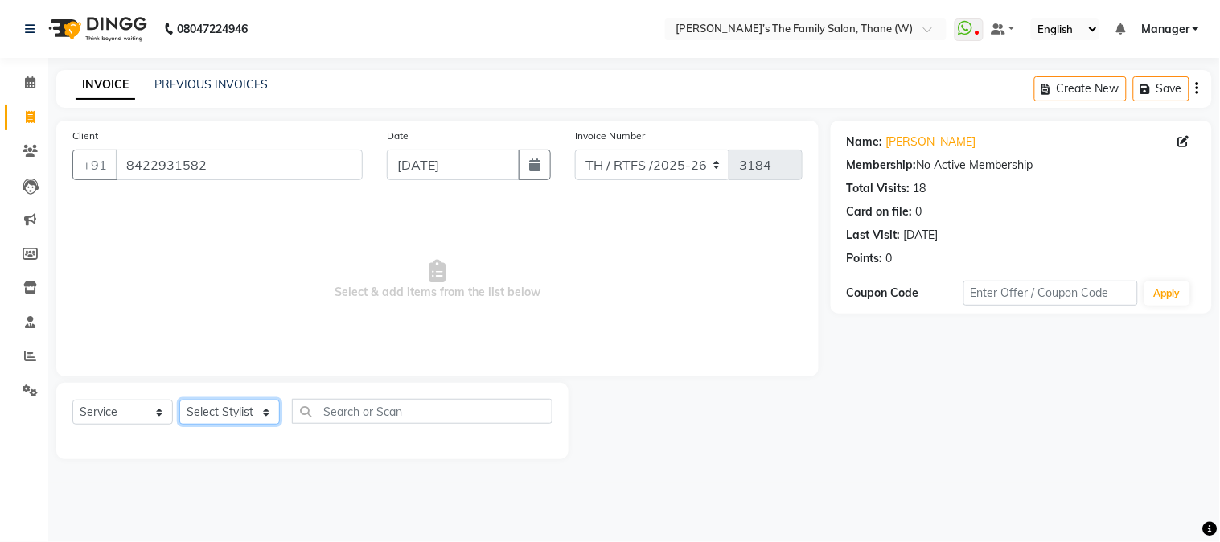
click at [212, 424] on select "Select Stylist Aarohi P [PERSON_NAME] [PERSON_NAME] A [PERSON_NAME] .[PERSON_NA…" at bounding box center [229, 412] width 101 height 25
click at [179, 401] on select "Select Stylist Aarohi P [PERSON_NAME] [PERSON_NAME] A [PERSON_NAME] .[PERSON_NA…" at bounding box center [229, 412] width 101 height 25
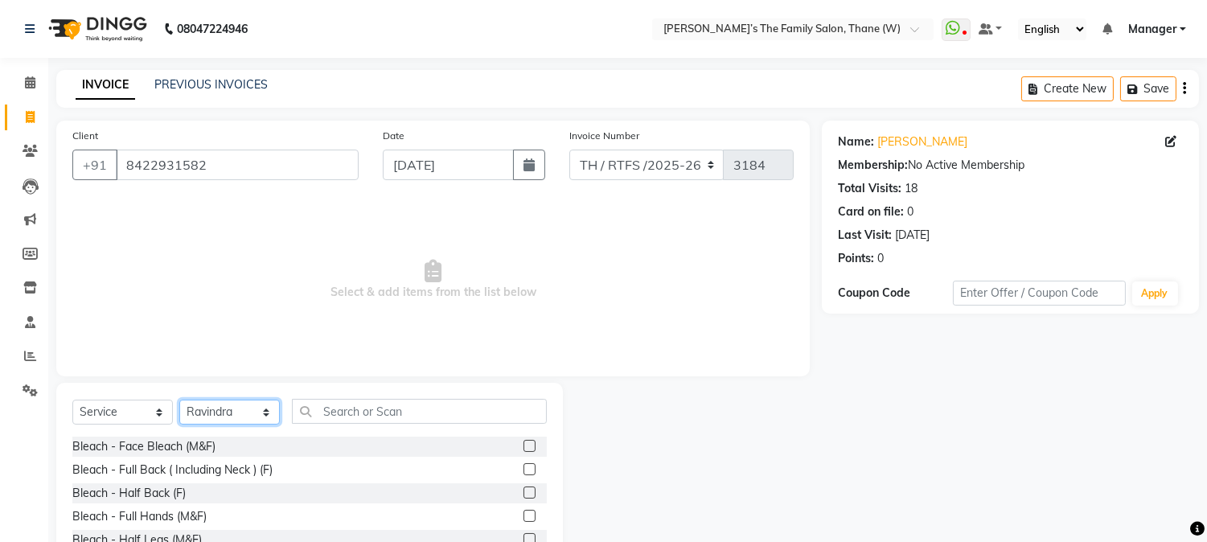
click at [207, 415] on select "Select Stylist Aarohi P [PERSON_NAME] [PERSON_NAME] A [PERSON_NAME] .[PERSON_NA…" at bounding box center [229, 412] width 101 height 25
select select "35597"
click at [179, 401] on select "Select Stylist Aarohi P [PERSON_NAME] [PERSON_NAME] A [PERSON_NAME] .[PERSON_NA…" at bounding box center [229, 412] width 101 height 25
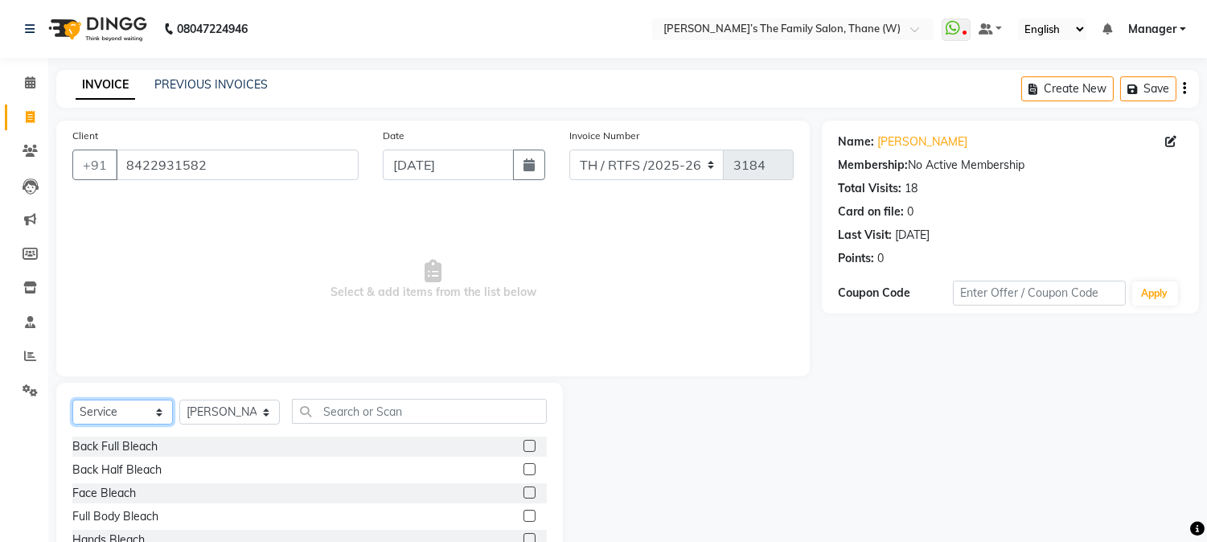
click at [108, 424] on select "Select Service Product Membership Package Voucher Prepaid Gift Card" at bounding box center [122, 412] width 101 height 25
select select "product"
click at [72, 401] on select "Select Service Product Membership Package Voucher Prepaid Gift Card" at bounding box center [122, 412] width 101 height 25
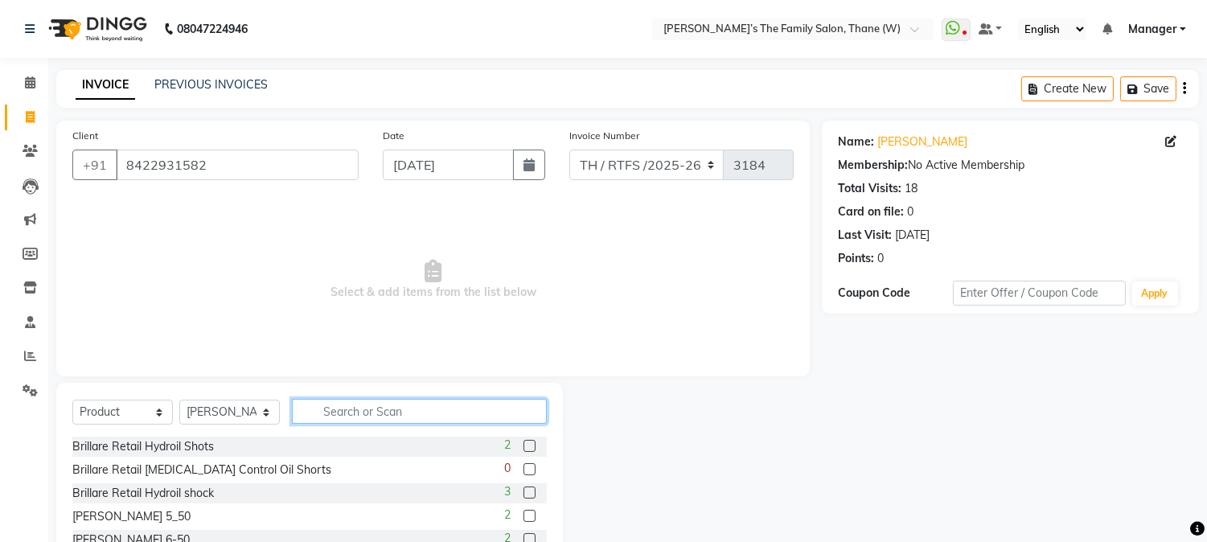
click at [392, 417] on input "text" at bounding box center [419, 411] width 255 height 25
click at [340, 405] on input "text" at bounding box center [419, 411] width 255 height 25
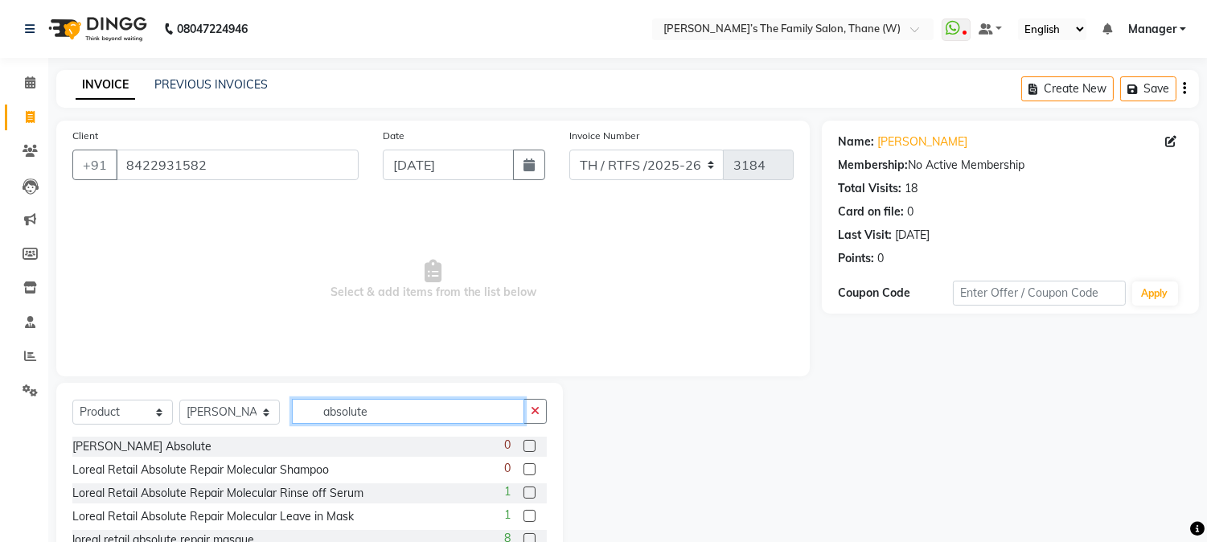
scroll to position [81, 0]
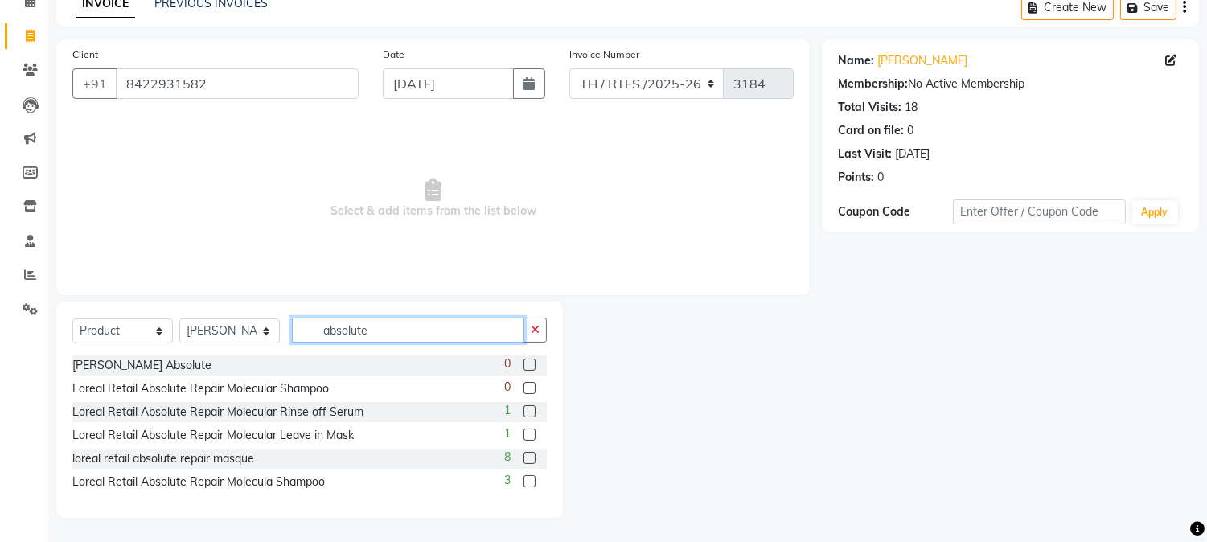
type input "absolute"
click at [528, 475] on div "3" at bounding box center [525, 482] width 43 height 20
click at [528, 479] on label at bounding box center [530, 481] width 12 height 12
click at [528, 479] on input "checkbox" at bounding box center [529, 482] width 10 height 10
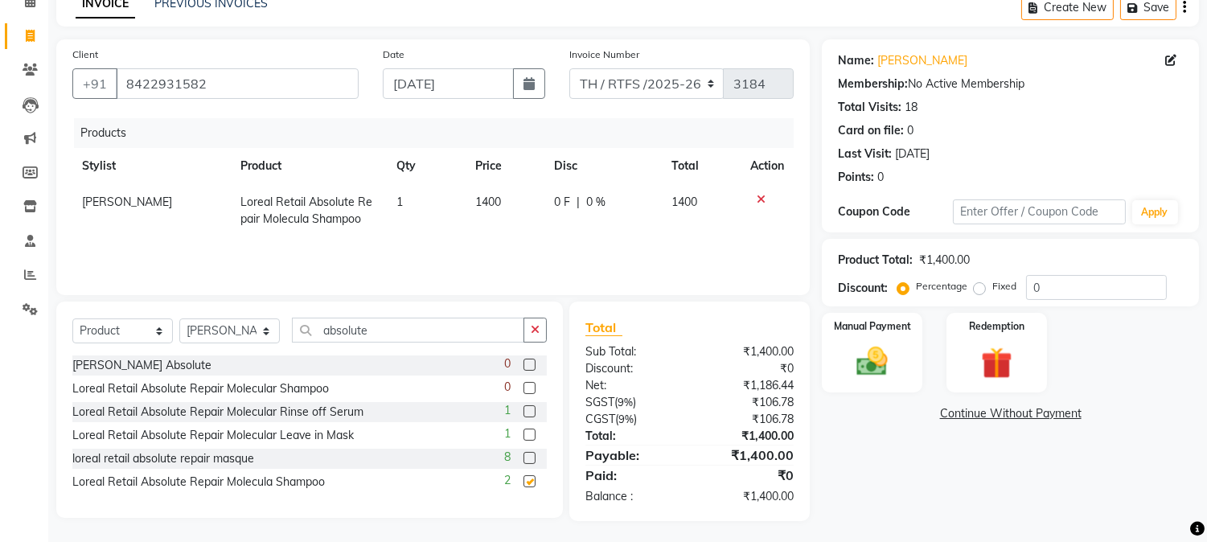
checkbox input "false"
click at [532, 438] on label at bounding box center [530, 435] width 12 height 12
click at [532, 438] on input "checkbox" at bounding box center [529, 435] width 10 height 10
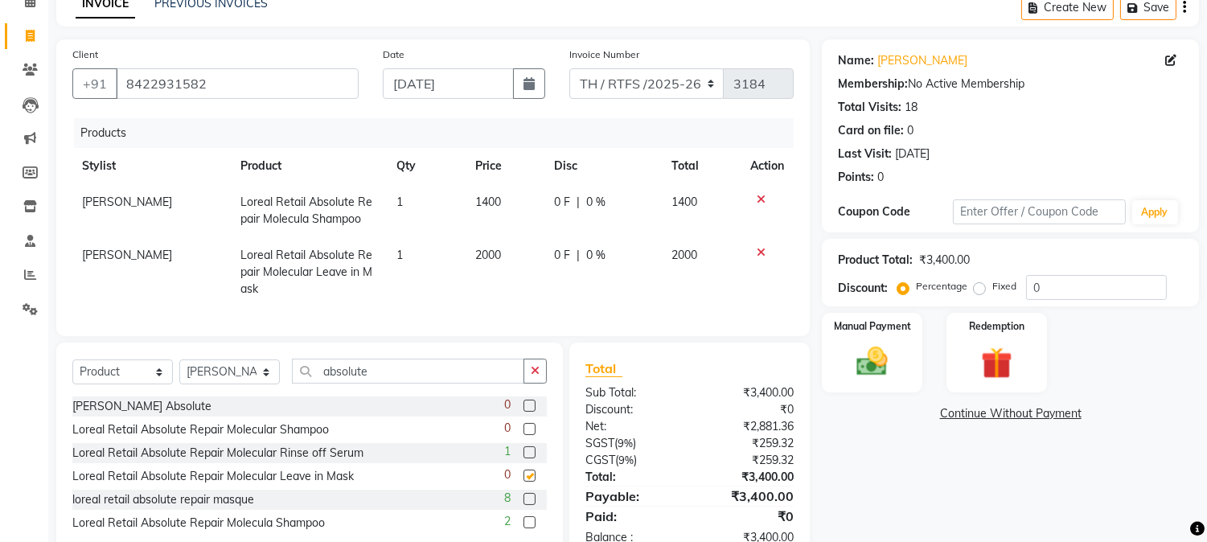
checkbox input "false"
click at [532, 458] on label at bounding box center [530, 452] width 12 height 12
click at [532, 458] on input "checkbox" at bounding box center [529, 453] width 10 height 10
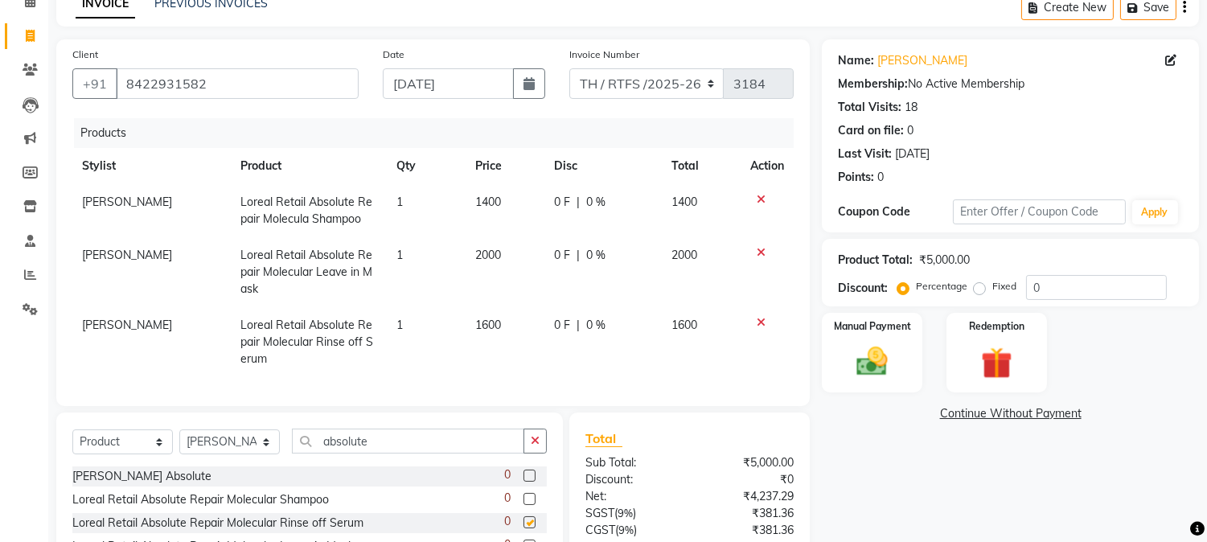
checkbox input "false"
click at [493, 202] on span "1400" at bounding box center [488, 202] width 26 height 14
select select "35597"
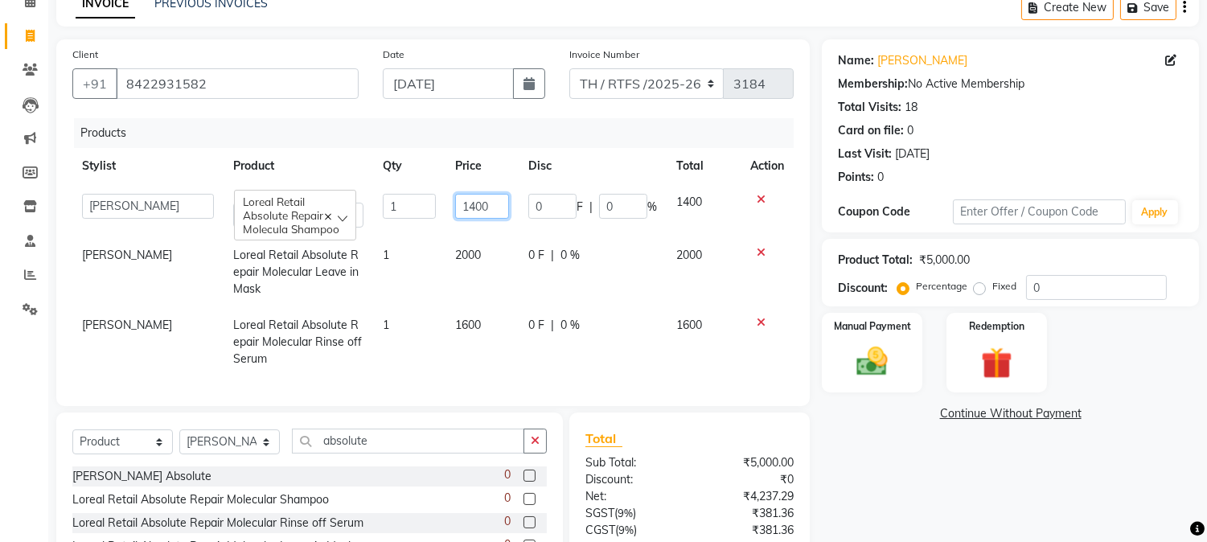
click at [493, 205] on input "1400" at bounding box center [482, 206] width 55 height 25
type input "1490"
click at [472, 261] on td "2000" at bounding box center [483, 272] width 74 height 70
select select "35597"
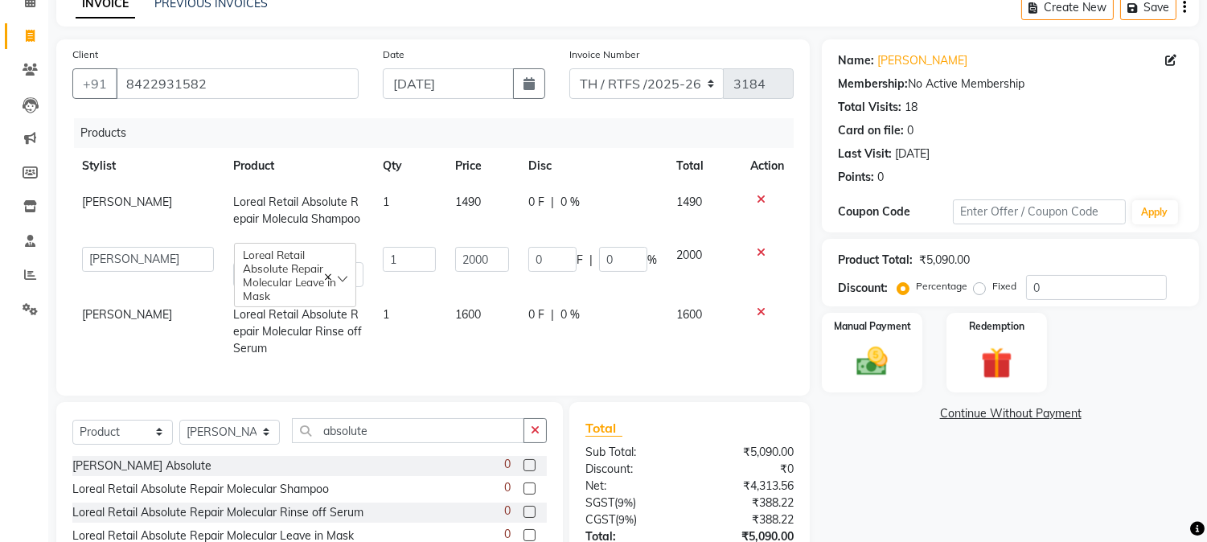
click at [556, 342] on td "0 F | 0 %" at bounding box center [593, 332] width 148 height 70
select select "35597"
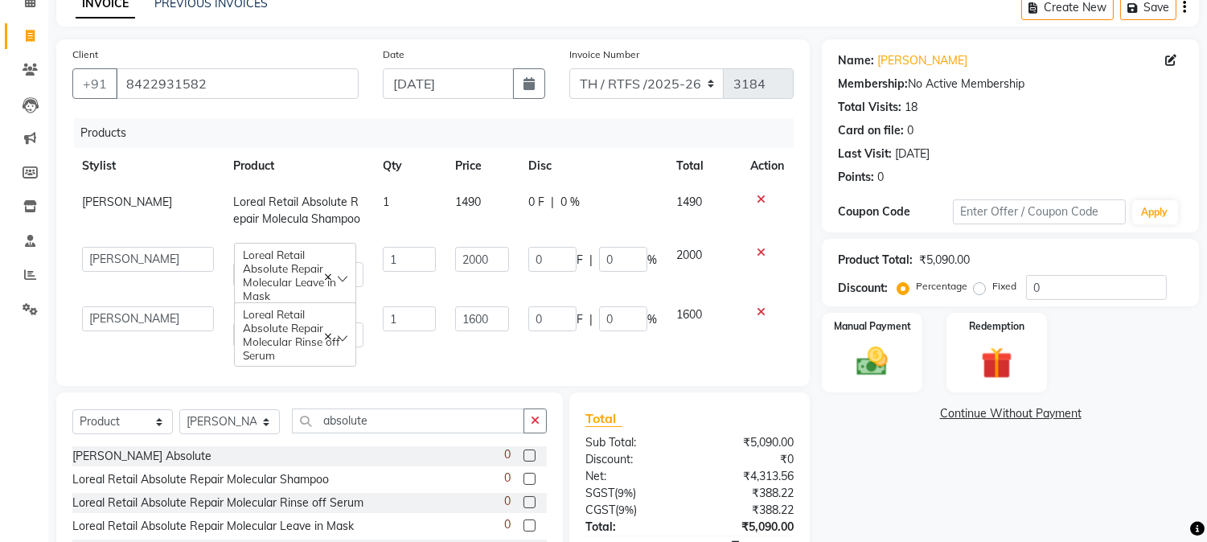
scroll to position [177, 0]
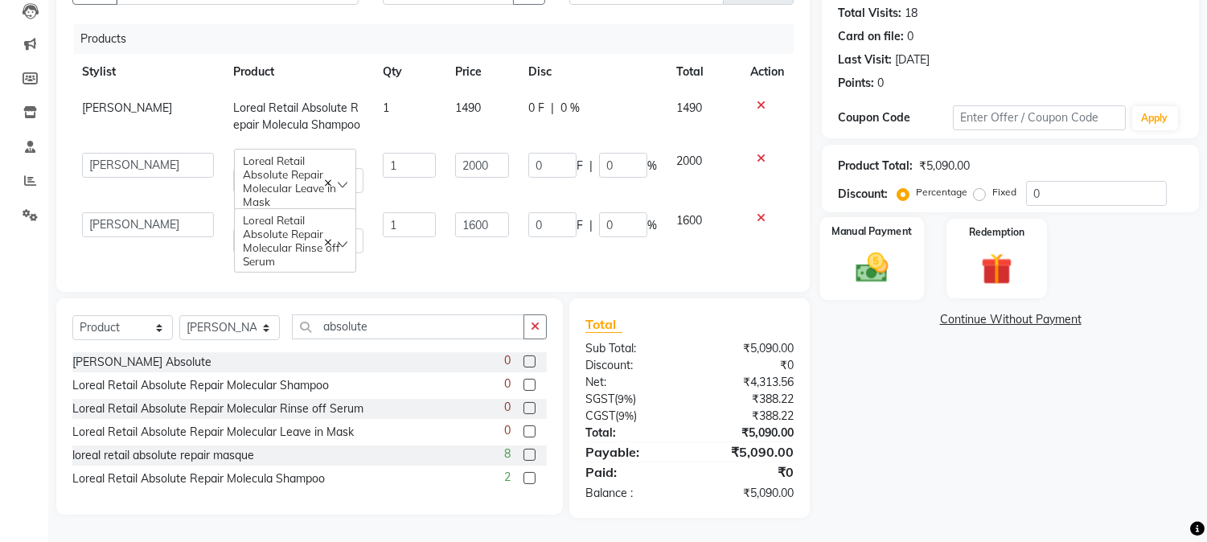
click at [895, 258] on img at bounding box center [872, 268] width 53 height 38
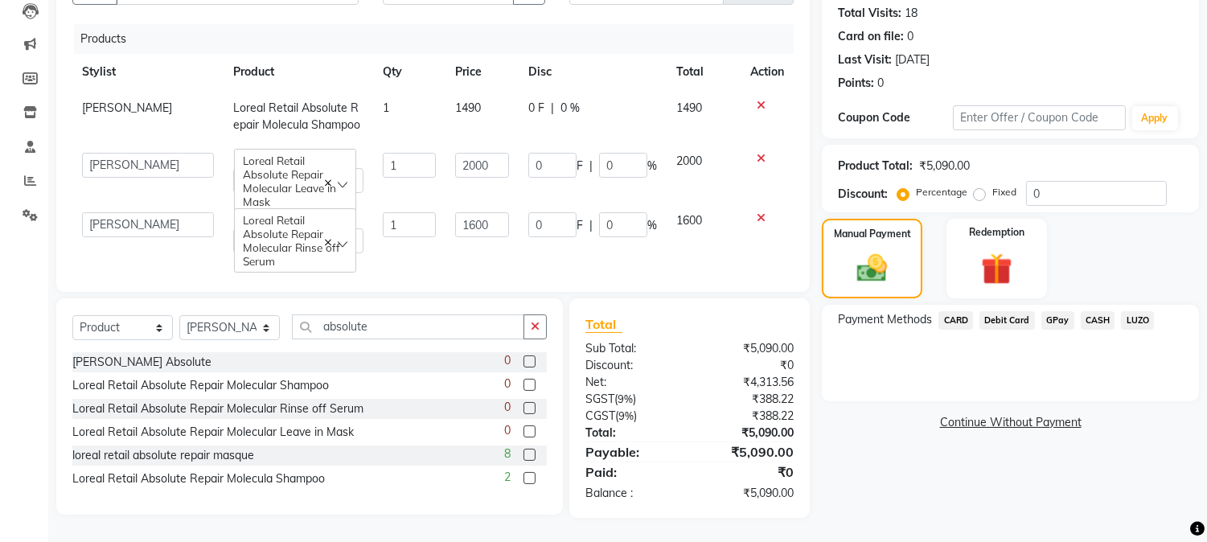
click at [914, 427] on link "Continue Without Payment" at bounding box center [1010, 422] width 371 height 17
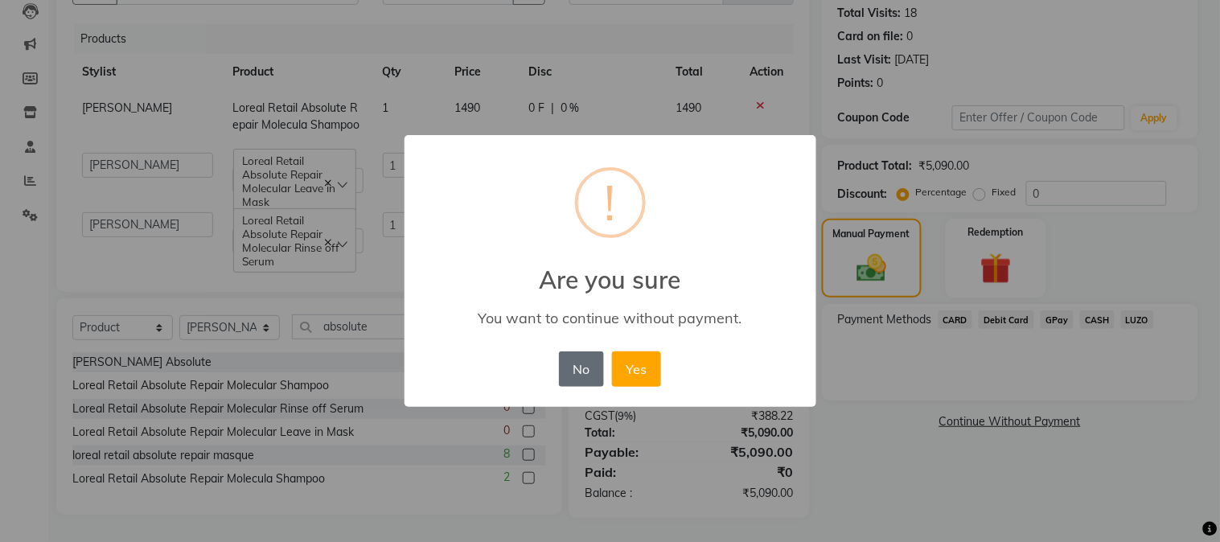
click at [572, 359] on button "No" at bounding box center [581, 368] width 45 height 35
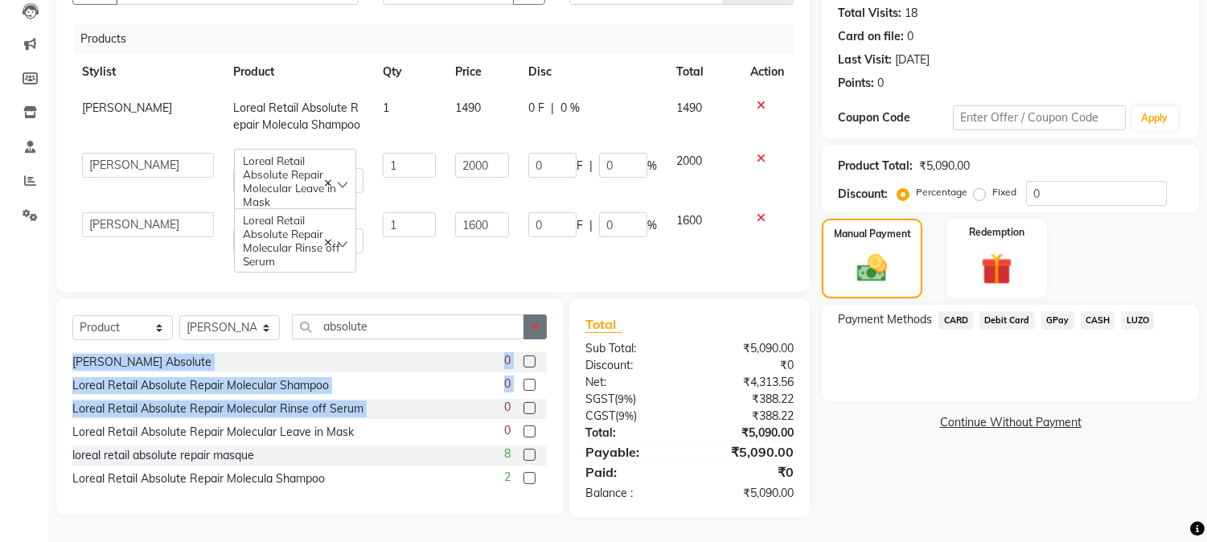
drag, startPoint x: 471, startPoint y: 415, endPoint x: 535, endPoint y: 349, distance: 92.1
click at [535, 349] on div "Select Service Product Membership Package Voucher Prepaid Gift Card Select Styl…" at bounding box center [309, 406] width 507 height 216
click at [535, 339] on button "button" at bounding box center [535, 326] width 23 height 25
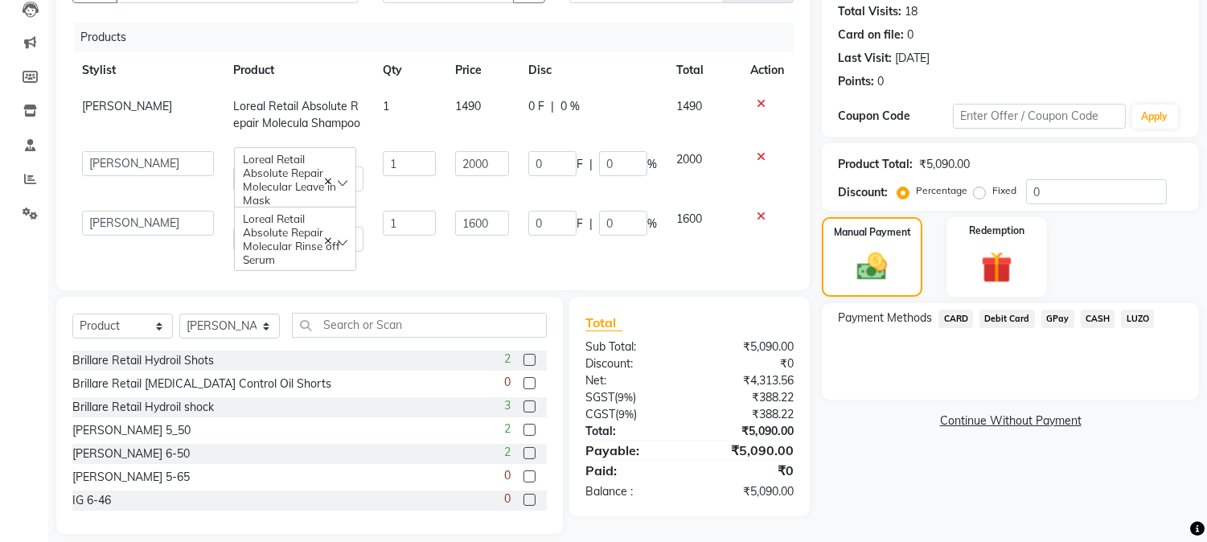
click at [845, 381] on div "Payment Methods CARD Debit Card GPay CASH LUZO" at bounding box center [1010, 351] width 377 height 97
click at [1050, 316] on span "GPay" at bounding box center [1058, 319] width 33 height 18
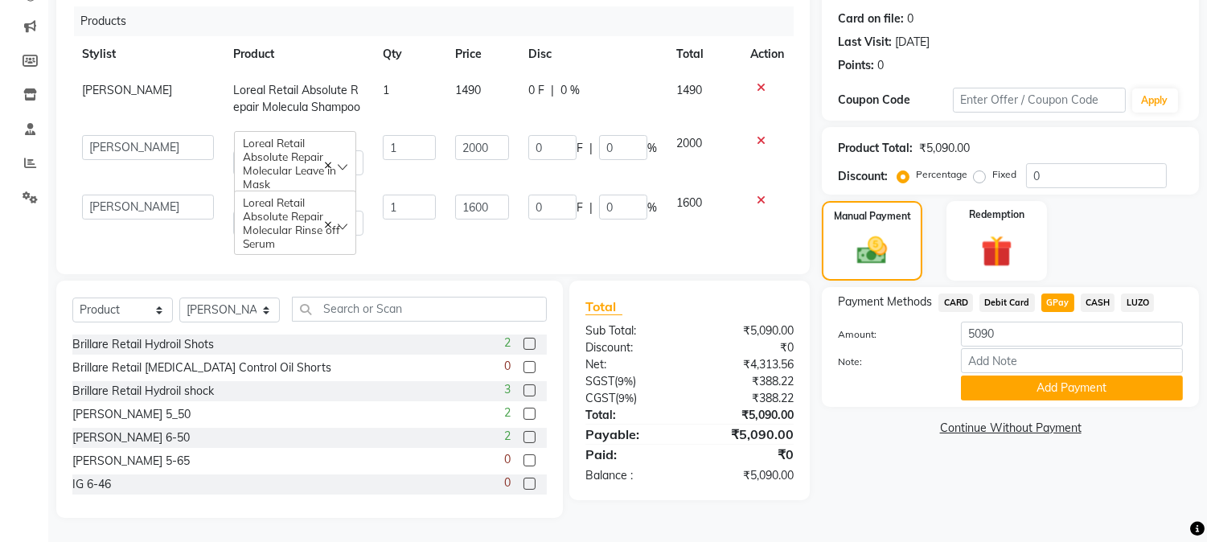
scroll to position [208, 0]
click at [762, 195] on icon at bounding box center [761, 200] width 9 height 11
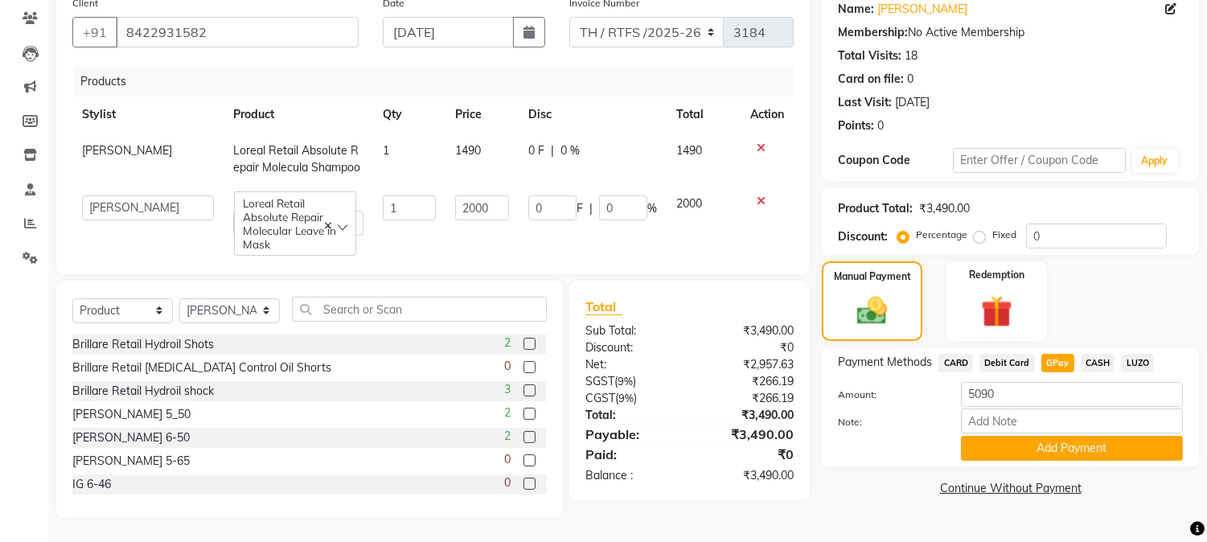
click at [751, 195] on div at bounding box center [767, 200] width 34 height 11
click at [765, 195] on div at bounding box center [767, 200] width 34 height 11
click at [760, 195] on icon at bounding box center [761, 200] width 9 height 11
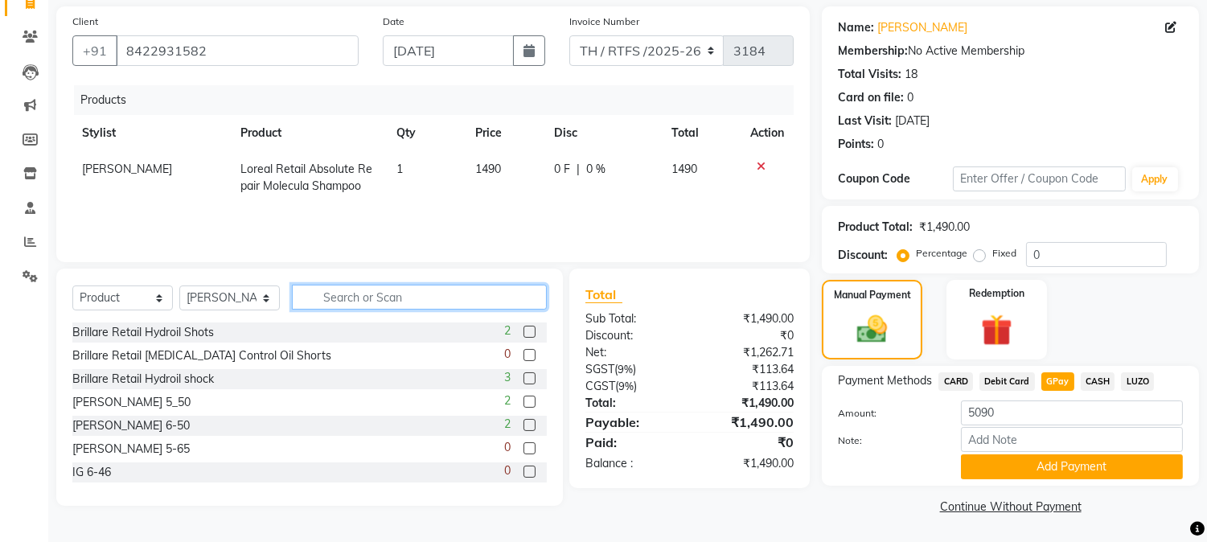
click at [440, 296] on input "text" at bounding box center [419, 297] width 255 height 25
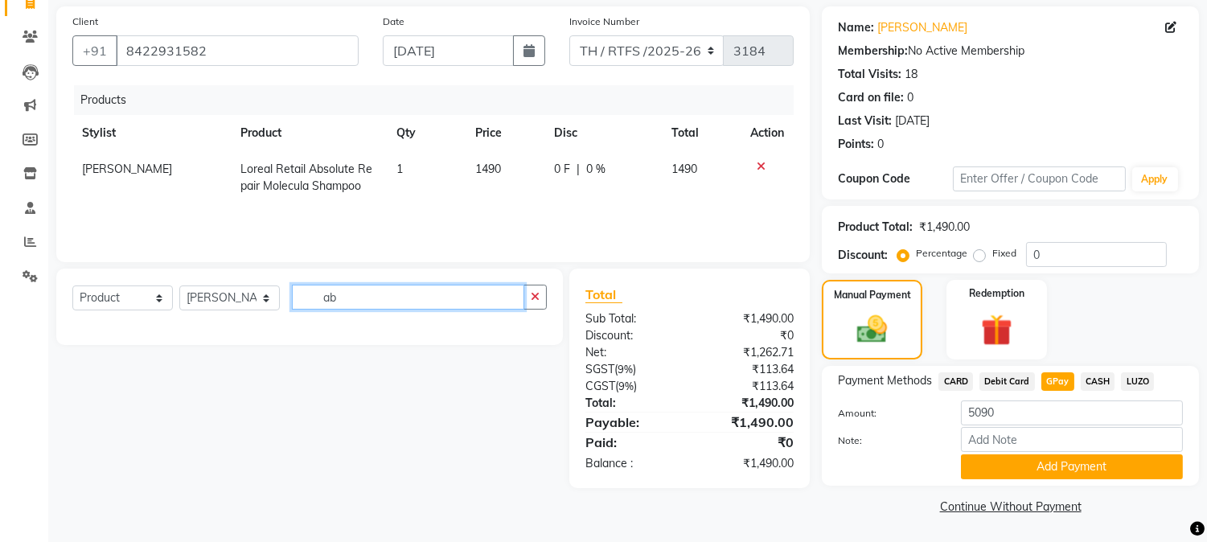
type input "a"
type input "l"
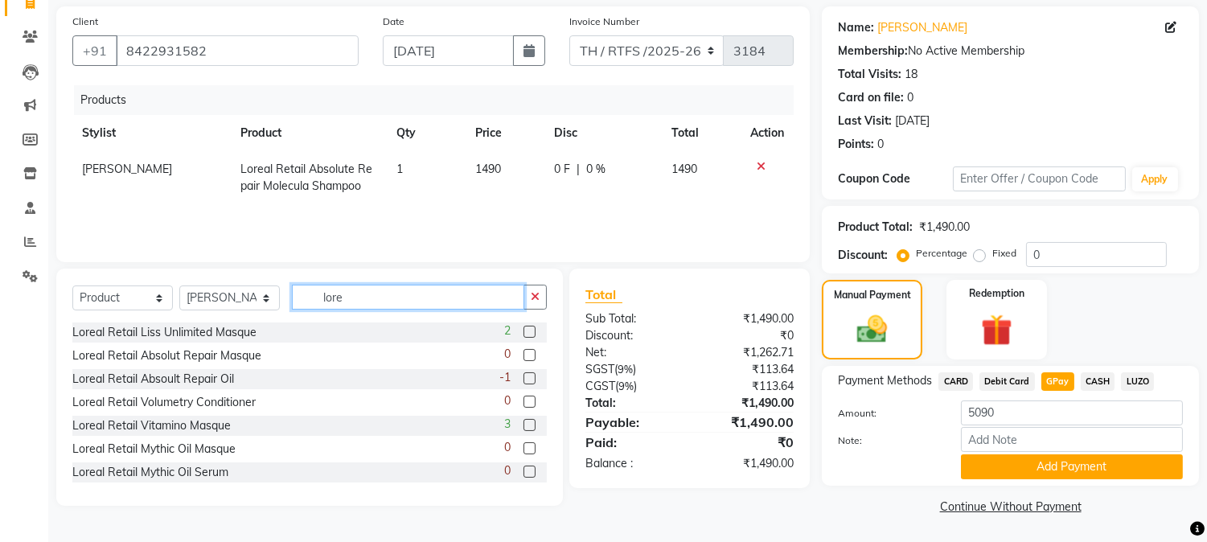
scroll to position [421, 0]
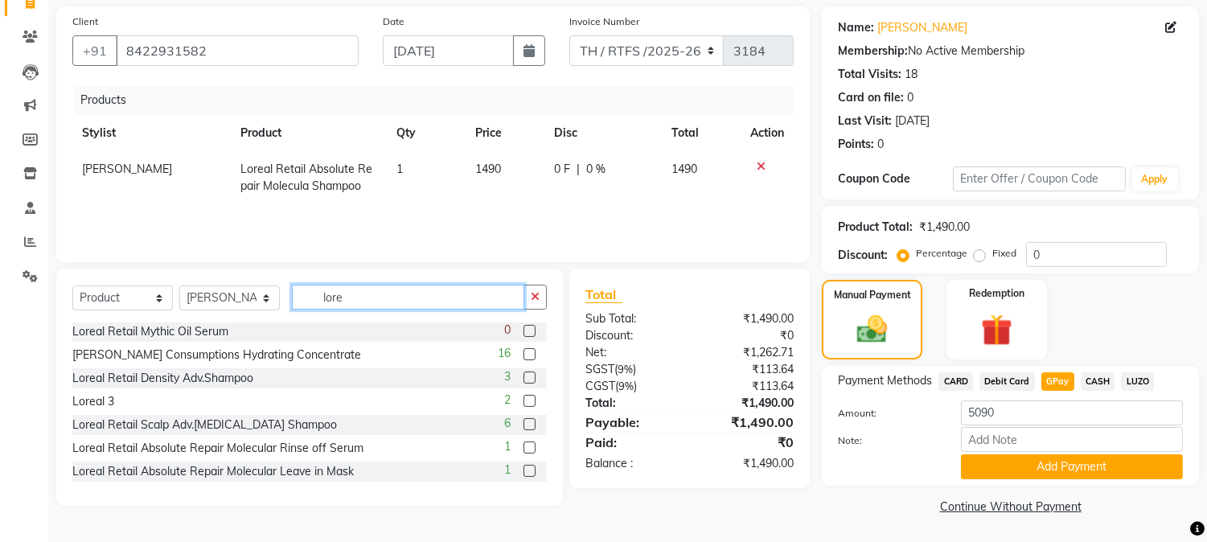
type input "lore"
click at [524, 446] on label at bounding box center [530, 448] width 12 height 12
click at [524, 446] on input "checkbox" at bounding box center [529, 448] width 10 height 10
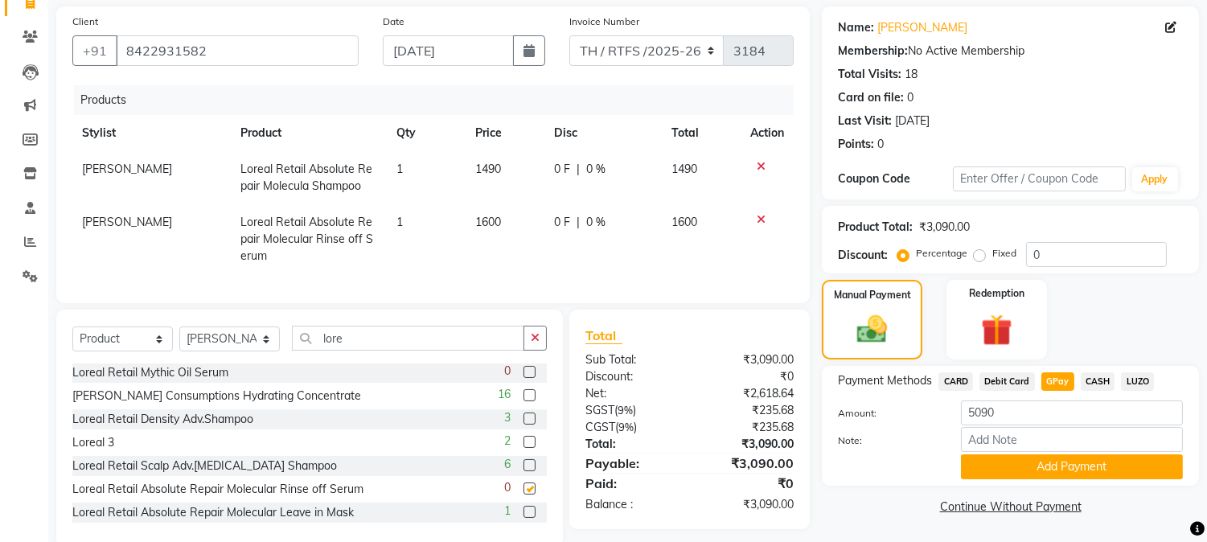
checkbox input "false"
click at [728, 385] on div "₹0" at bounding box center [748, 376] width 117 height 17
click at [1018, 382] on span "Debit Card" at bounding box center [1007, 381] width 55 height 18
type input "3090"
click at [1062, 383] on span "GPay" at bounding box center [1058, 381] width 33 height 18
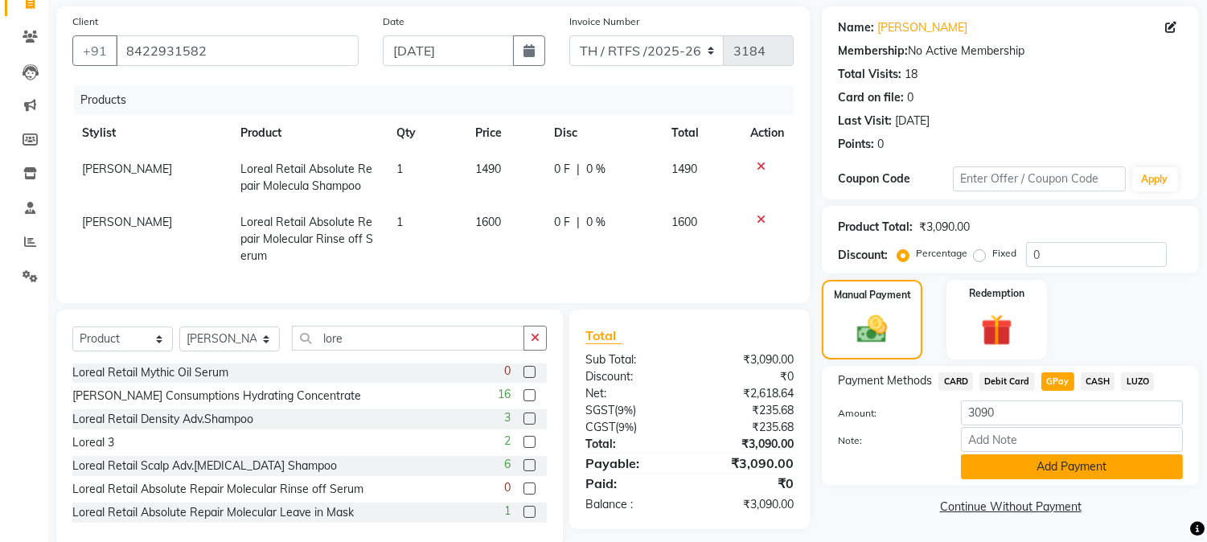
click at [1025, 475] on button "Add Payment" at bounding box center [1072, 466] width 222 height 25
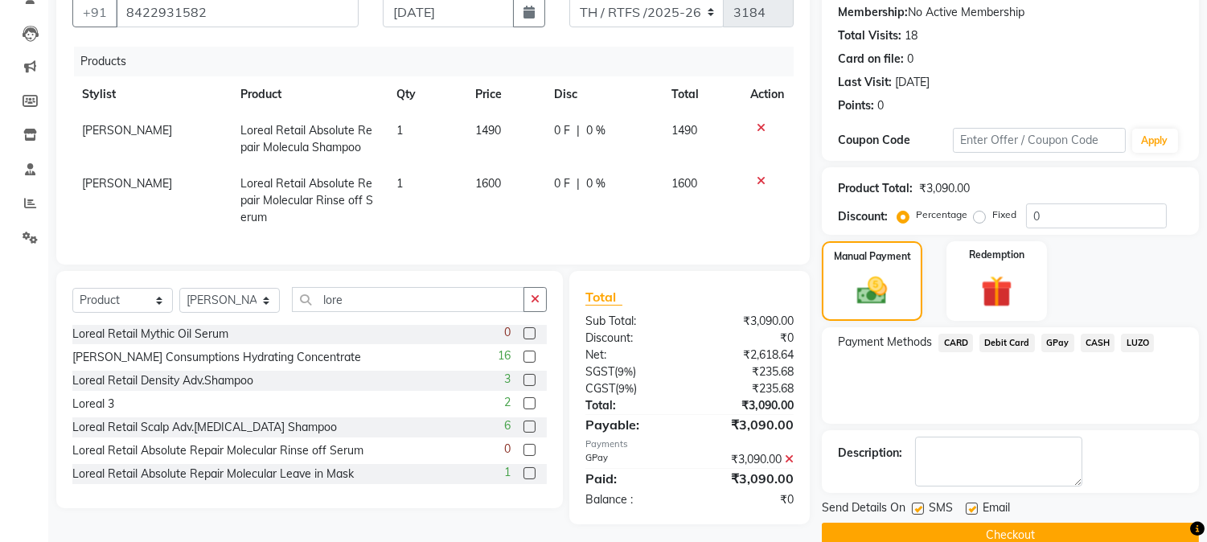
scroll to position [181, 0]
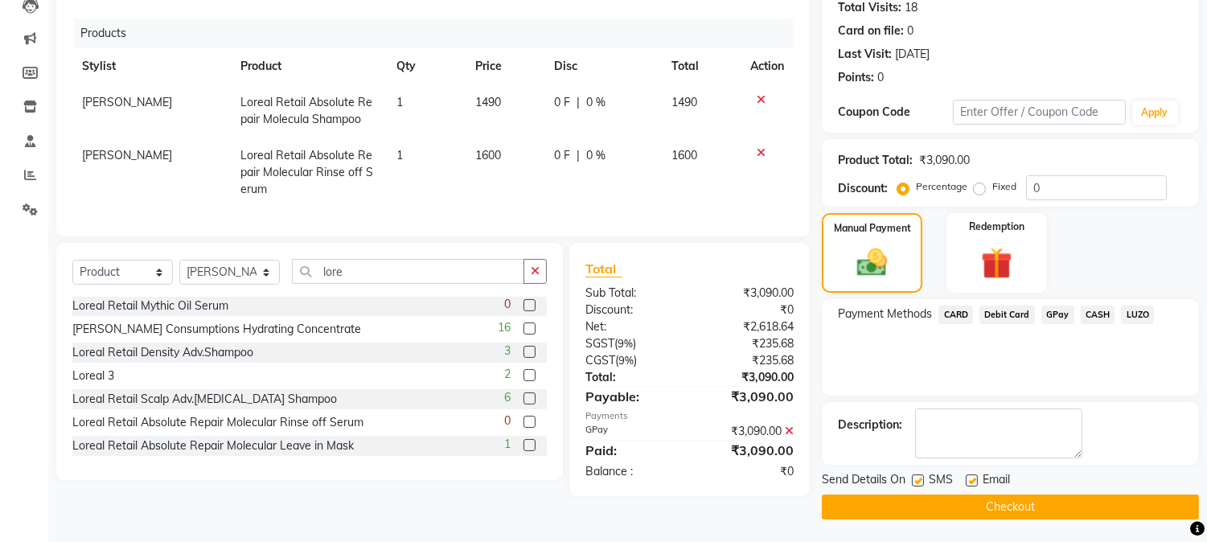
click at [1002, 495] on button "Checkout" at bounding box center [1010, 507] width 377 height 25
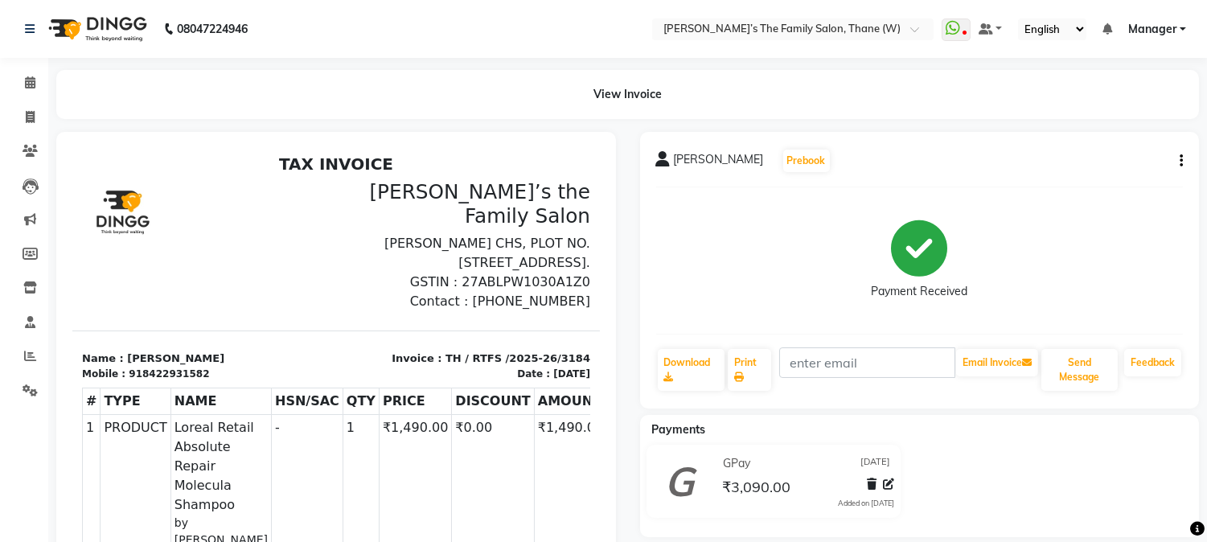
drag, startPoint x: 494, startPoint y: 540, endPoint x: 346, endPoint y: 444, distance: 176.2
click at [346, 444] on td "1" at bounding box center [361, 482] width 36 height 138
click at [619, 249] on div at bounding box center [336, 471] width 584 height 678
click at [31, 116] on icon at bounding box center [30, 117] width 9 height 12
select select "service"
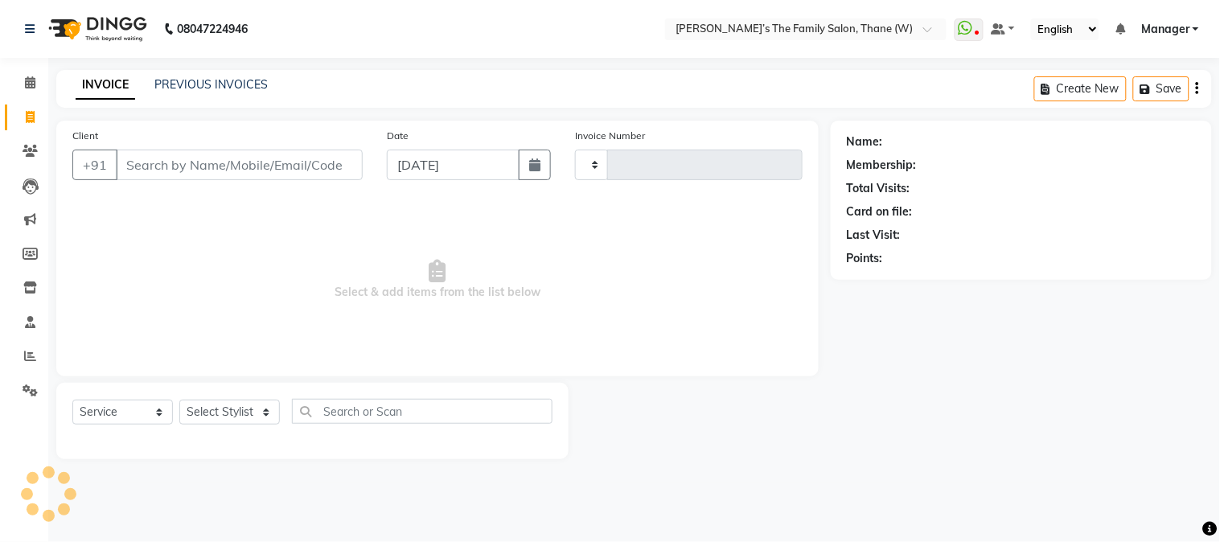
type input "3185"
select select "8004"
click at [210, 80] on link "PREVIOUS INVOICES" at bounding box center [210, 84] width 113 height 14
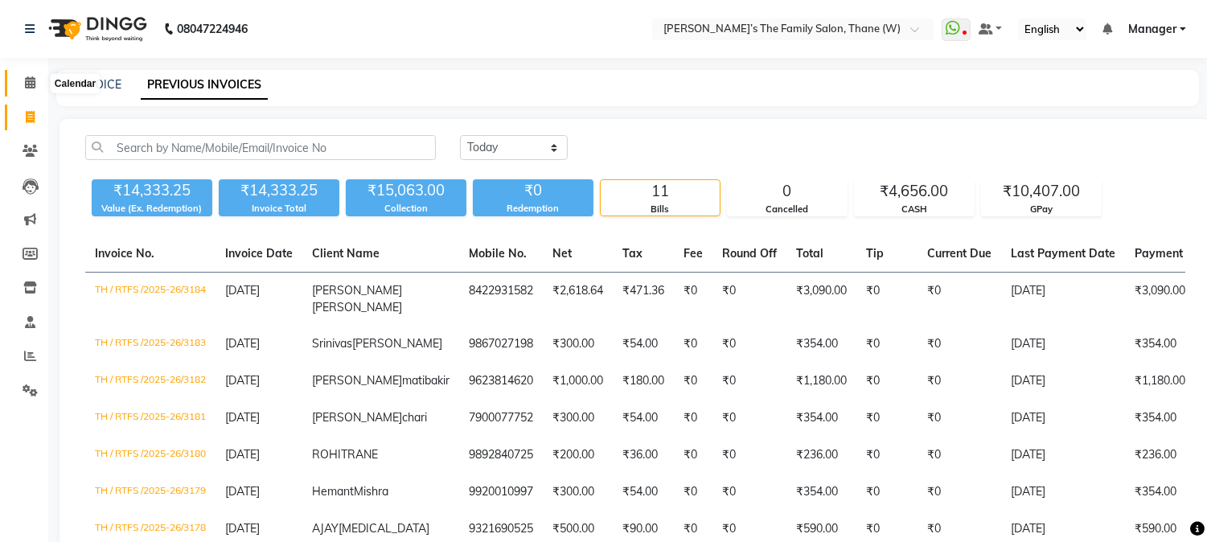
click at [30, 85] on icon at bounding box center [30, 82] width 10 height 12
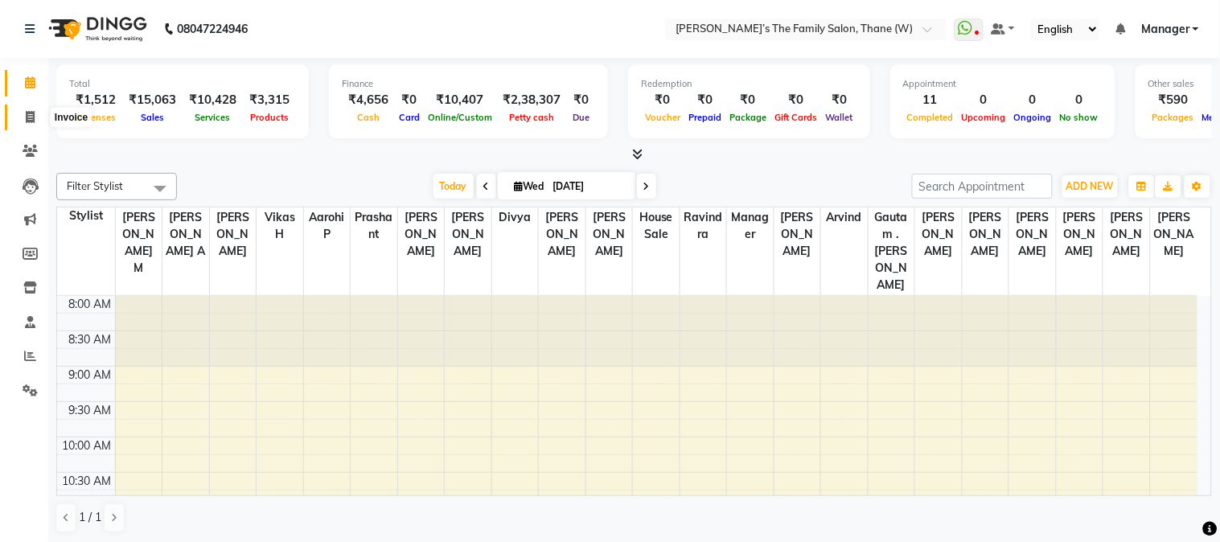
click at [26, 116] on icon at bounding box center [30, 117] width 9 height 12
select select "service"
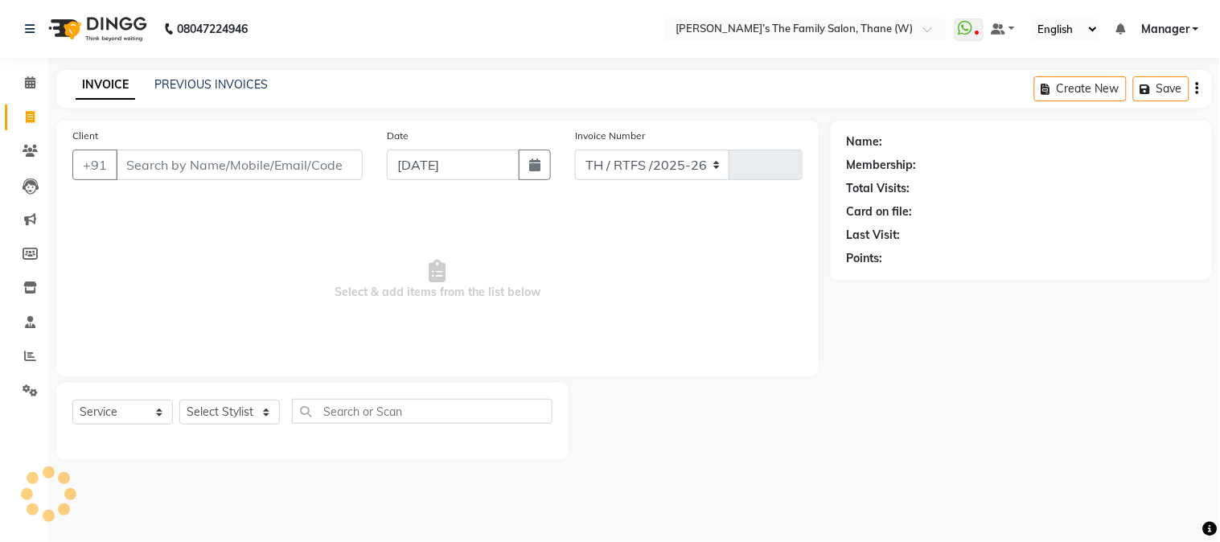
select select "8004"
type input "3185"
click at [28, 355] on icon at bounding box center [30, 356] width 12 height 12
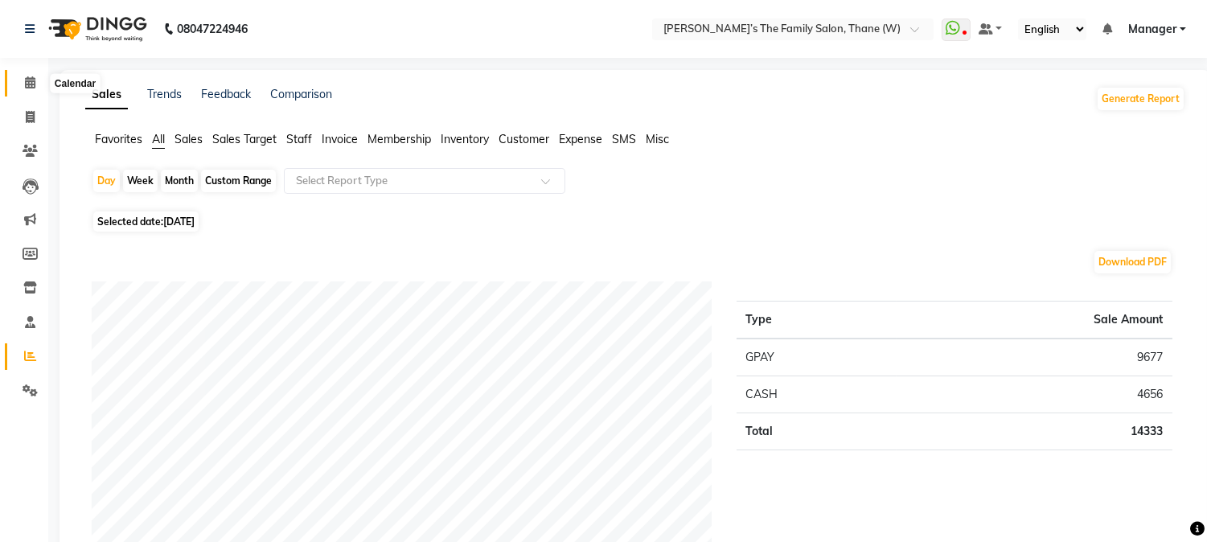
click at [27, 82] on icon at bounding box center [30, 82] width 10 height 12
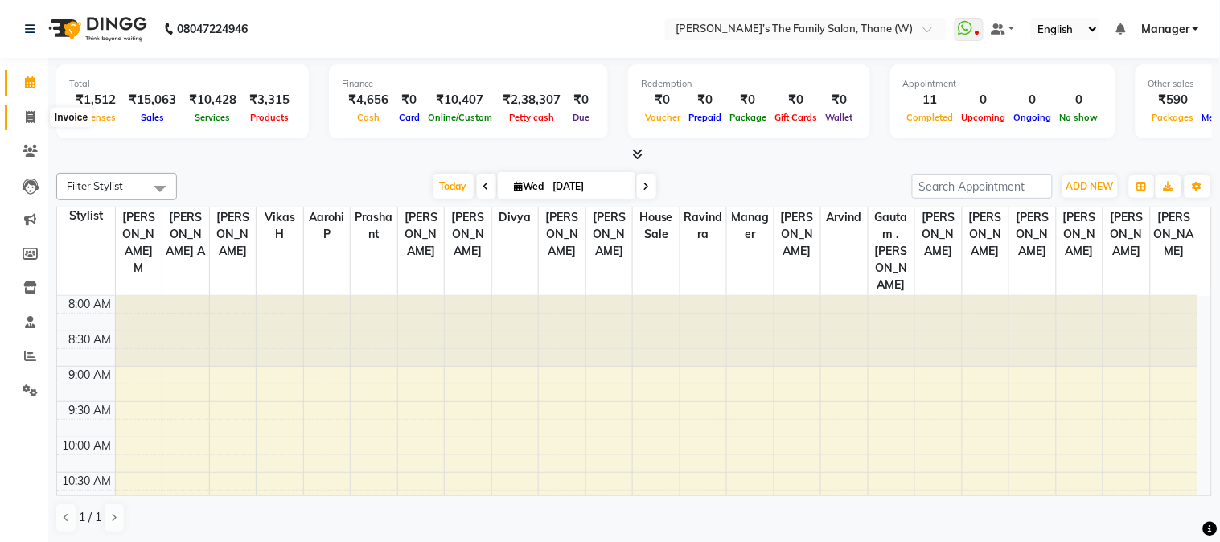
click at [31, 118] on icon at bounding box center [30, 117] width 9 height 12
select select "service"
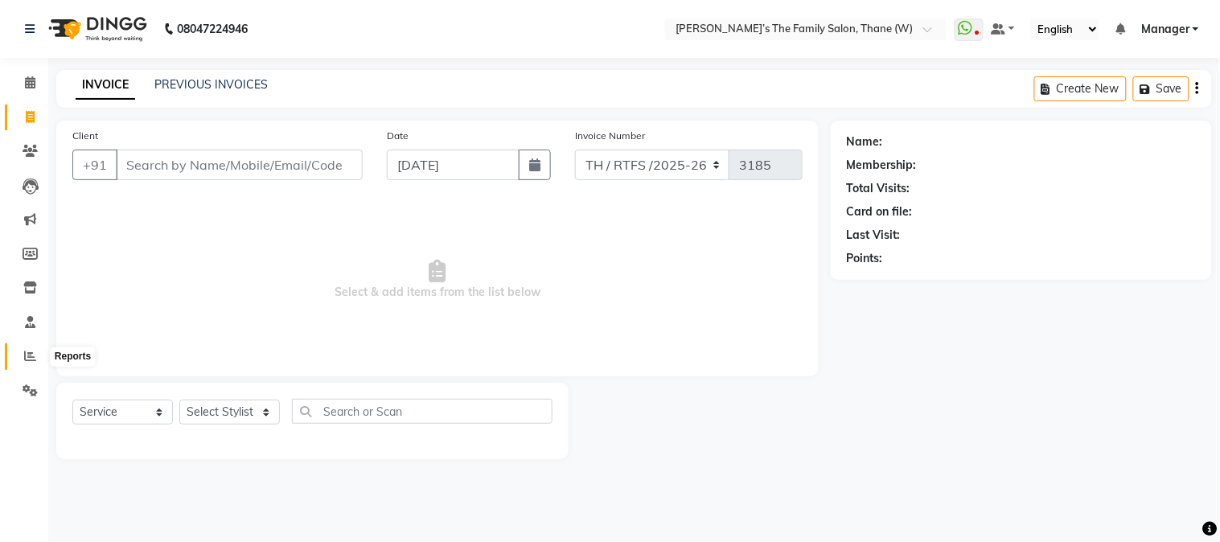
click at [32, 358] on icon at bounding box center [30, 356] width 12 height 12
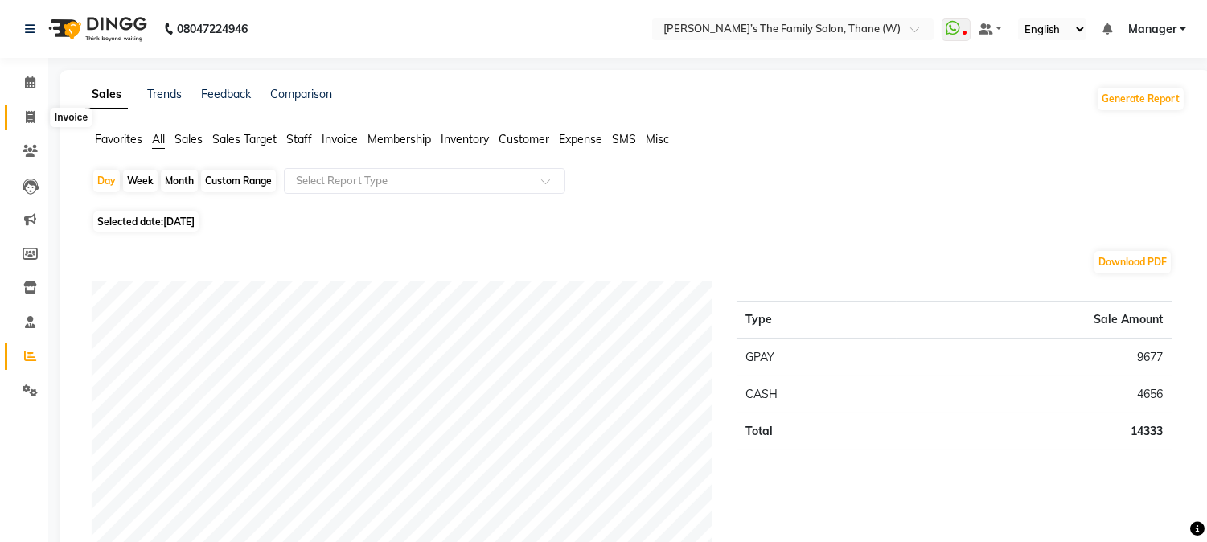
click at [27, 114] on icon at bounding box center [30, 117] width 9 height 12
select select "service"
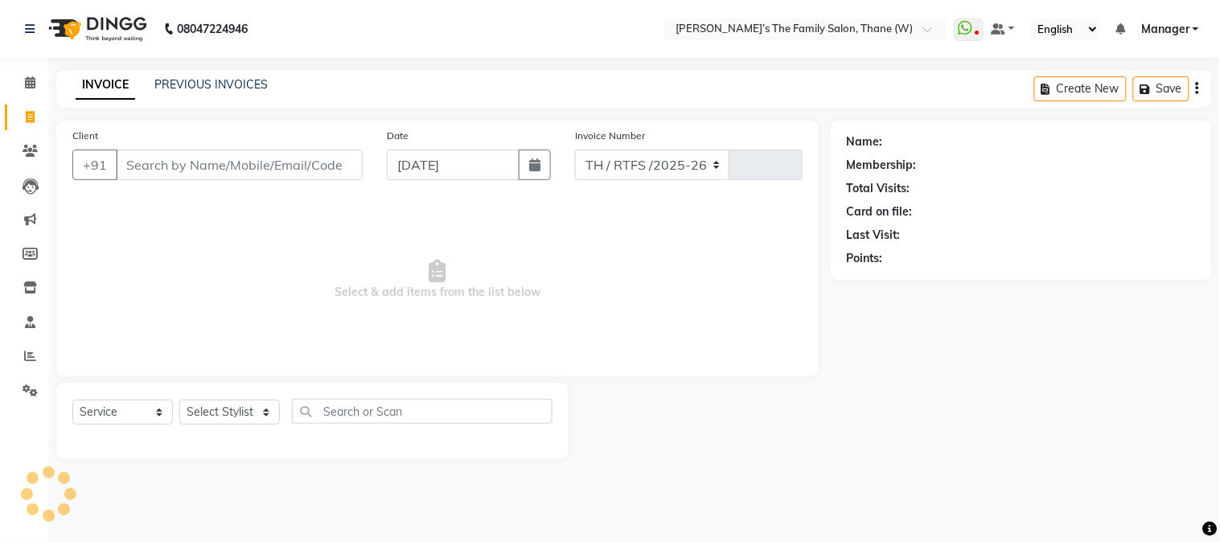
select select "8004"
type input "3185"
click at [217, 80] on link "PREVIOUS INVOICES" at bounding box center [210, 84] width 113 height 14
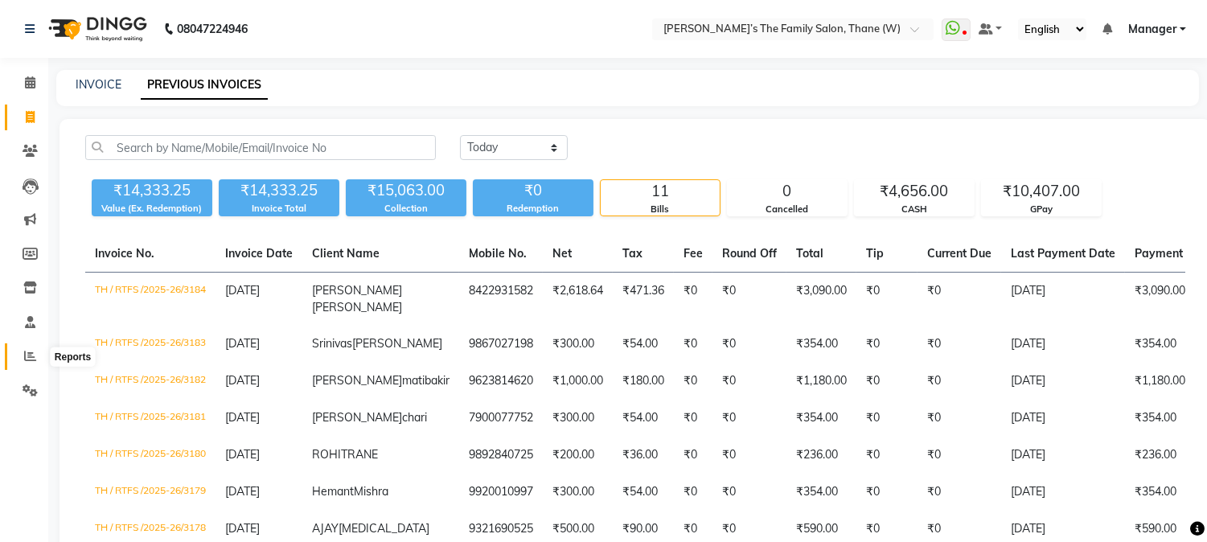
click at [27, 355] on icon at bounding box center [30, 356] width 12 height 12
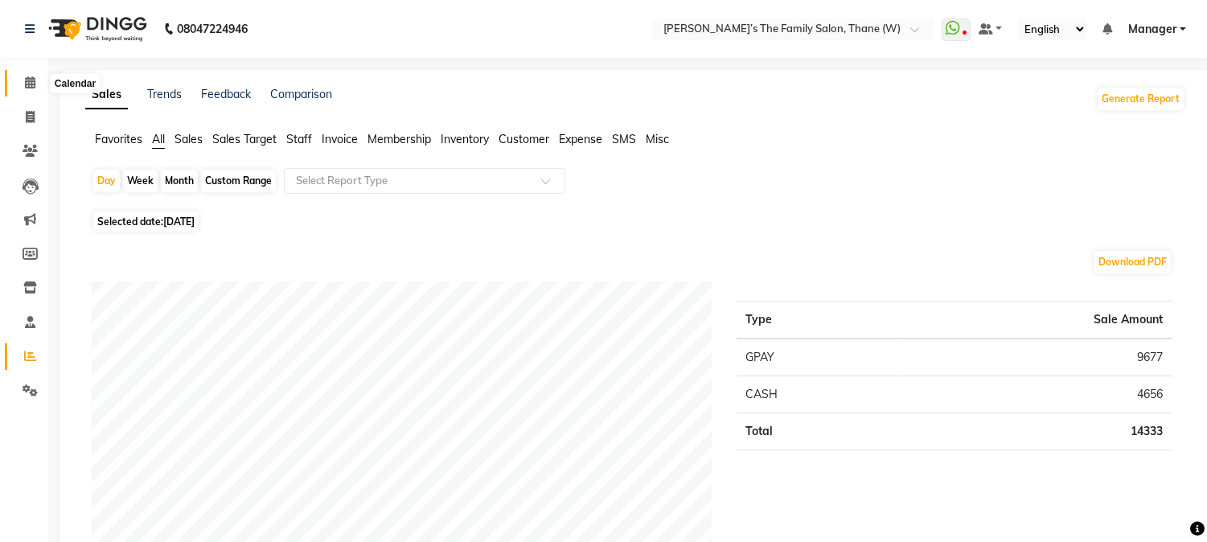
click at [27, 80] on icon at bounding box center [30, 82] width 10 height 12
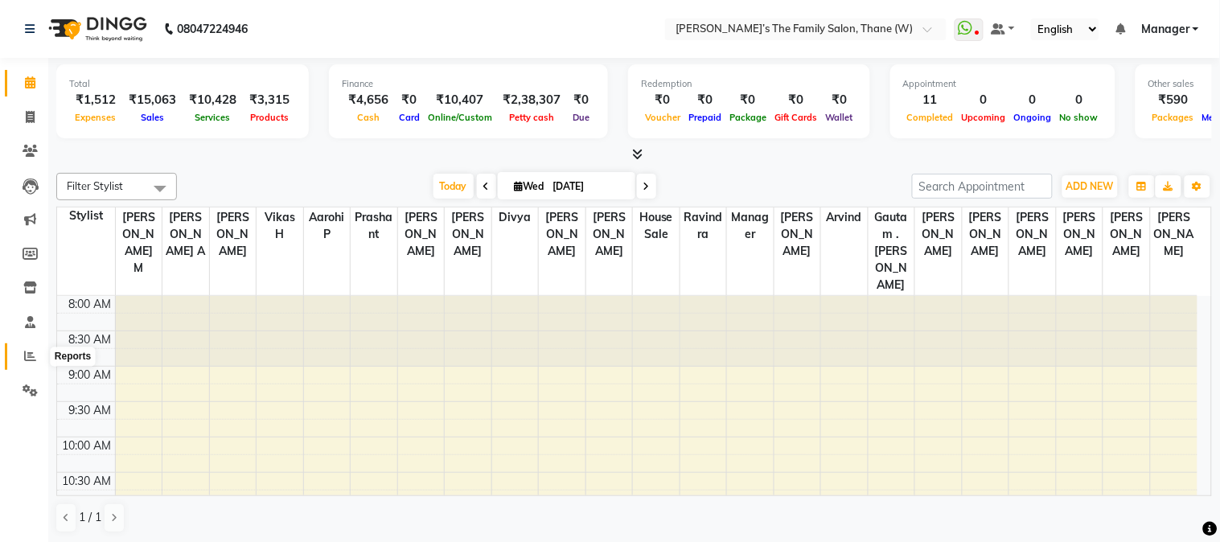
click at [27, 351] on icon at bounding box center [30, 356] width 12 height 12
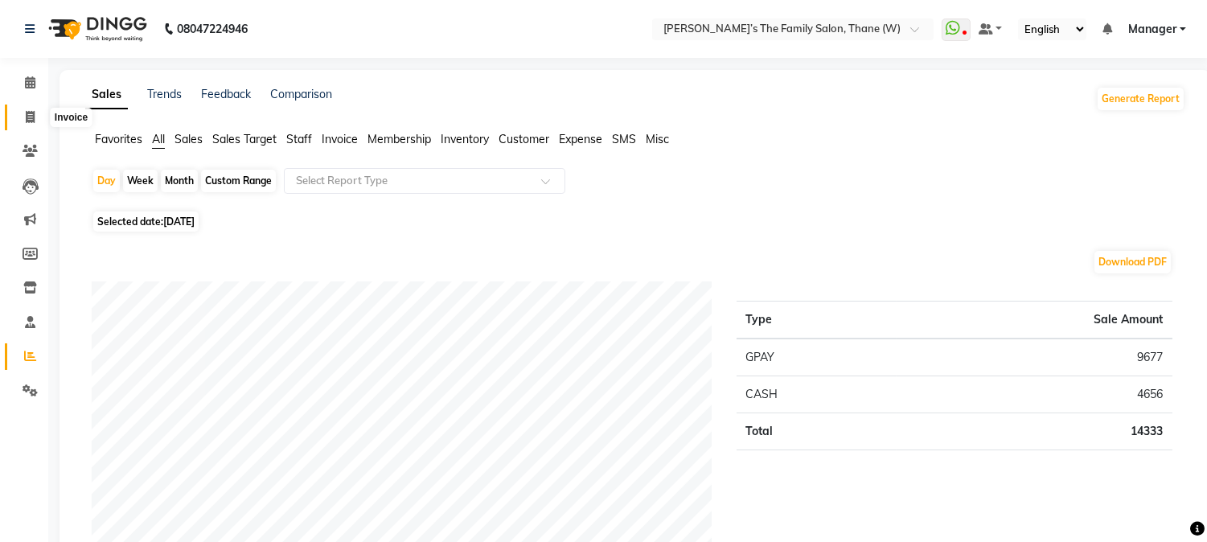
click at [27, 113] on icon at bounding box center [30, 117] width 9 height 12
select select "service"
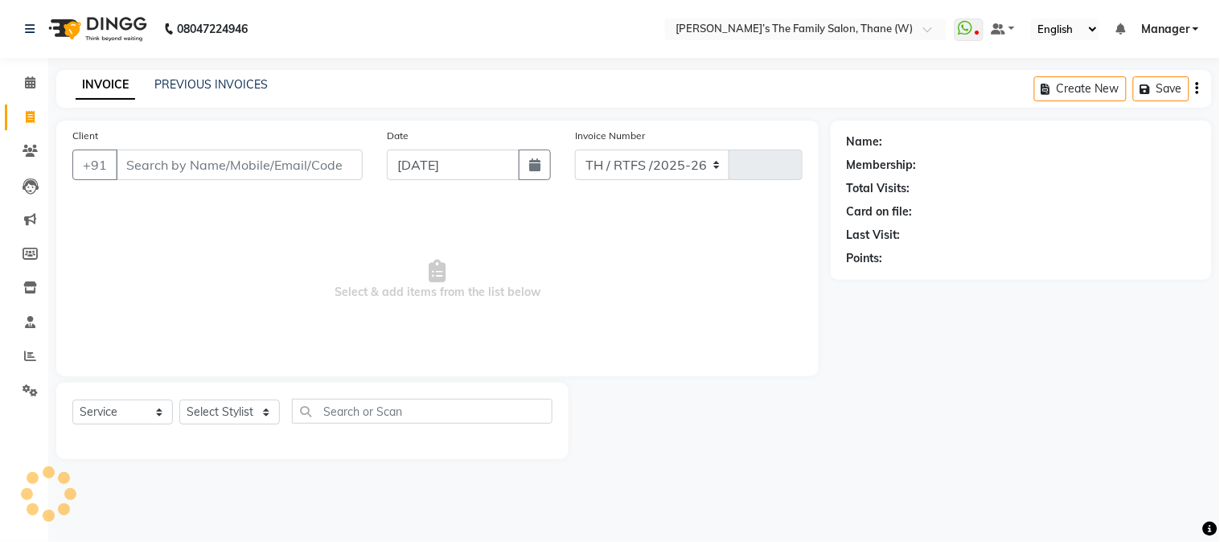
select select "8004"
type input "3185"
click at [189, 82] on link "PREVIOUS INVOICES" at bounding box center [210, 84] width 113 height 14
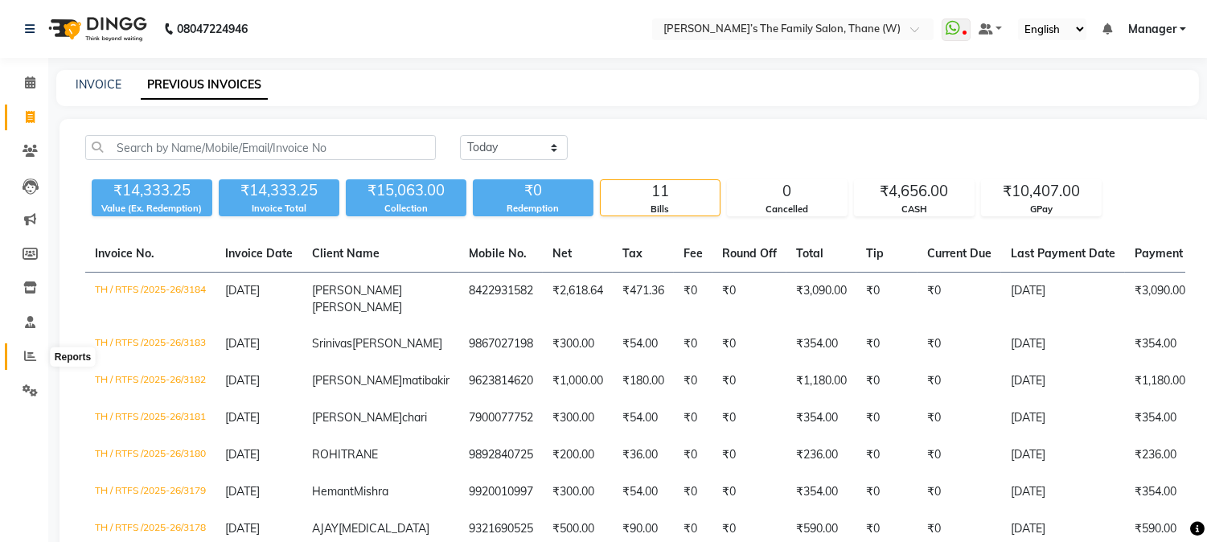
click at [26, 350] on icon at bounding box center [30, 356] width 12 height 12
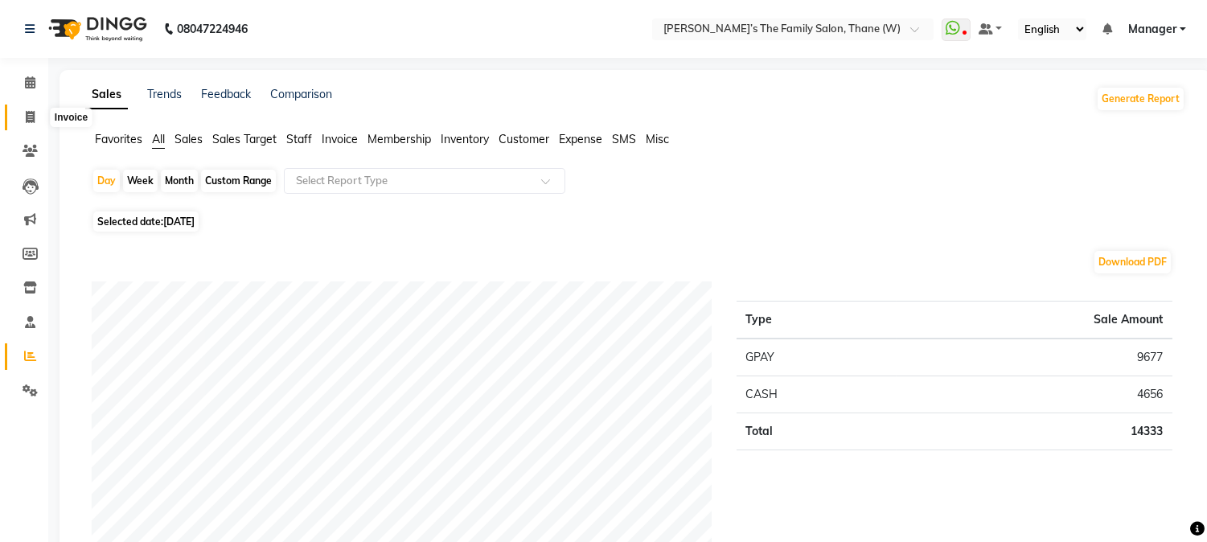
click at [28, 117] on icon at bounding box center [30, 117] width 9 height 12
select select "service"
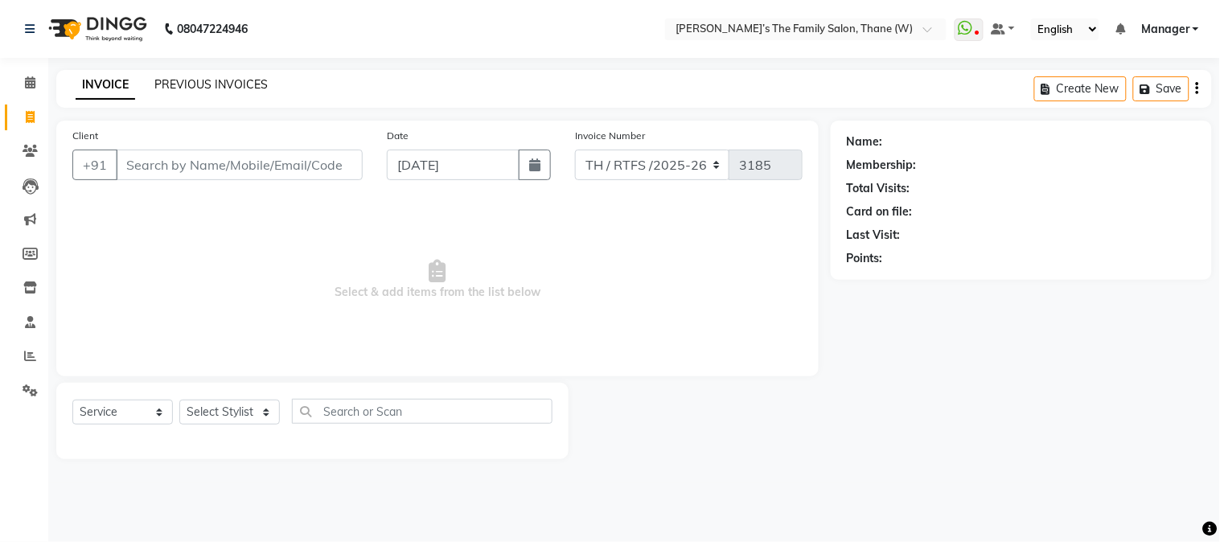
click at [227, 84] on link "PREVIOUS INVOICES" at bounding box center [210, 84] width 113 height 14
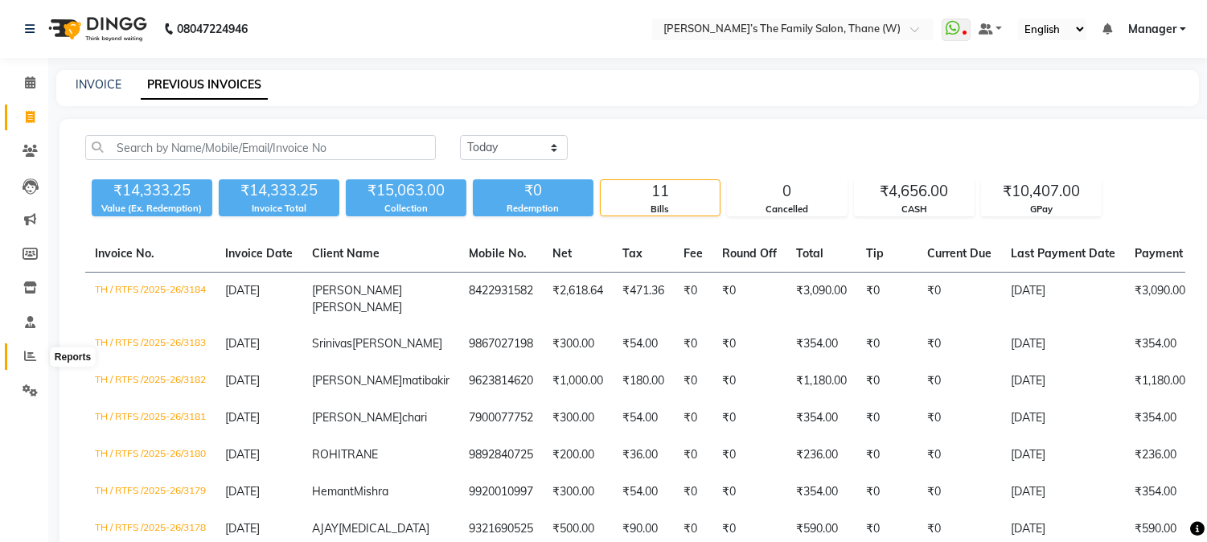
click at [26, 351] on icon at bounding box center [30, 356] width 12 height 12
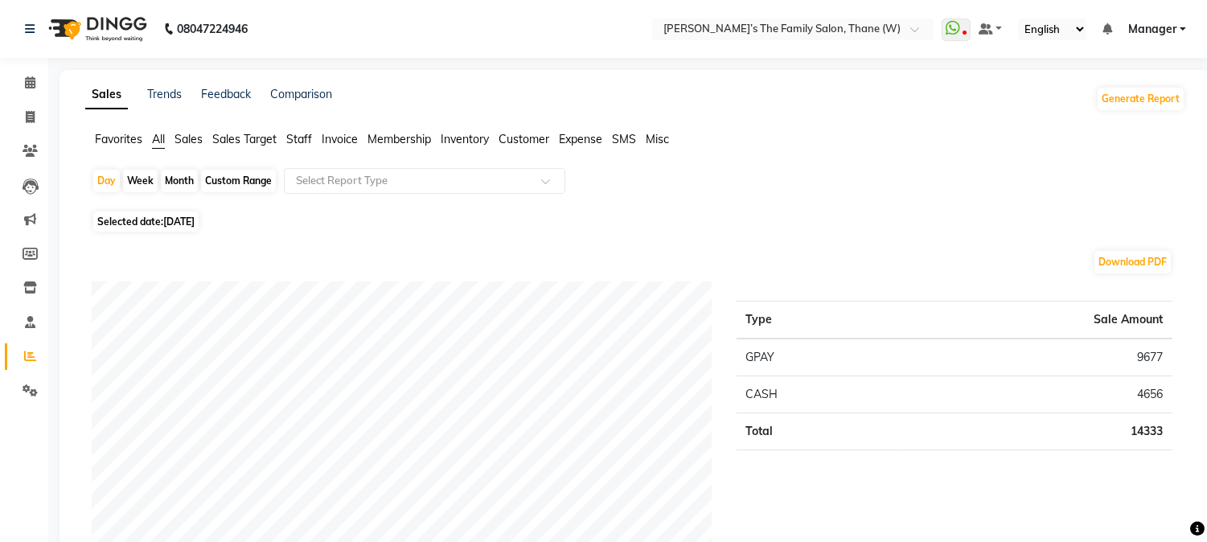
click at [304, 140] on span "Staff" at bounding box center [299, 139] width 26 height 14
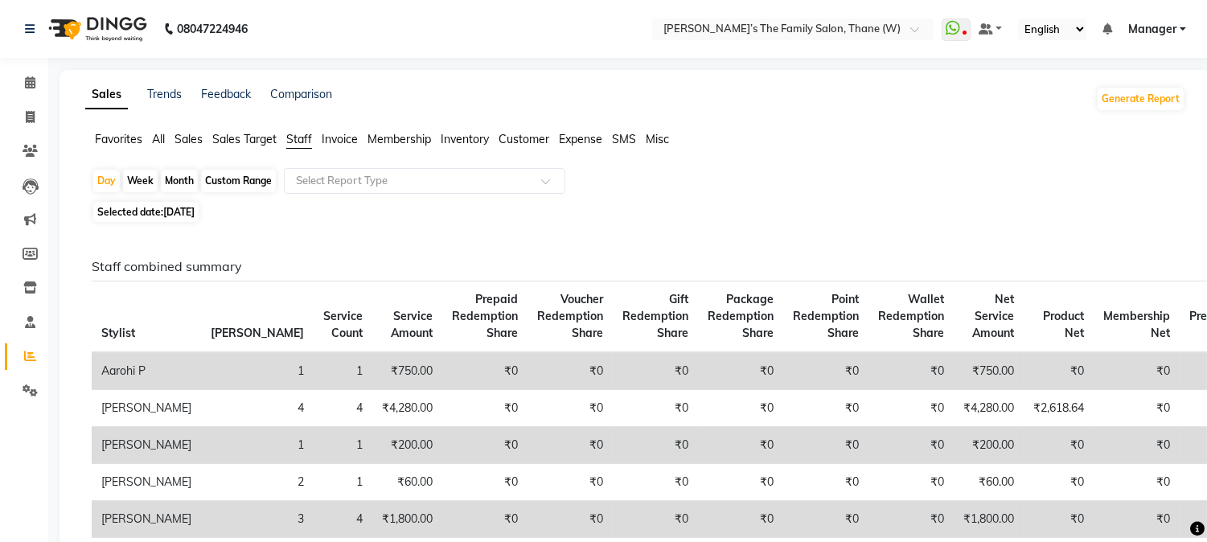
click at [152, 139] on span "All" at bounding box center [158, 139] width 13 height 14
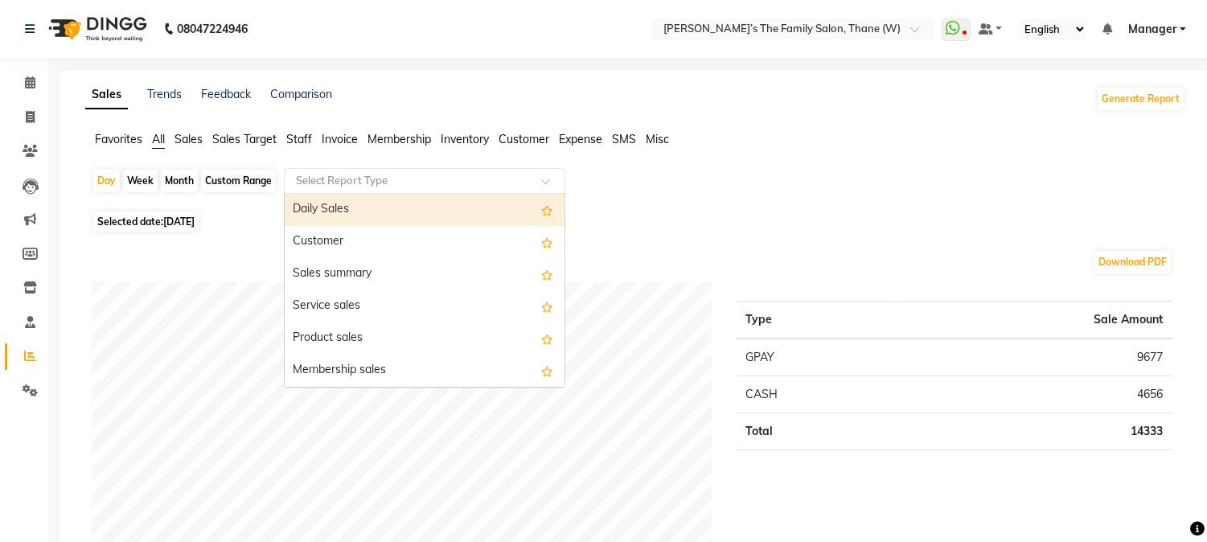
click at [319, 179] on input "text" at bounding box center [409, 181] width 232 height 16
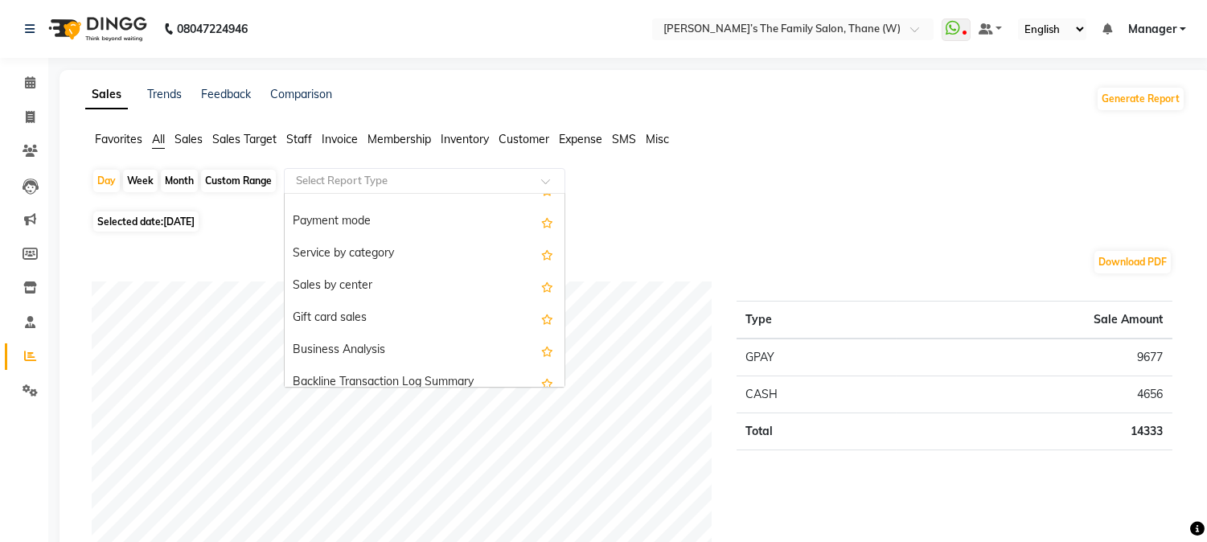
scroll to position [338, 0]
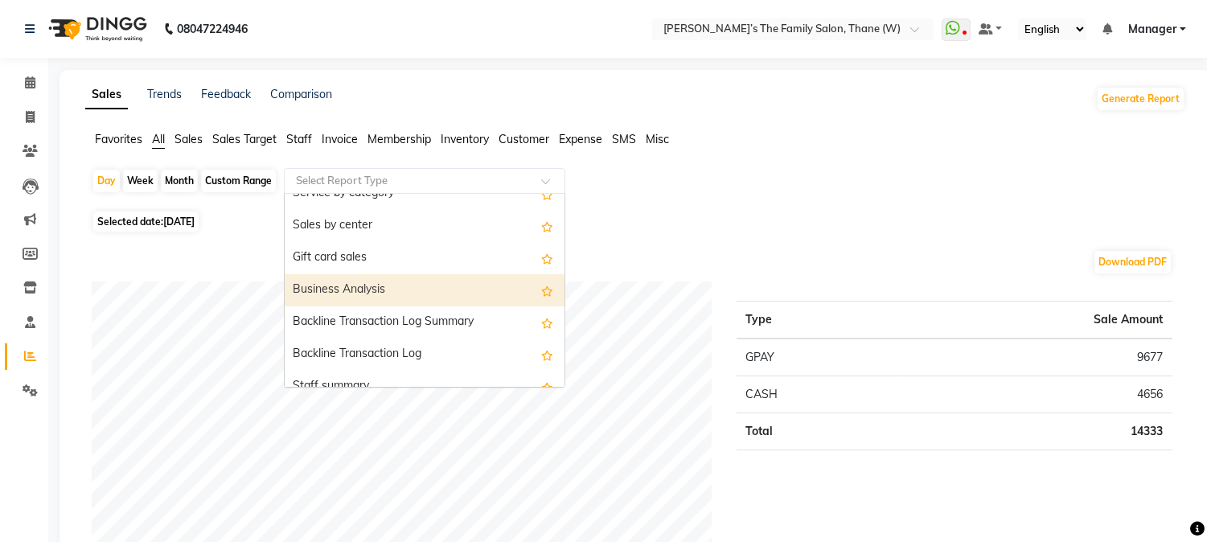
click at [421, 301] on div "Business Analysis" at bounding box center [425, 290] width 280 height 32
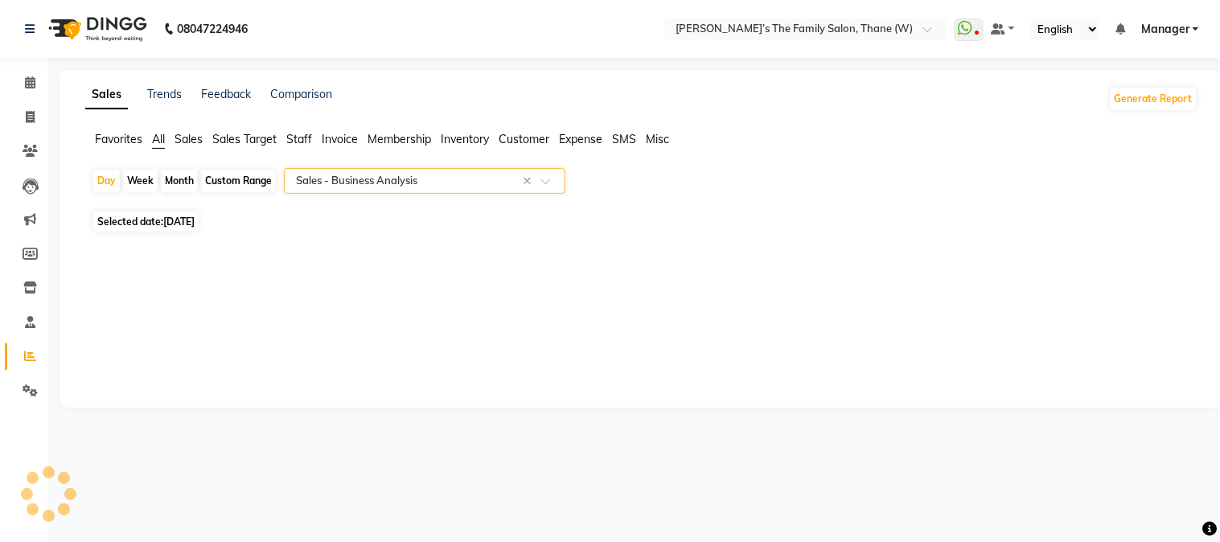
select select "full_report"
select select "csv"
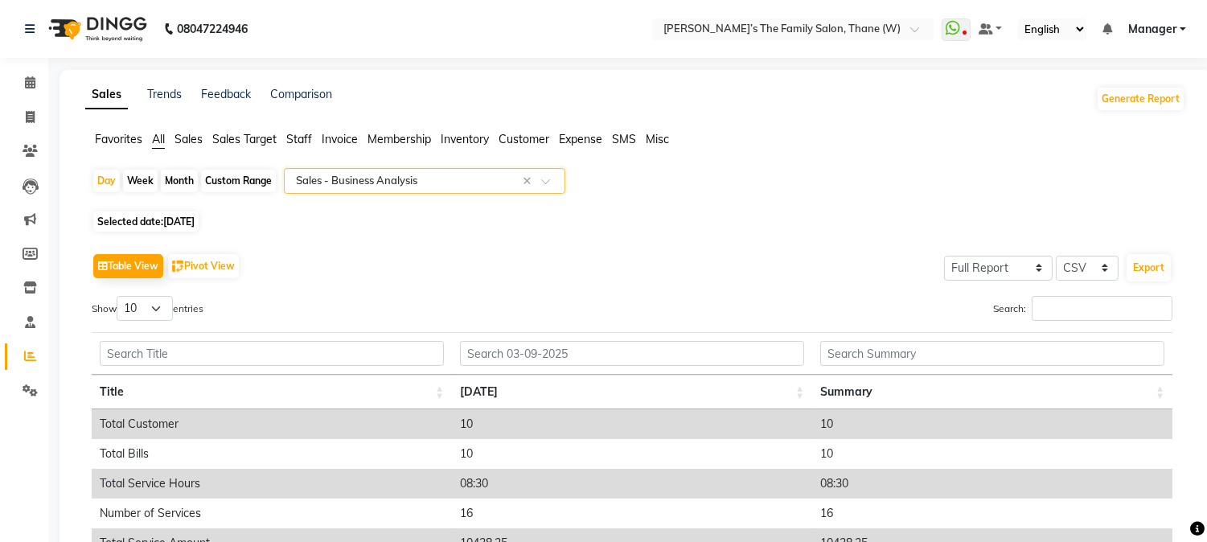
click at [525, 142] on span "Customer" at bounding box center [524, 139] width 51 height 14
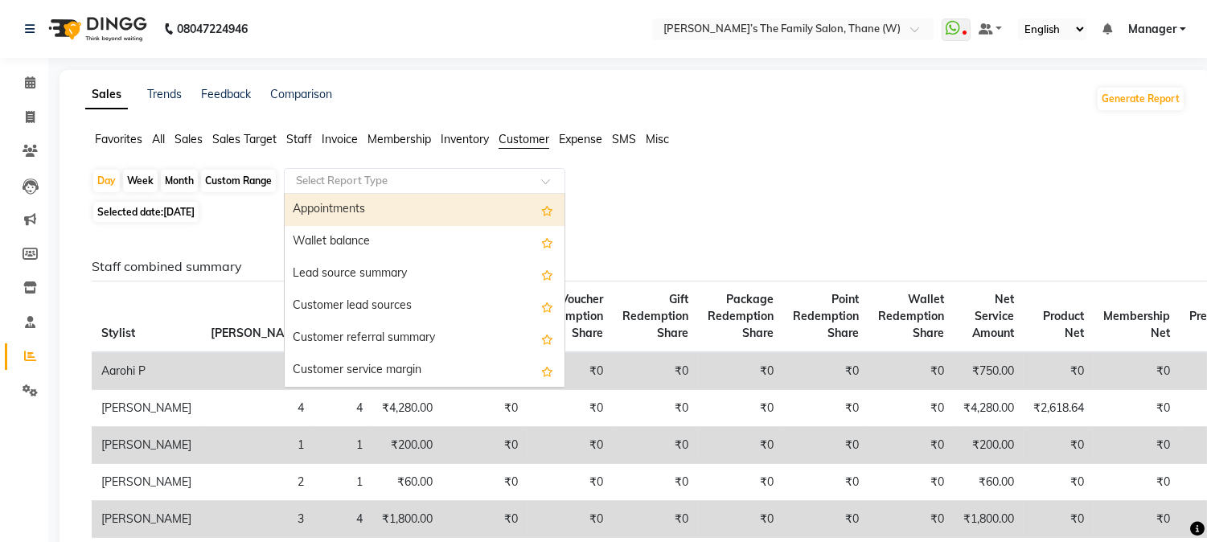
click at [548, 179] on span at bounding box center [551, 186] width 20 height 16
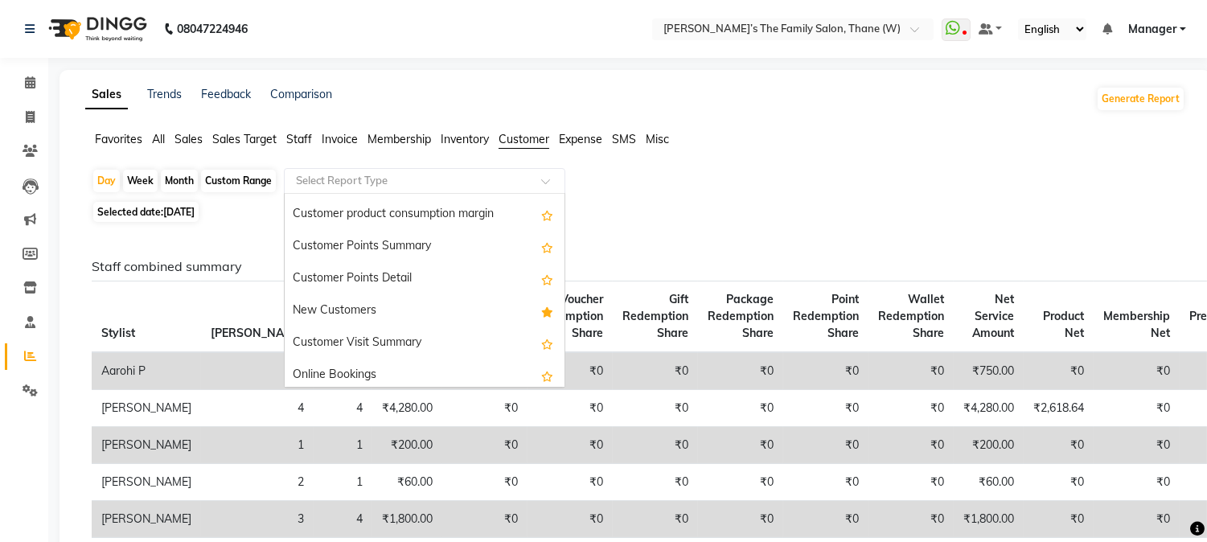
scroll to position [193, 0]
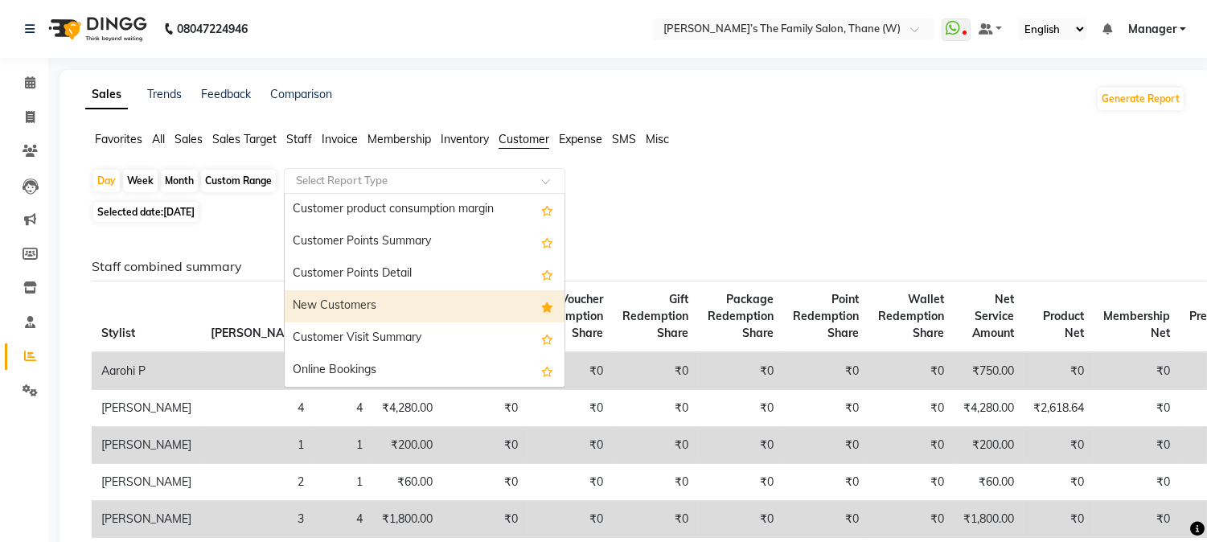
click at [395, 306] on div "New Customers" at bounding box center [425, 306] width 280 height 32
select select "full_report"
select select "csv"
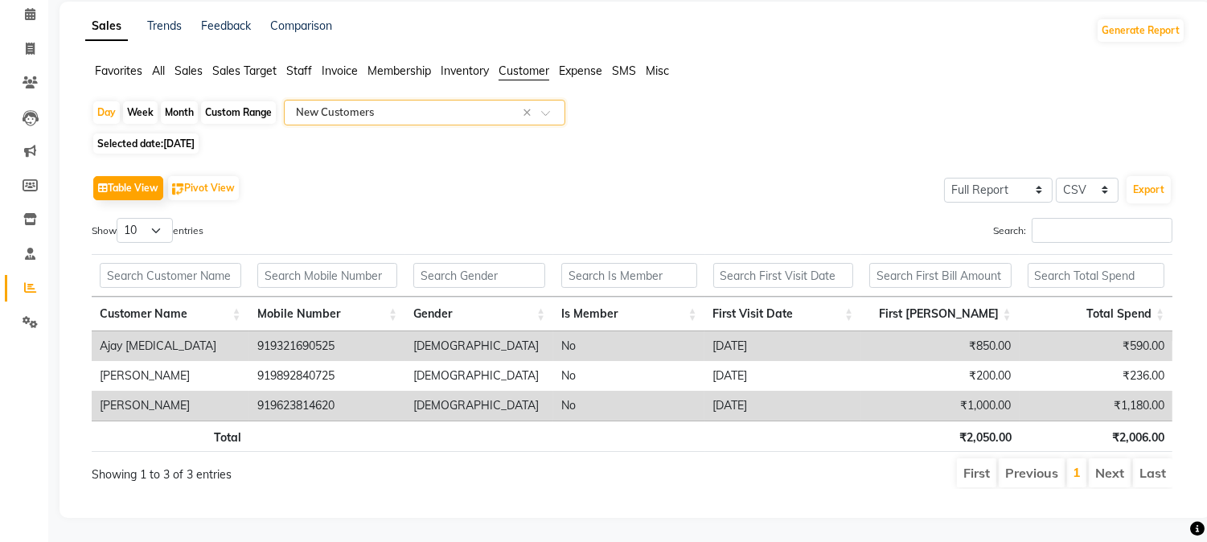
scroll to position [0, 0]
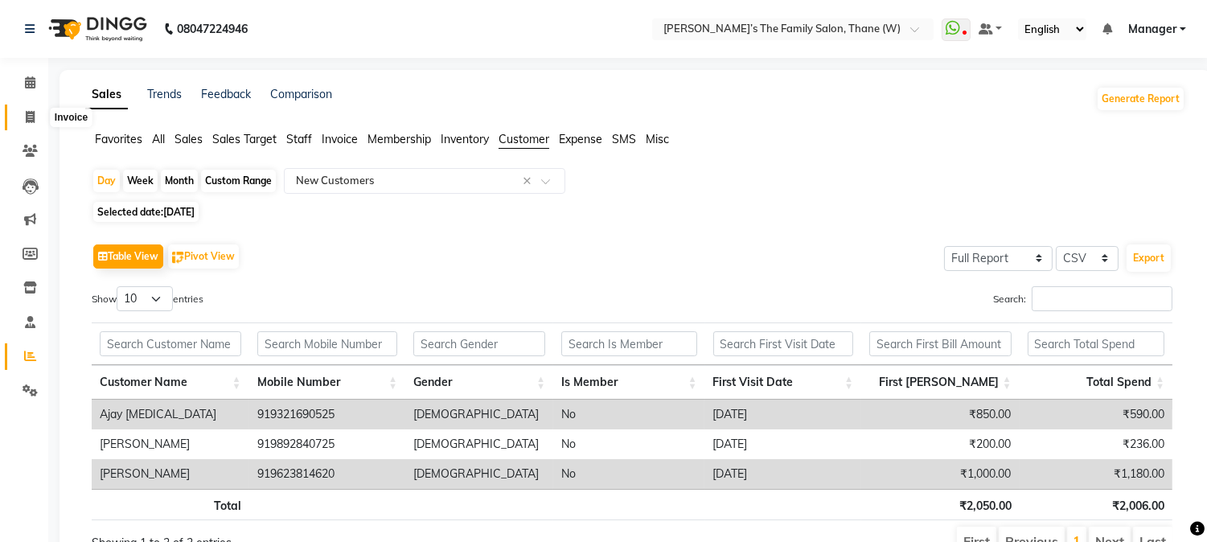
click at [27, 116] on icon at bounding box center [30, 117] width 9 height 12
select select "service"
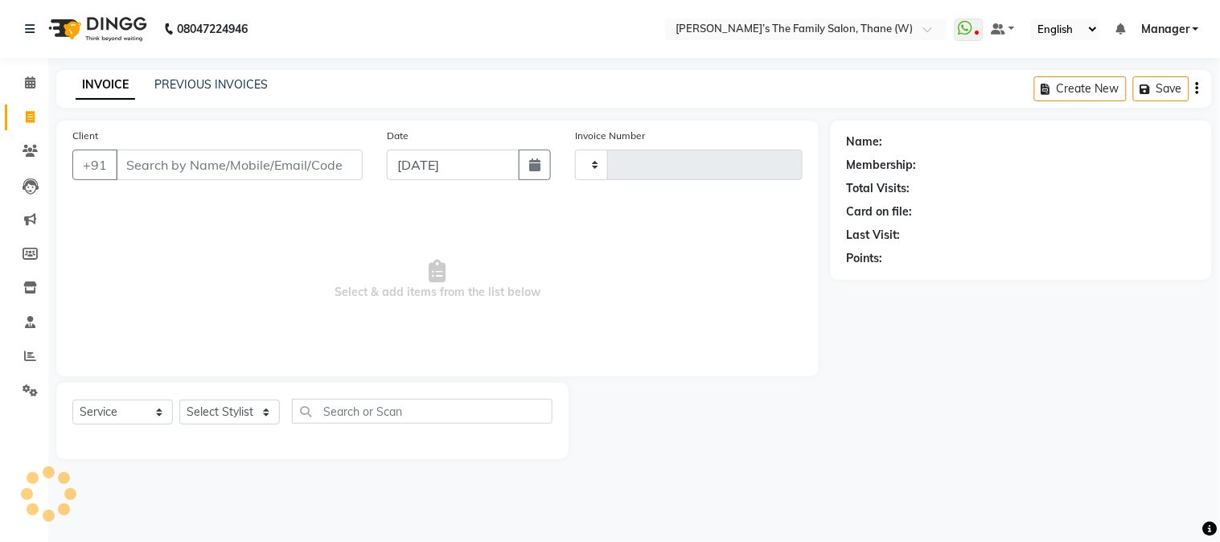
type input "3185"
select select "8004"
click at [211, 80] on link "PREVIOUS INVOICES" at bounding box center [210, 84] width 113 height 14
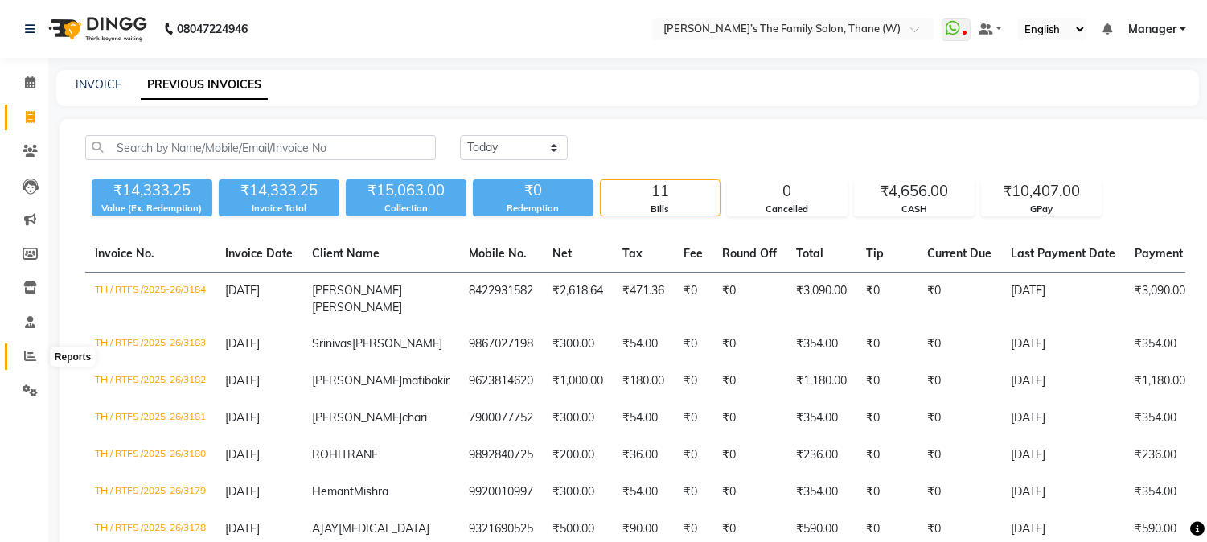
click at [28, 351] on icon at bounding box center [30, 356] width 12 height 12
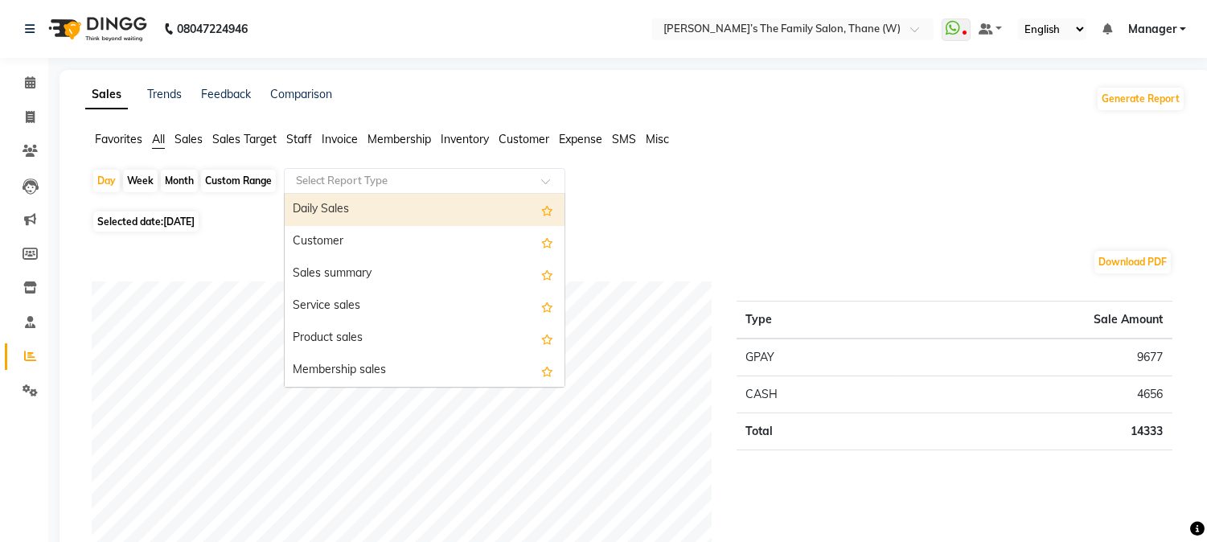
click at [327, 175] on input "text" at bounding box center [409, 181] width 232 height 16
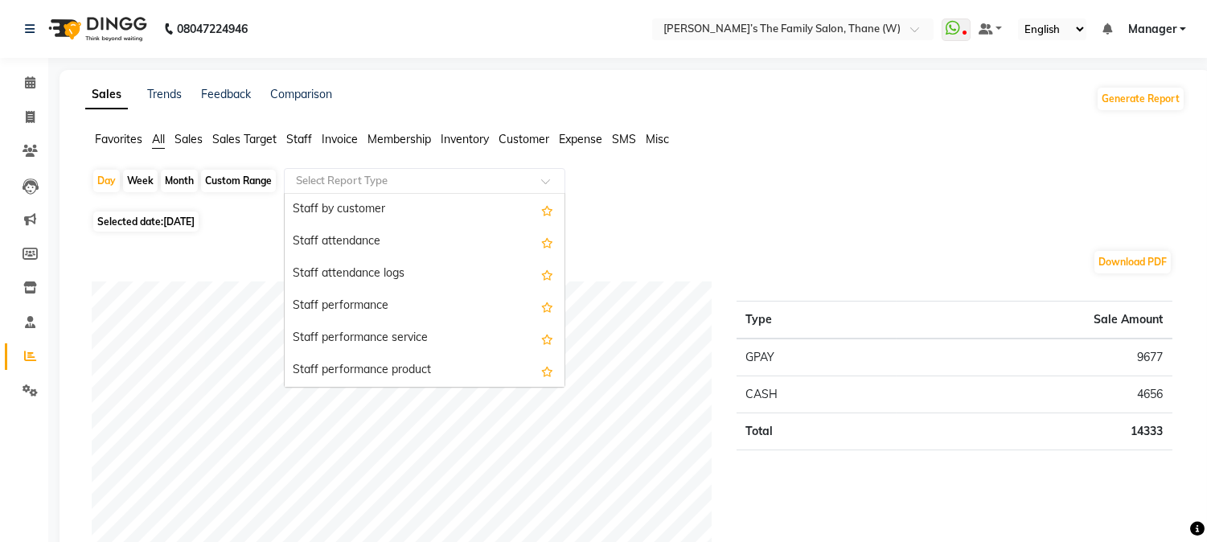
scroll to position [845, 0]
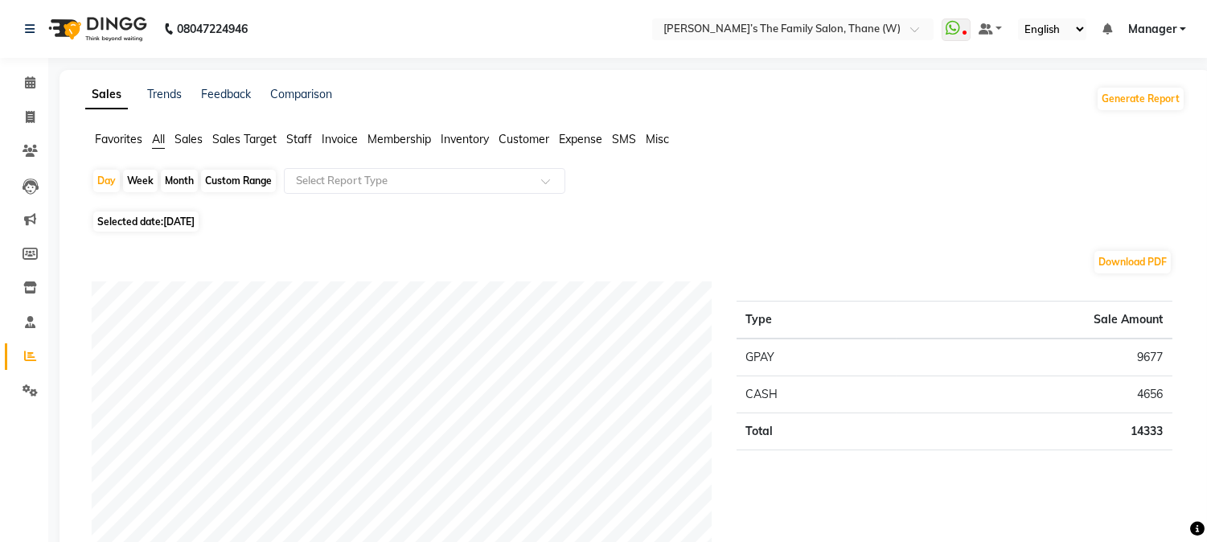
click at [183, 137] on span "Sales" at bounding box center [189, 139] width 28 height 14
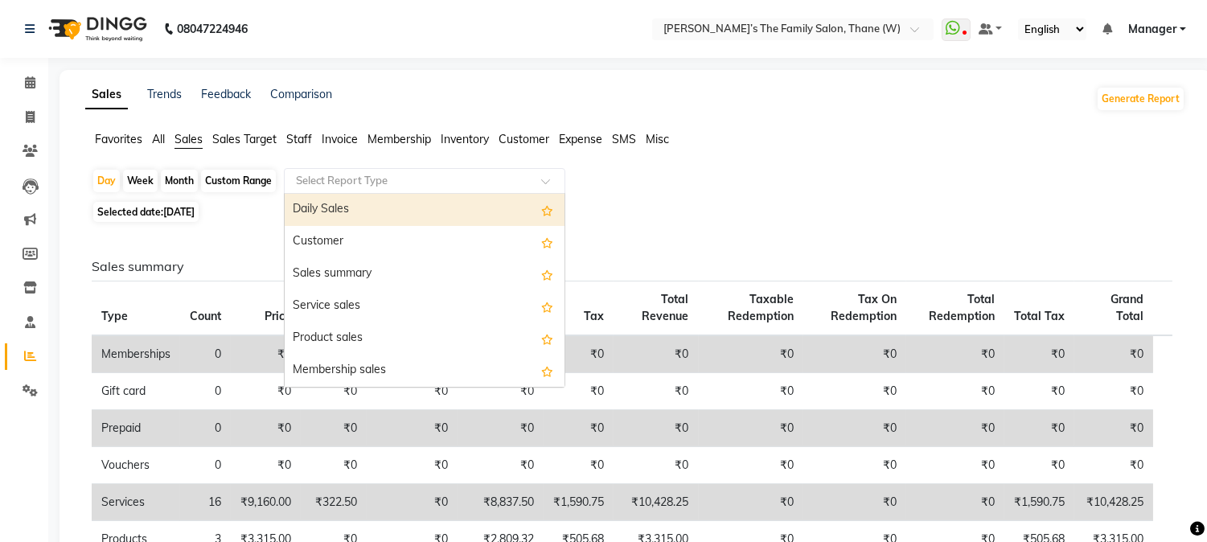
click at [331, 179] on input "text" at bounding box center [409, 181] width 232 height 16
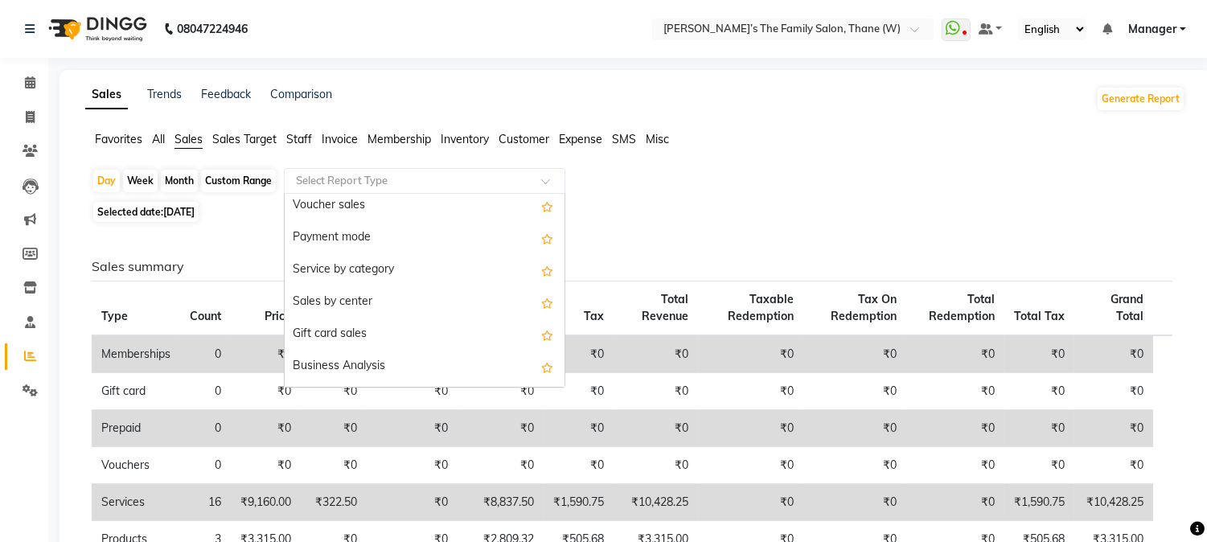
scroll to position [322, 0]
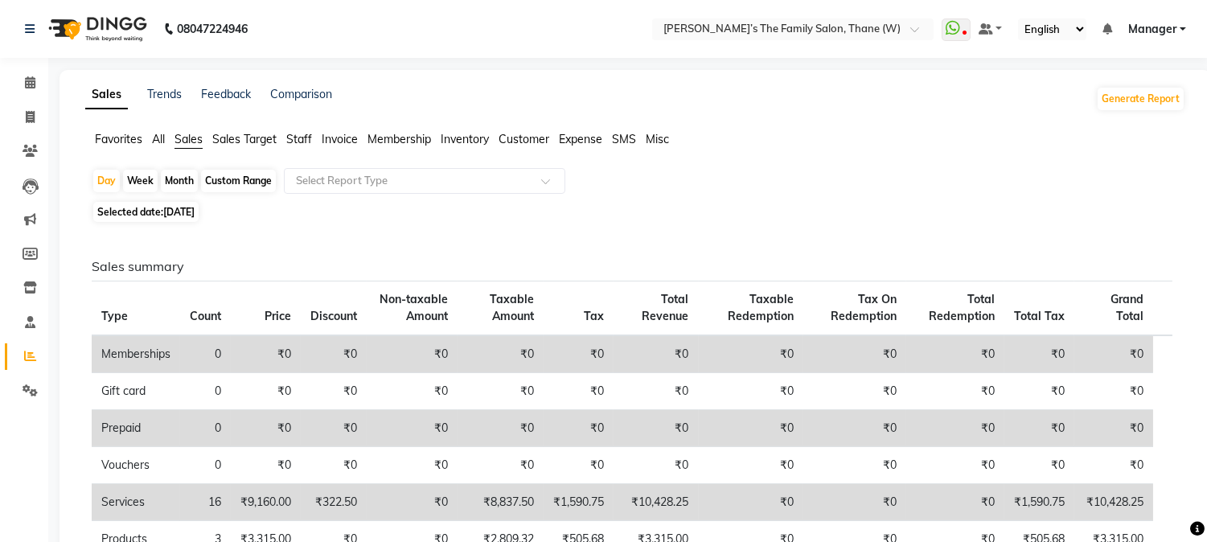
click at [157, 138] on span "All" at bounding box center [158, 139] width 13 height 14
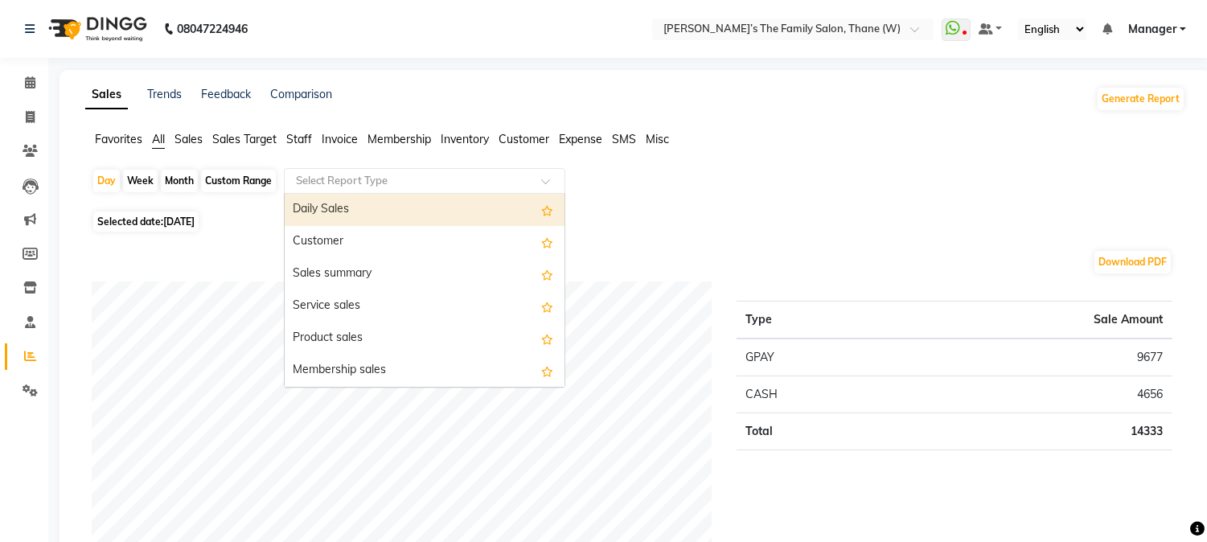
click at [338, 179] on input "text" at bounding box center [409, 181] width 232 height 16
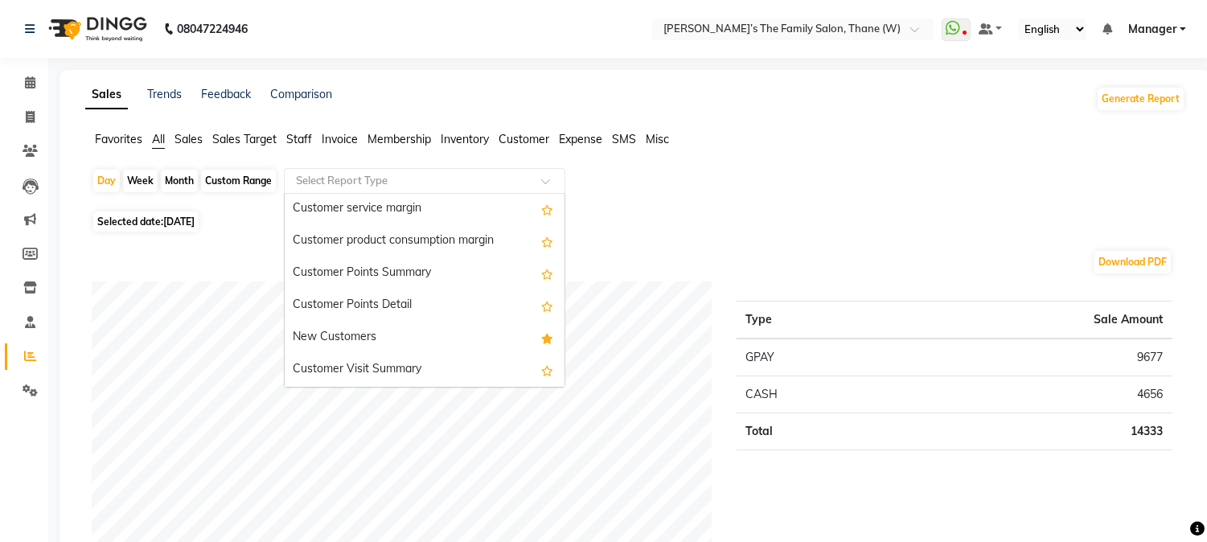
scroll to position [2702, 0]
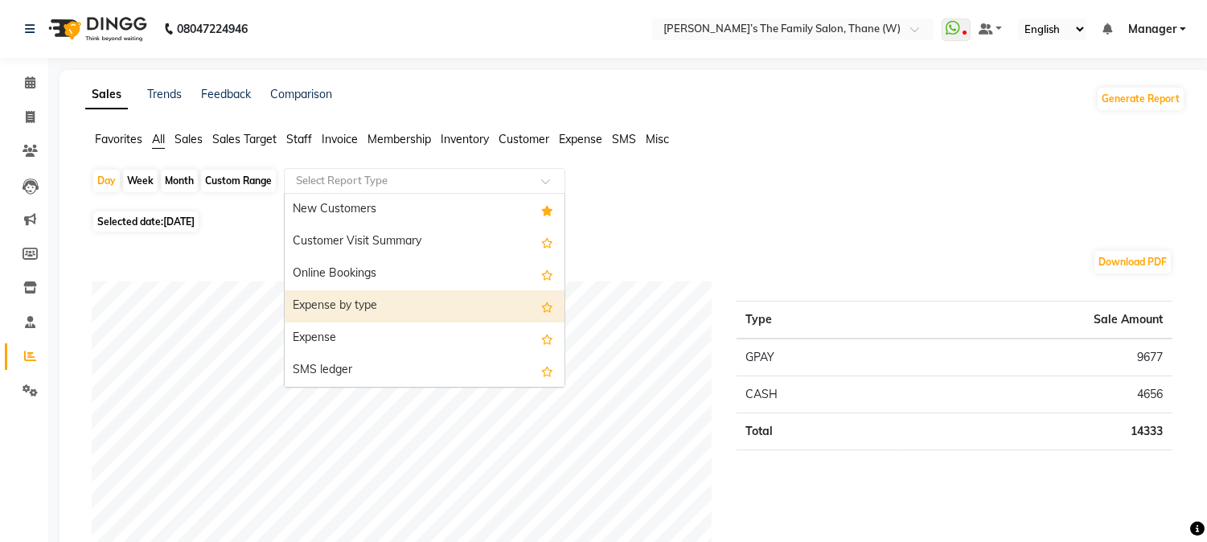
click at [397, 298] on div "Expense by type" at bounding box center [425, 306] width 280 height 32
select select "full_report"
select select "csv"
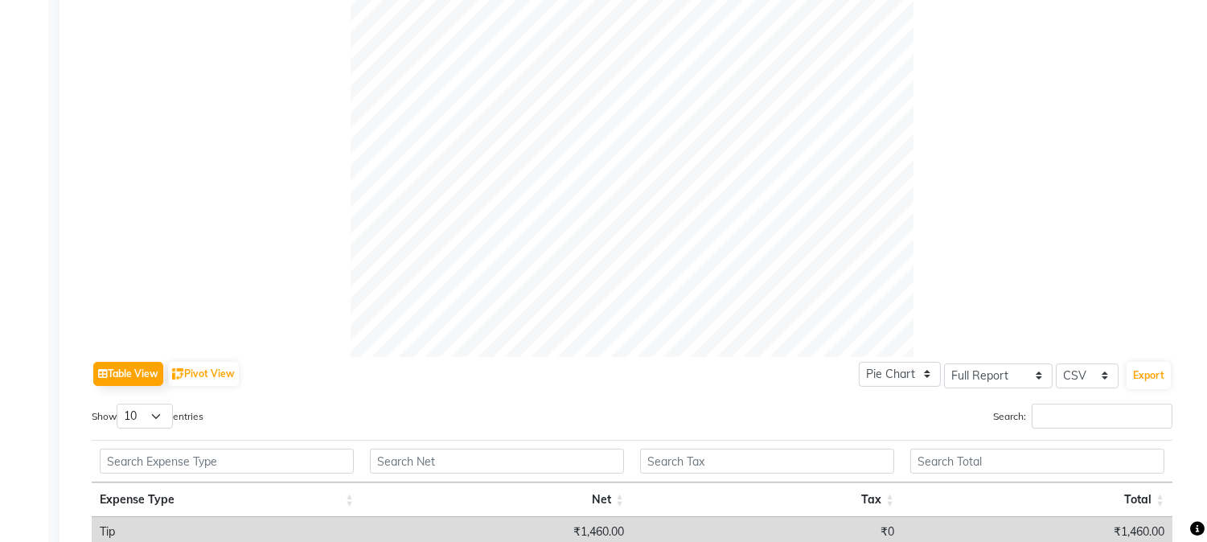
scroll to position [0, 0]
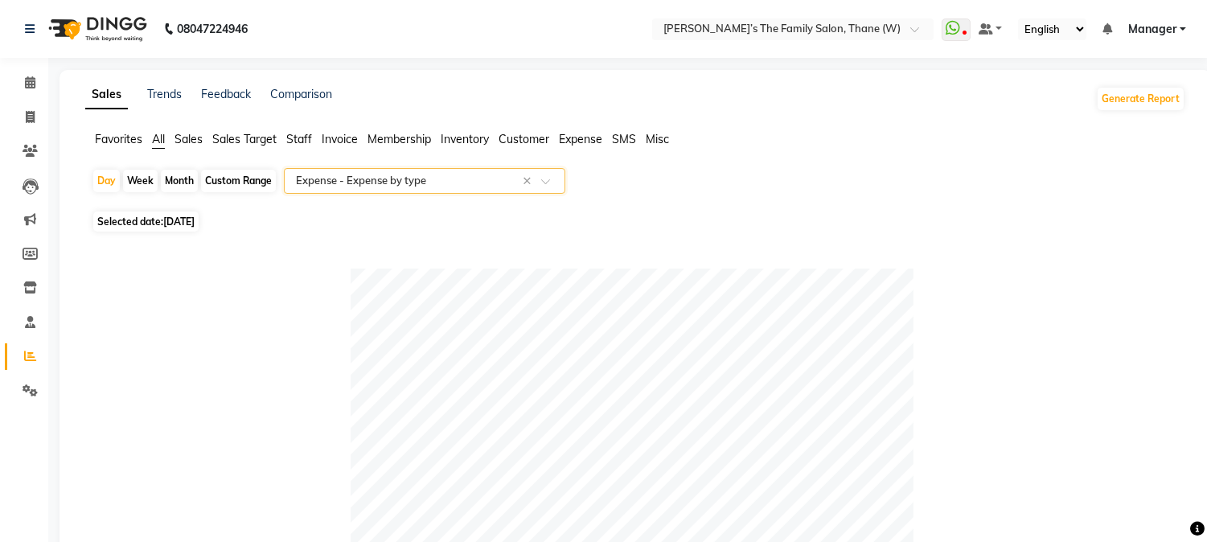
click at [547, 179] on span at bounding box center [551, 186] width 20 height 16
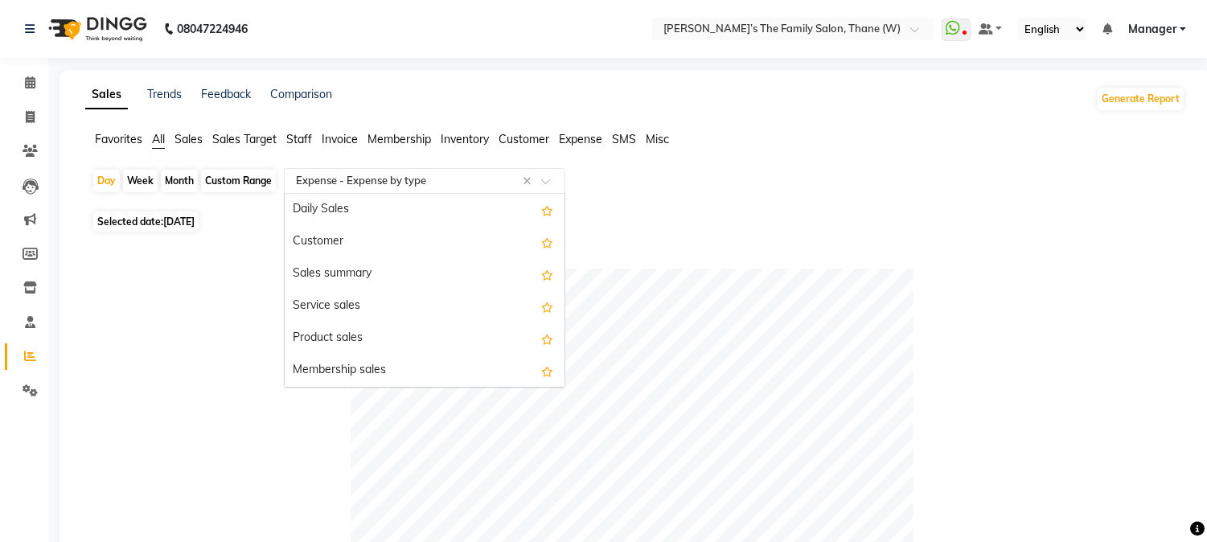
scroll to position [2797, 0]
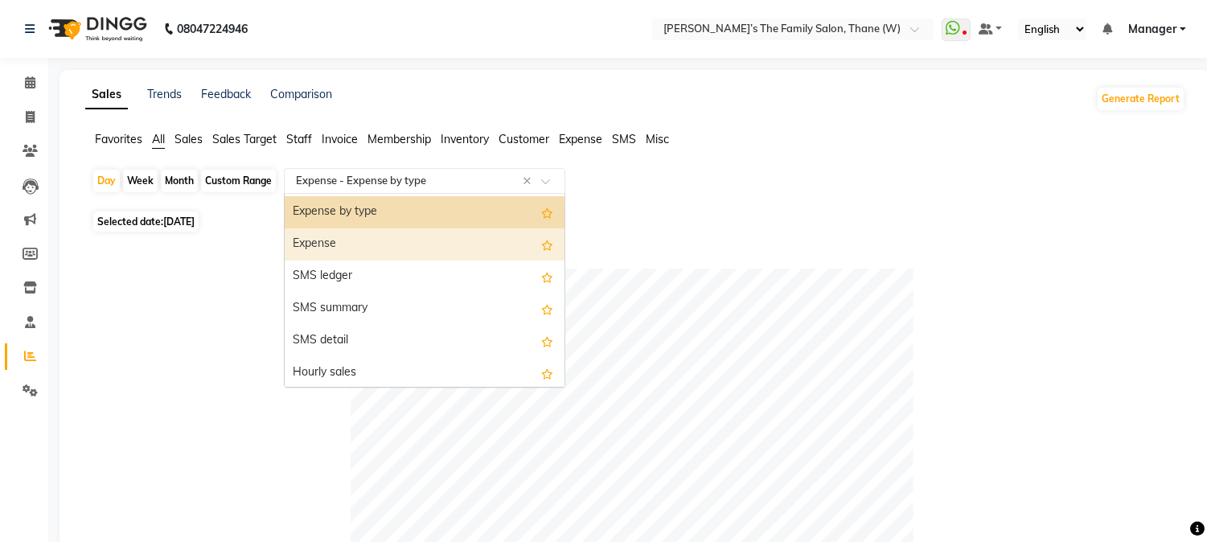
click at [489, 238] on div "Expense" at bounding box center [425, 244] width 280 height 32
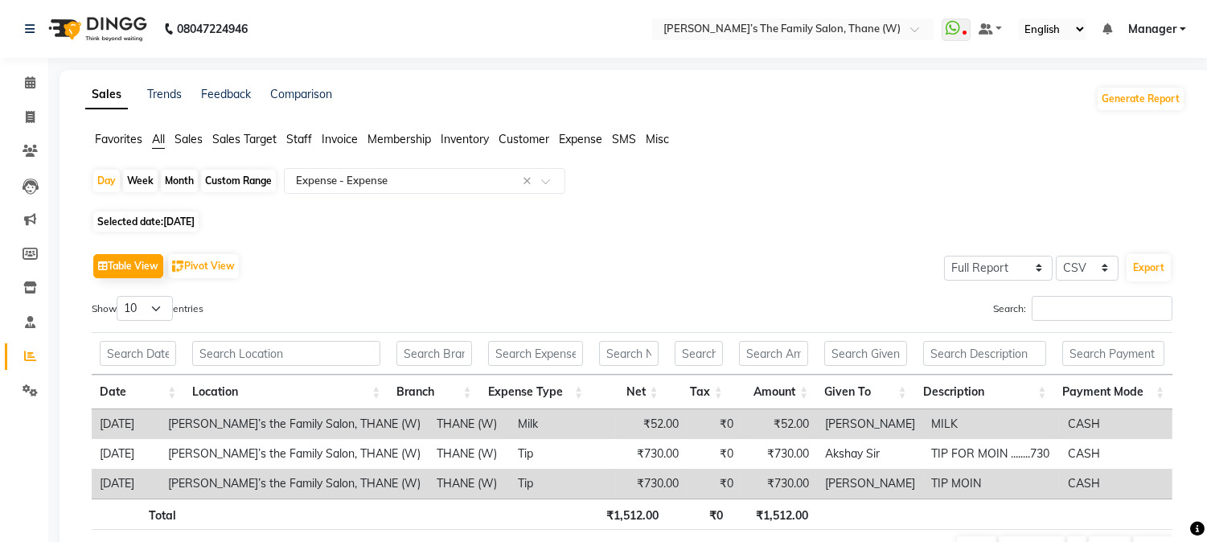
click at [1074, 154] on div "Favorites All Sales Sales Target Staff Invoice Membership Inventory Customer Ex…" at bounding box center [635, 146] width 1124 height 31
click at [26, 114] on icon at bounding box center [30, 117] width 9 height 12
select select "service"
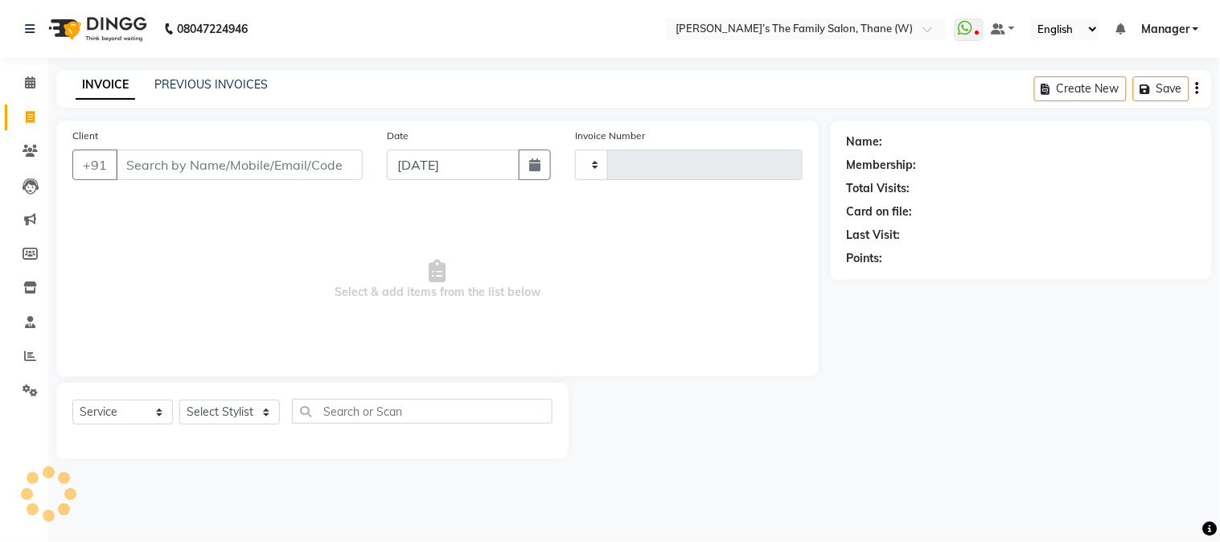
type input "3185"
select select "8004"
click at [188, 82] on link "PREVIOUS INVOICES" at bounding box center [210, 84] width 113 height 14
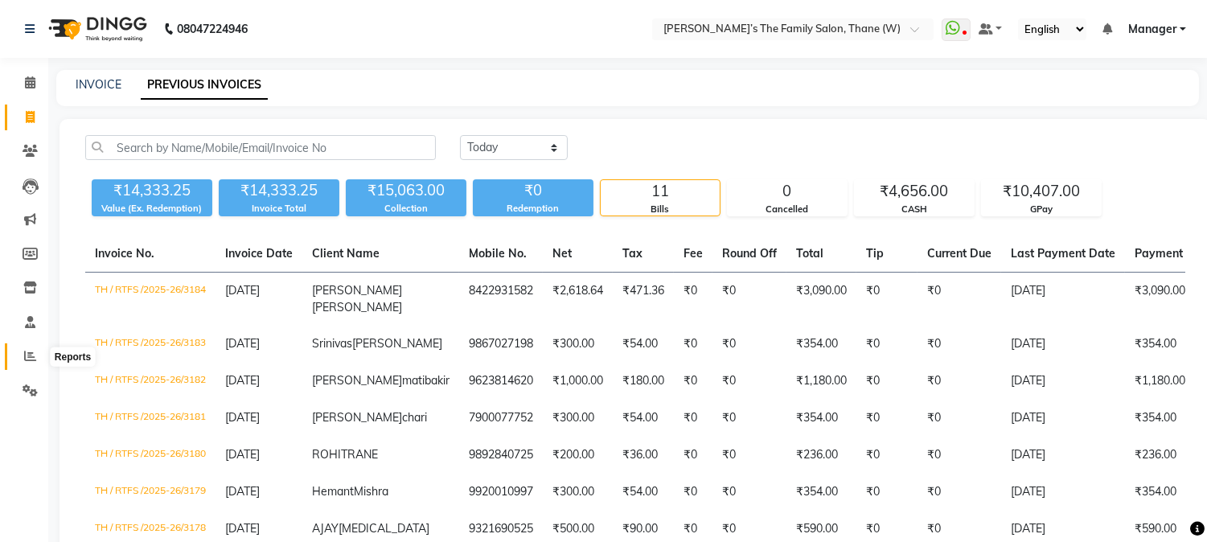
click at [27, 356] on icon at bounding box center [30, 356] width 12 height 12
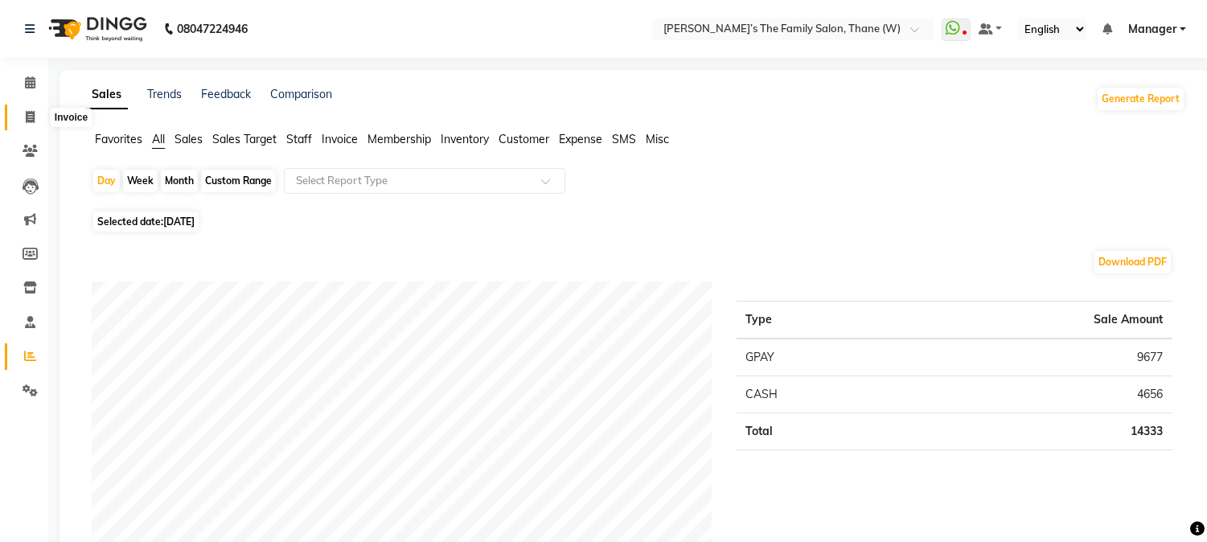
click at [27, 117] on icon at bounding box center [30, 117] width 9 height 12
select select "service"
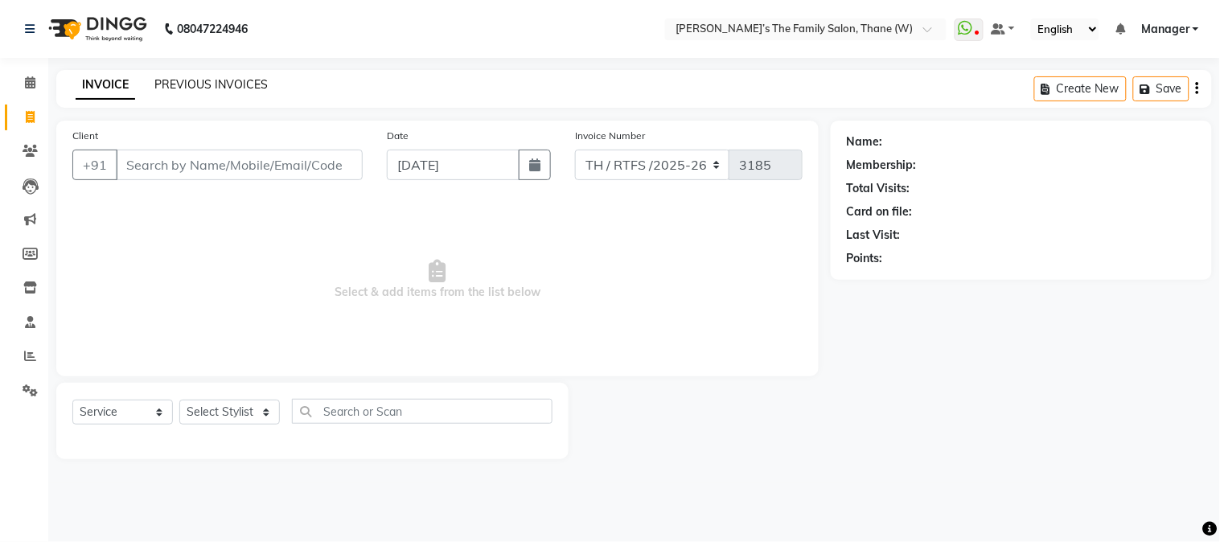
click at [205, 85] on link "PREVIOUS INVOICES" at bounding box center [210, 84] width 113 height 14
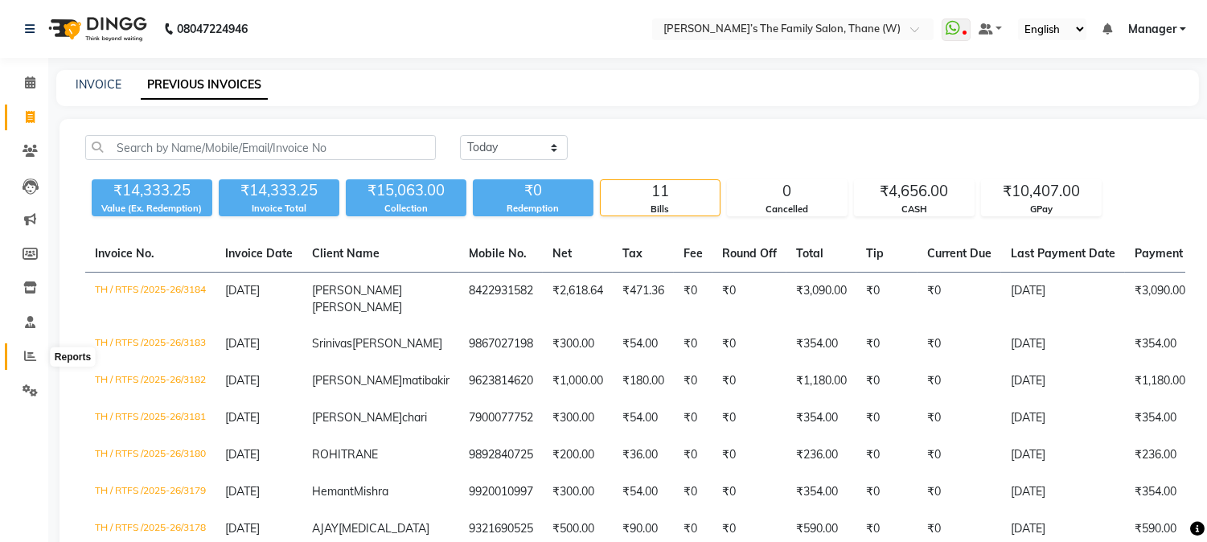
click at [28, 356] on icon at bounding box center [30, 356] width 12 height 12
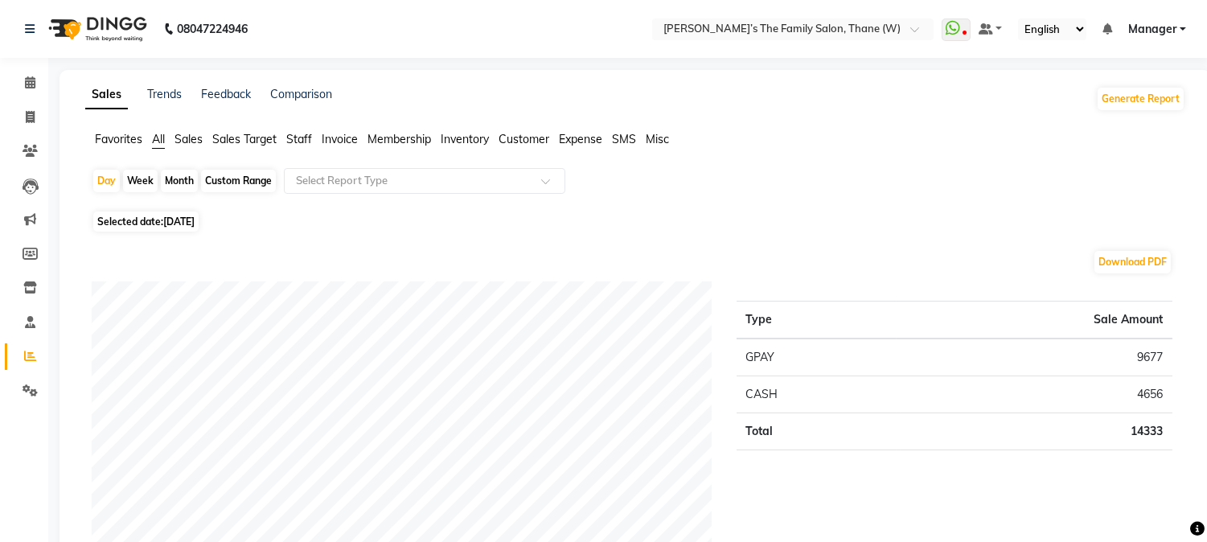
click at [301, 140] on span "Staff" at bounding box center [299, 139] width 26 height 14
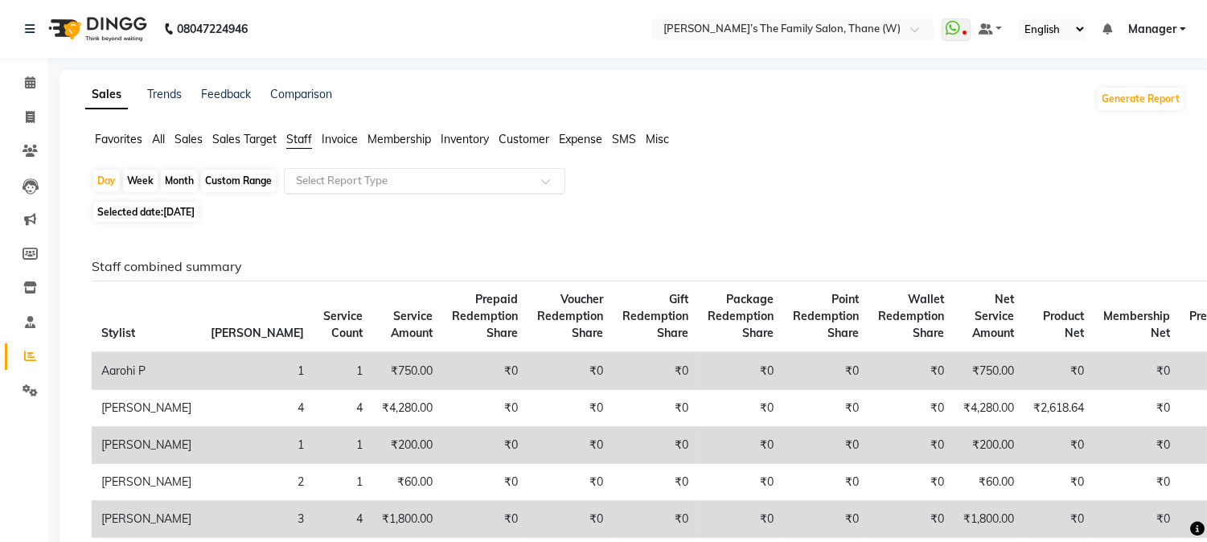
click at [523, 177] on input "text" at bounding box center [409, 181] width 232 height 16
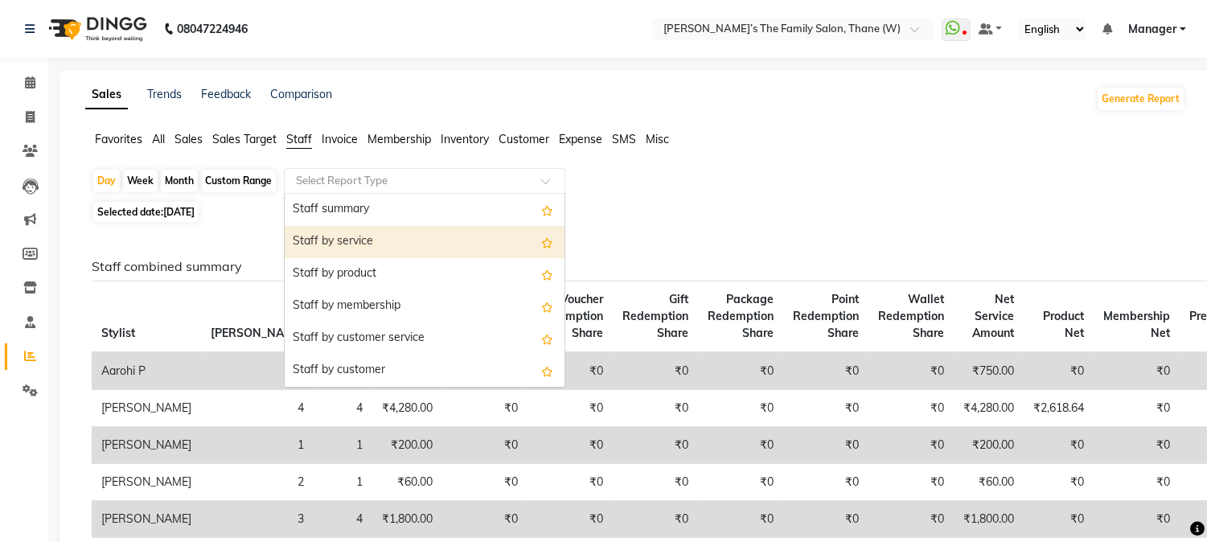
click at [489, 239] on div "Staff by service" at bounding box center [425, 242] width 280 height 32
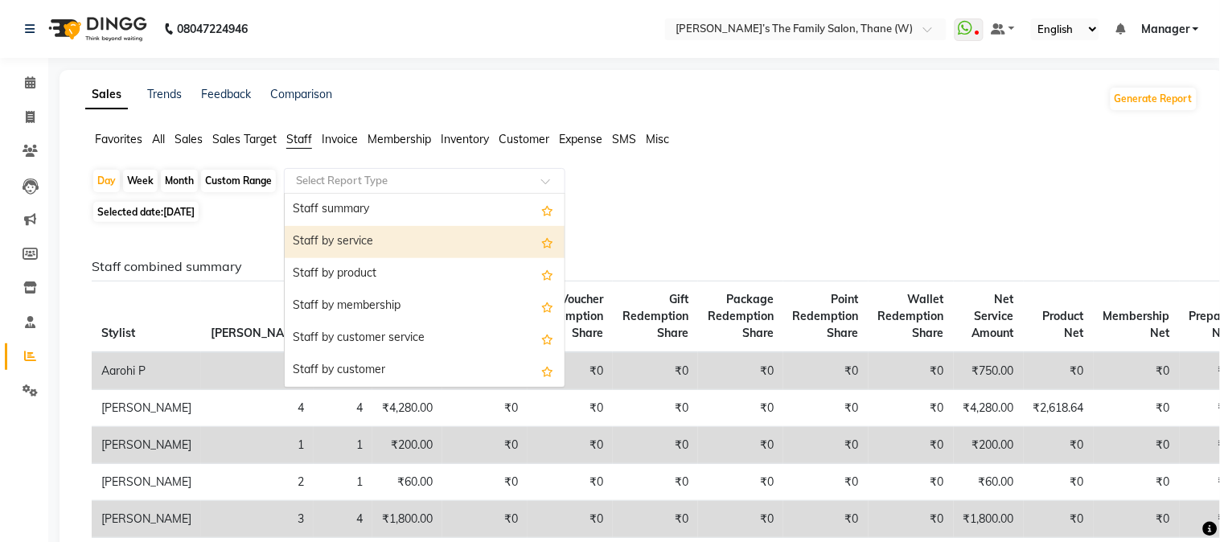
select select "full_report"
select select "csv"
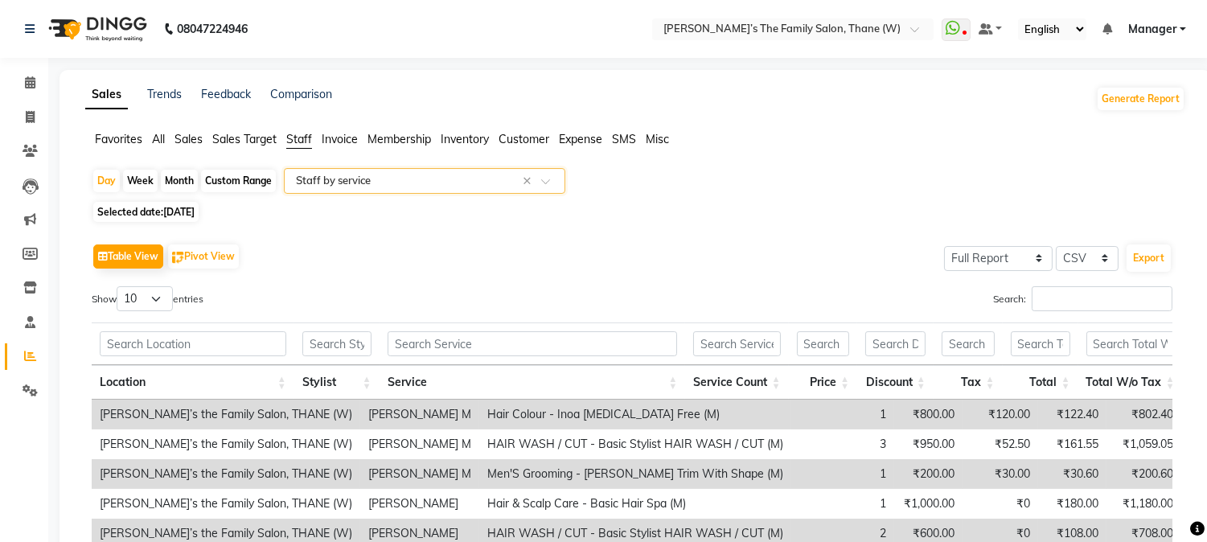
click at [658, 255] on div "Table View Pivot View Select Full Report Filtered Report Select CSV PDF Export" at bounding box center [632, 257] width 1081 height 34
click at [158, 137] on span "All" at bounding box center [158, 139] width 13 height 14
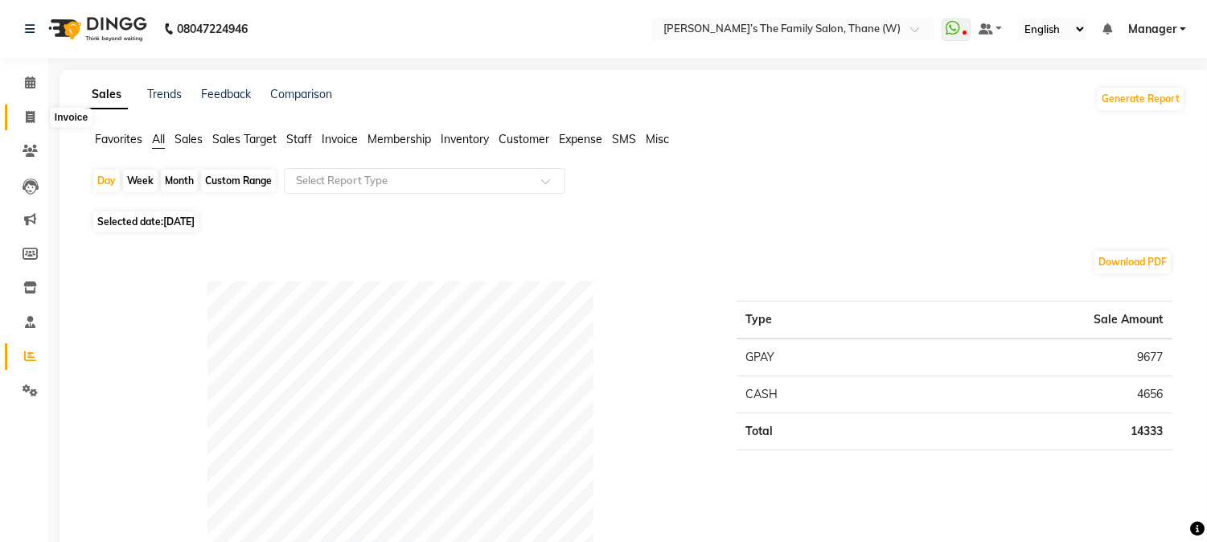
click at [23, 113] on span at bounding box center [30, 118] width 28 height 18
select select "service"
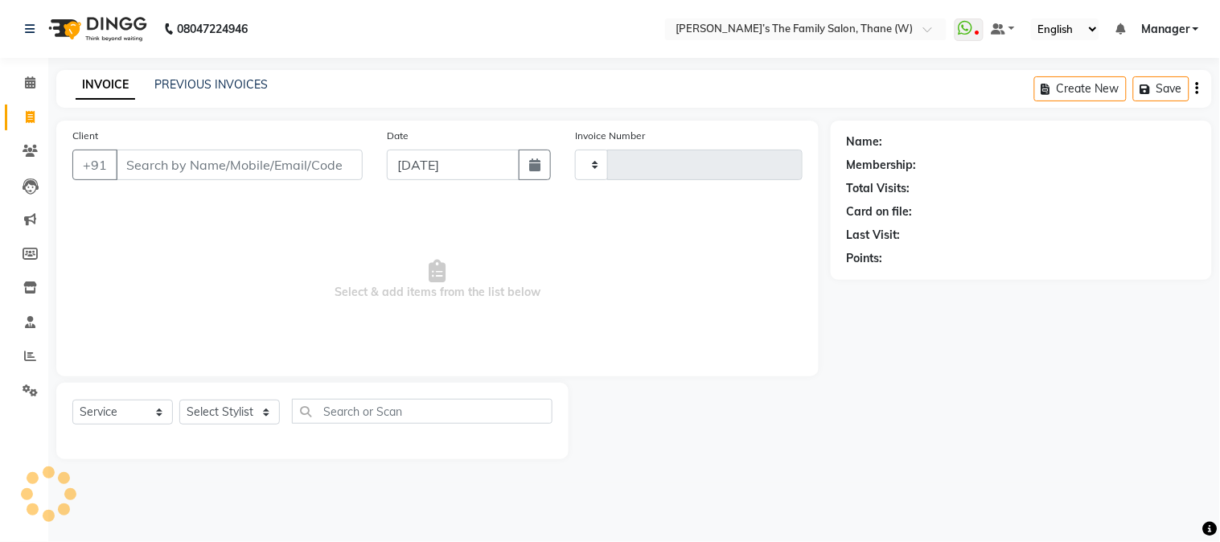
type input "3185"
select select "8004"
click at [226, 89] on link "PREVIOUS INVOICES" at bounding box center [210, 84] width 113 height 14
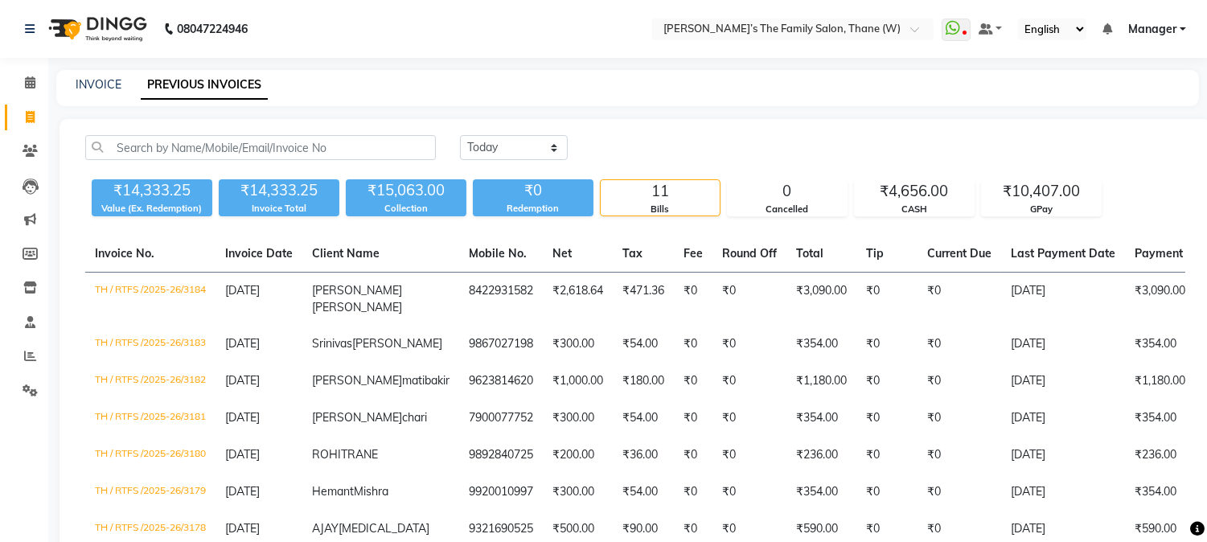
click at [608, 151] on div "Today Yesterday Custom Range" at bounding box center [822, 147] width 725 height 25
click at [28, 82] on icon at bounding box center [30, 82] width 10 height 12
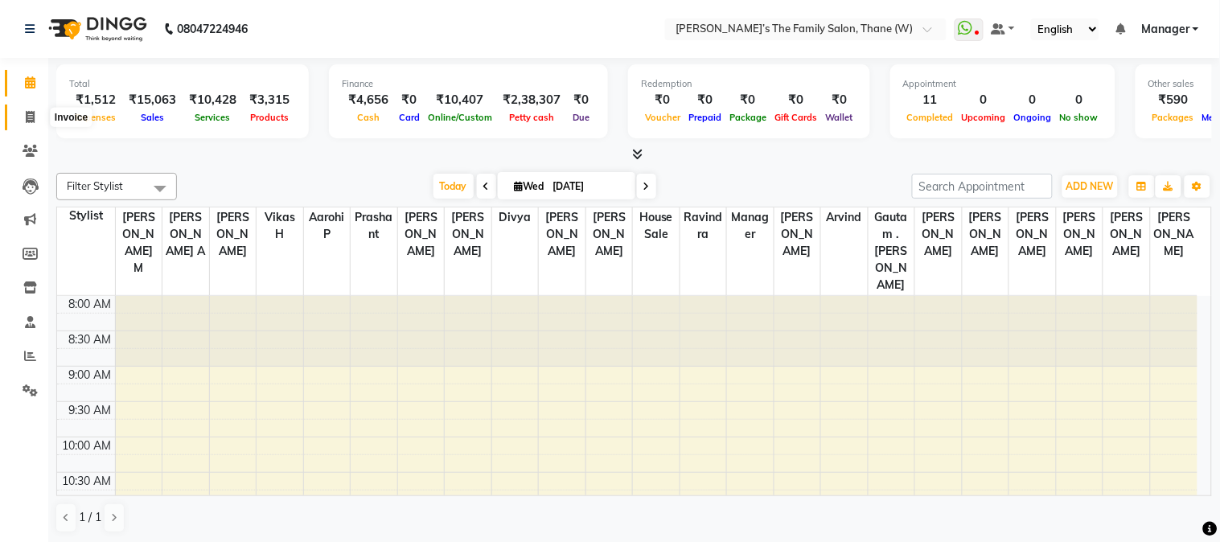
click at [31, 111] on icon at bounding box center [30, 117] width 9 height 12
select select "service"
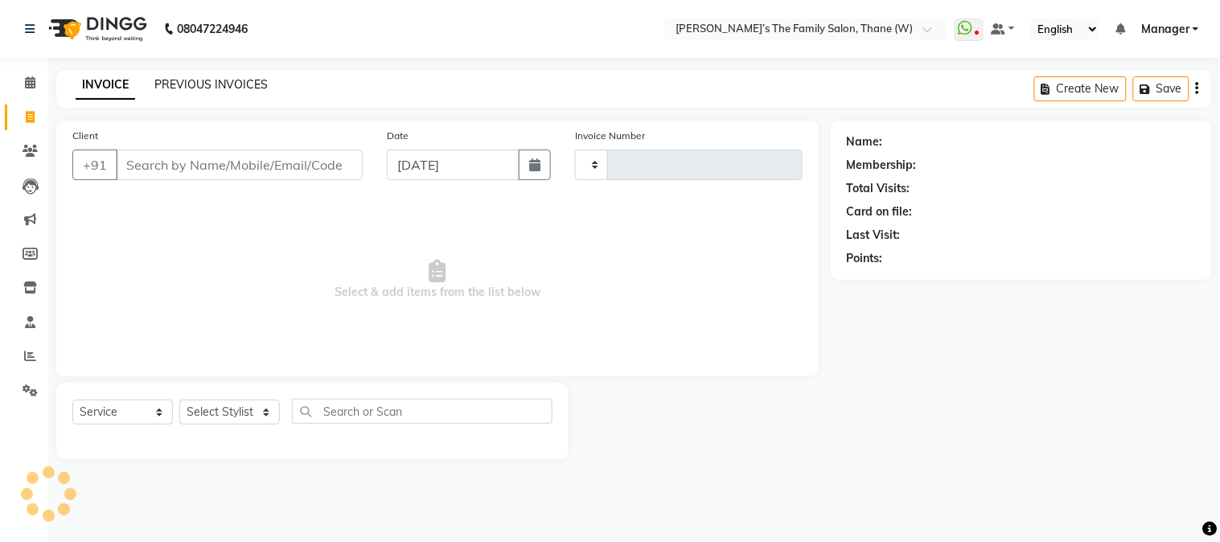
click at [203, 82] on link "PREVIOUS INVOICES" at bounding box center [210, 84] width 113 height 14
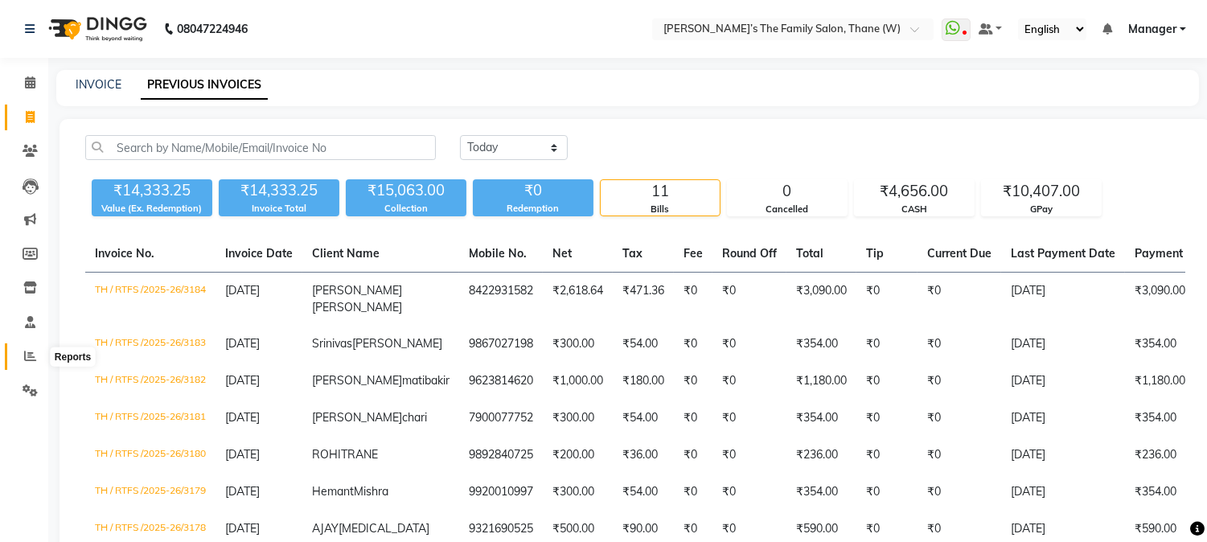
click at [24, 357] on icon at bounding box center [30, 356] width 12 height 12
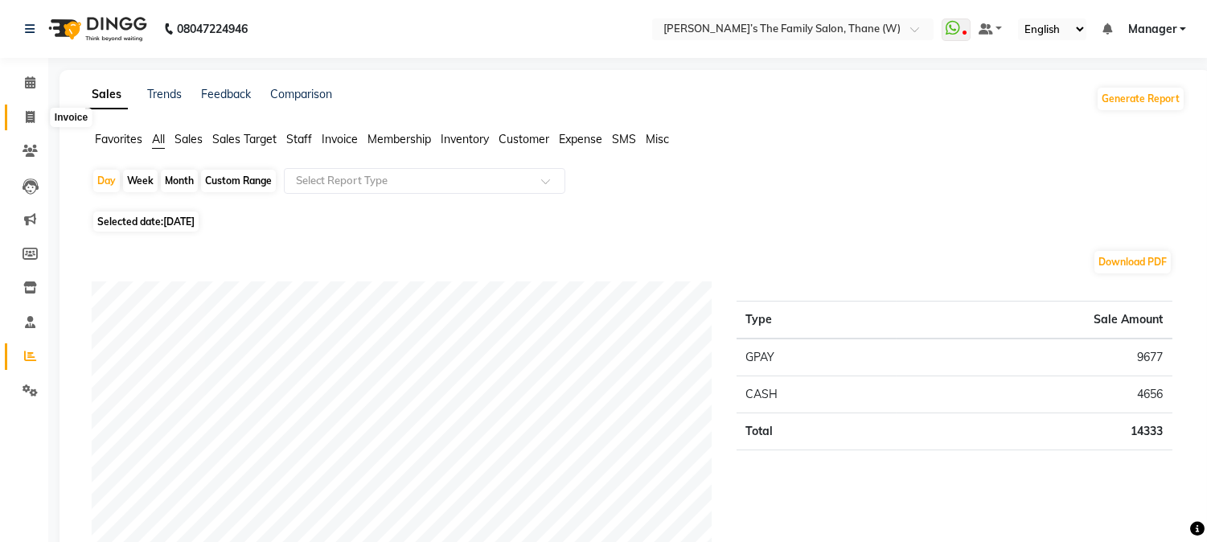
click at [26, 114] on icon at bounding box center [30, 117] width 9 height 12
select select "service"
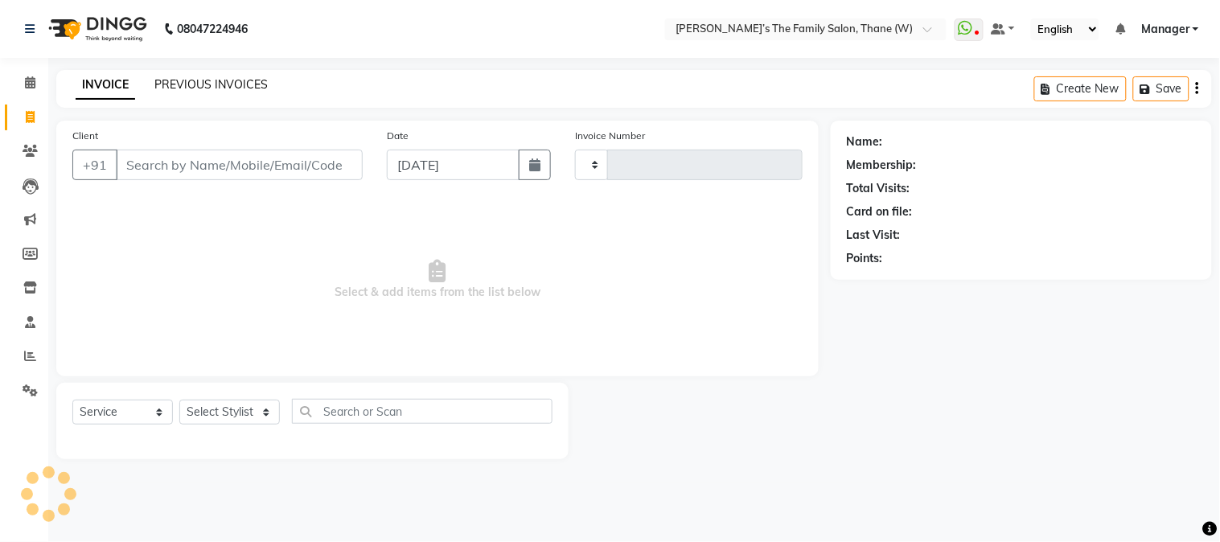
click at [199, 79] on link "PREVIOUS INVOICES" at bounding box center [210, 84] width 113 height 14
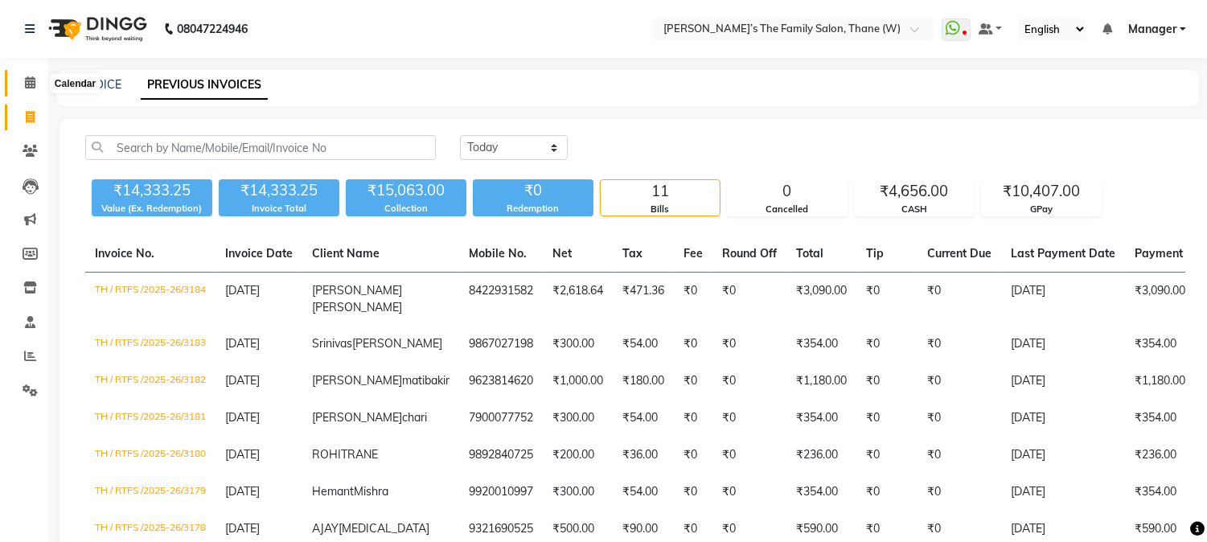
click at [27, 82] on icon at bounding box center [30, 82] width 10 height 12
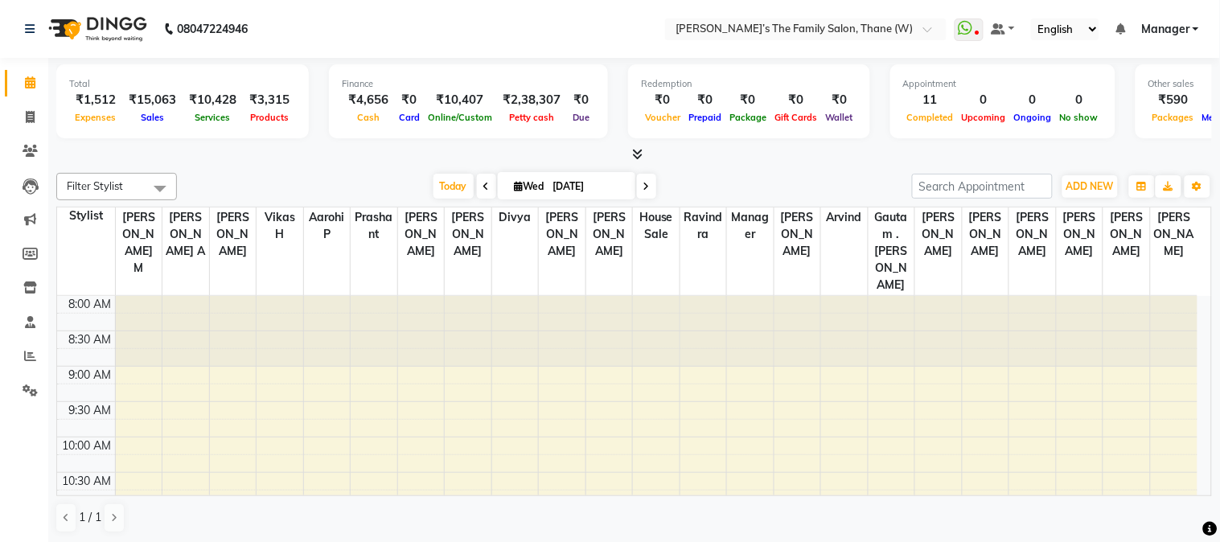
click at [27, 82] on icon at bounding box center [30, 82] width 10 height 12
click at [31, 114] on icon at bounding box center [30, 117] width 9 height 12
select select "service"
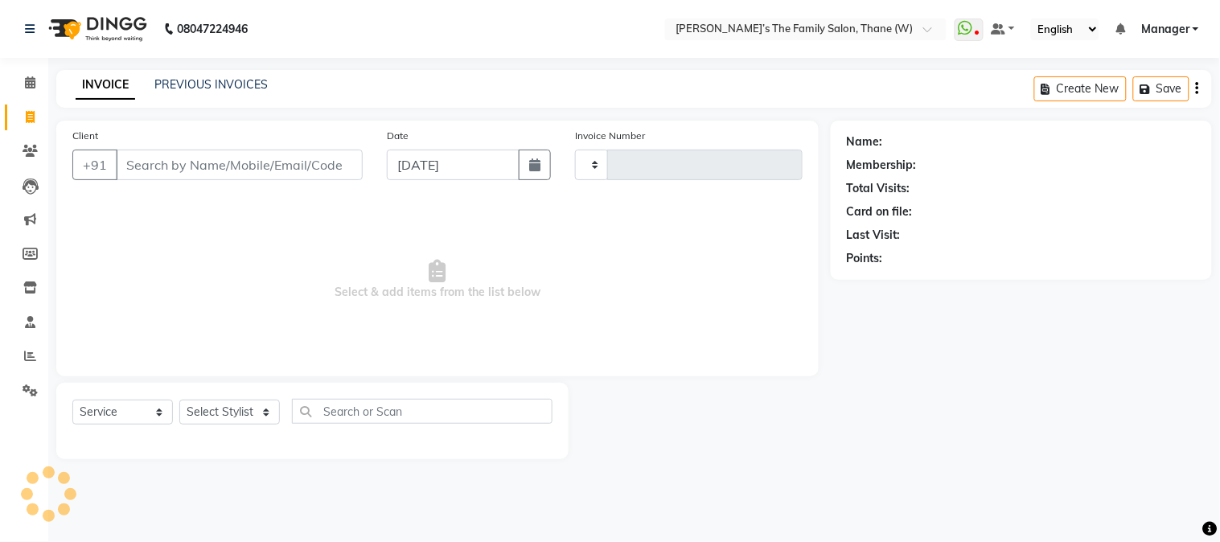
type input "3185"
select select "8004"
click at [28, 354] on icon at bounding box center [30, 356] width 12 height 12
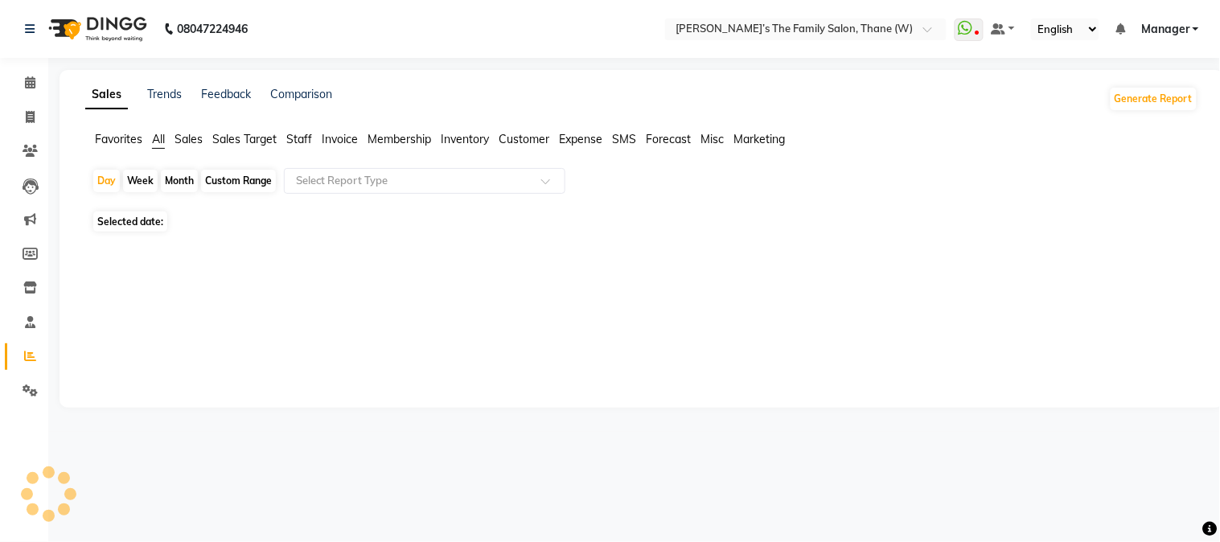
click at [179, 179] on div "Month" at bounding box center [179, 181] width 37 height 23
select select "9"
select select "2025"
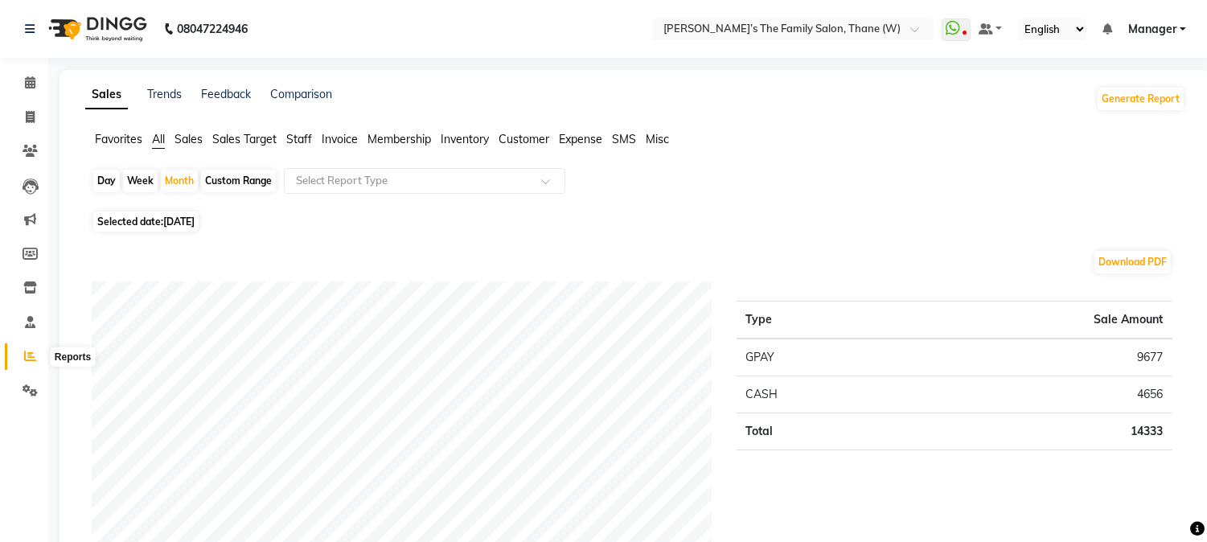
click at [29, 355] on icon at bounding box center [30, 356] width 12 height 12
click at [188, 138] on span "Sales" at bounding box center [189, 139] width 28 height 14
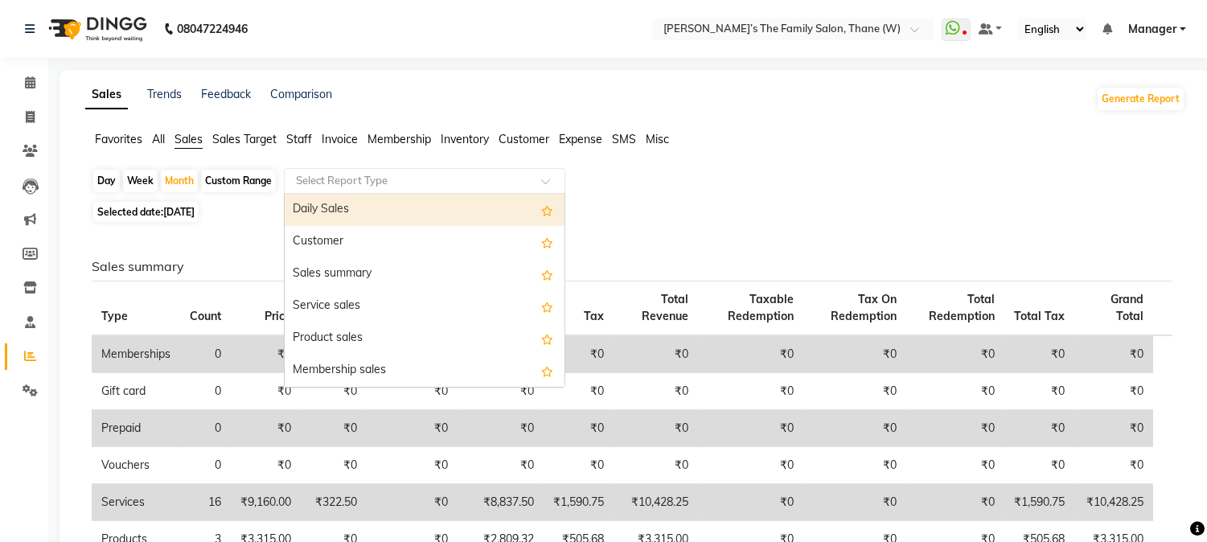
click at [357, 179] on input "text" at bounding box center [409, 181] width 232 height 16
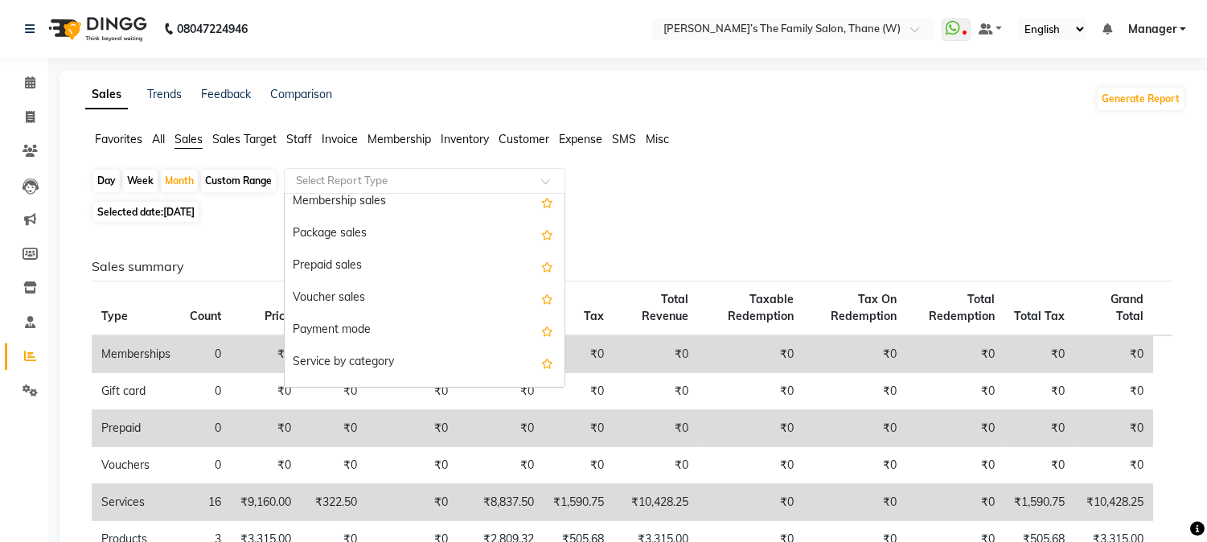
scroll to position [319, 0]
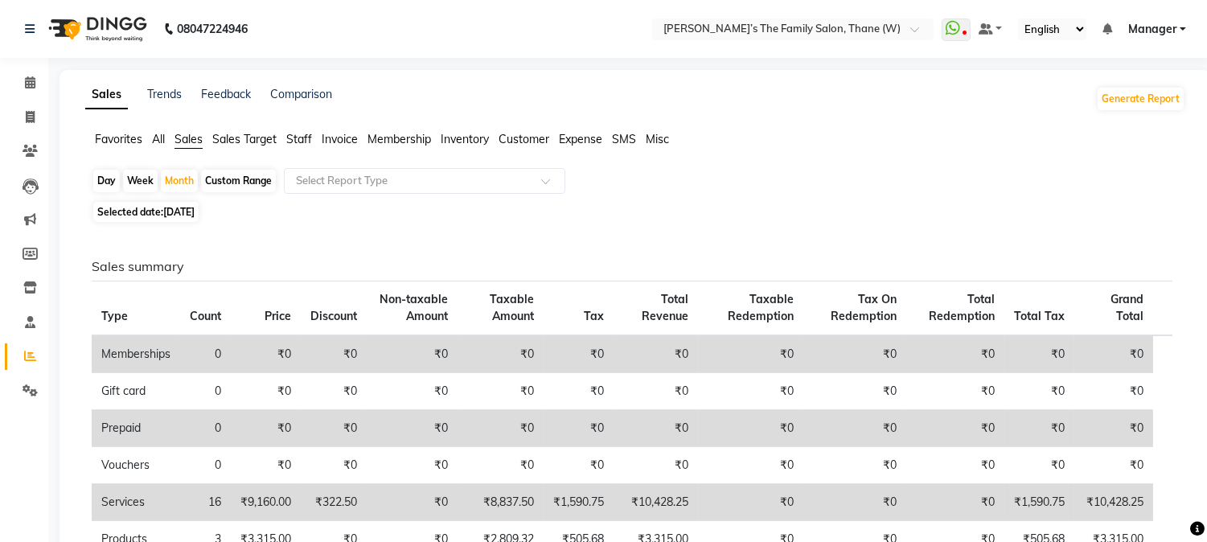
click at [303, 141] on span "Staff" at bounding box center [299, 139] width 26 height 14
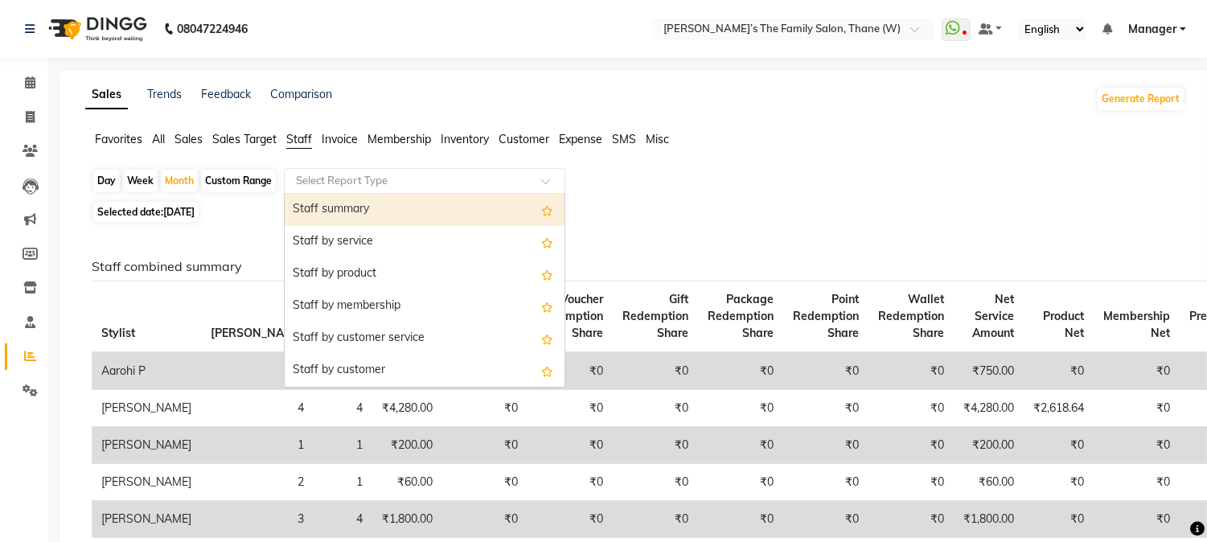
click at [378, 182] on input "text" at bounding box center [409, 181] width 232 height 16
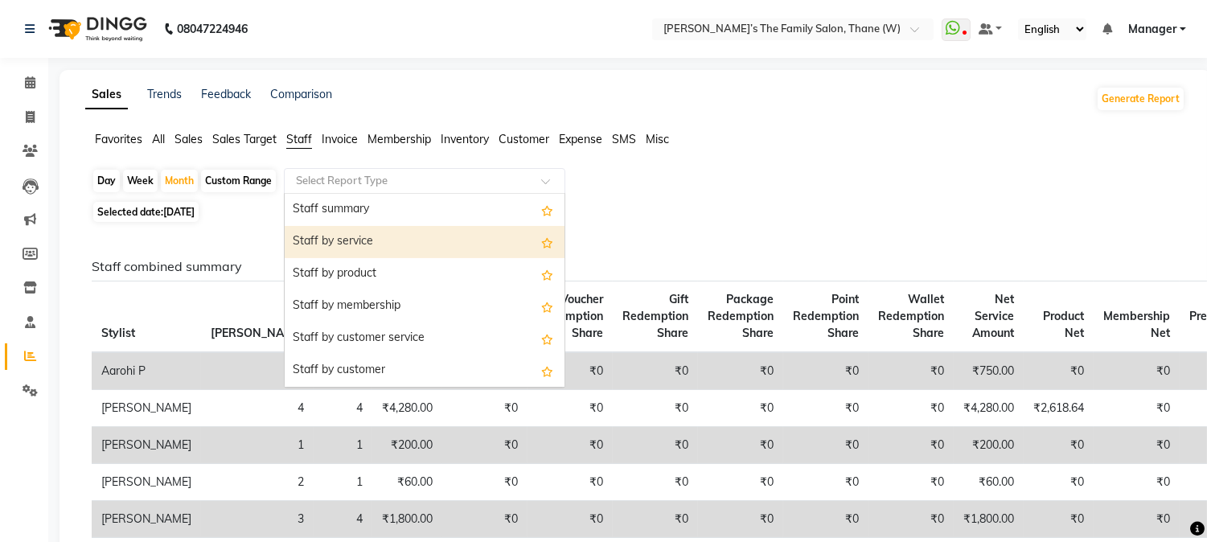
scroll to position [169, 0]
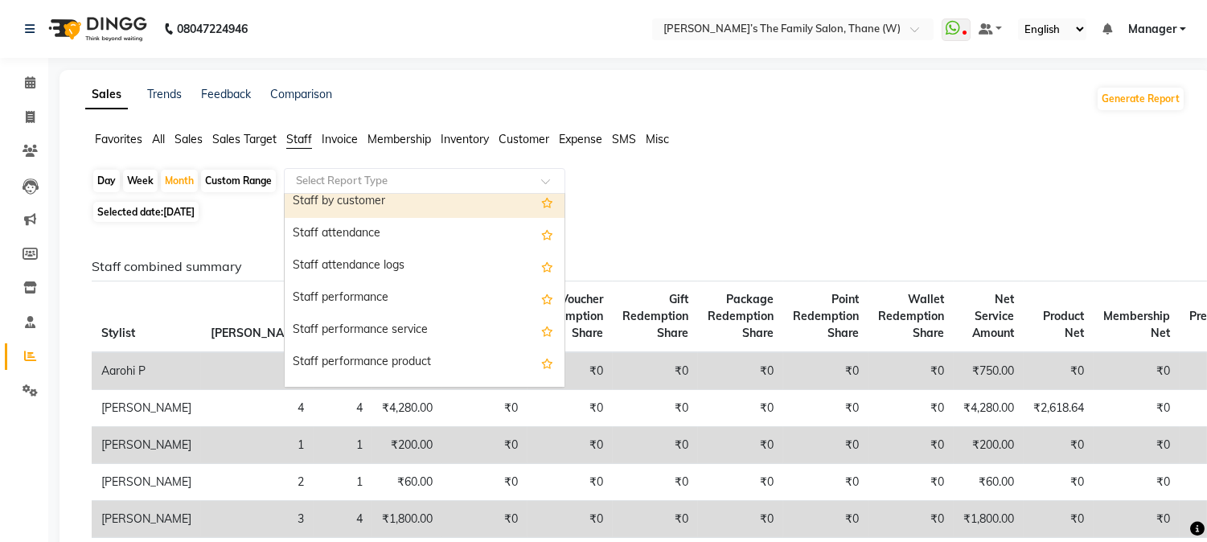
click at [191, 138] on span "Sales" at bounding box center [189, 139] width 28 height 14
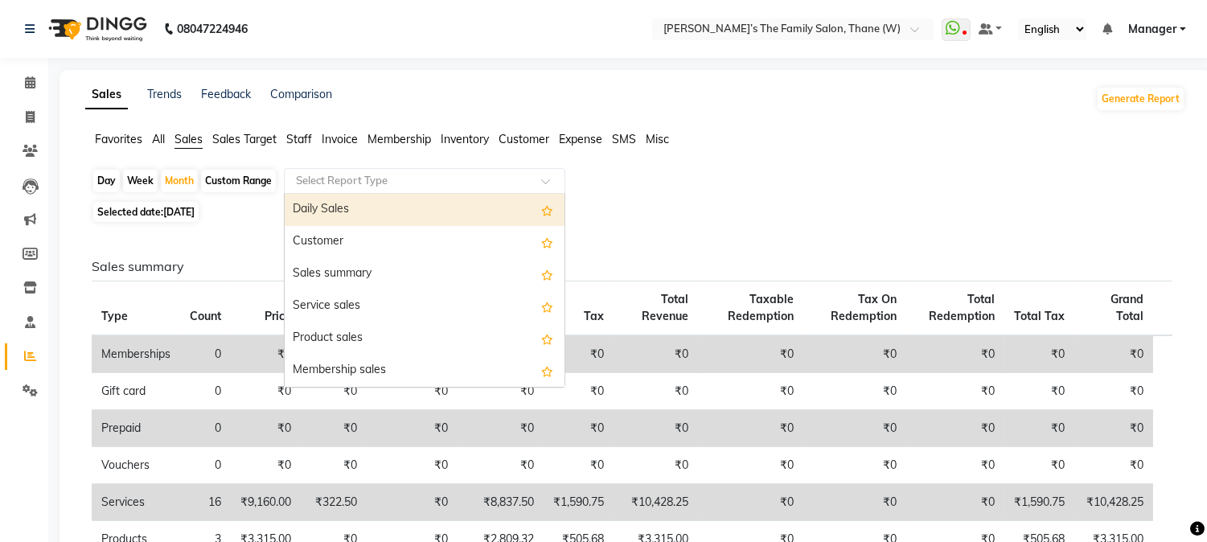
click at [383, 178] on input "text" at bounding box center [409, 181] width 232 height 16
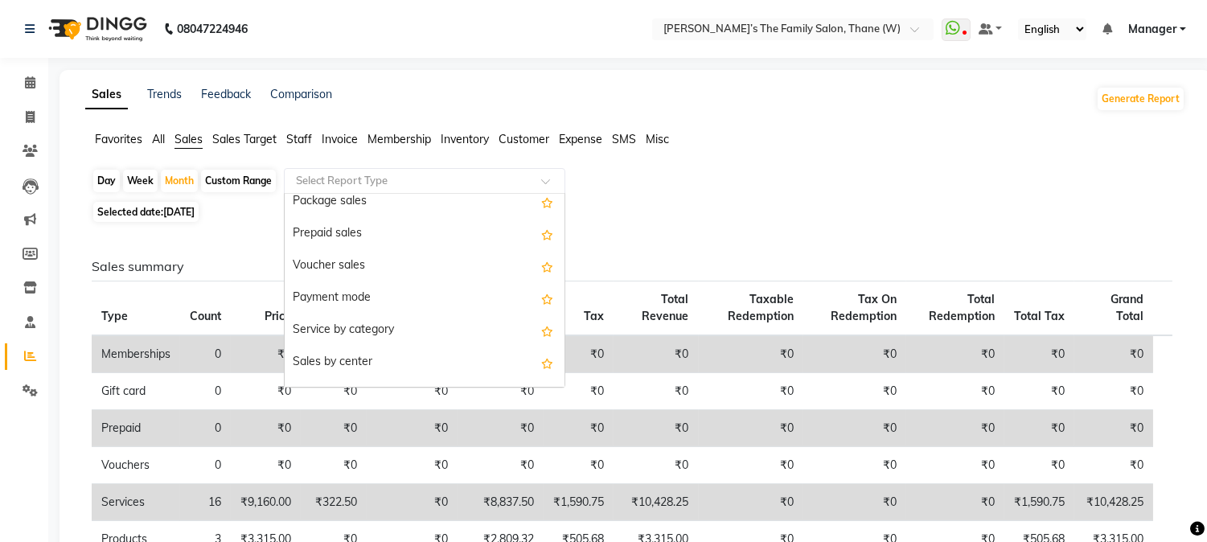
scroll to position [322, 0]
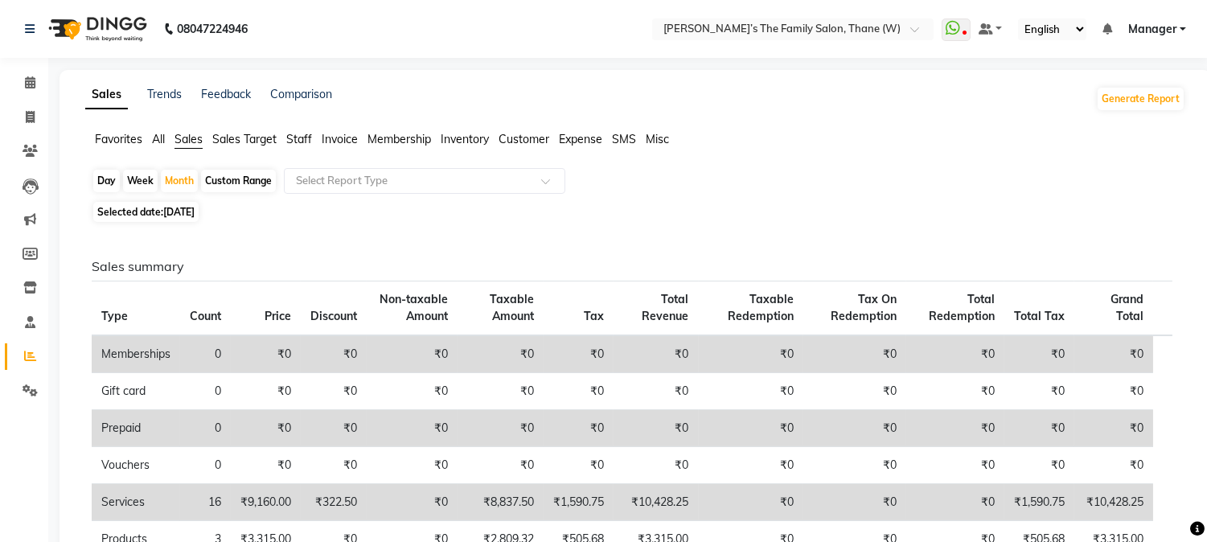
click at [158, 142] on span "All" at bounding box center [158, 139] width 13 height 14
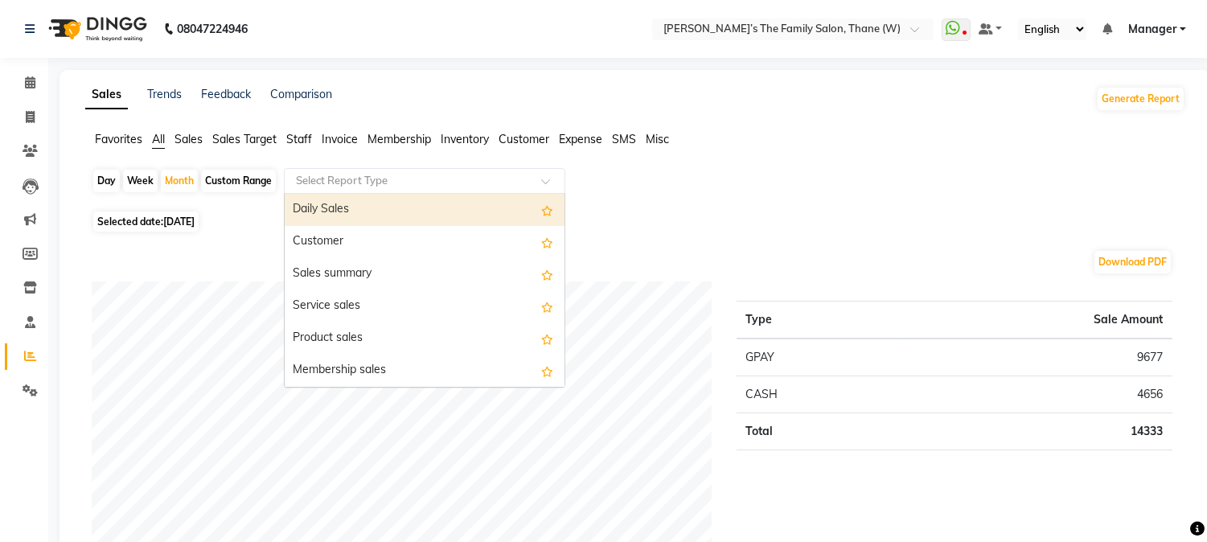
click at [332, 183] on input "text" at bounding box center [409, 181] width 232 height 16
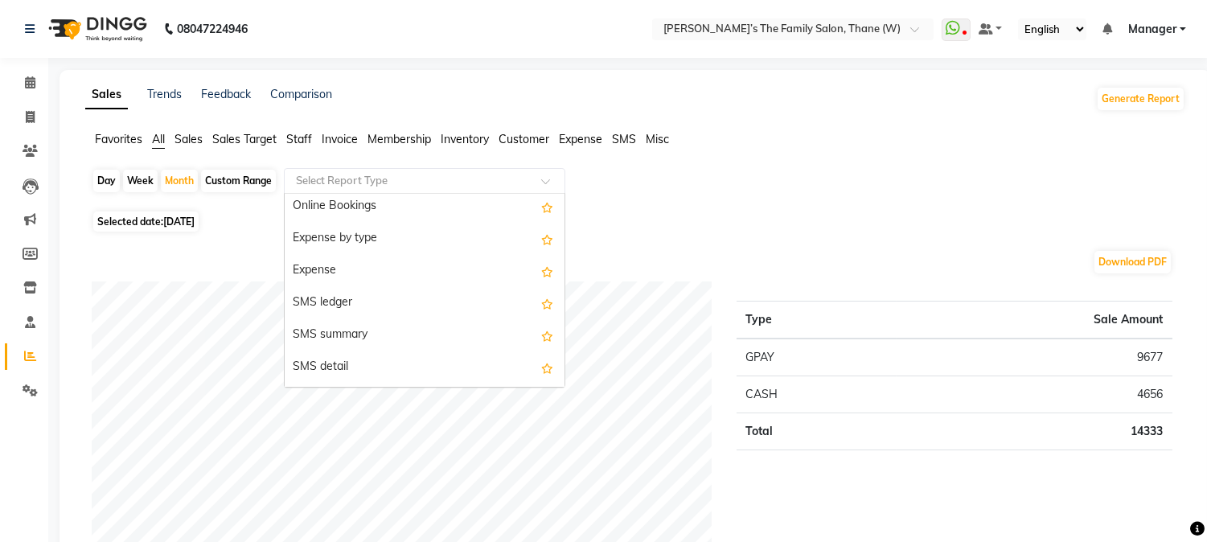
scroll to position [2702, 0]
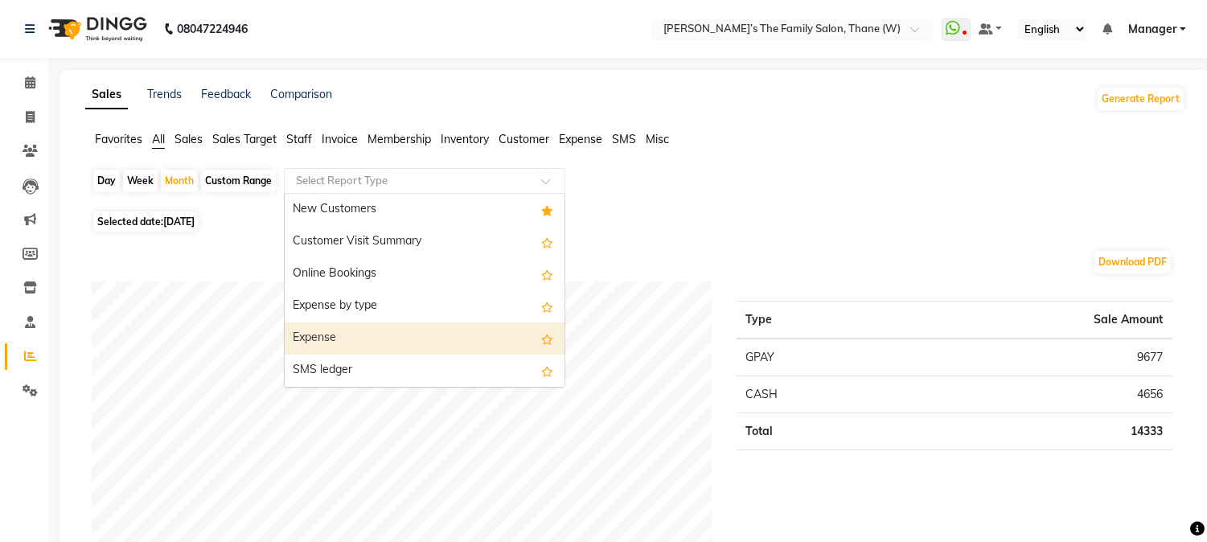
click at [419, 339] on div "Expense" at bounding box center [425, 339] width 280 height 32
select select "full_report"
select select "csv"
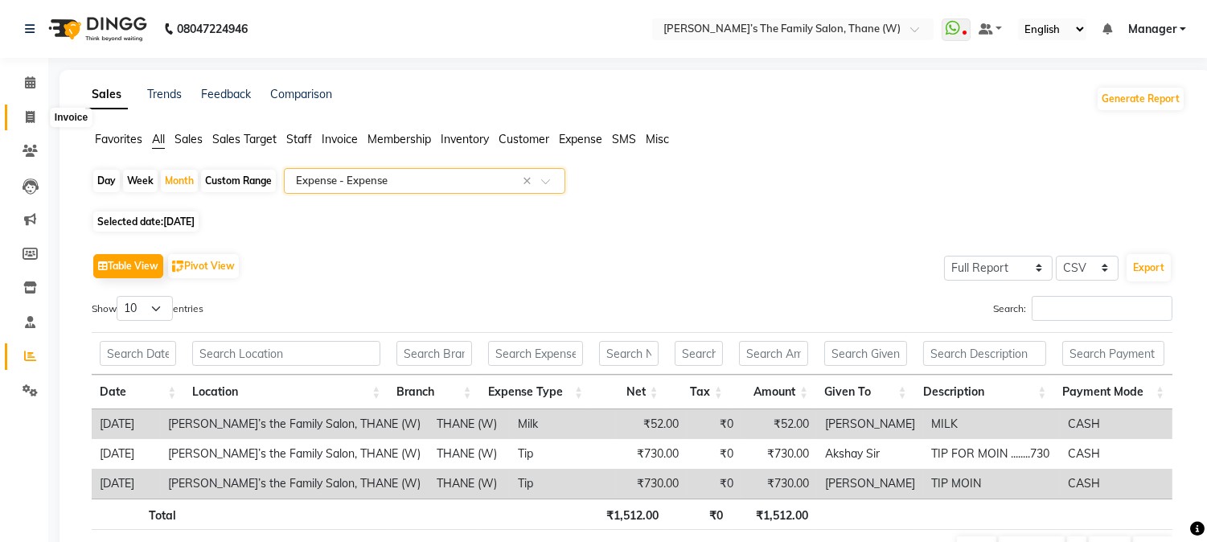
click at [28, 117] on icon at bounding box center [30, 117] width 9 height 12
select select "service"
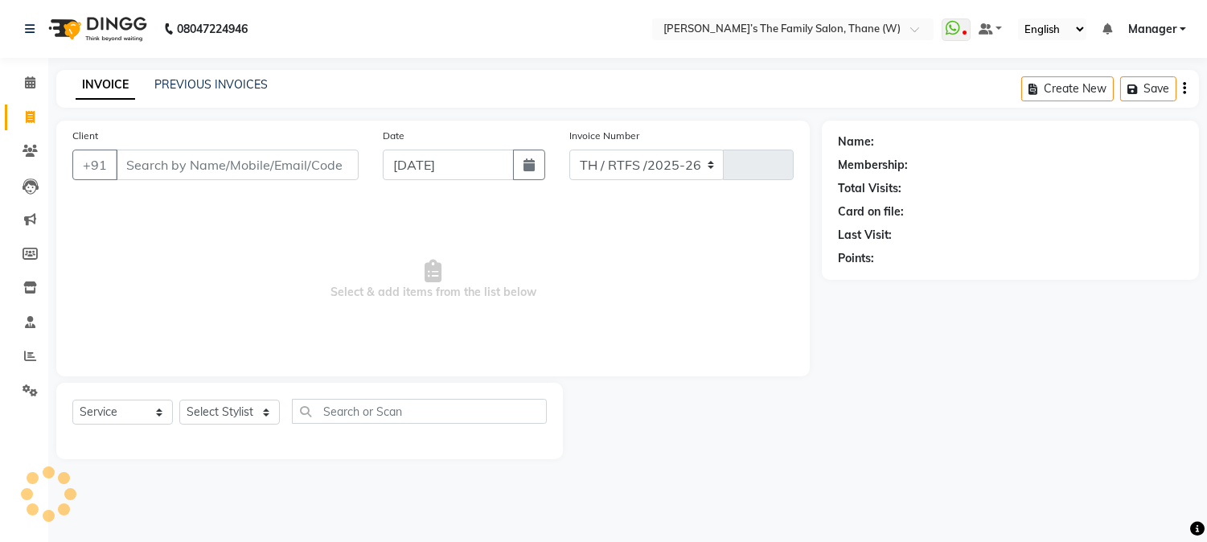
select select "8004"
type input "3185"
click at [239, 78] on link "PREVIOUS INVOICES" at bounding box center [210, 84] width 113 height 14
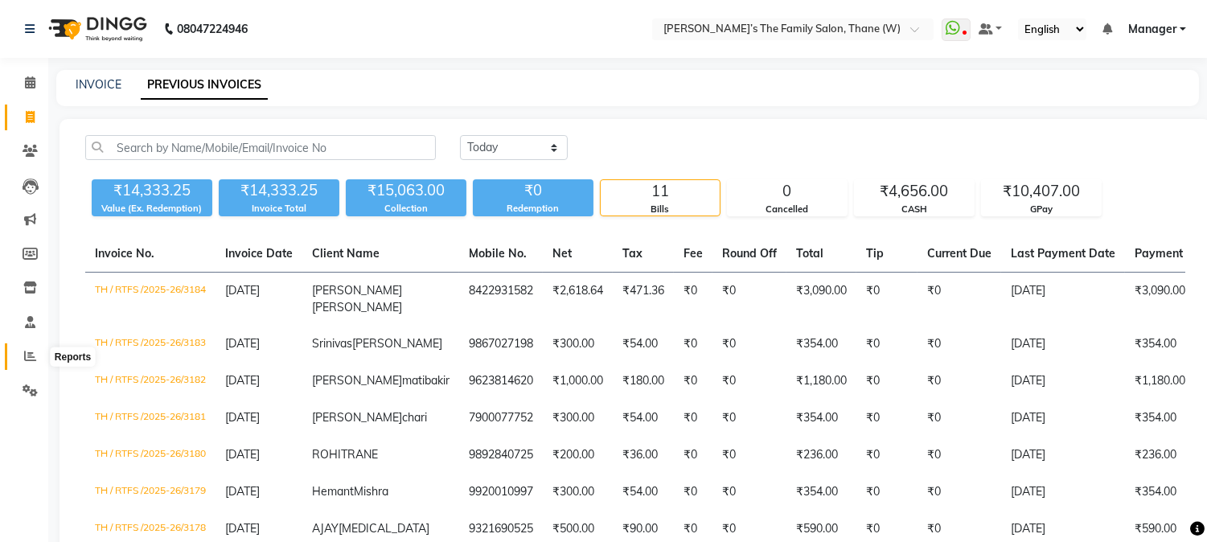
click at [28, 357] on icon at bounding box center [30, 356] width 12 height 12
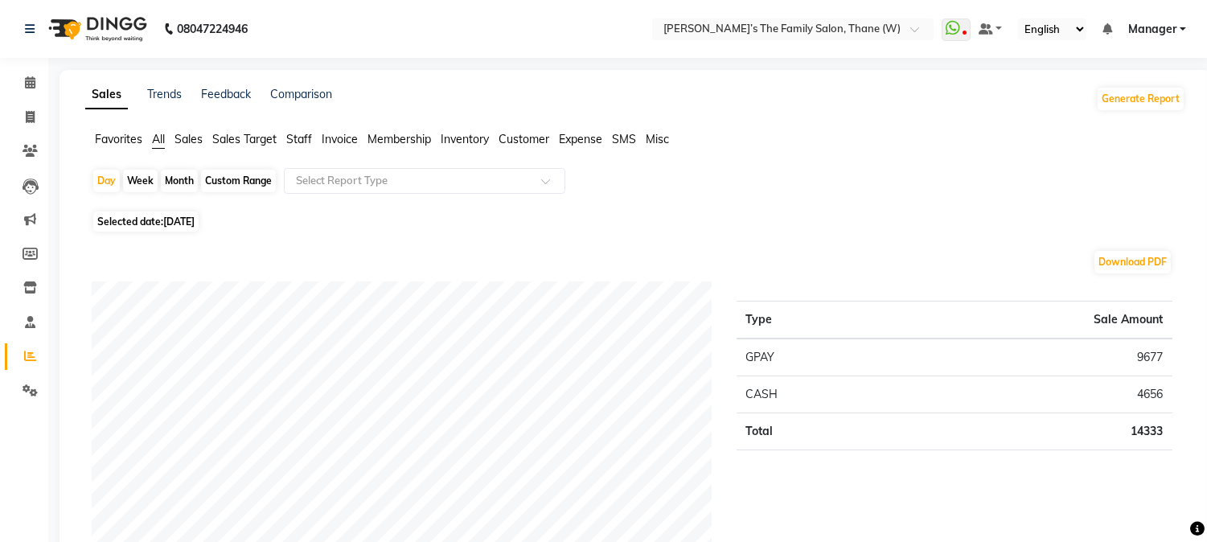
click at [175, 179] on div "Month" at bounding box center [179, 181] width 37 height 23
select select "9"
select select "2025"
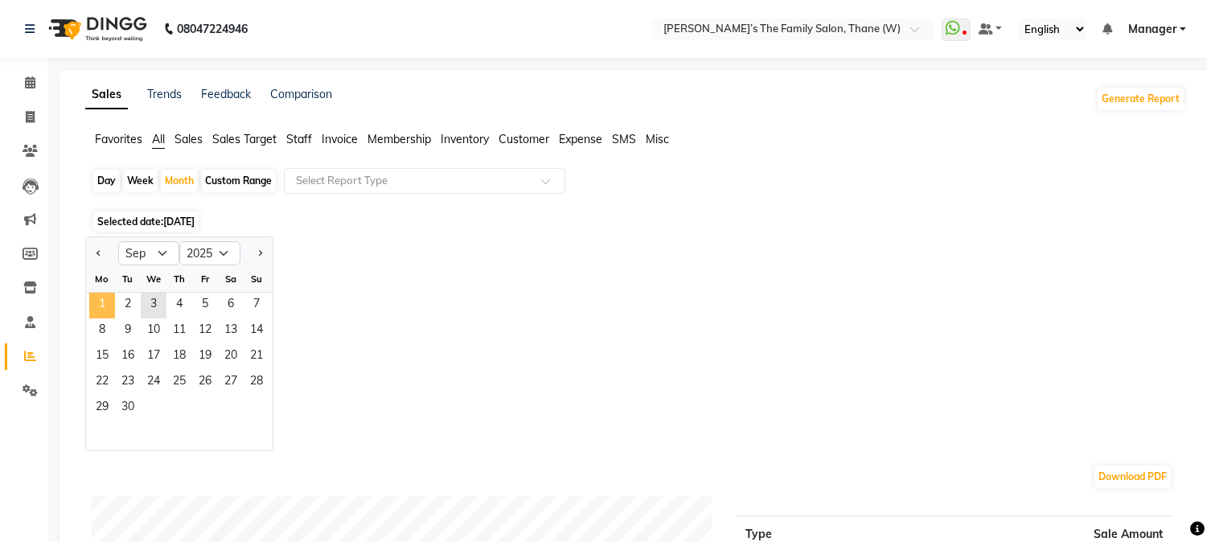
click at [93, 301] on span "1" at bounding box center [102, 306] width 26 height 26
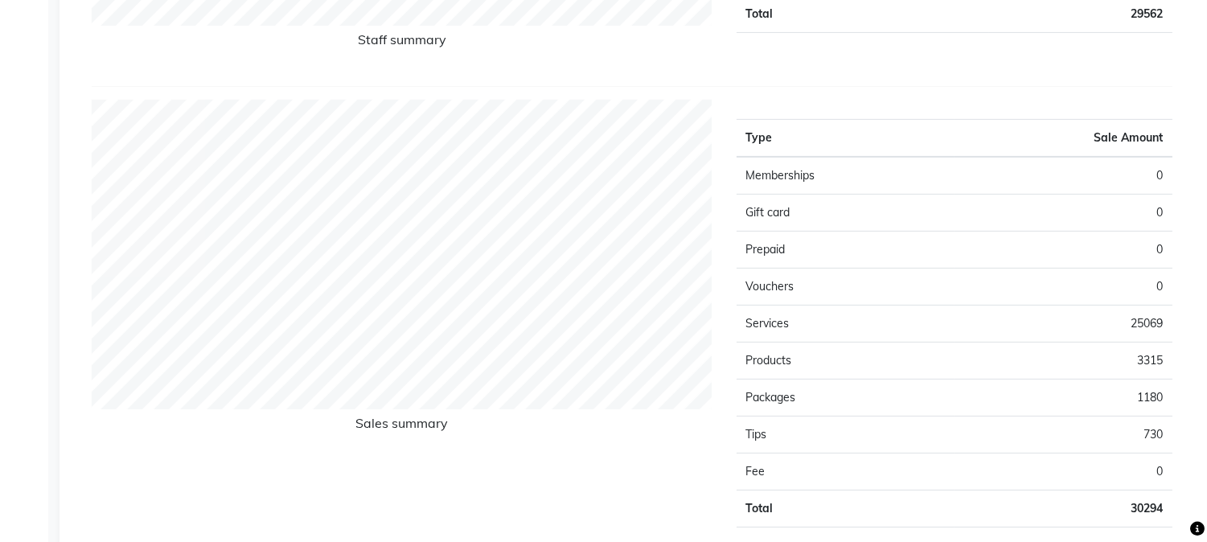
scroll to position [8, 0]
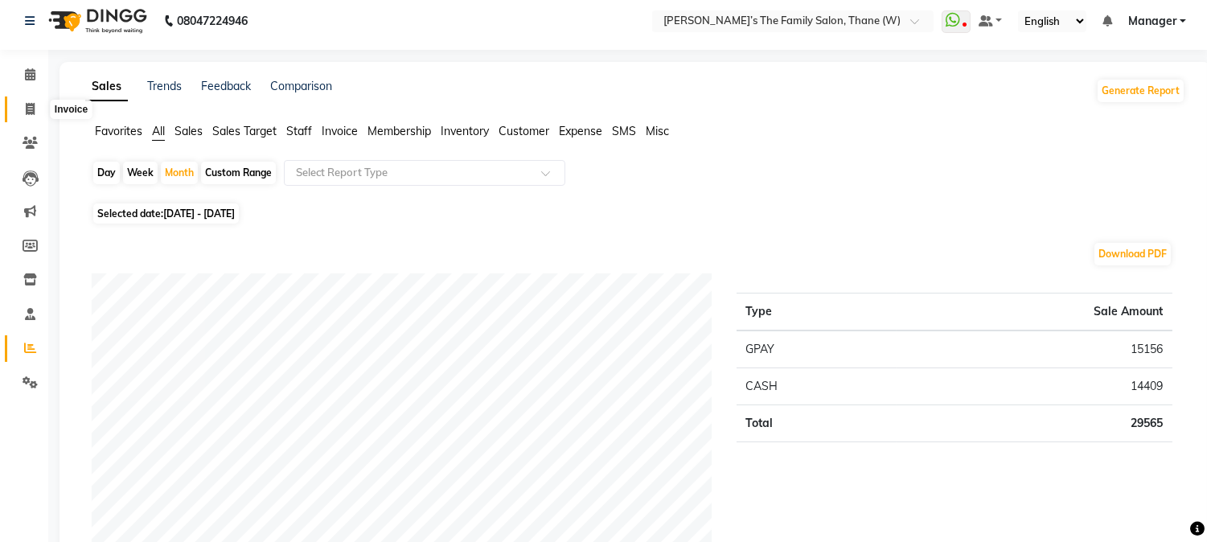
click at [28, 106] on icon at bounding box center [30, 109] width 9 height 12
select select "service"
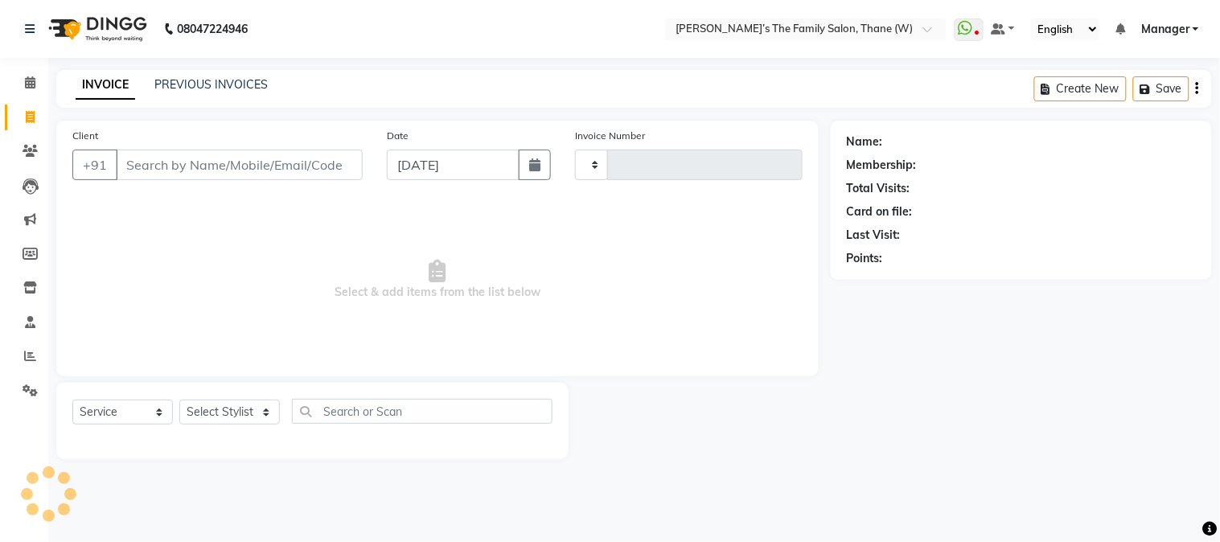
type input "3185"
select select "8004"
click at [25, 354] on icon at bounding box center [30, 356] width 12 height 12
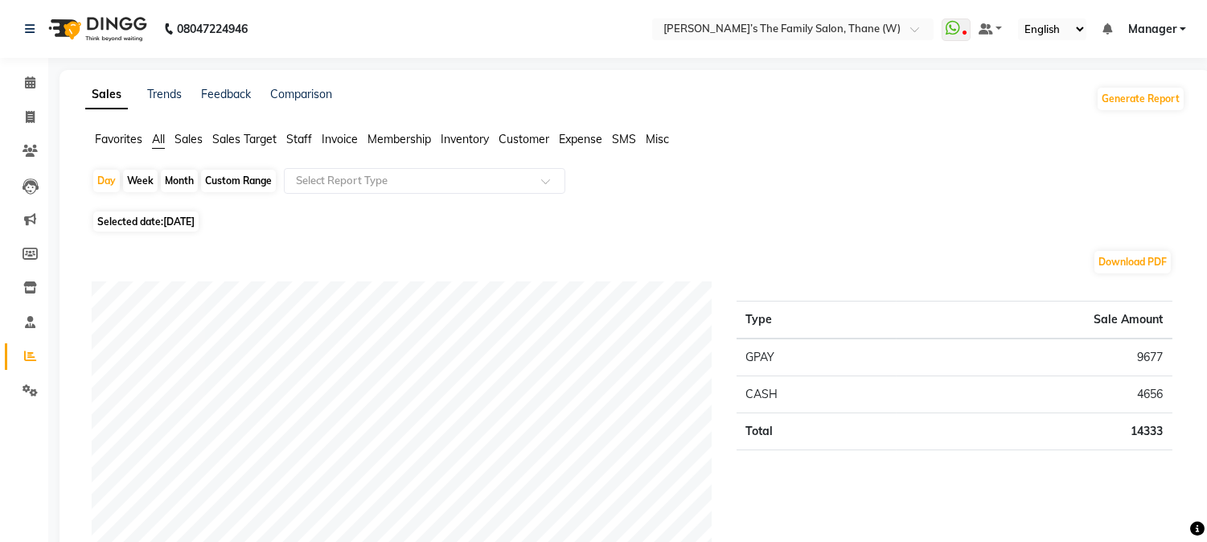
click at [298, 138] on span "Staff" at bounding box center [299, 139] width 26 height 14
